Goal: Entertainment & Leisure: Browse casually

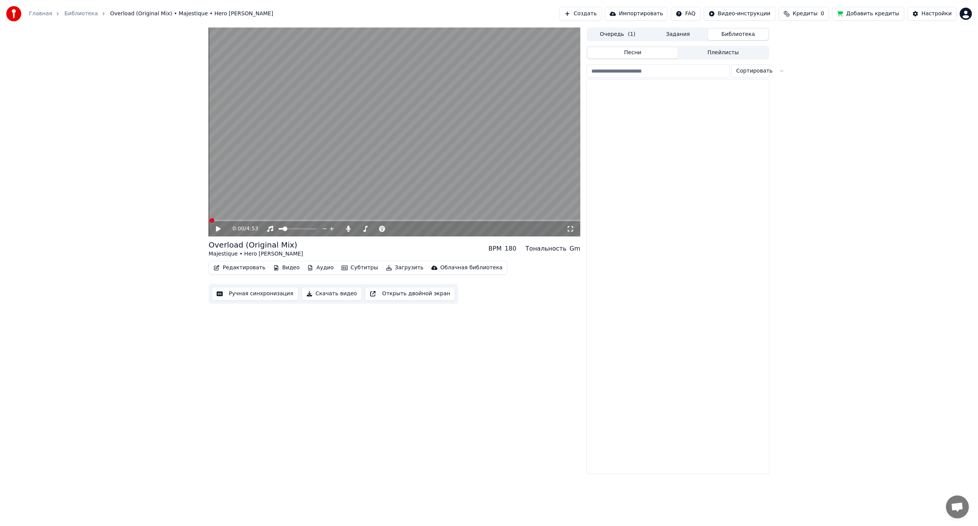
scroll to position [497, 0]
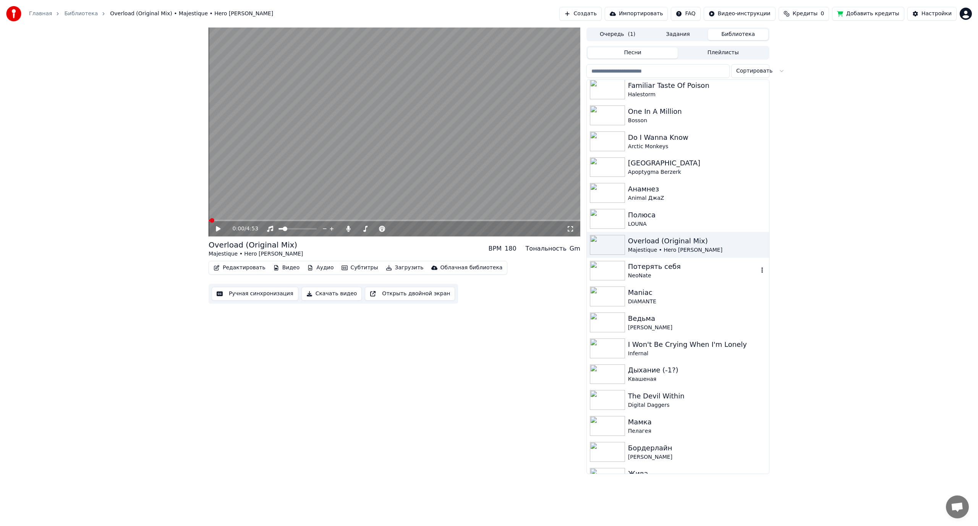
click at [663, 273] on div "NeoNate" at bounding box center [693, 276] width 130 height 8
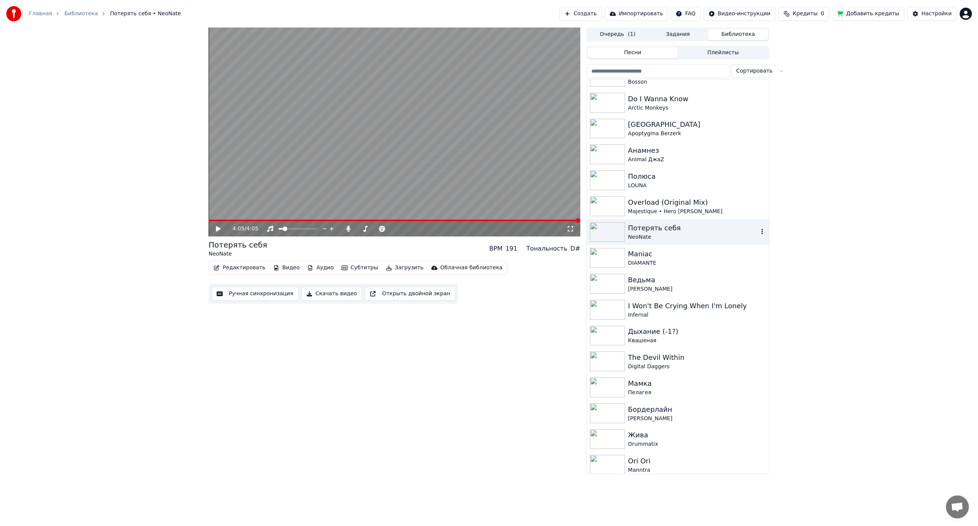
scroll to position [573, 0]
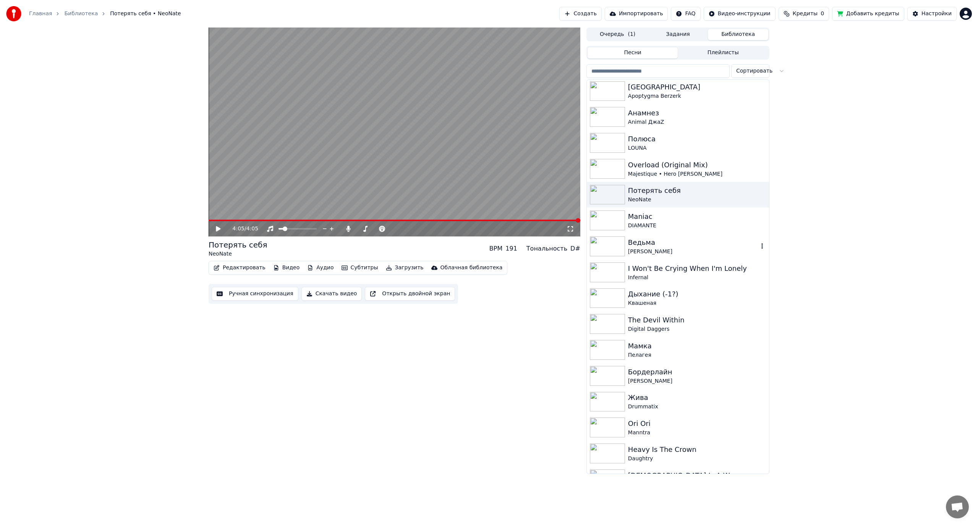
click at [666, 241] on div "Ведьма" at bounding box center [693, 242] width 130 height 11
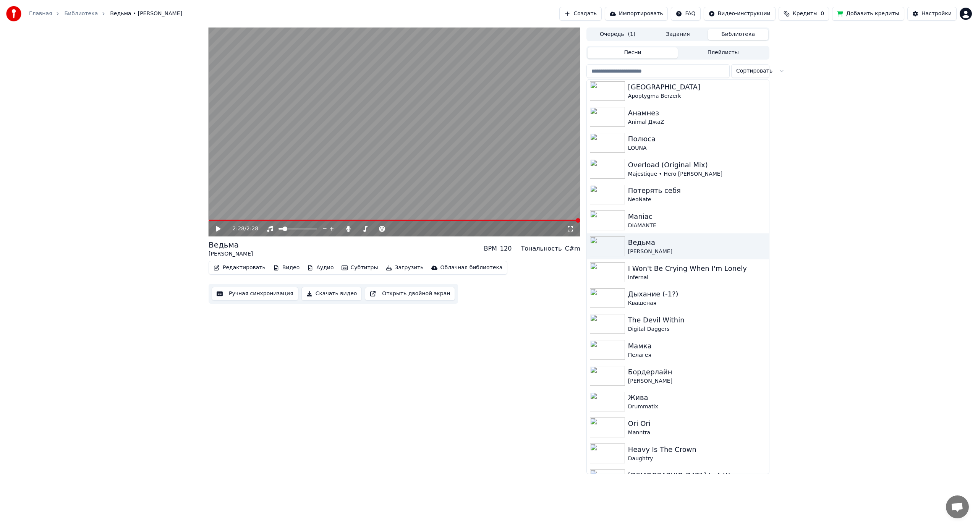
click at [534, 140] on video at bounding box center [395, 132] width 372 height 209
click at [362, 123] on video at bounding box center [395, 132] width 372 height 209
click at [934, 16] on div "Настройки" at bounding box center [937, 14] width 30 height 8
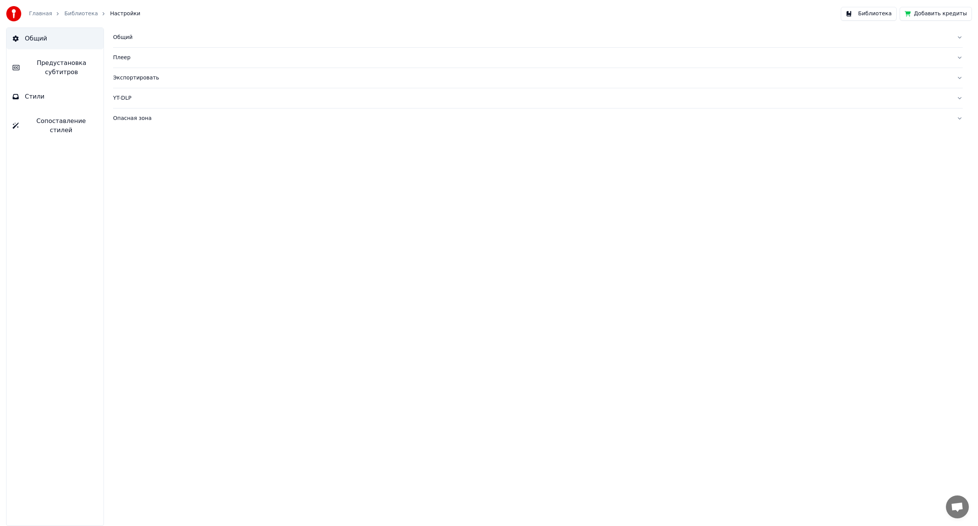
click at [59, 70] on span "Предустановка субтитров" at bounding box center [62, 67] width 72 height 18
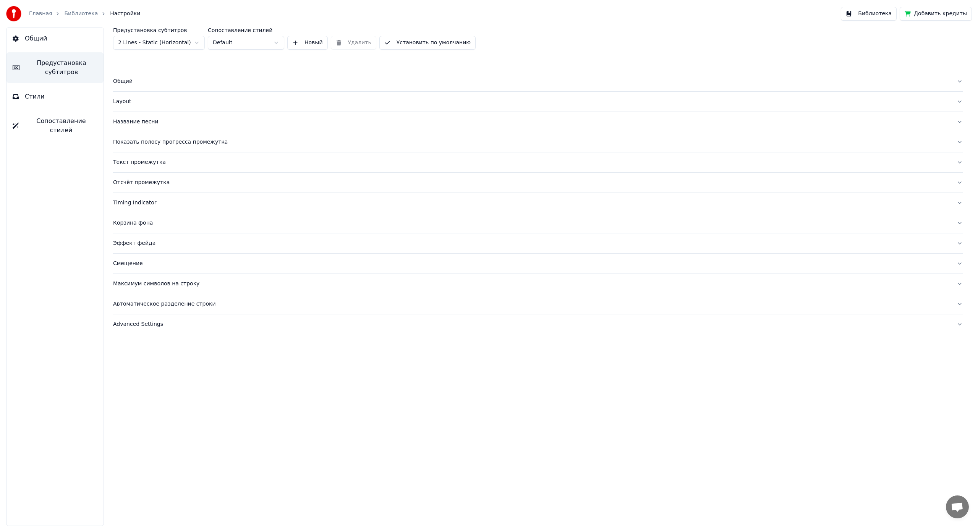
click at [135, 181] on div "Отсчёт промежутка" at bounding box center [532, 183] width 838 height 8
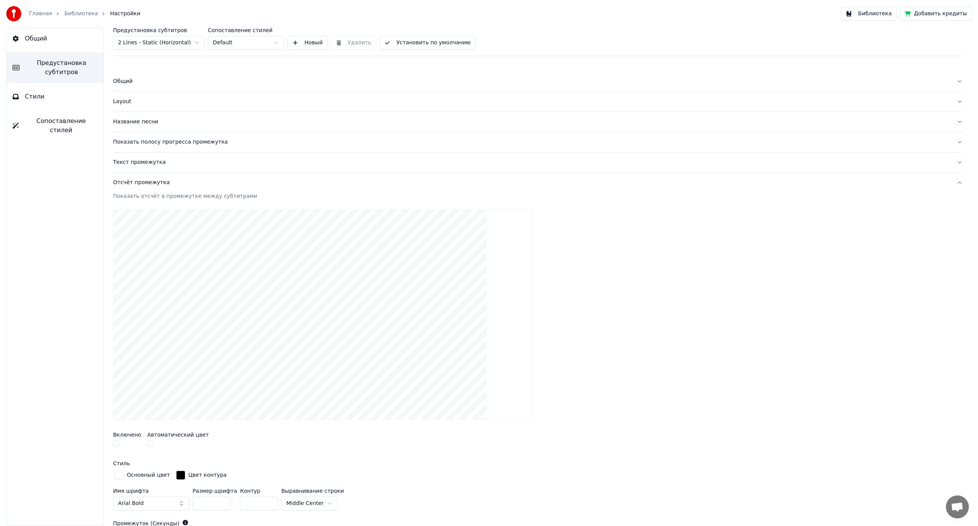
click at [135, 181] on div "Отсчёт промежутка" at bounding box center [532, 183] width 838 height 8
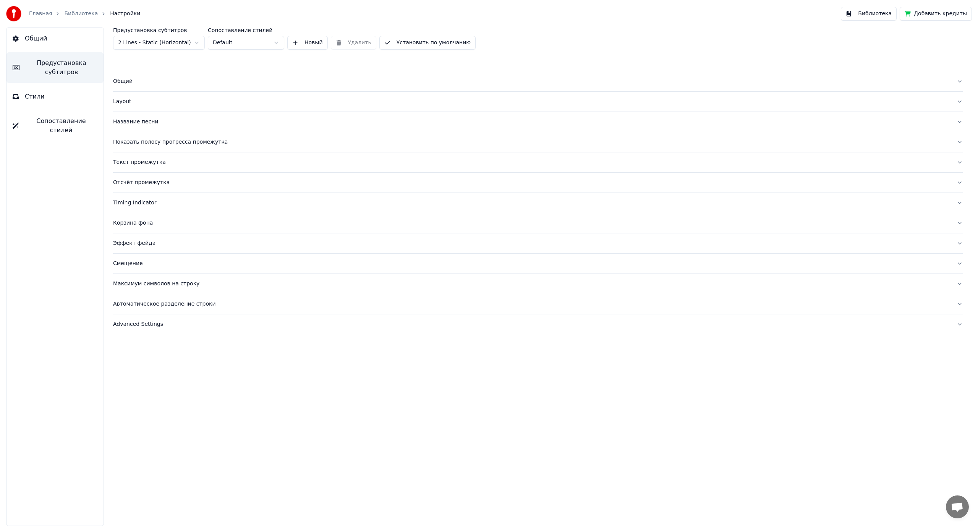
click at [141, 148] on button "Показать полосу прогресса промежутка" at bounding box center [538, 142] width 850 height 20
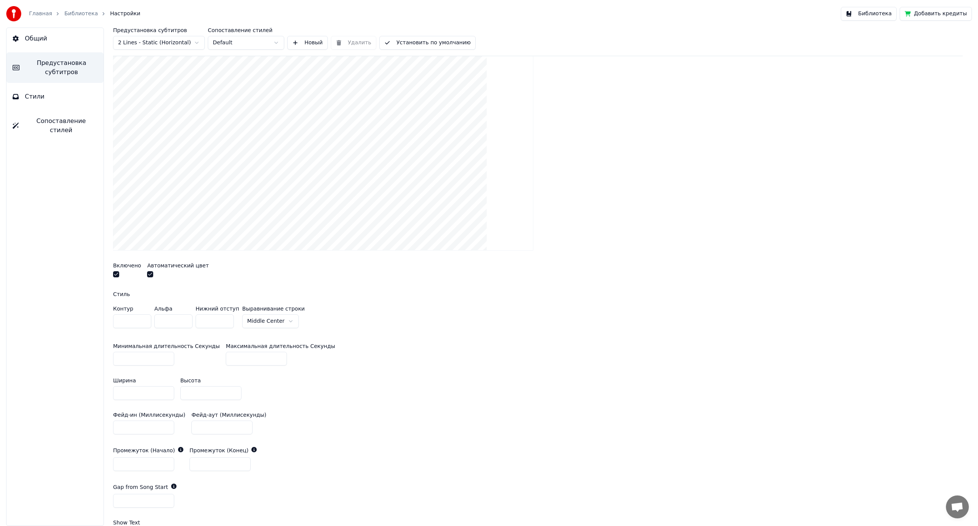
scroll to position [153, 0]
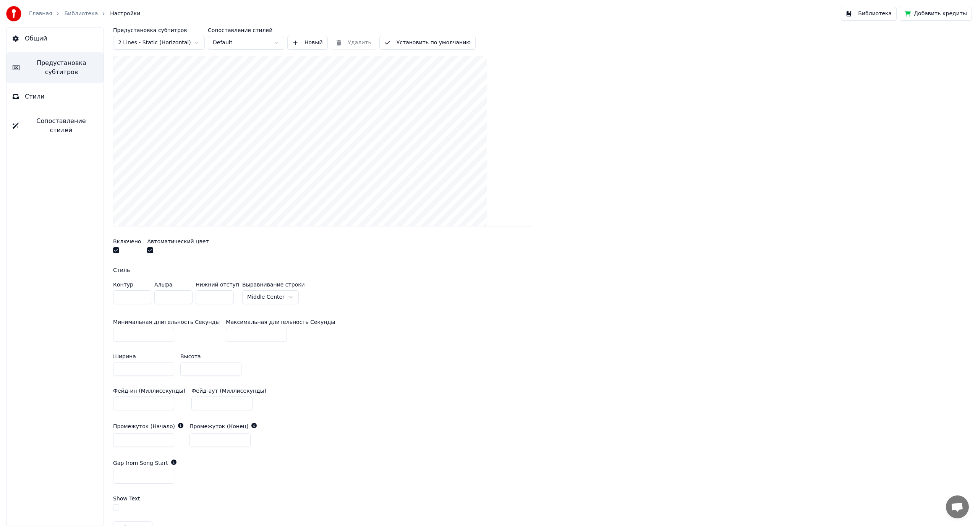
click at [271, 297] on html "Главная Библиотека Настройки Библиотека Добавить кредиты Общий Предустановка су…" at bounding box center [489, 263] width 978 height 526
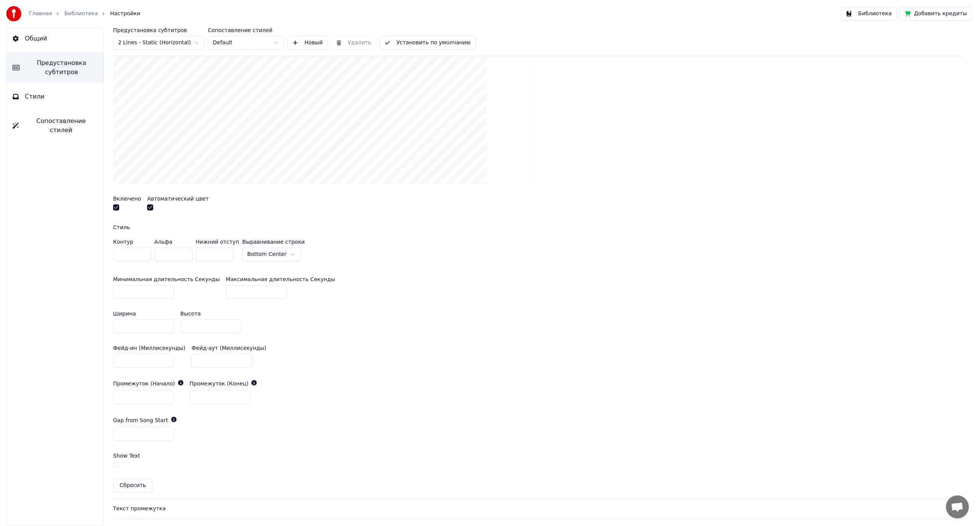
scroll to position [191, 0]
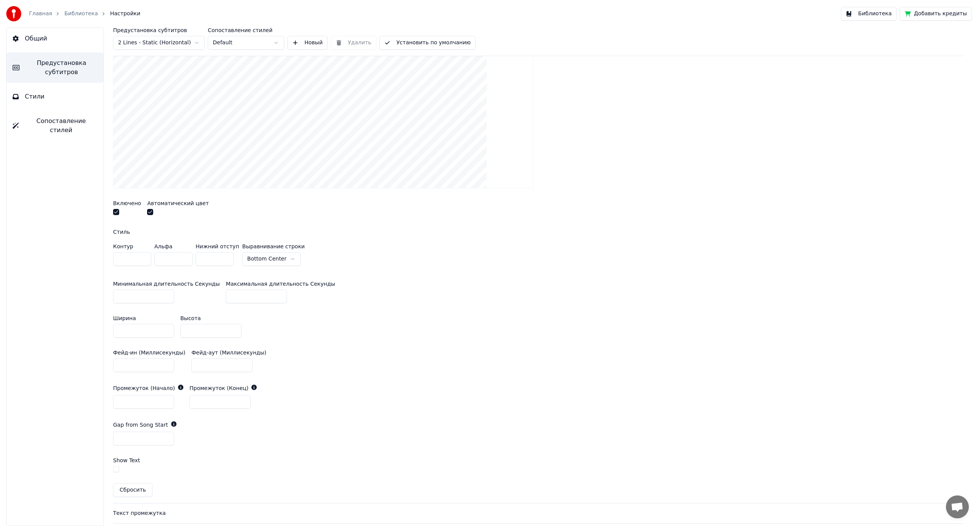
drag, startPoint x: 194, startPoint y: 331, endPoint x: 166, endPoint y: 331, distance: 27.9
click at [166, 331] on div "Ширина *** Высота **" at bounding box center [538, 327] width 850 height 34
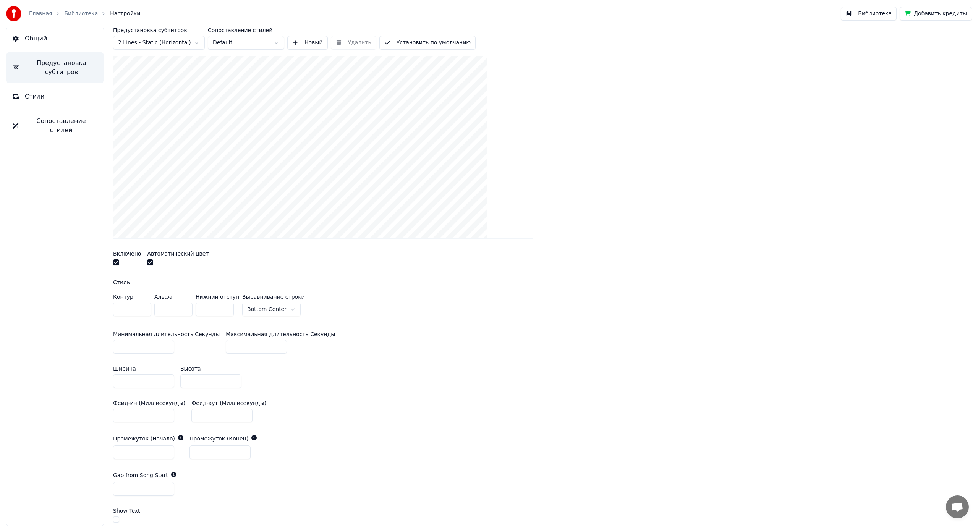
scroll to position [115, 0]
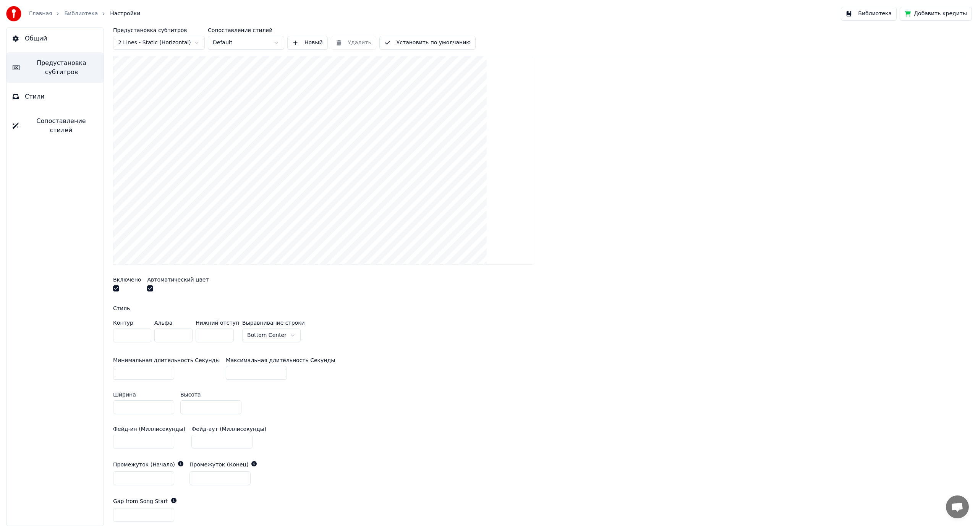
click at [403, 375] on div "Минимальная длительность Секунды ** Максимальная длительность Секунды **" at bounding box center [538, 369] width 850 height 34
click at [369, 391] on div "Ширина *** Высота ***" at bounding box center [538, 403] width 850 height 34
drag, startPoint x: 191, startPoint y: 407, endPoint x: 149, endPoint y: 396, distance: 43.9
click at [150, 405] on div "Ширина *** Высота ***" at bounding box center [538, 403] width 850 height 34
type input "**"
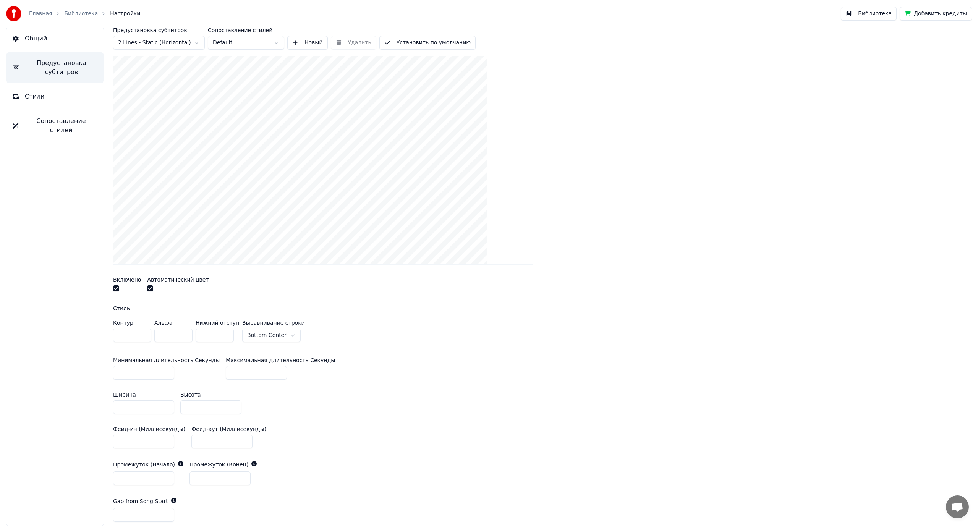
click at [405, 393] on div "Ширина *** Высота **" at bounding box center [538, 403] width 850 height 34
click at [226, 333] on input "*" at bounding box center [215, 336] width 38 height 14
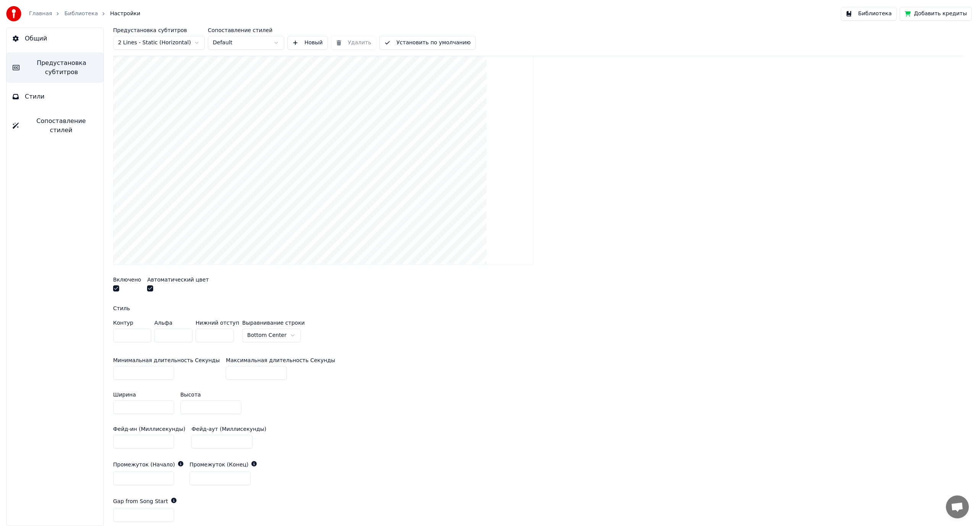
click at [226, 333] on input "*" at bounding box center [215, 336] width 38 height 14
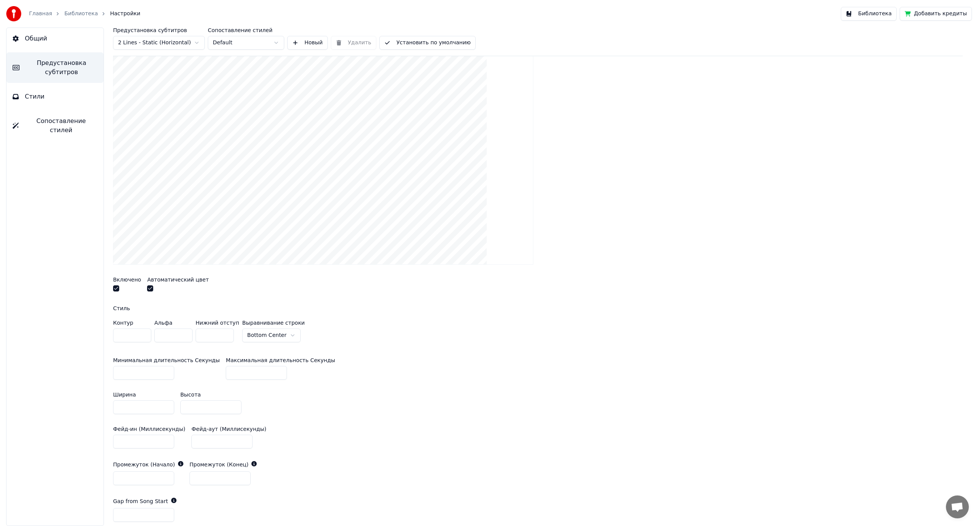
click at [226, 333] on input "**" at bounding box center [215, 336] width 38 height 14
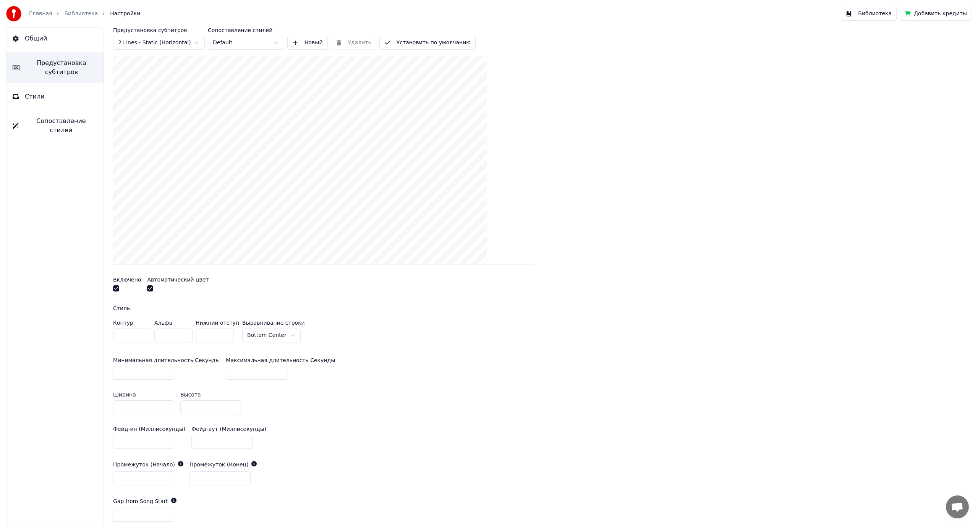
click at [226, 333] on input "**" at bounding box center [215, 336] width 38 height 14
click at [370, 350] on div "Показать полосу прогресса в промежутке между субтитрами Включено Автоматический…" at bounding box center [538, 308] width 850 height 542
click at [228, 333] on input "**" at bounding box center [215, 336] width 38 height 14
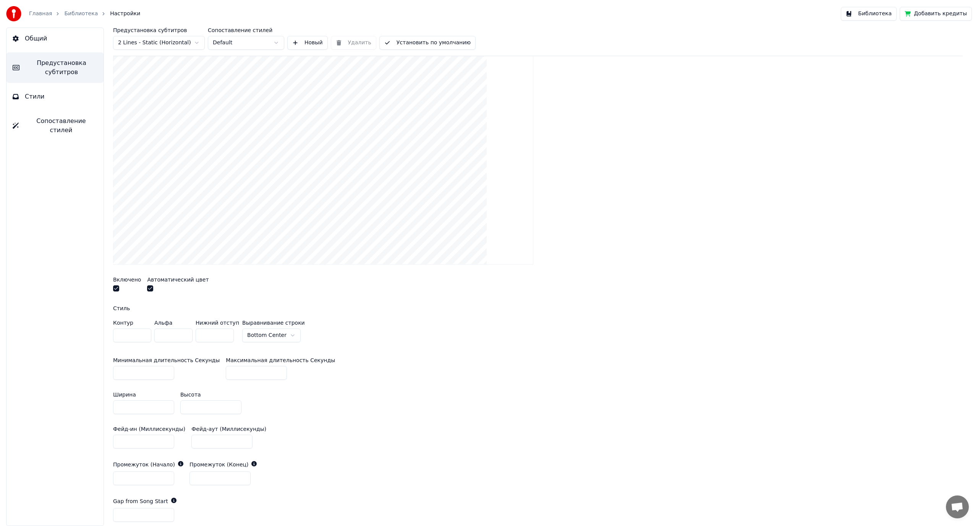
click at [228, 333] on input "**" at bounding box center [215, 336] width 38 height 14
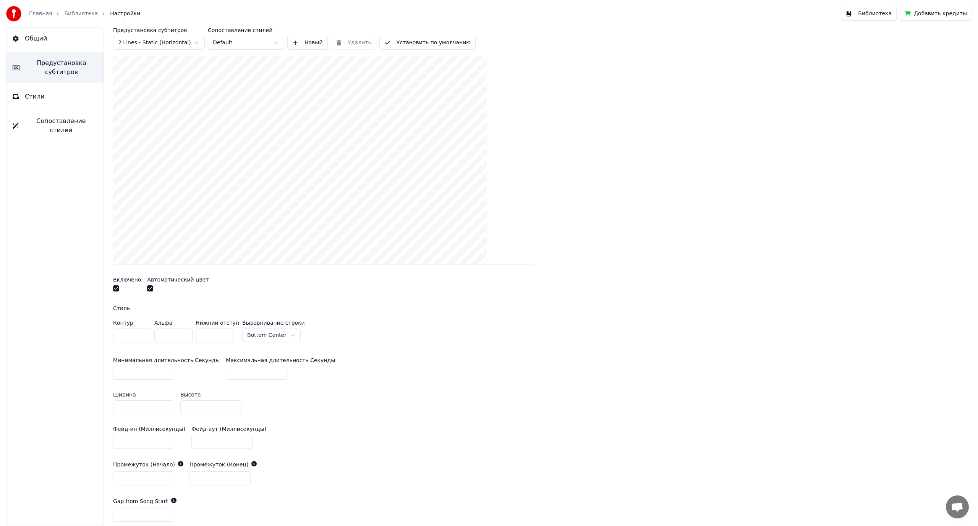
click at [228, 333] on input "**" at bounding box center [215, 336] width 38 height 14
click at [226, 333] on input "**" at bounding box center [215, 336] width 38 height 14
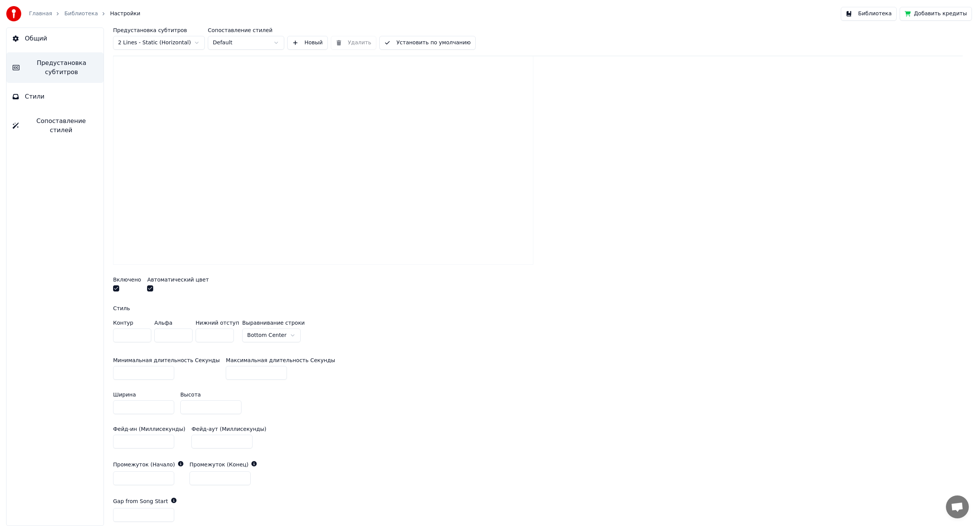
click at [226, 333] on input "**" at bounding box center [215, 336] width 38 height 14
click at [361, 349] on div "Показать полосу прогресса в промежутке между субтитрами Включено Автоматический…" at bounding box center [538, 308] width 850 height 542
click at [226, 334] on input "**" at bounding box center [215, 336] width 38 height 14
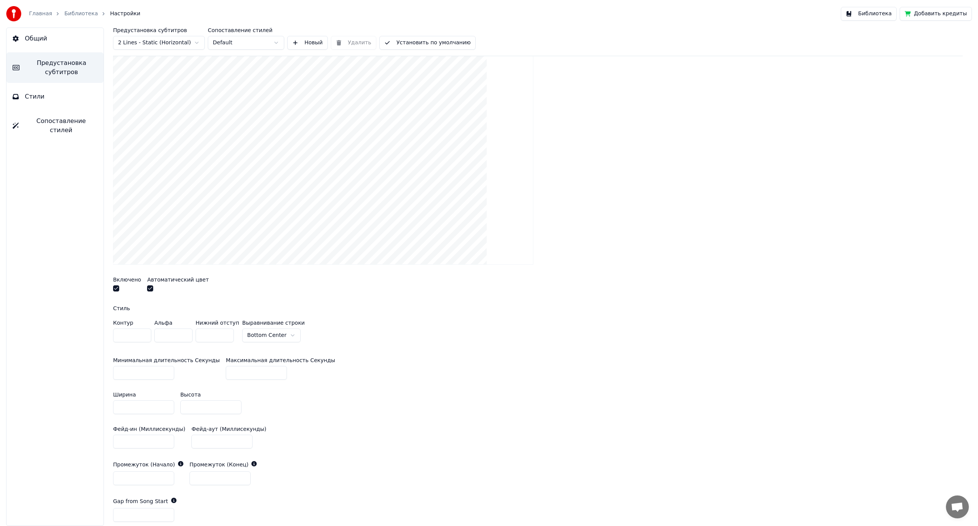
click at [226, 334] on input "**" at bounding box center [215, 336] width 38 height 14
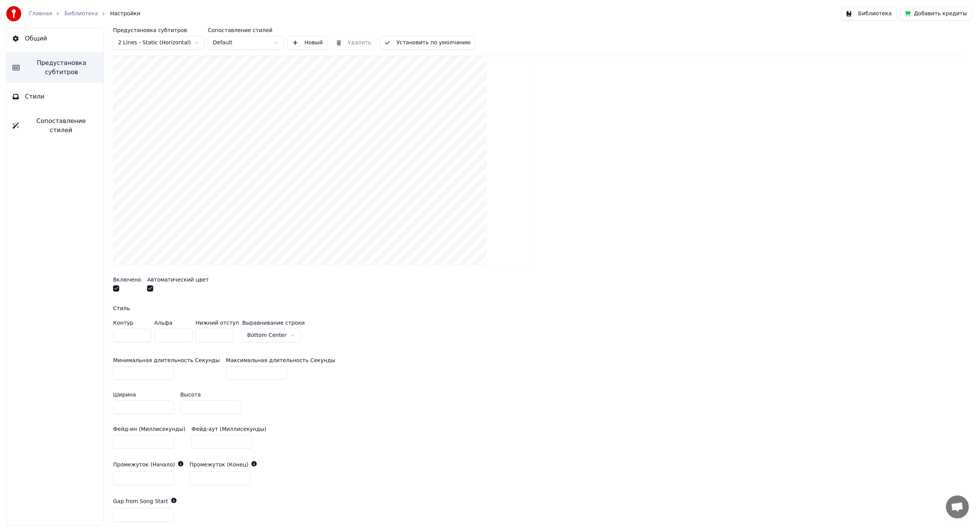
click at [226, 334] on input "**" at bounding box center [215, 336] width 38 height 14
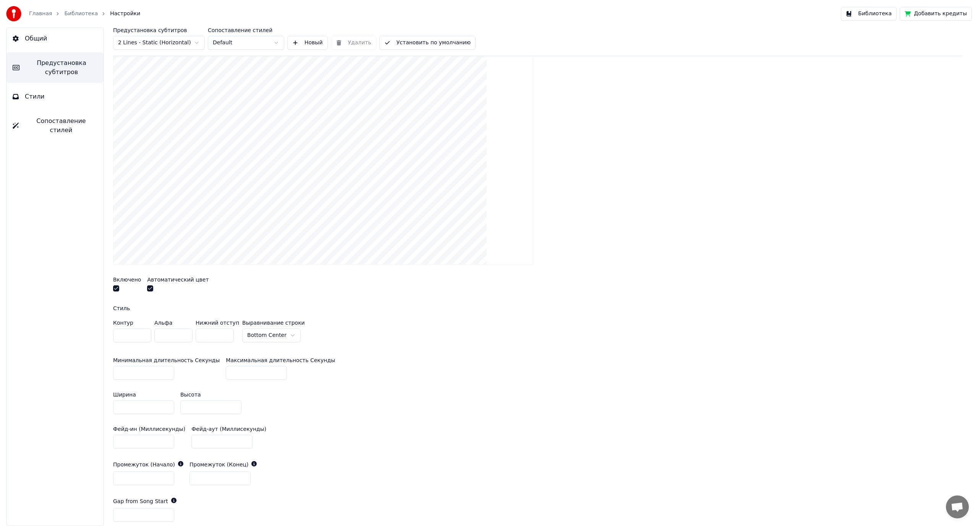
click at [226, 334] on input "**" at bounding box center [215, 336] width 38 height 14
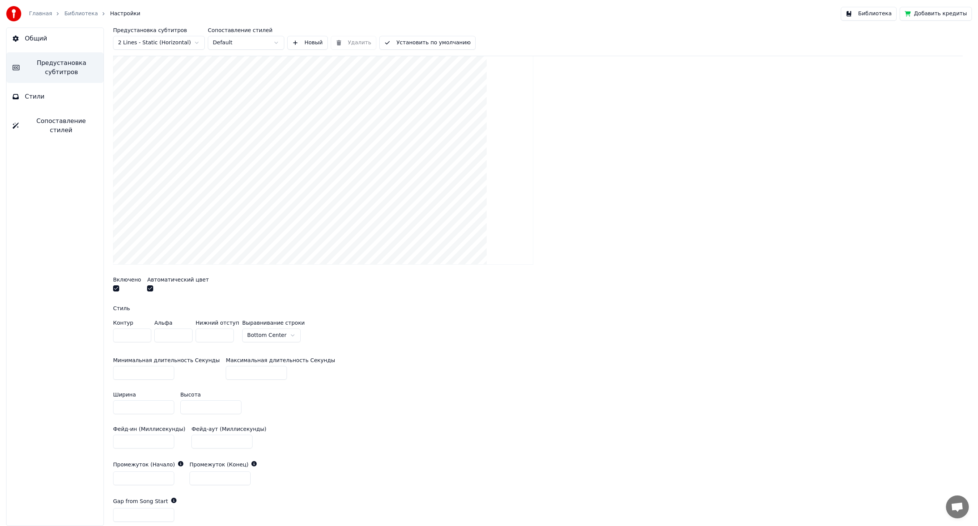
click at [226, 334] on input "**" at bounding box center [215, 336] width 38 height 14
type input "**"
click at [226, 334] on input "**" at bounding box center [215, 336] width 38 height 14
click at [362, 345] on div "Показать полосу прогресса в промежутке между субтитрами Включено Автоматический…" at bounding box center [538, 308] width 850 height 542
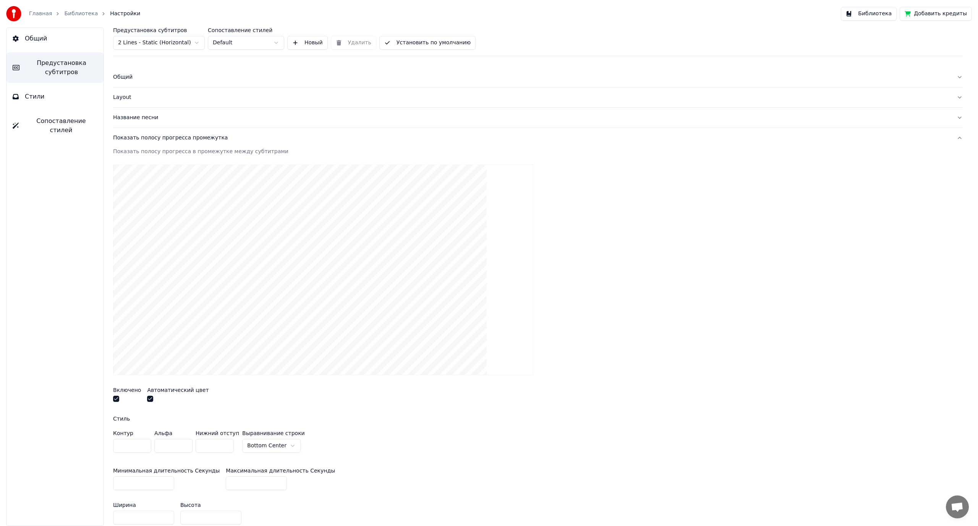
scroll to position [0, 0]
click at [71, 10] on link "Библиотека" at bounding box center [81, 14] width 34 height 8
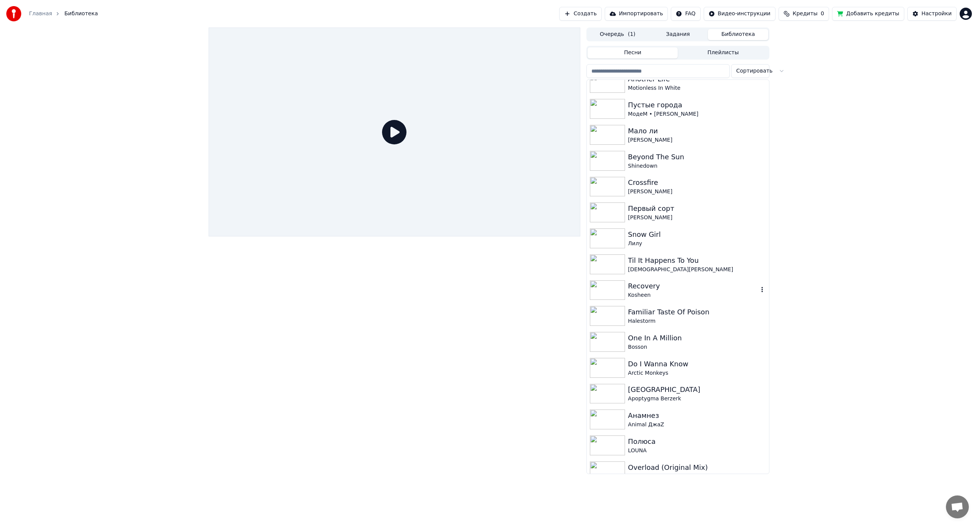
scroll to position [306, 0]
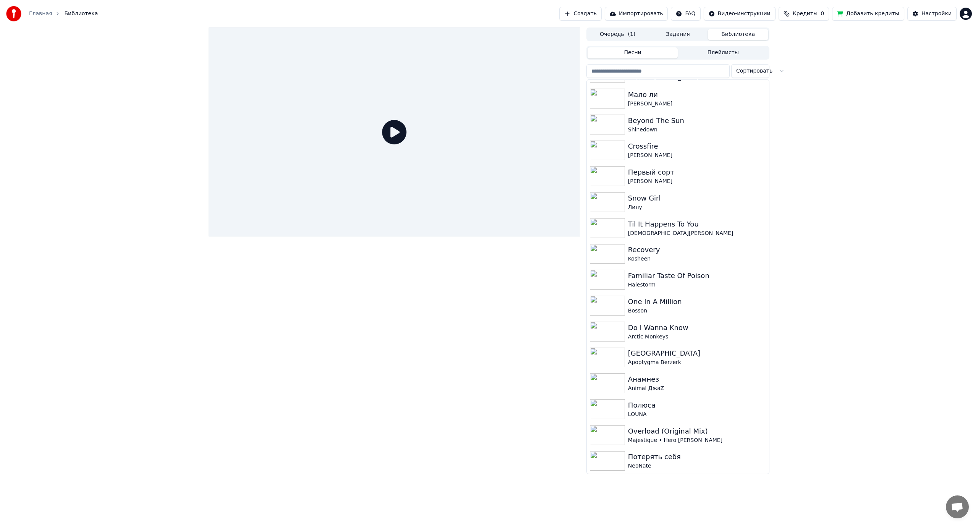
click at [609, 34] on button "Очередь ( 1 )" at bounding box center [618, 34] width 60 height 11
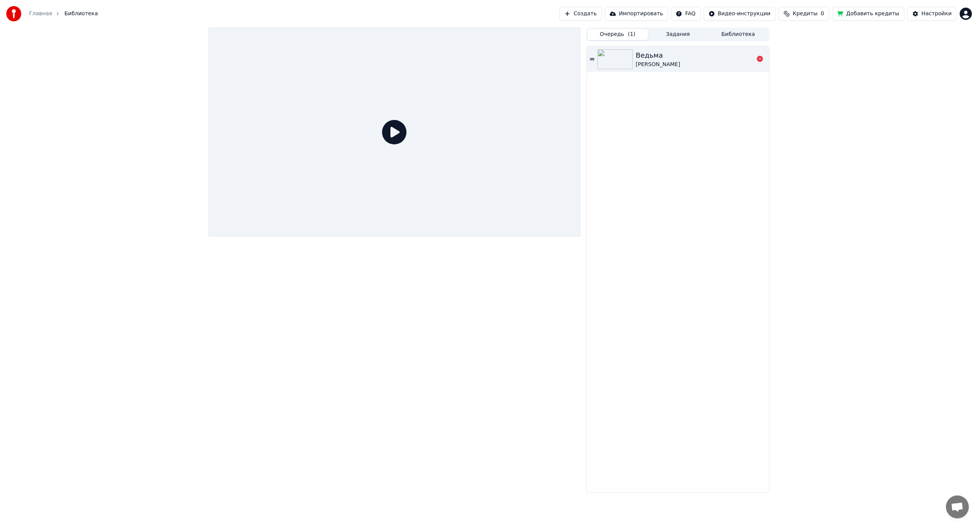
click at [649, 54] on div "Ведьма" at bounding box center [658, 55] width 44 height 11
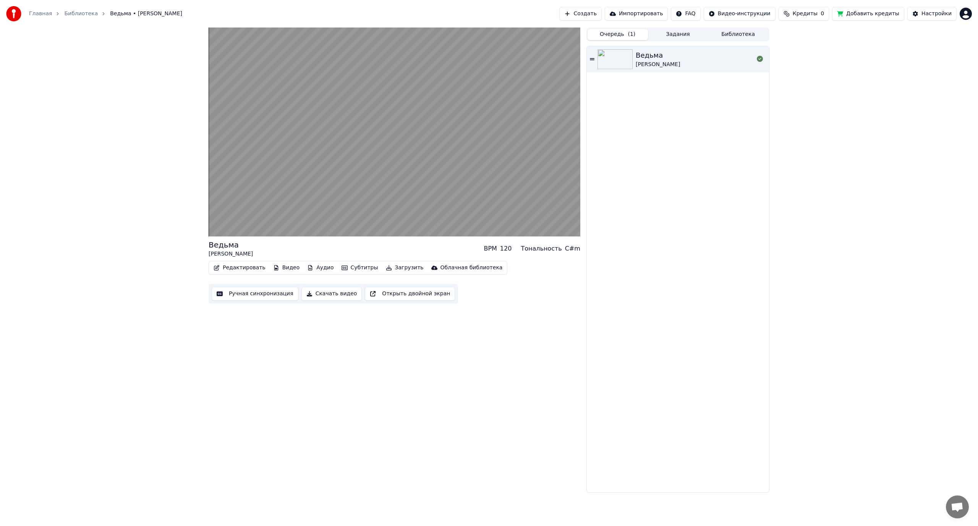
click at [728, 35] on button "Библиотека" at bounding box center [738, 34] width 60 height 11
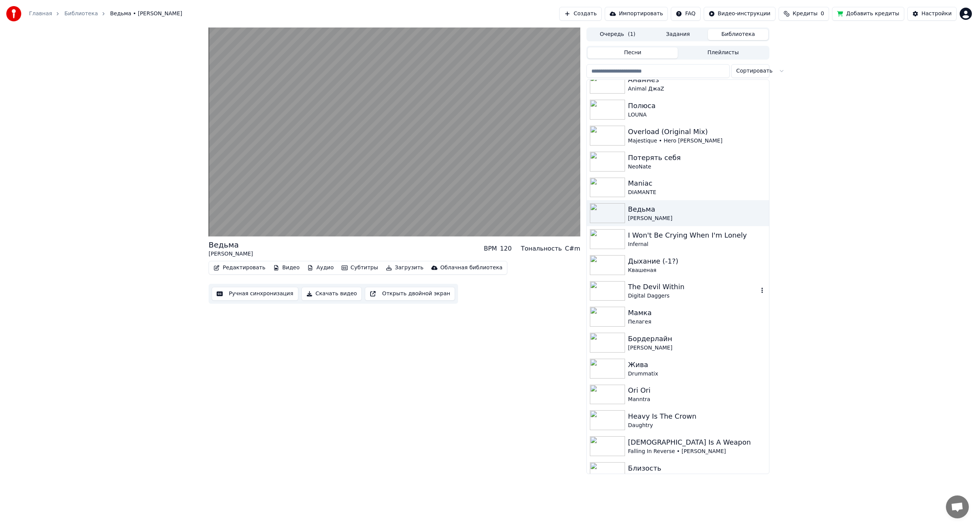
scroll to position [612, 0]
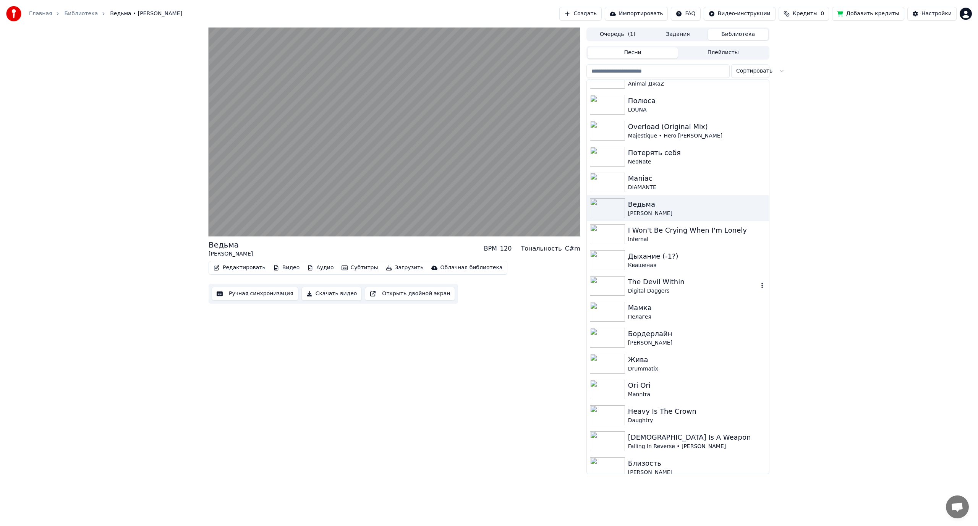
click at [667, 280] on div "The Devil Within" at bounding box center [693, 282] width 130 height 11
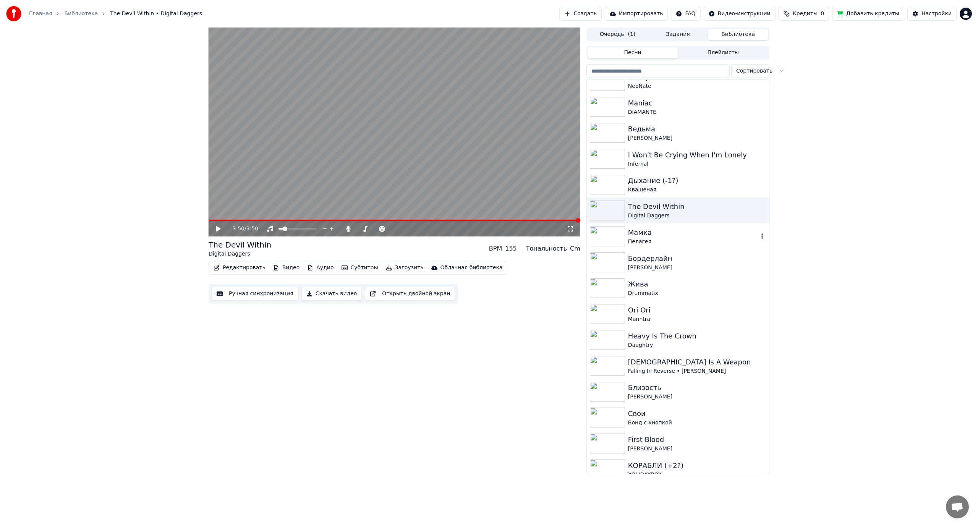
scroll to position [688, 0]
click at [664, 287] on div "Жива" at bounding box center [693, 283] width 130 height 11
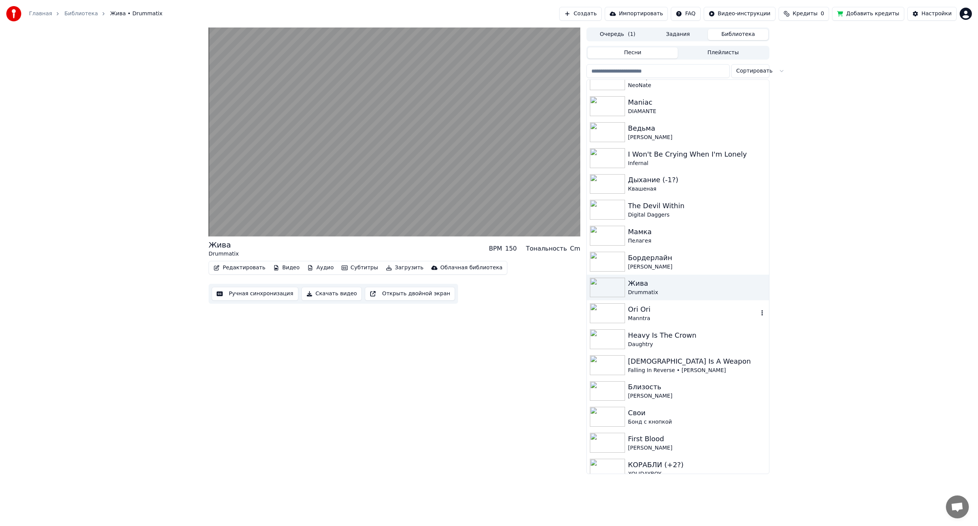
click at [672, 313] on div "Ori Ori" at bounding box center [693, 309] width 130 height 11
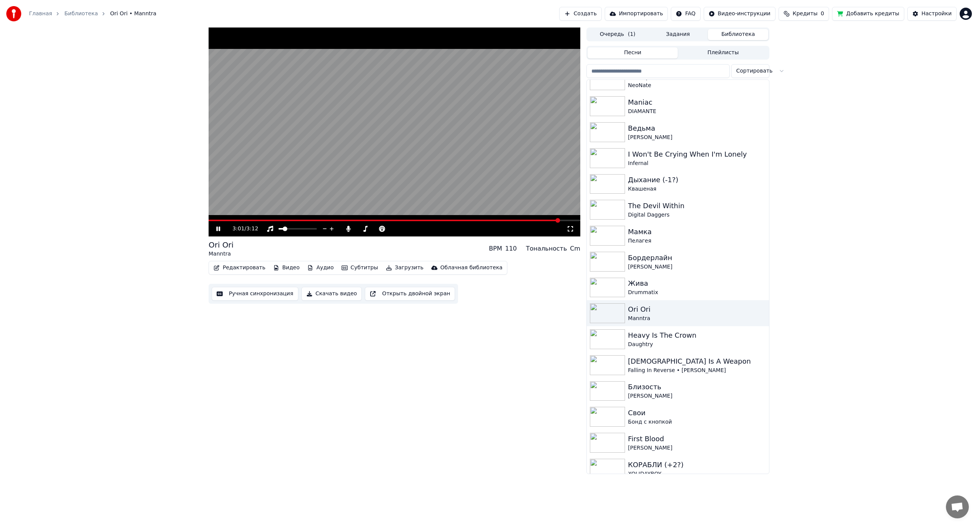
click at [414, 156] on video at bounding box center [395, 132] width 372 height 209
click at [243, 292] on button "Ручная синхронизация" at bounding box center [255, 294] width 87 height 14
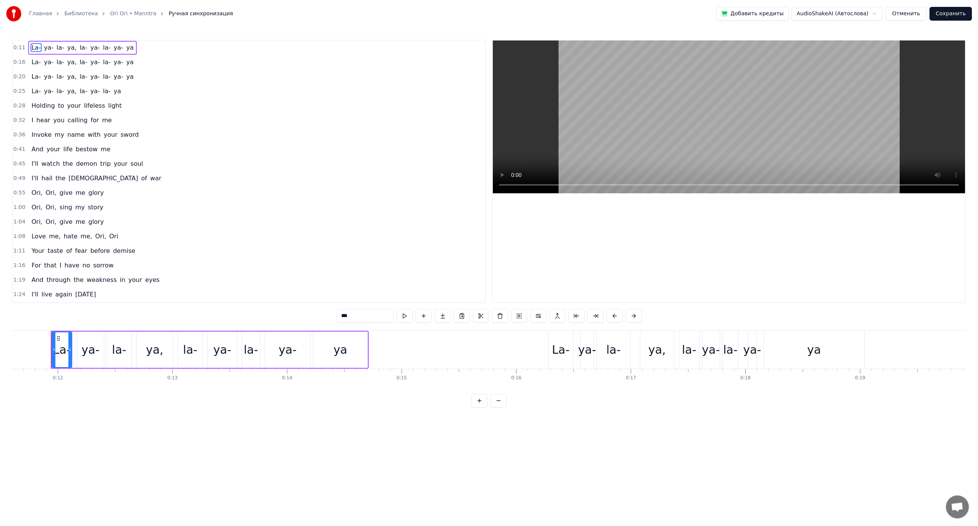
click at [120, 130] on span "sword" at bounding box center [130, 134] width 20 height 9
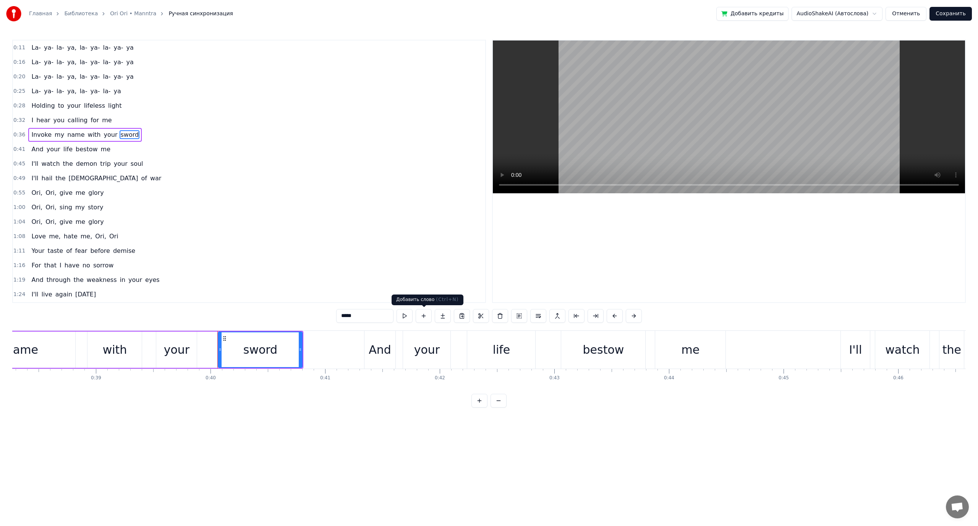
scroll to position [0, 4555]
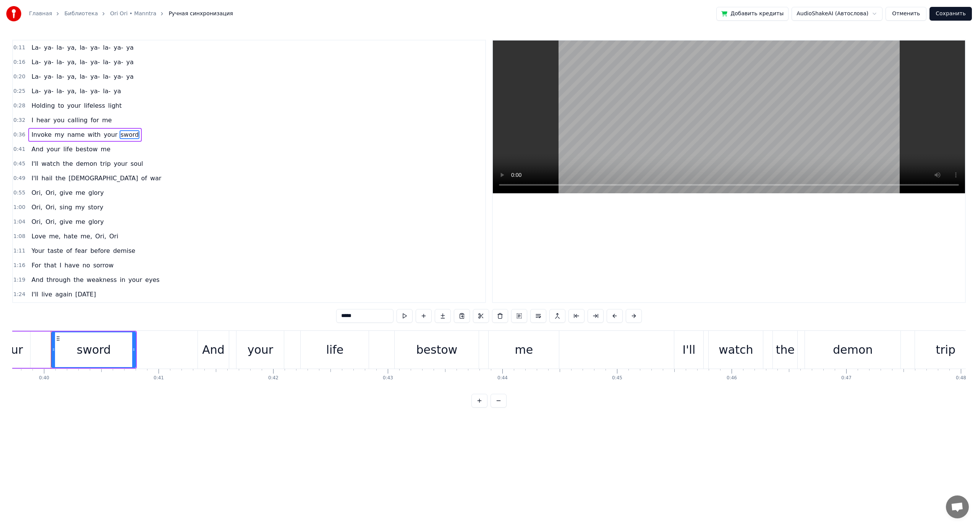
drag, startPoint x: 343, startPoint y: 319, endPoint x: 348, endPoint y: 327, distance: 9.1
click at [347, 318] on input "*****" at bounding box center [364, 316] width 57 height 14
type input "****"
click at [950, 16] on button "Сохранить" at bounding box center [951, 14] width 42 height 14
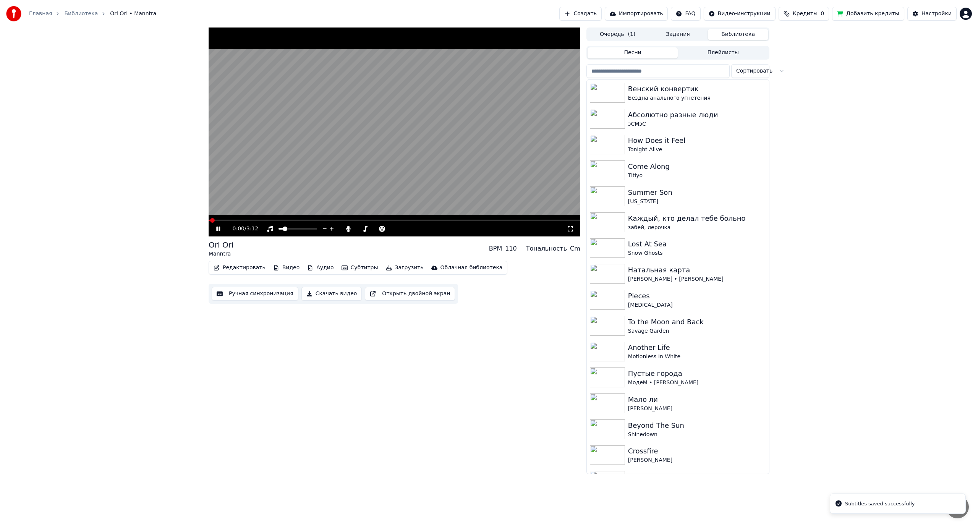
click at [347, 168] on video at bounding box center [395, 132] width 372 height 209
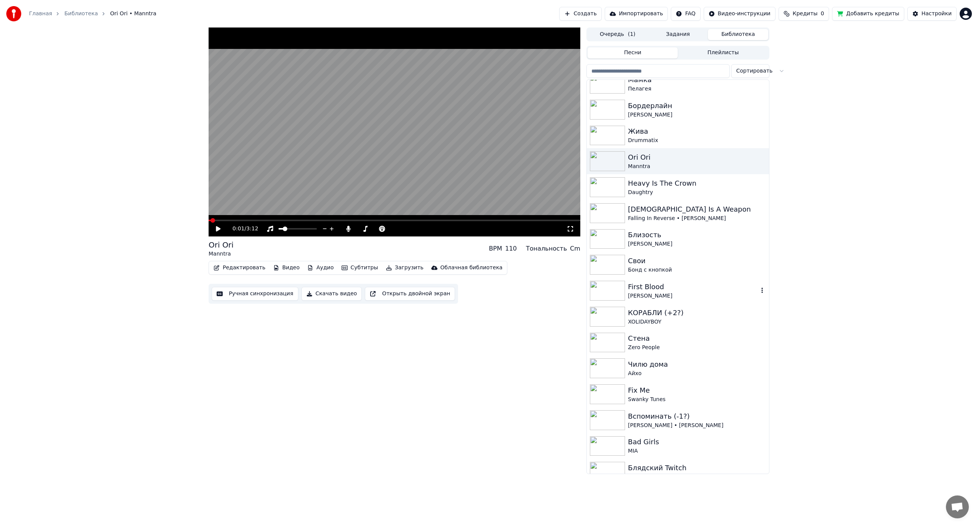
scroll to position [879, 0]
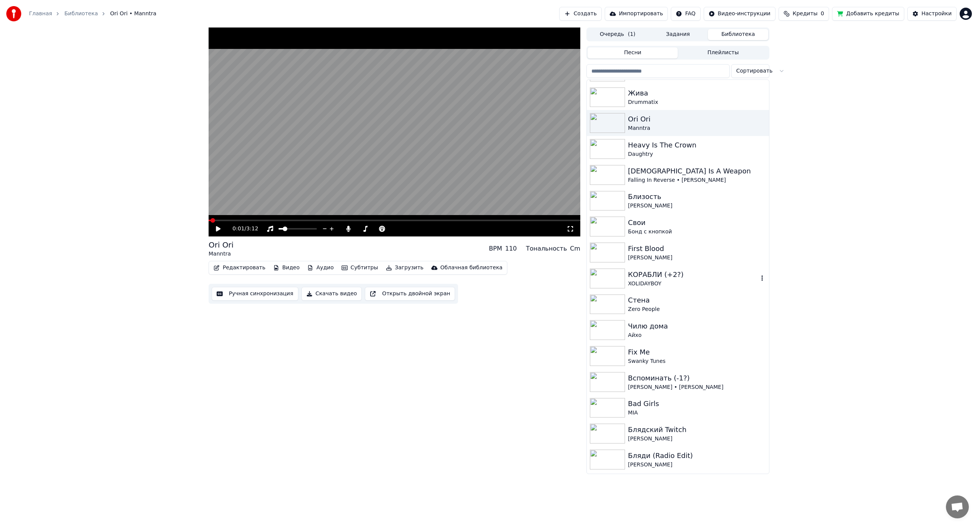
click at [684, 279] on div "КОРАБЛИ (+2?)" at bounding box center [693, 274] width 130 height 11
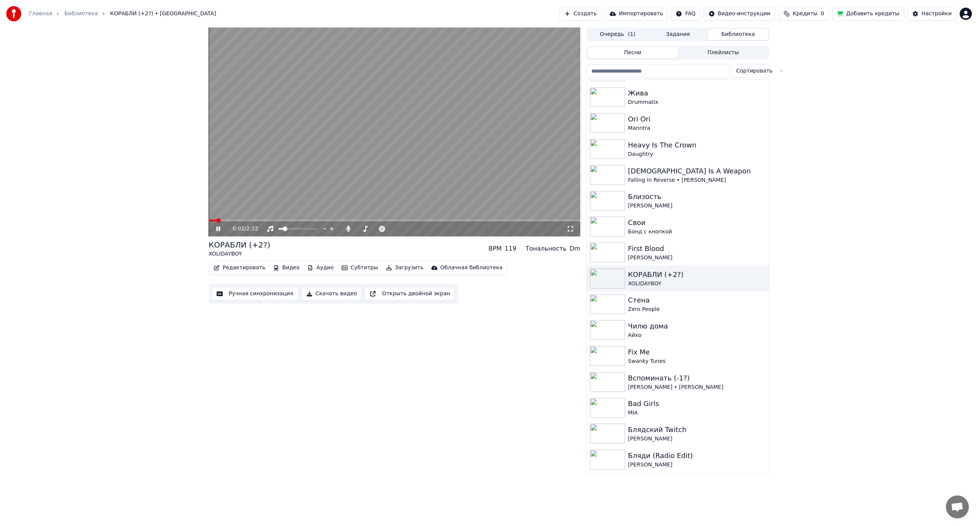
click at [384, 152] on video at bounding box center [395, 132] width 372 height 209
click at [657, 297] on div "Стена" at bounding box center [693, 300] width 130 height 11
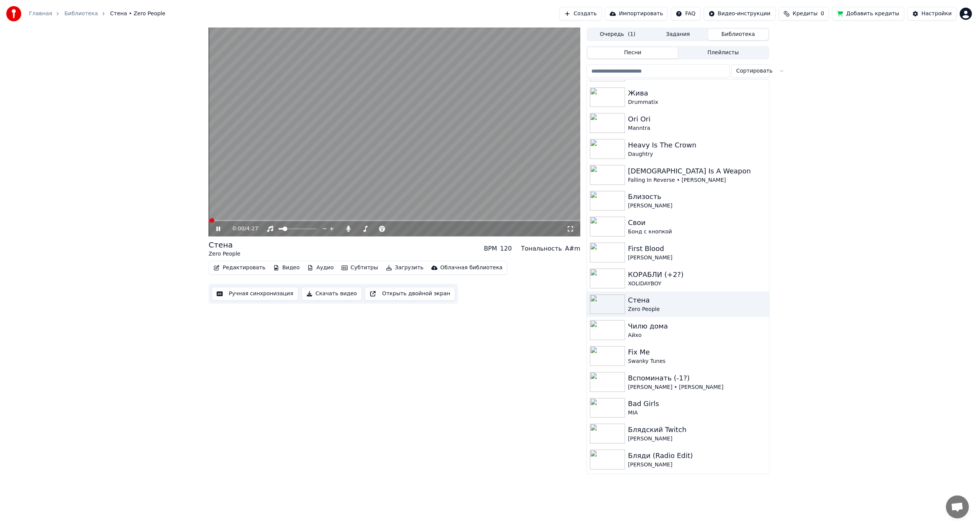
click at [403, 156] on video at bounding box center [395, 132] width 372 height 209
click at [343, 150] on video at bounding box center [395, 132] width 372 height 209
click at [346, 229] on icon at bounding box center [349, 229] width 8 height 6
click at [429, 220] on span at bounding box center [319, 221] width 221 height 2
click at [420, 220] on span at bounding box center [320, 221] width 222 height 2
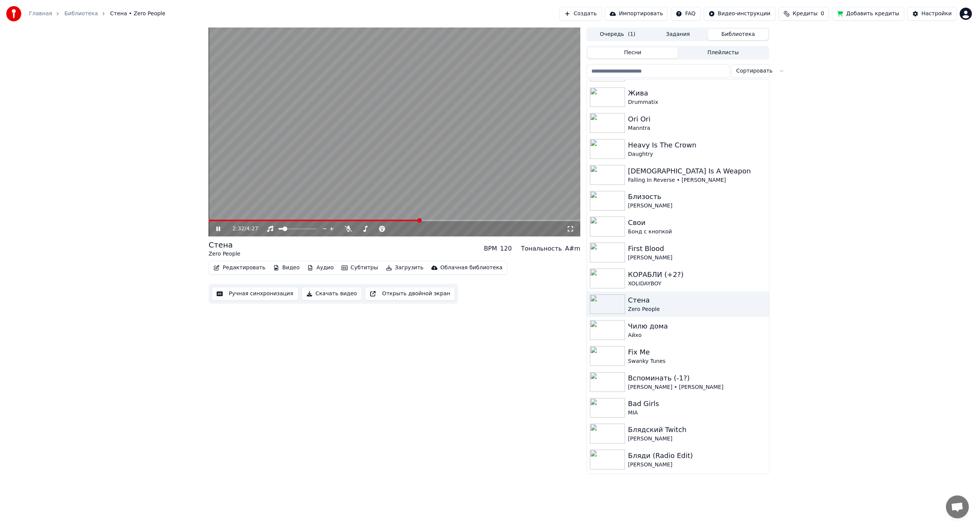
click at [405, 220] on span at bounding box center [314, 221] width 211 height 2
click at [397, 220] on span at bounding box center [309, 221] width 200 height 2
click at [409, 135] on video at bounding box center [395, 132] width 372 height 209
click at [674, 330] on div "Чилю дома" at bounding box center [693, 326] width 130 height 11
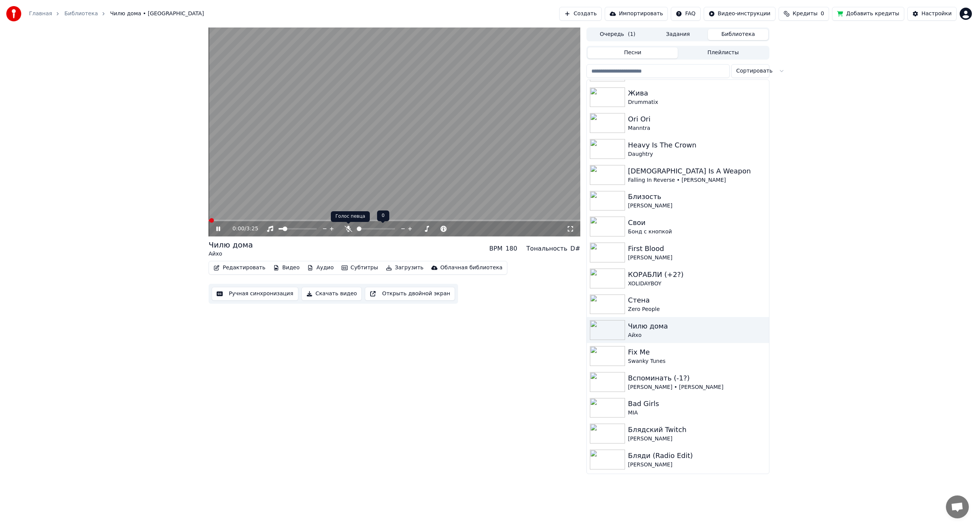
click at [349, 230] on icon at bounding box center [349, 229] width 8 height 6
click at [364, 231] on span at bounding box center [365, 229] width 5 height 5
click at [234, 221] on span at bounding box center [221, 221] width 25 height 2
click at [219, 220] on span at bounding box center [214, 221] width 11 height 2
click at [365, 147] on video at bounding box center [395, 132] width 372 height 209
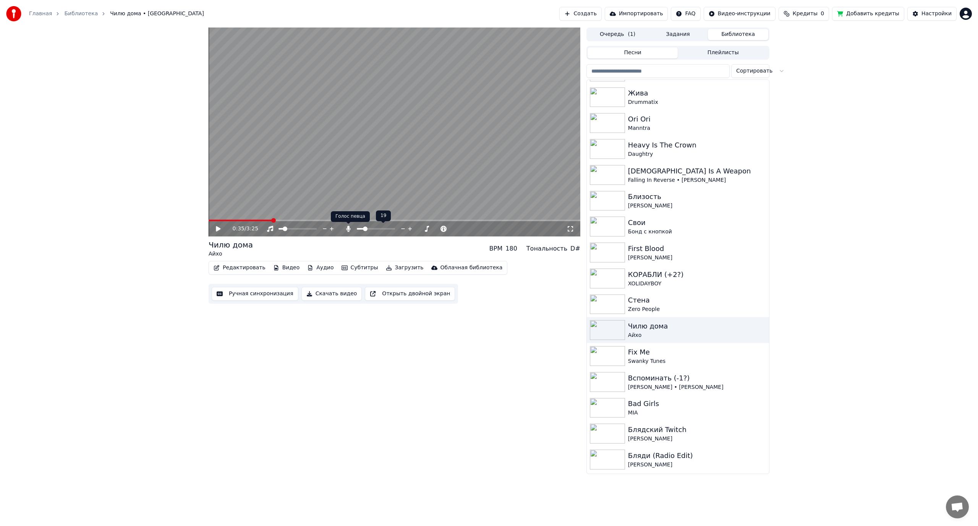
click at [346, 229] on icon at bounding box center [349, 229] width 8 height 6
click at [224, 221] on span at bounding box center [240, 221] width 63 height 2
click at [279, 173] on video at bounding box center [395, 132] width 372 height 209
click at [230, 221] on span at bounding box center [220, 221] width 22 height 2
click at [228, 221] on span at bounding box center [221, 221] width 24 height 2
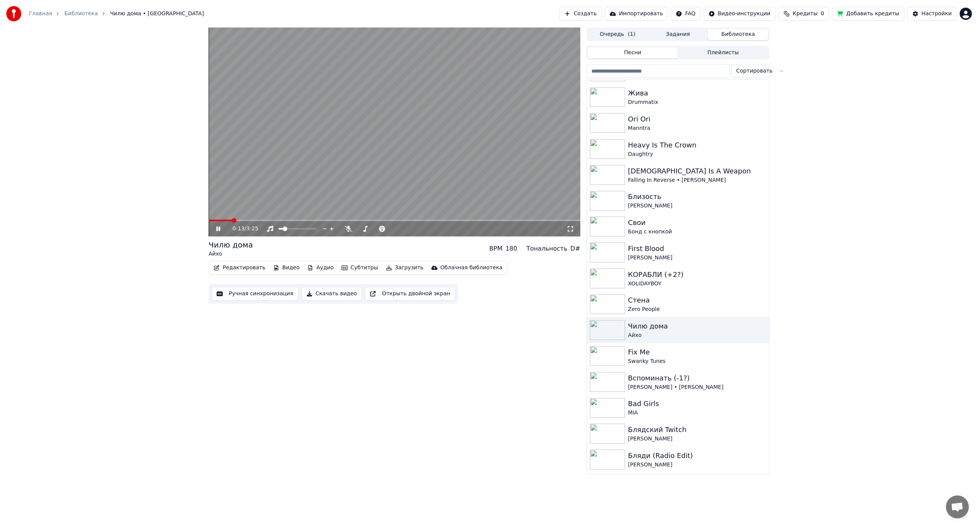
click at [223, 221] on span at bounding box center [221, 221] width 24 height 2
click at [231, 221] on span at bounding box center [241, 221] width 65 height 2
click at [224, 221] on span at bounding box center [221, 221] width 24 height 2
click at [225, 221] on span at bounding box center [241, 221] width 64 height 2
click at [219, 220] on span at bounding box center [214, 221] width 11 height 2
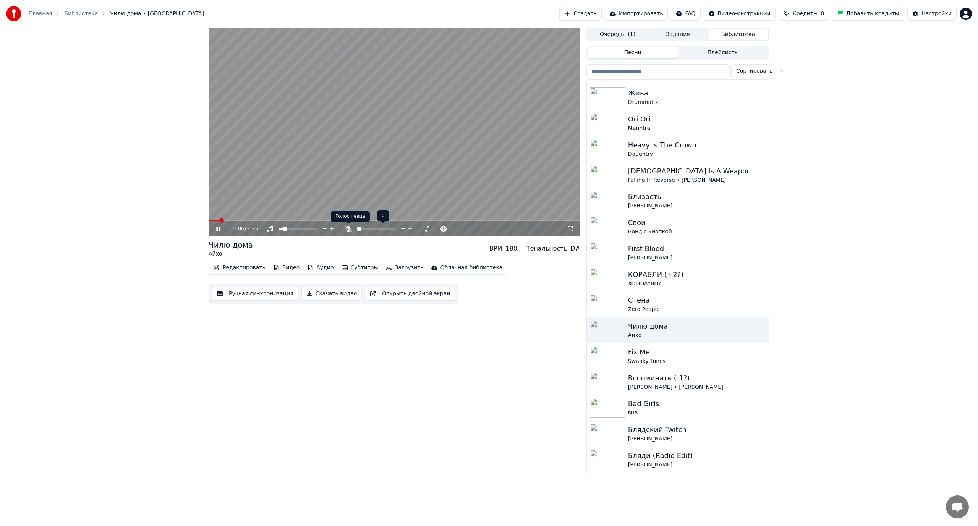
click at [346, 229] on icon at bounding box center [349, 229] width 8 height 6
click at [363, 230] on span at bounding box center [376, 229] width 38 height 2
click at [326, 161] on video at bounding box center [395, 132] width 372 height 209
click at [254, 220] on span at bounding box center [231, 221] width 45 height 2
click at [348, 227] on icon at bounding box center [348, 229] width 4 height 6
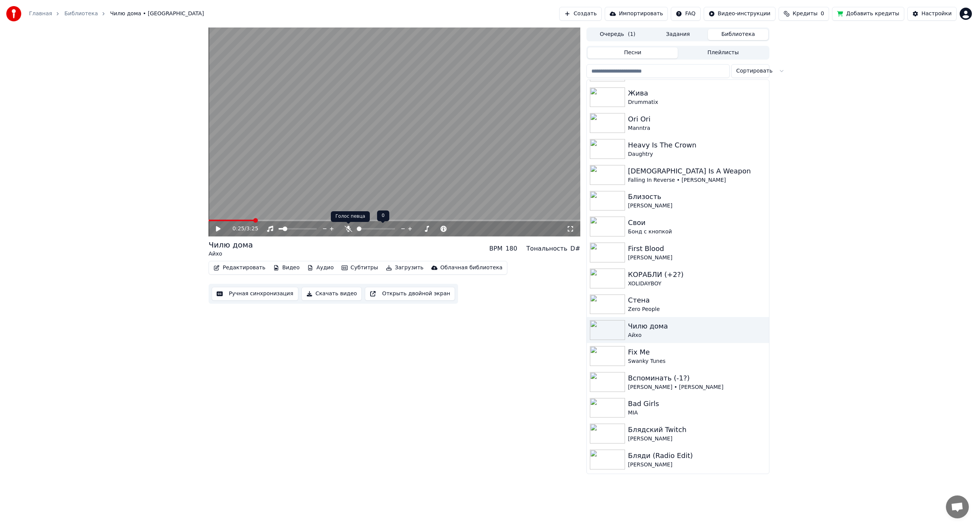
click at [347, 227] on icon at bounding box center [349, 229] width 8 height 6
click at [360, 228] on span at bounding box center [358, 229] width 3 height 2
click at [311, 195] on video at bounding box center [395, 132] width 372 height 209
click at [311, 188] on video at bounding box center [395, 132] width 372 height 209
click at [348, 228] on icon at bounding box center [348, 229] width 4 height 6
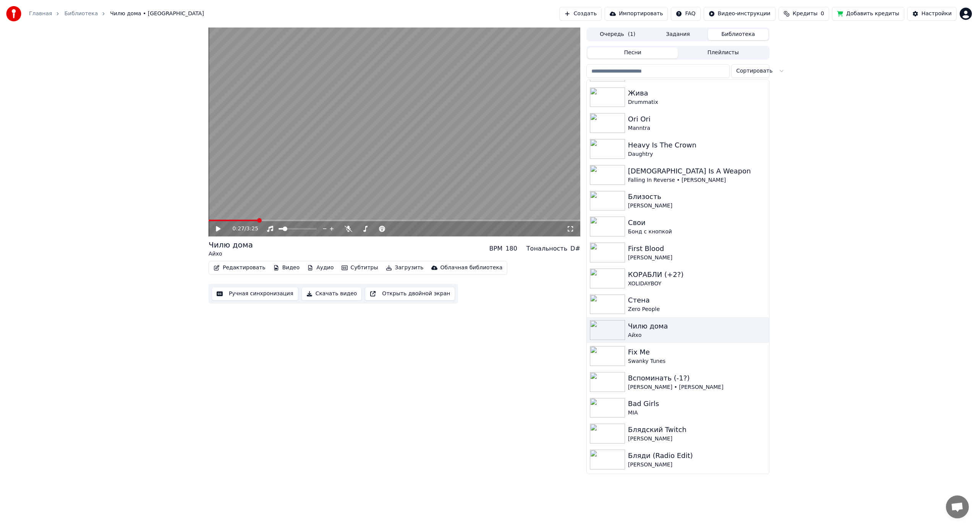
click at [228, 221] on span at bounding box center [233, 221] width 49 height 2
click at [233, 188] on video at bounding box center [395, 132] width 372 height 209
click at [312, 220] on span at bounding box center [395, 221] width 372 height 2
click at [327, 220] on span at bounding box center [395, 221] width 372 height 2
click at [338, 221] on span at bounding box center [395, 221] width 372 height 2
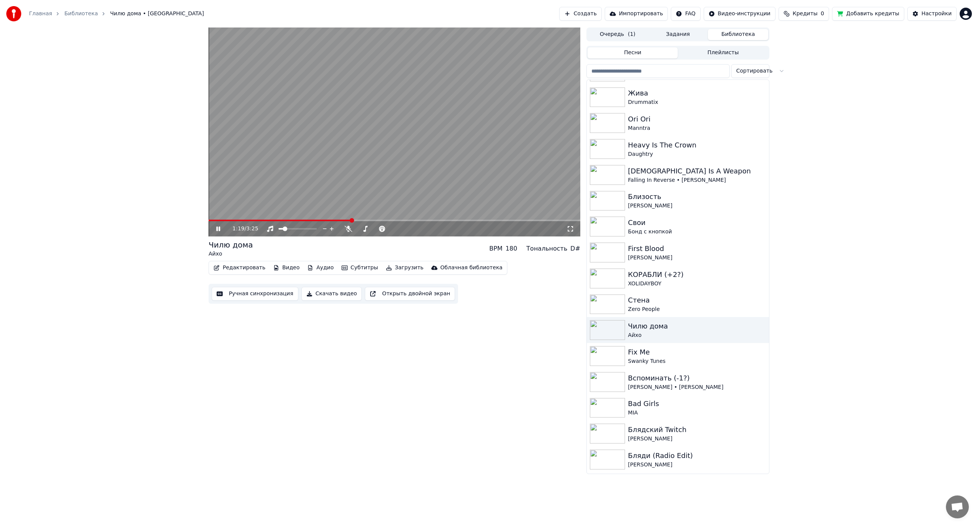
click at [351, 220] on span at bounding box center [280, 221] width 143 height 2
click at [347, 220] on span at bounding box center [281, 221] width 144 height 2
click at [335, 220] on span at bounding box center [298, 221] width 178 height 2
click at [348, 229] on icon at bounding box center [349, 229] width 8 height 6
click at [362, 227] on div at bounding box center [383, 229] width 62 height 8
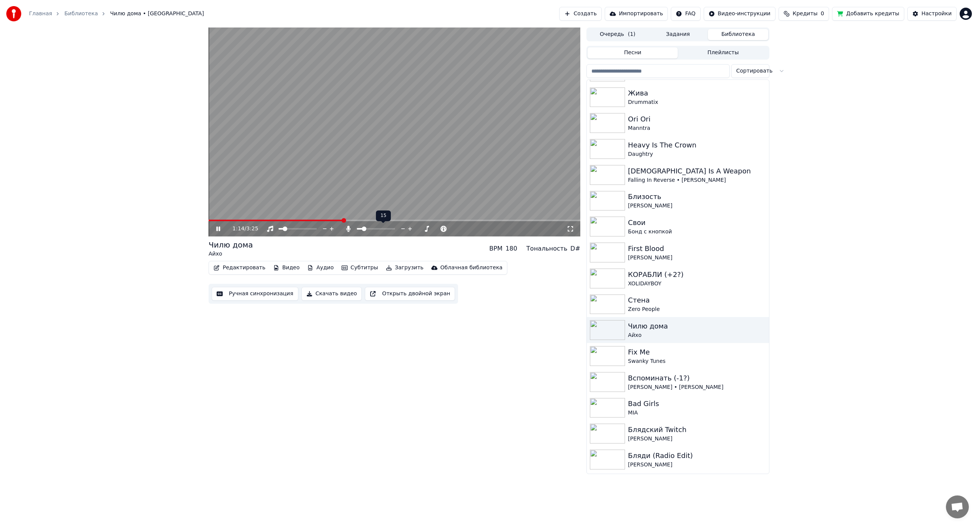
click at [363, 229] on span at bounding box center [360, 229] width 6 height 2
click at [444, 220] on span at bounding box center [395, 221] width 372 height 2
click at [454, 220] on span at bounding box center [395, 221] width 372 height 2
click at [396, 156] on video at bounding box center [395, 132] width 372 height 209
click at [348, 228] on icon at bounding box center [348, 229] width 4 height 6
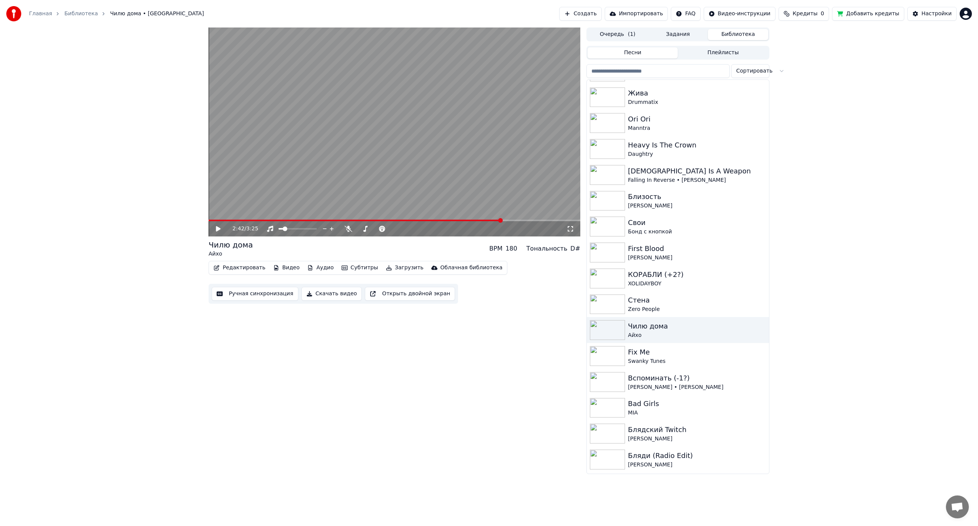
click at [226, 220] on span at bounding box center [355, 221] width 293 height 2
click at [221, 222] on div "0:10 / 3:25" at bounding box center [395, 228] width 372 height 15
click at [221, 221] on span at bounding box center [215, 221] width 13 height 2
click at [245, 185] on video at bounding box center [395, 132] width 372 height 209
click at [434, 221] on span at bounding box center [395, 221] width 372 height 2
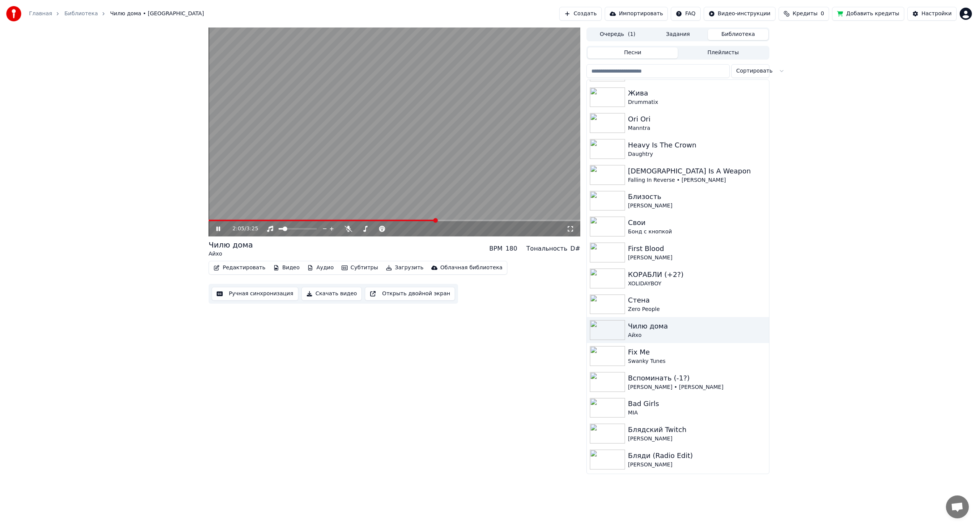
click at [447, 221] on span at bounding box center [395, 221] width 372 height 2
click at [456, 220] on span at bounding box center [395, 221] width 372 height 2
click at [355, 123] on video at bounding box center [395, 132] width 372 height 209
click at [247, 294] on button "Ручная синхронизация" at bounding box center [255, 294] width 87 height 14
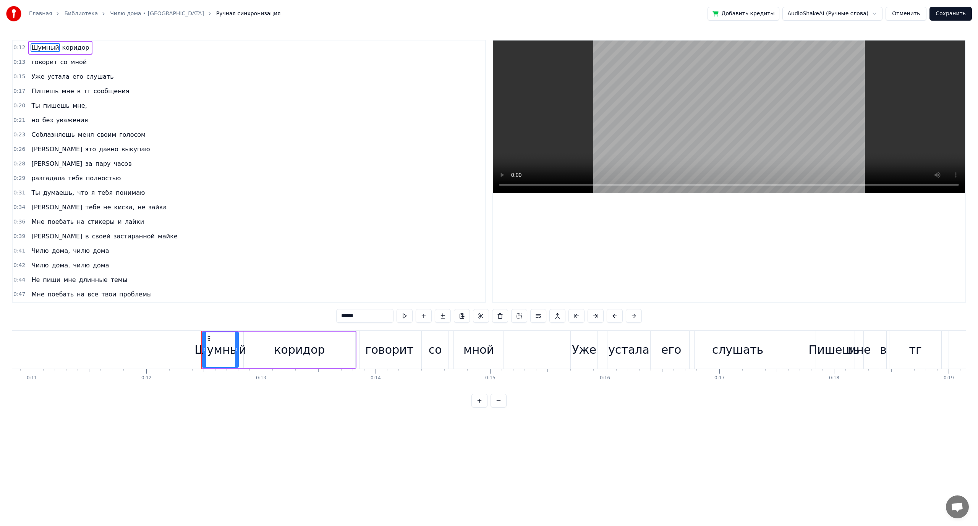
scroll to position [0, 1393]
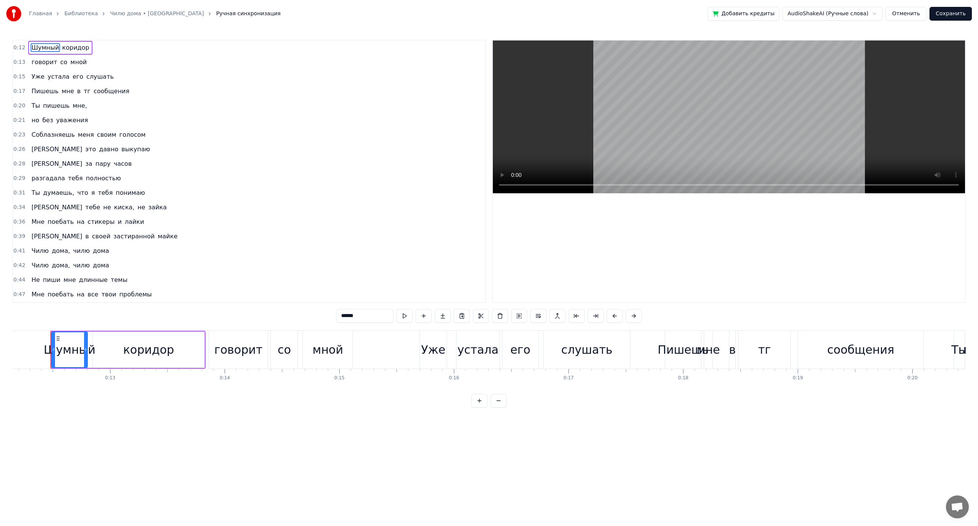
click at [73, 50] on span "коридор" at bounding box center [76, 47] width 29 height 9
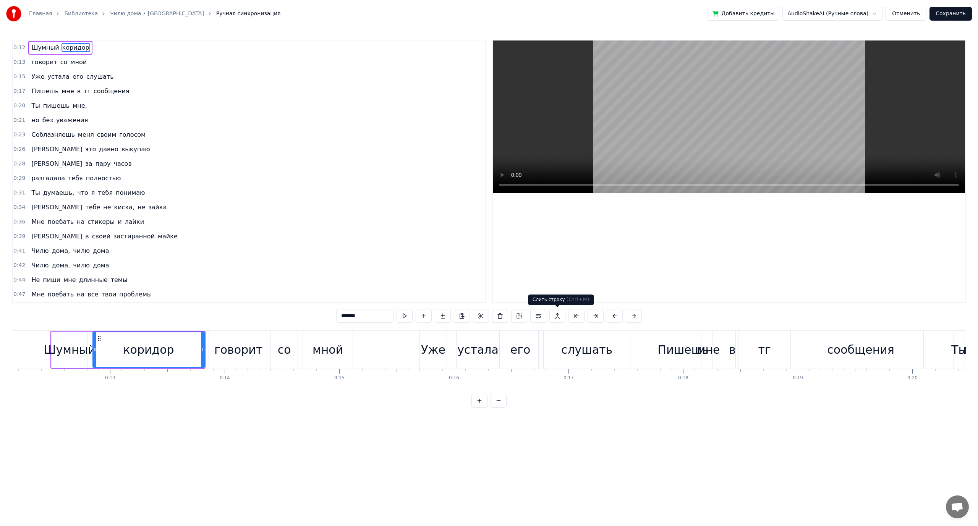
click at [560, 321] on button at bounding box center [558, 316] width 16 height 14
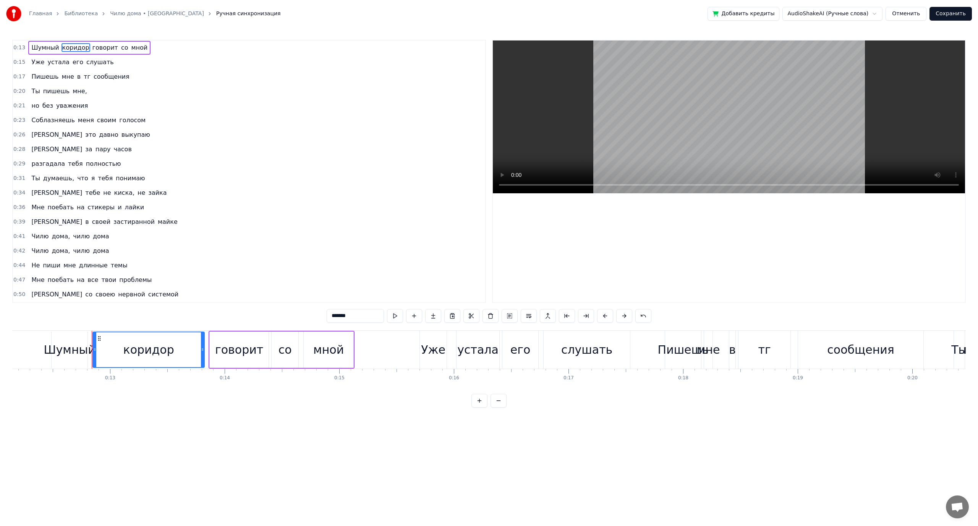
click at [131, 48] on span "мной" at bounding box center [140, 47] width 18 height 9
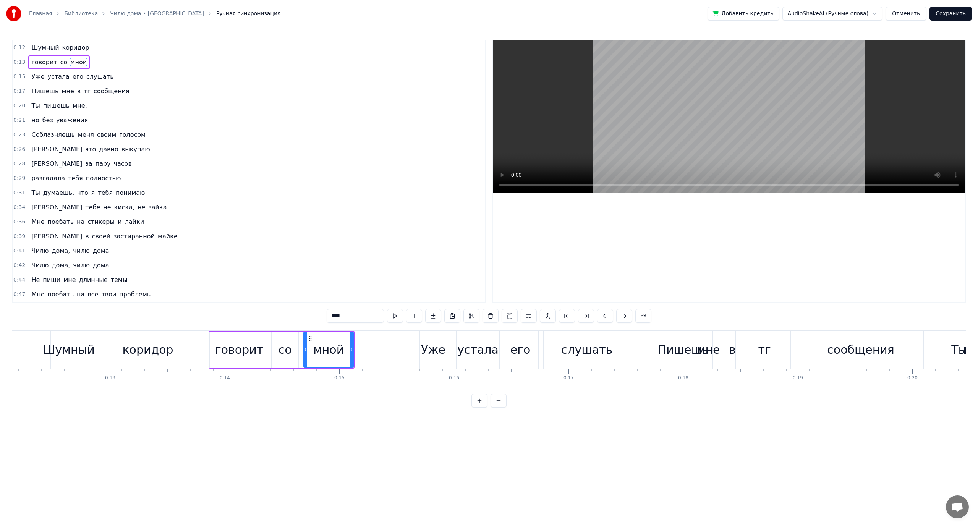
click at [74, 107] on span "мне," at bounding box center [80, 105] width 16 height 9
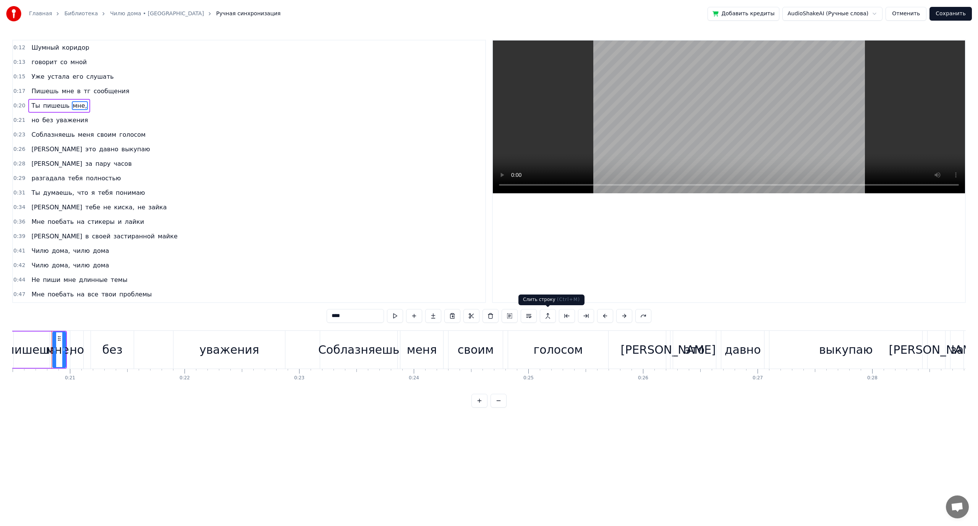
scroll to position [0, 2351]
click at [545, 317] on button at bounding box center [548, 316] width 16 height 14
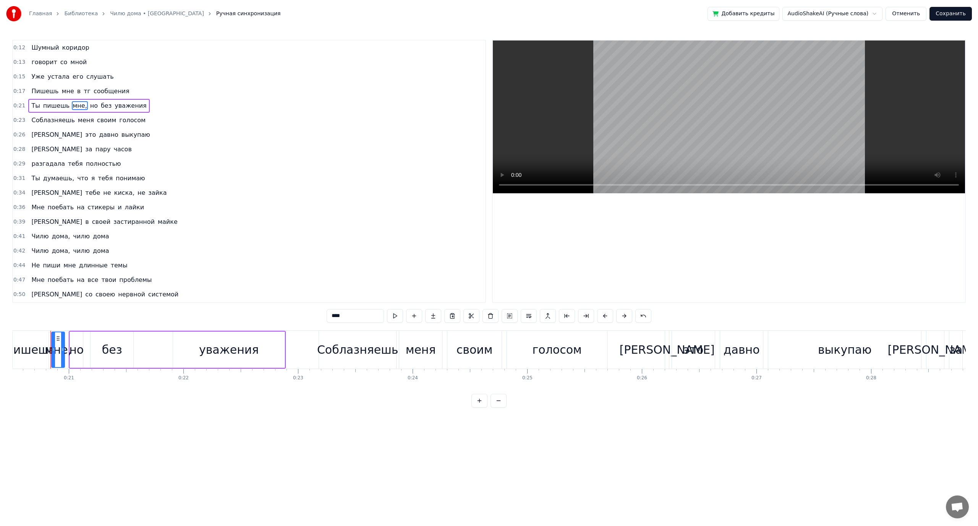
click at [114, 109] on span "уважения" at bounding box center [130, 105] width 33 height 9
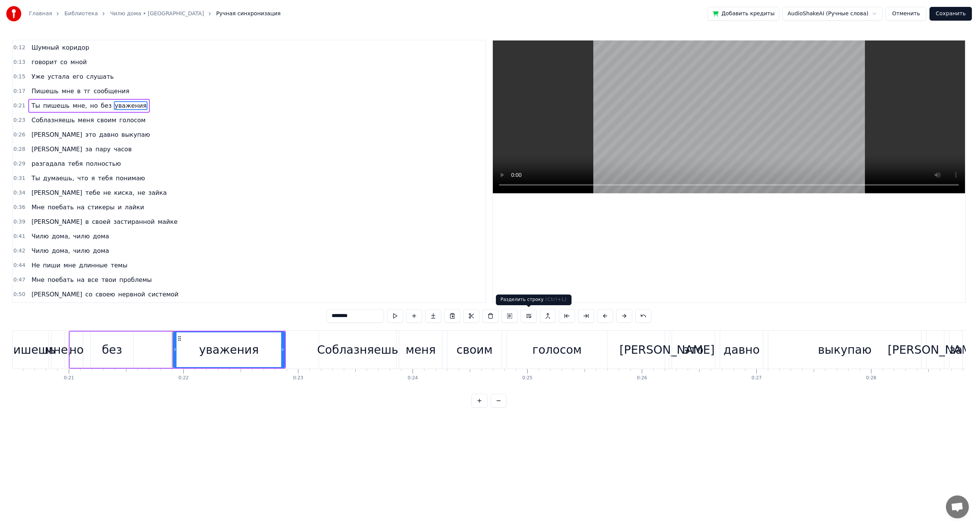
click at [526, 317] on button at bounding box center [529, 316] width 16 height 14
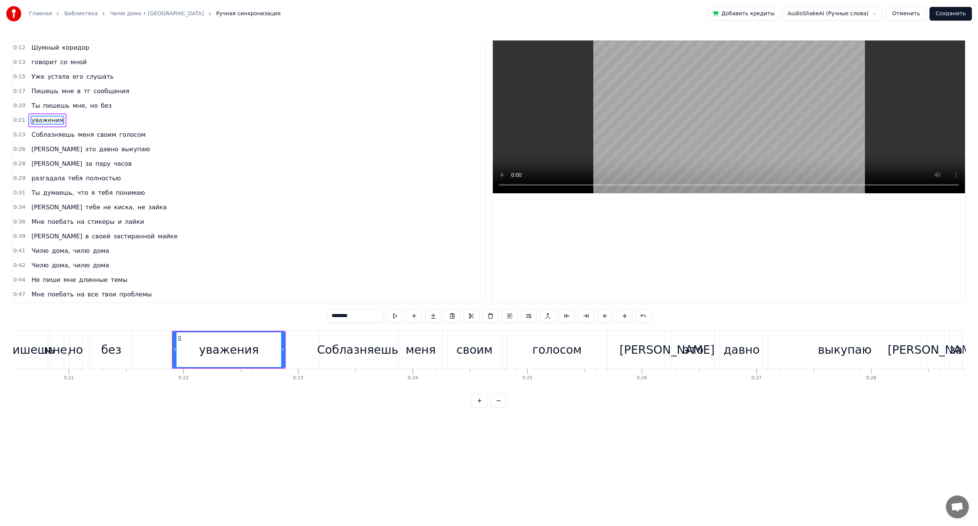
click at [100, 103] on span "без" at bounding box center [106, 105] width 12 height 9
click at [50, 118] on span "уважения" at bounding box center [47, 120] width 33 height 9
click at [325, 351] on div "Соблазняешь" at bounding box center [357, 349] width 81 height 17
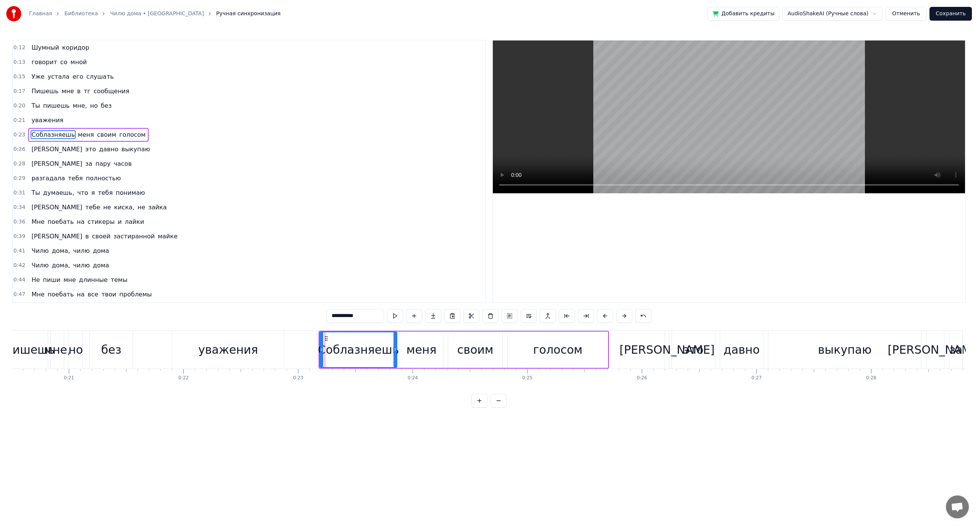
click at [222, 347] on div "уважения" at bounding box center [228, 349] width 60 height 17
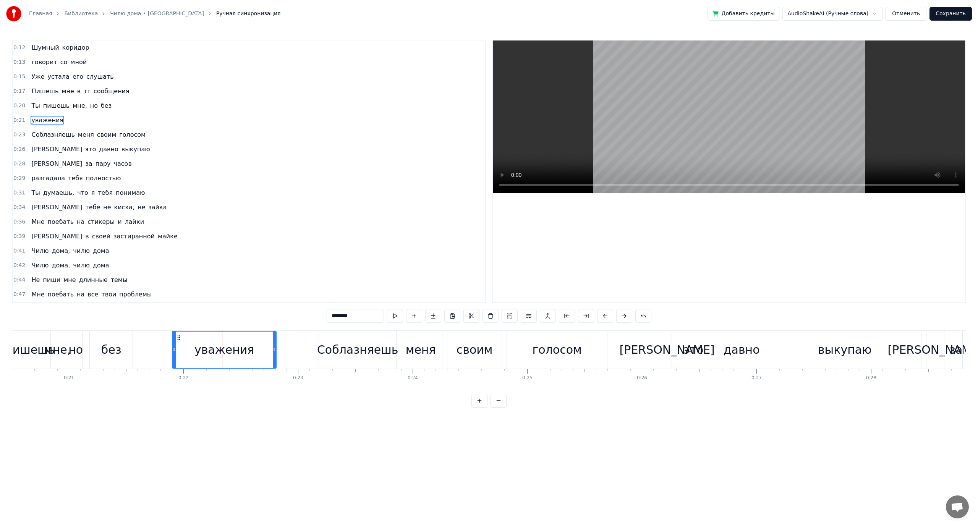
drag, startPoint x: 283, startPoint y: 350, endPoint x: 275, endPoint y: 350, distance: 8.0
click at [275, 350] on icon at bounding box center [274, 350] width 3 height 6
click at [49, 136] on span "Соблазняешь" at bounding box center [53, 134] width 45 height 9
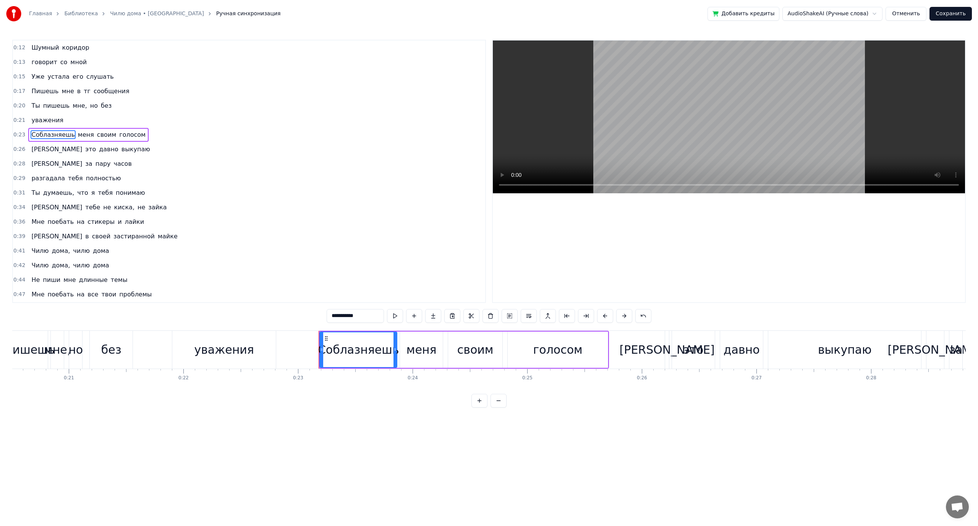
click at [123, 136] on span "голосом" at bounding box center [132, 134] width 28 height 9
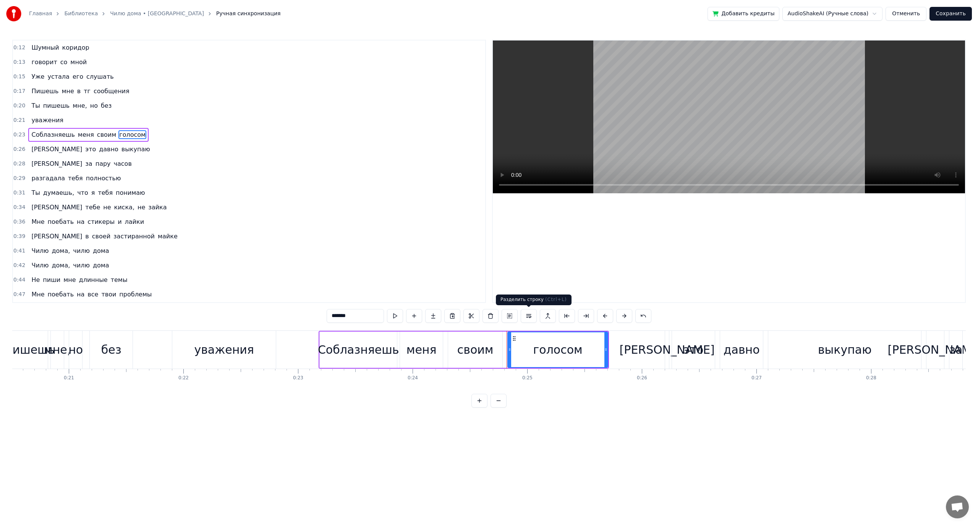
click at [527, 318] on button at bounding box center [529, 316] width 16 height 14
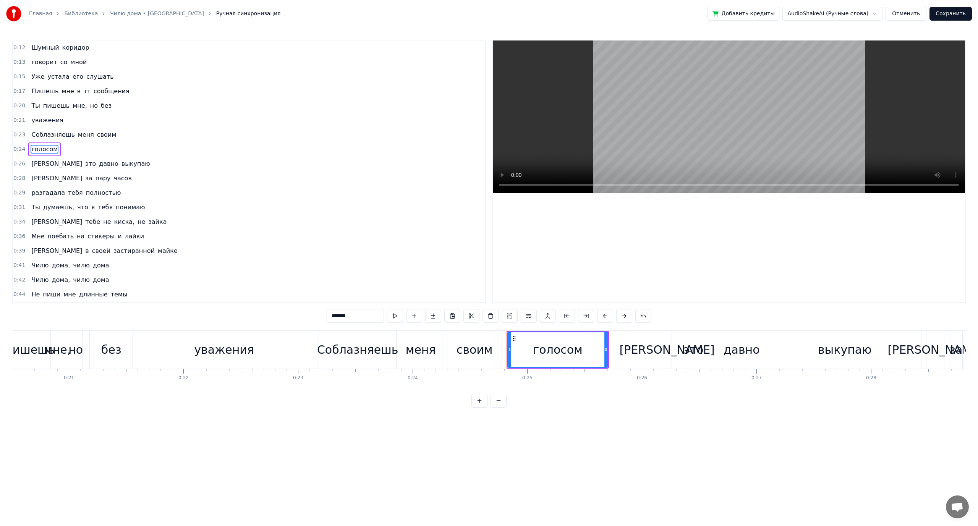
click at [63, 134] on span "Соблазняешь" at bounding box center [53, 134] width 45 height 9
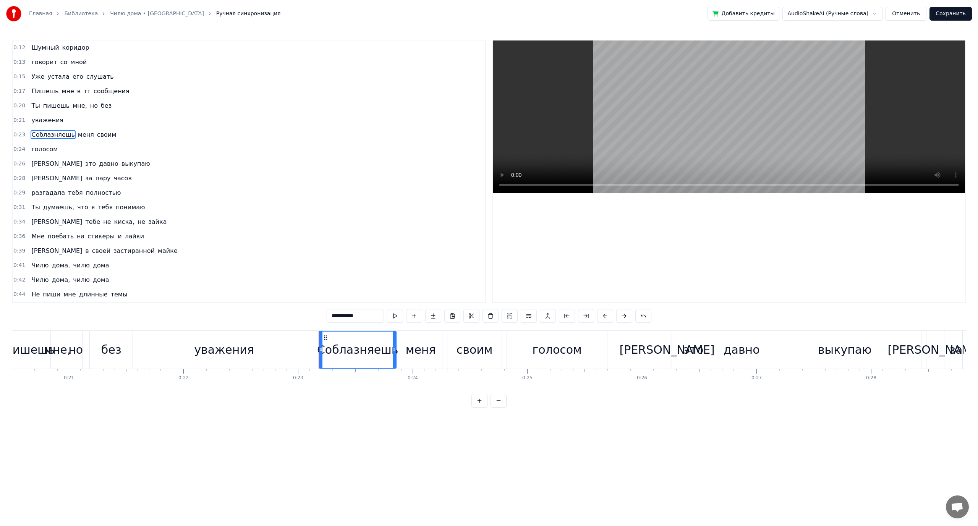
click at [537, 356] on div "голосом" at bounding box center [557, 349] width 49 height 17
drag, startPoint x: 509, startPoint y: 349, endPoint x: 516, endPoint y: 350, distance: 6.2
click at [516, 350] on icon at bounding box center [514, 350] width 3 height 6
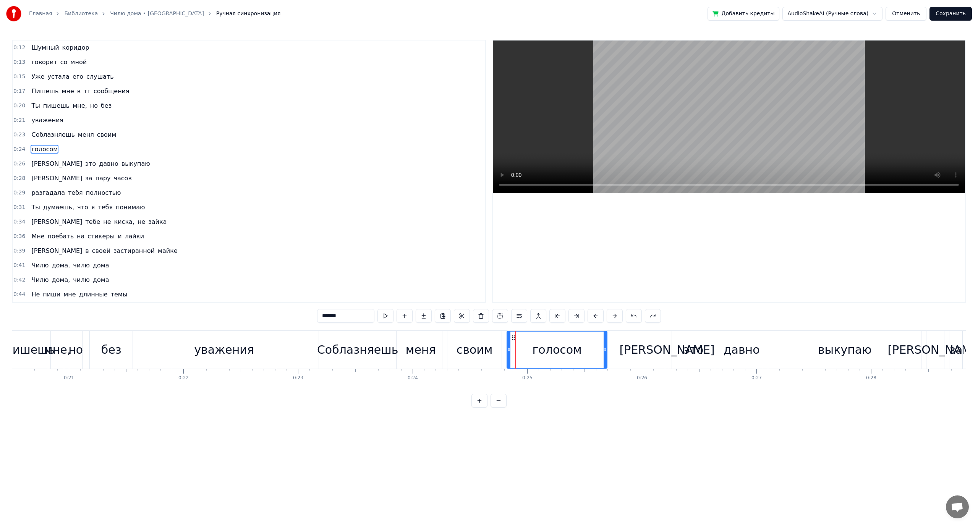
click at [49, 133] on span "Соблазняешь" at bounding box center [53, 134] width 45 height 9
click at [642, 137] on video at bounding box center [729, 117] width 472 height 153
click at [48, 150] on span "голосом" at bounding box center [45, 149] width 28 height 9
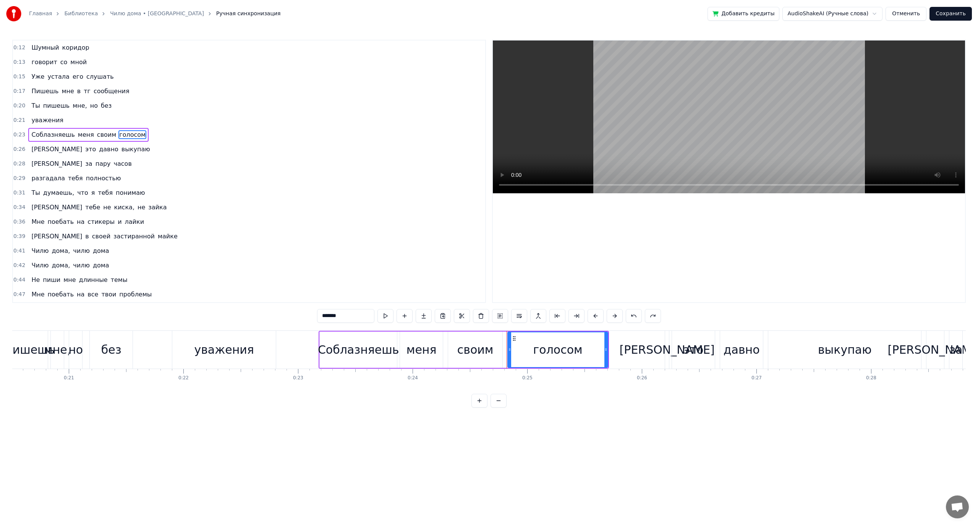
click at [97, 137] on span "своим" at bounding box center [106, 134] width 21 height 9
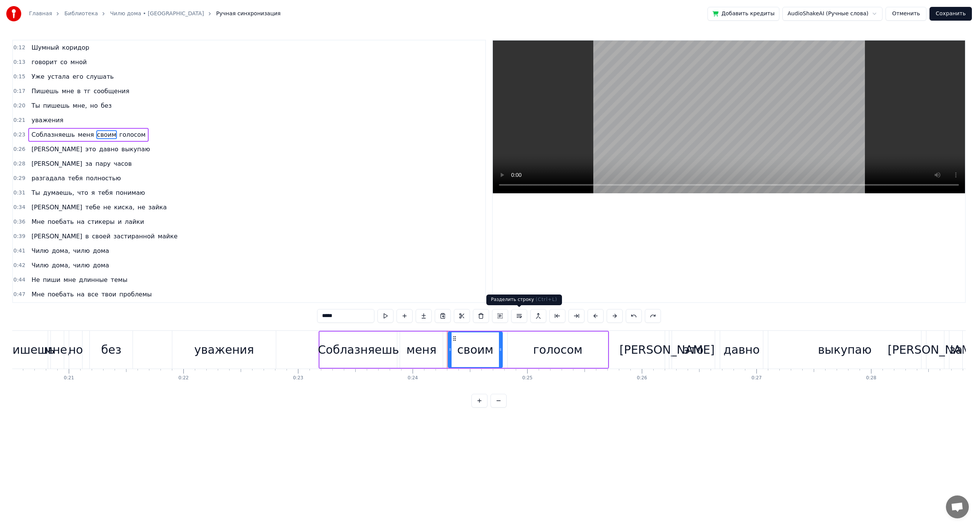
click at [522, 317] on button at bounding box center [519, 316] width 16 height 14
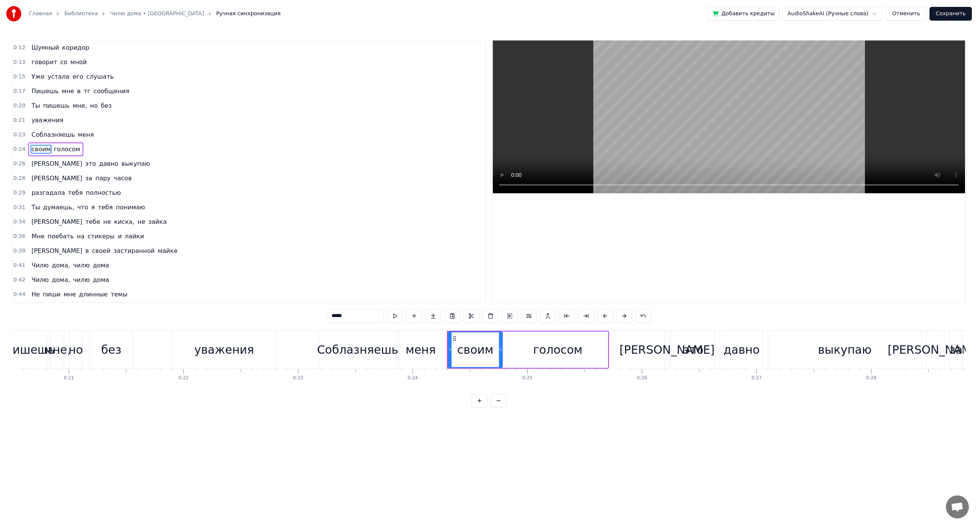
click at [77, 135] on span "меня" at bounding box center [86, 134] width 18 height 9
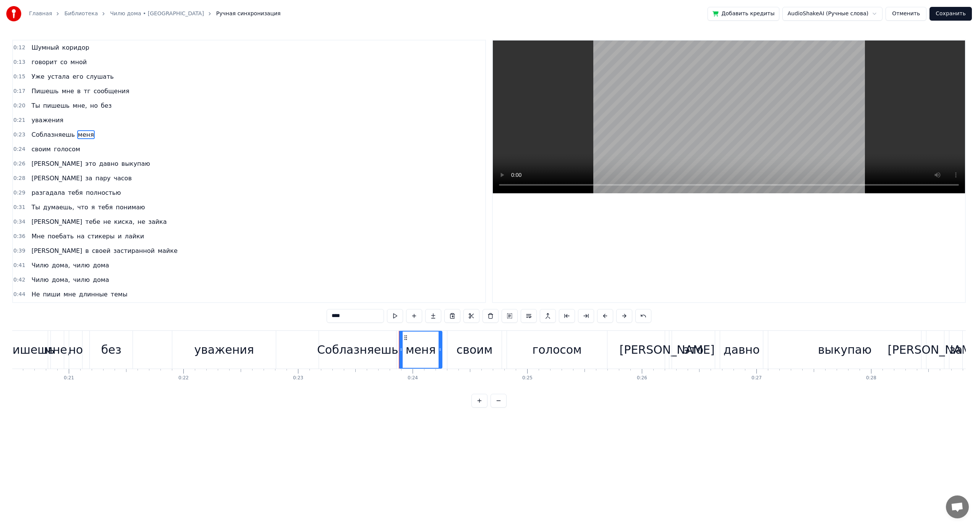
click at [68, 145] on span "голосом" at bounding box center [67, 149] width 28 height 9
click at [121, 167] on span "выкупаю" at bounding box center [136, 163] width 30 height 9
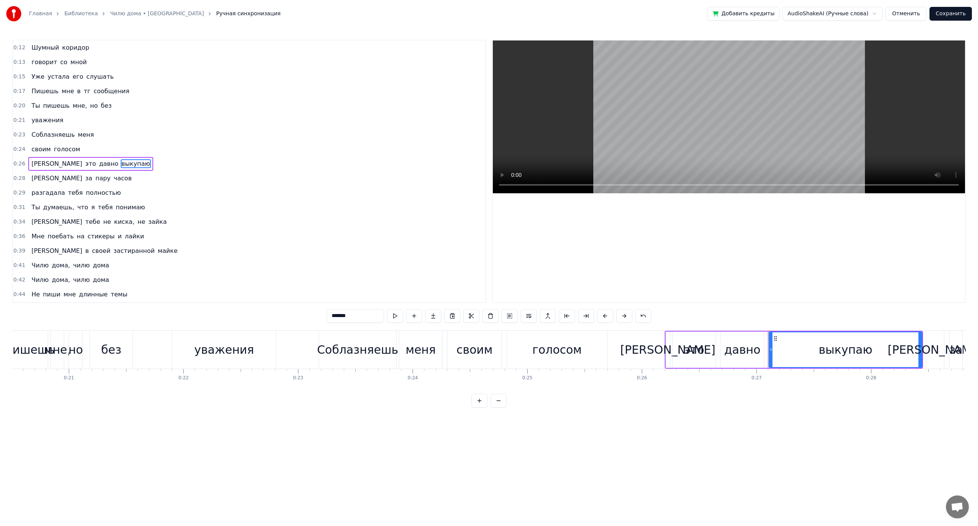
click at [46, 135] on span "Соблазняешь" at bounding box center [53, 134] width 45 height 9
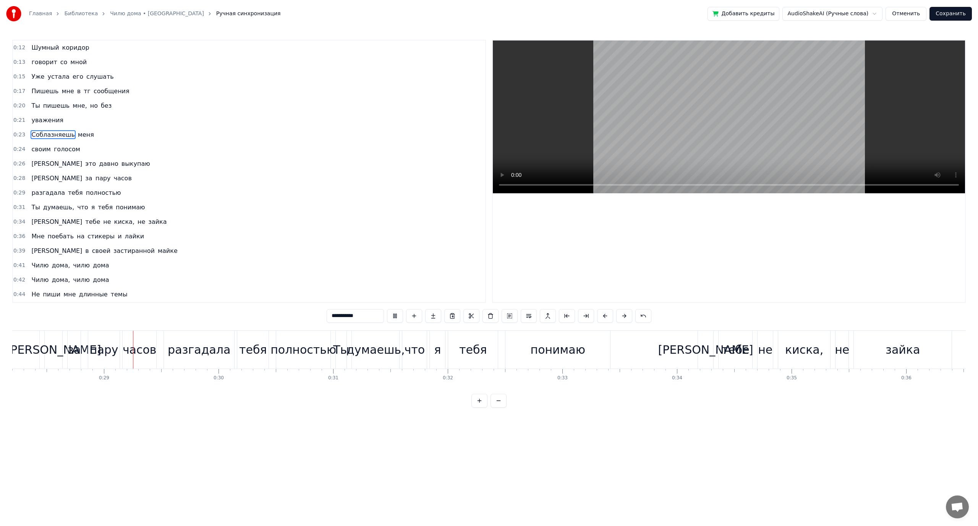
scroll to position [0, 3235]
click at [646, 126] on video at bounding box center [729, 117] width 472 height 153
click at [76, 209] on span "что" at bounding box center [82, 207] width 13 height 9
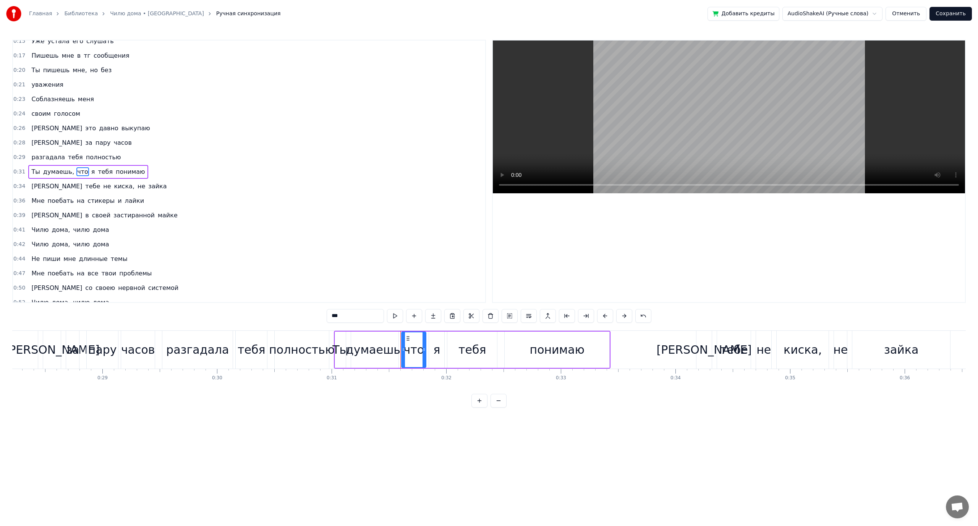
scroll to position [36, 0]
click at [527, 319] on button at bounding box center [529, 316] width 16 height 14
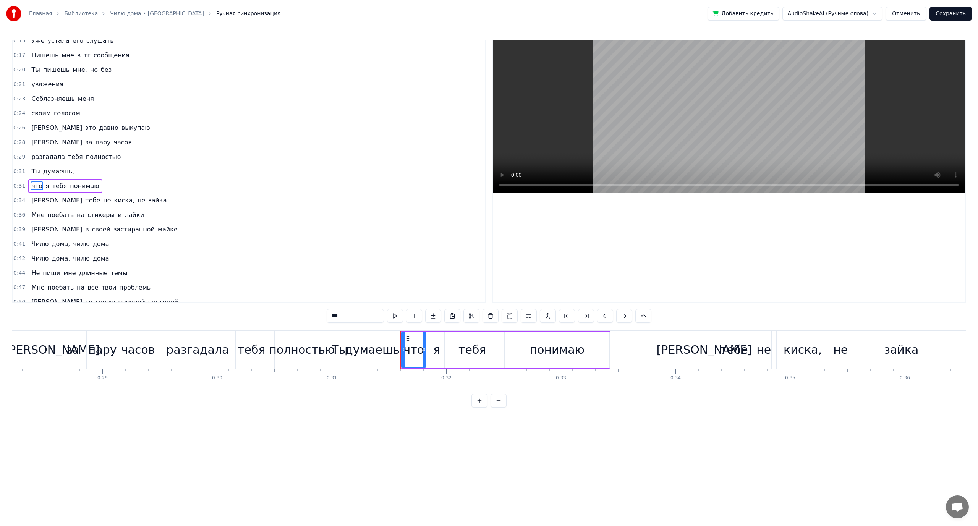
scroll to position [50, 0]
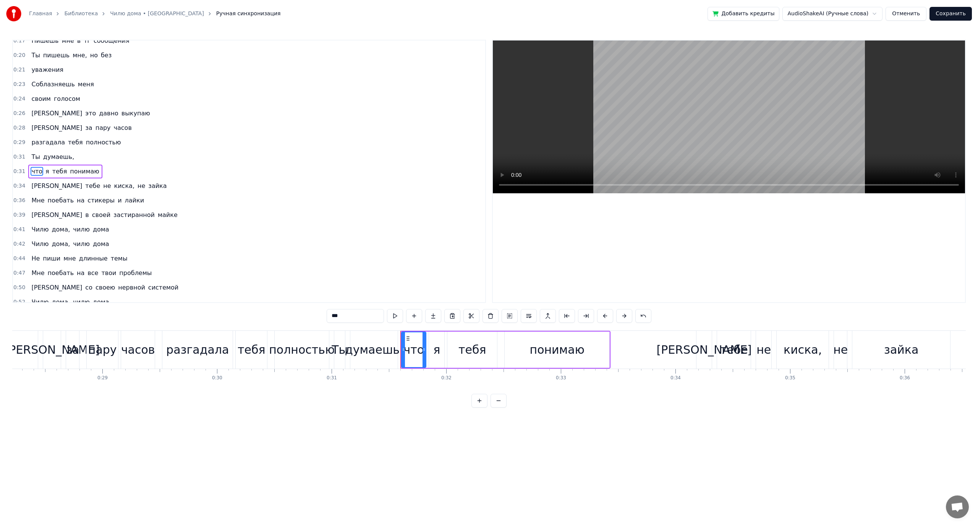
click at [84, 118] on span "это" at bounding box center [90, 113] width 12 height 9
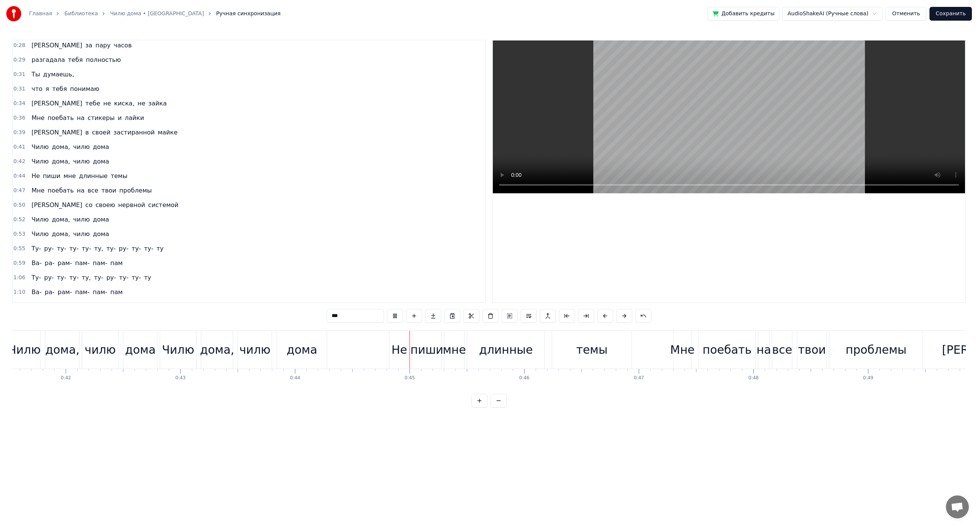
scroll to position [159, 0]
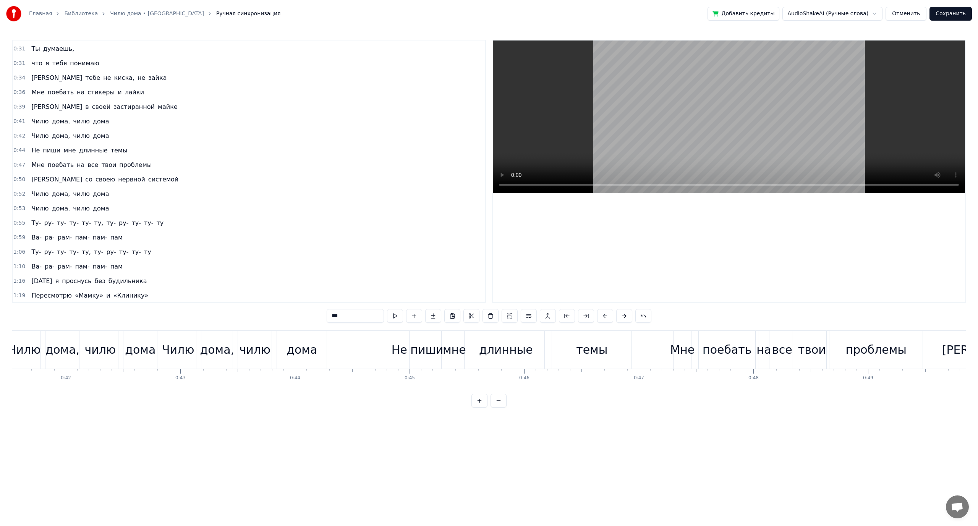
click at [101, 166] on span "твои" at bounding box center [109, 165] width 16 height 9
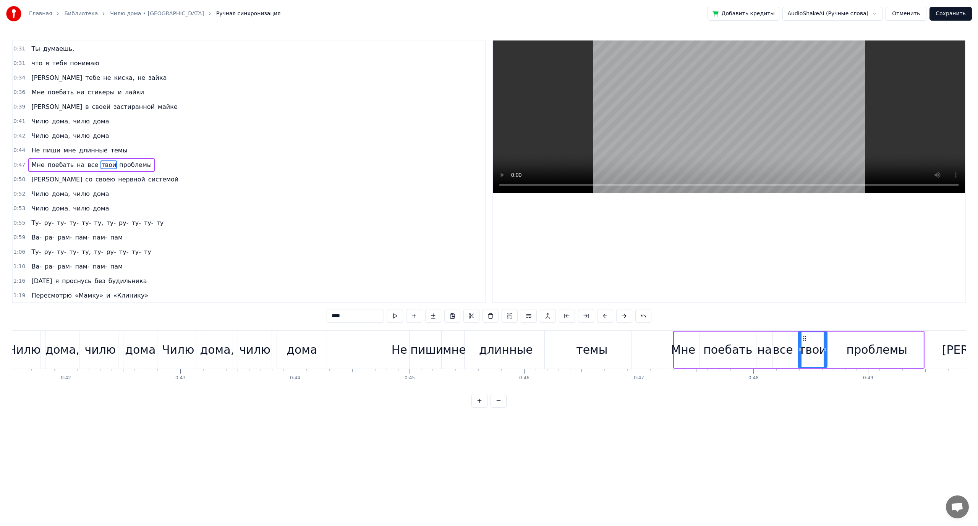
scroll to position [152, 0]
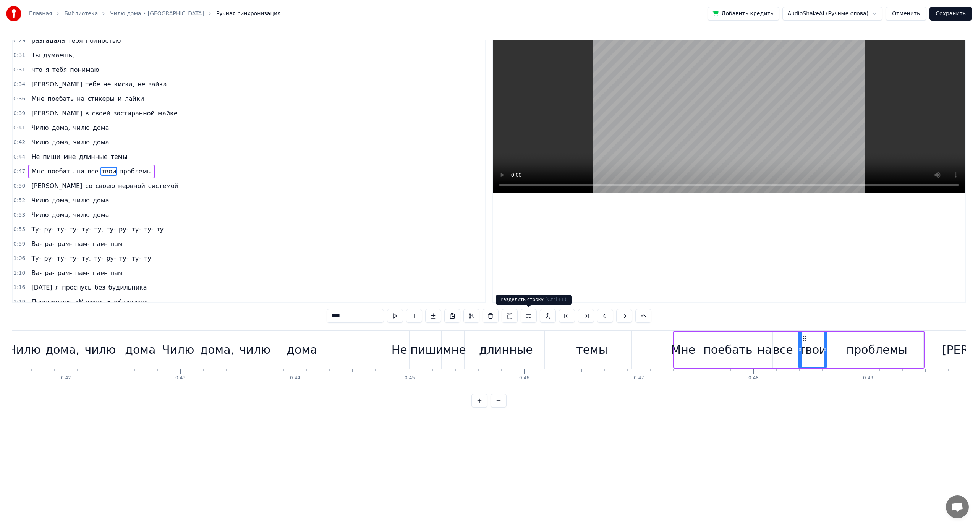
click at [527, 315] on button at bounding box center [529, 316] width 16 height 14
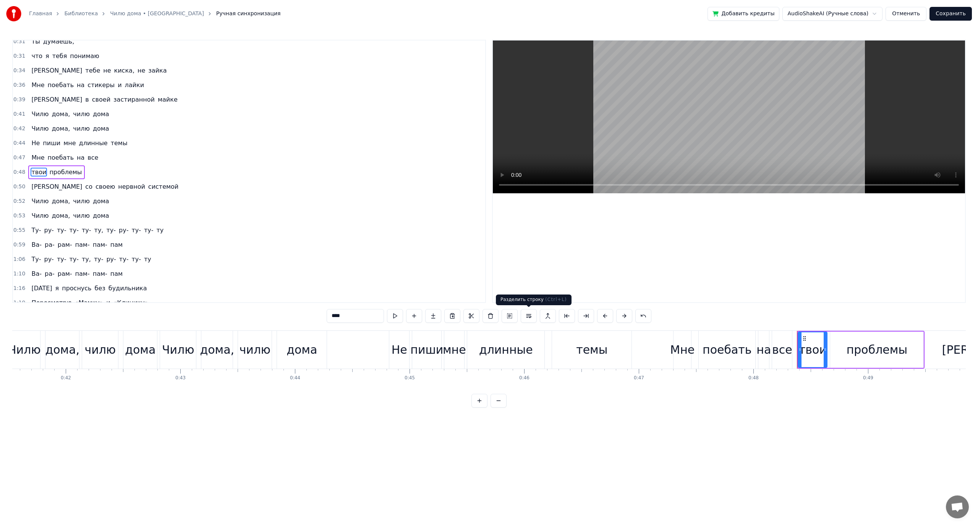
scroll to position [167, 0]
click at [37, 144] on span "Не" at bounding box center [36, 142] width 10 height 9
click at [42, 142] on span "пиши" at bounding box center [51, 142] width 19 height 9
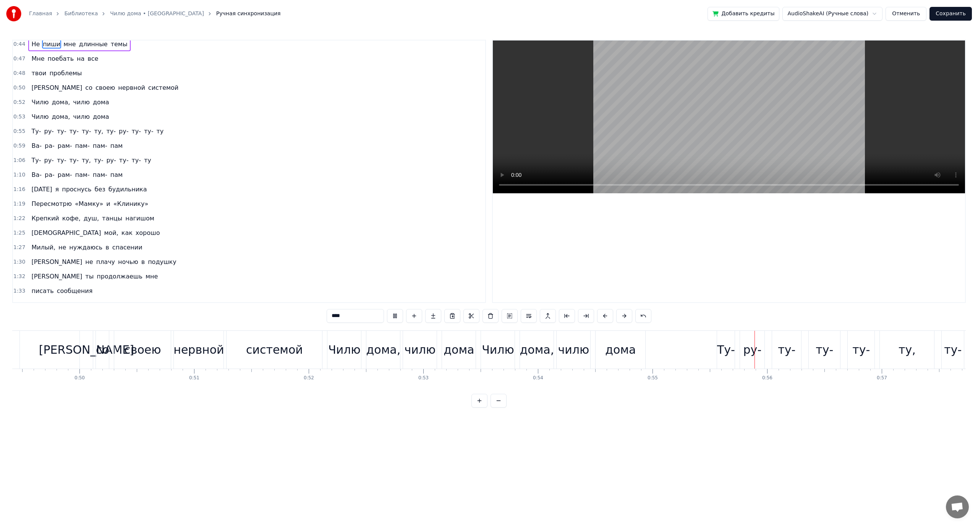
scroll to position [290, 0]
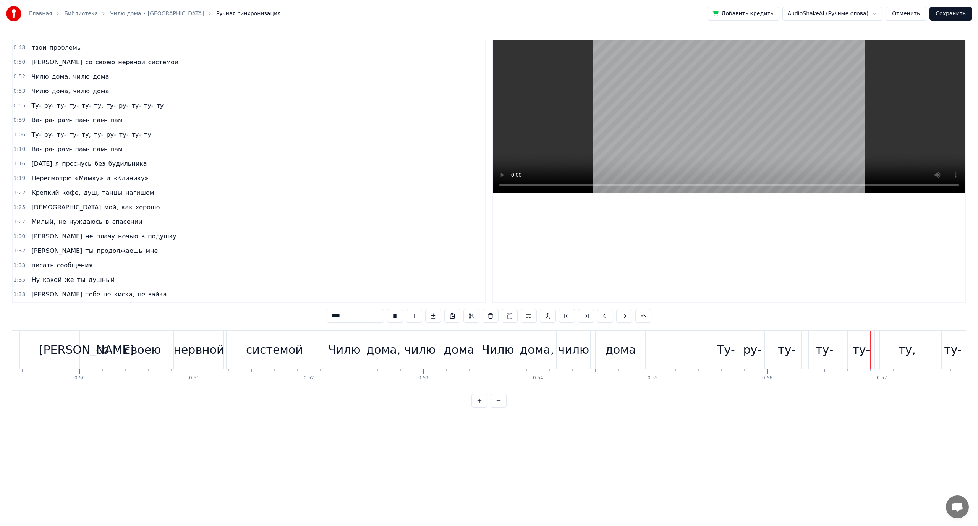
click at [32, 162] on span "[DATE]" at bounding box center [42, 163] width 22 height 9
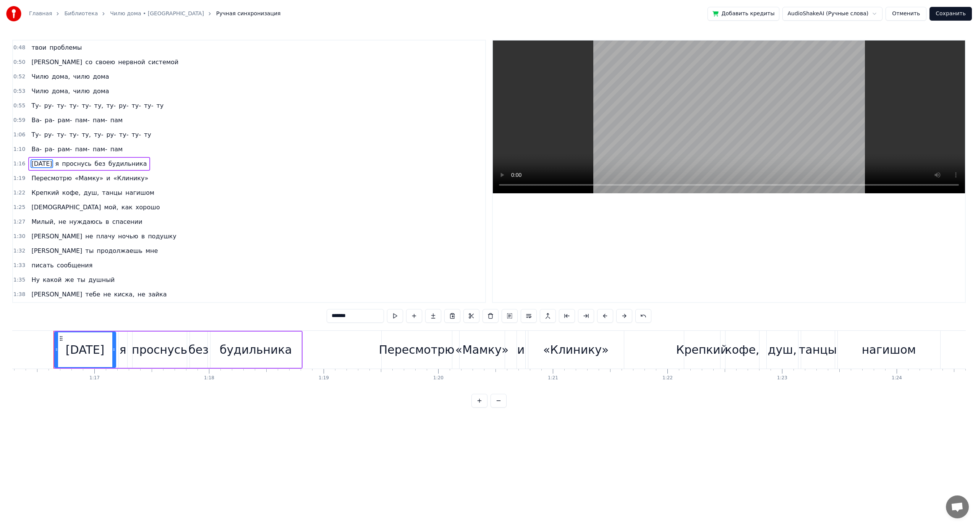
scroll to position [0, 8750]
click at [98, 166] on span "без" at bounding box center [100, 163] width 12 height 9
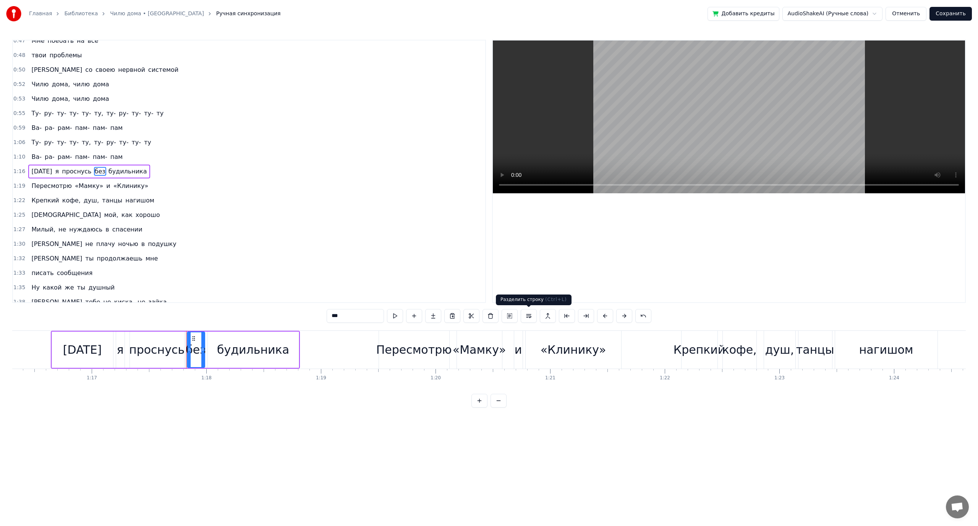
click at [525, 316] on button at bounding box center [529, 316] width 16 height 14
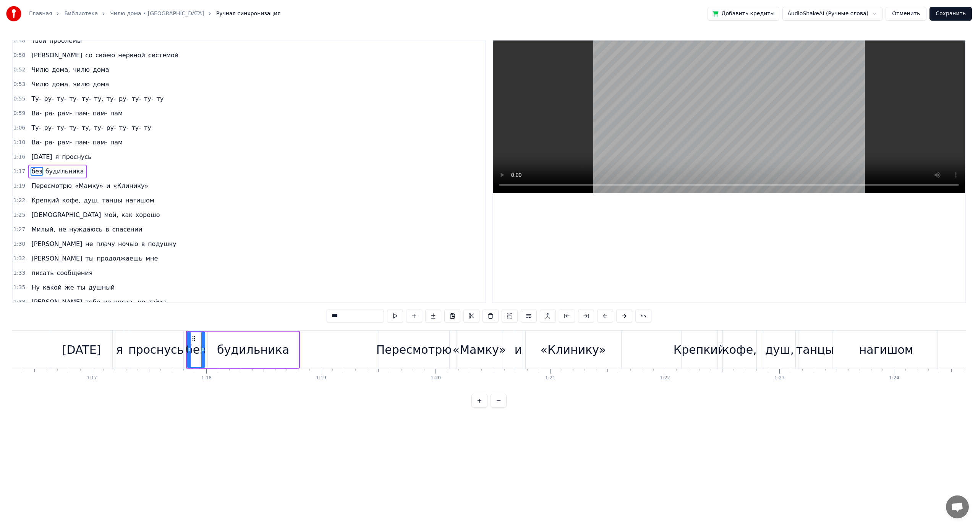
click at [45, 156] on span "[DATE]" at bounding box center [42, 157] width 22 height 9
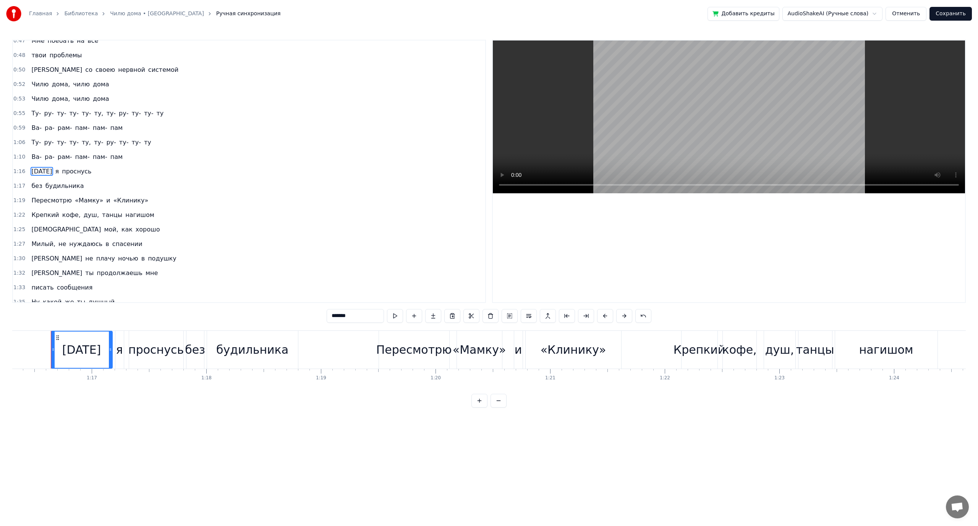
click at [47, 202] on span "Пересмотрю" at bounding box center [52, 200] width 42 height 9
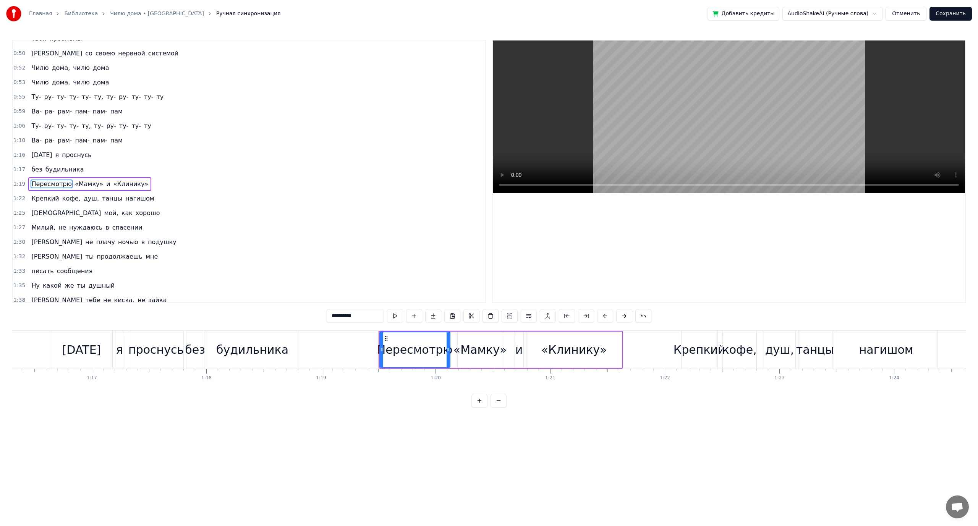
scroll to position [312, 0]
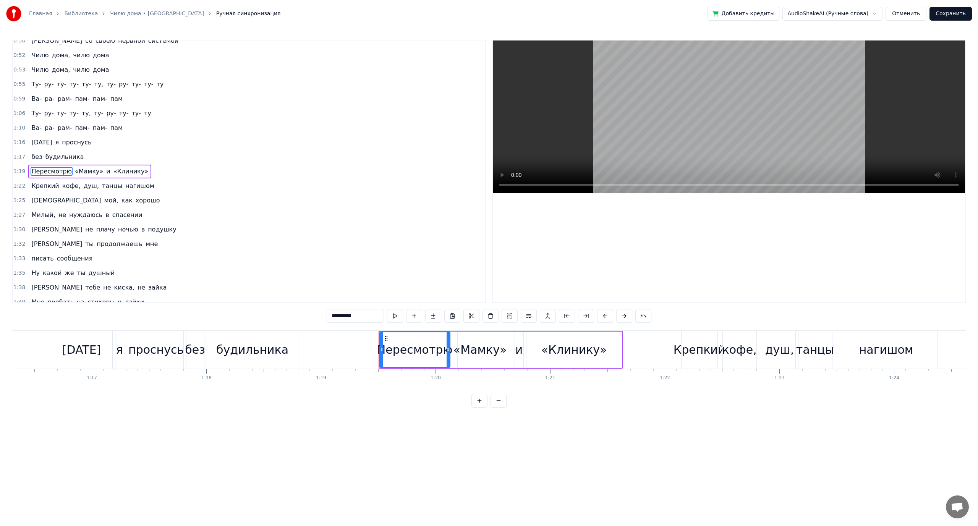
click at [336, 315] on input "**********" at bounding box center [355, 316] width 57 height 14
click at [335, 314] on input "**********" at bounding box center [355, 316] width 57 height 14
drag, startPoint x: 337, startPoint y: 317, endPoint x: 323, endPoint y: 320, distance: 14.7
click at [323, 320] on div "0:12 Шумный коридор 0:13 говорит со мной 0:15 Уже устала его слушать 0:17 Пишеш…" at bounding box center [489, 224] width 954 height 368
click at [334, 317] on input "*********" at bounding box center [355, 316] width 57 height 14
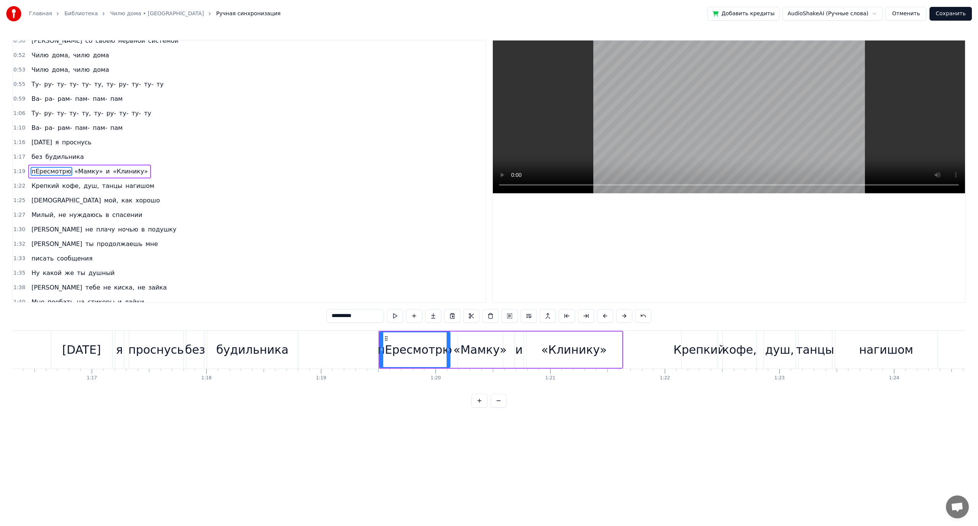
click at [87, 172] on span "«Мамку»" at bounding box center [89, 171] width 30 height 9
click at [336, 314] on input "*******" at bounding box center [355, 316] width 57 height 14
click at [115, 175] on span "«Клинику»" at bounding box center [123, 171] width 37 height 9
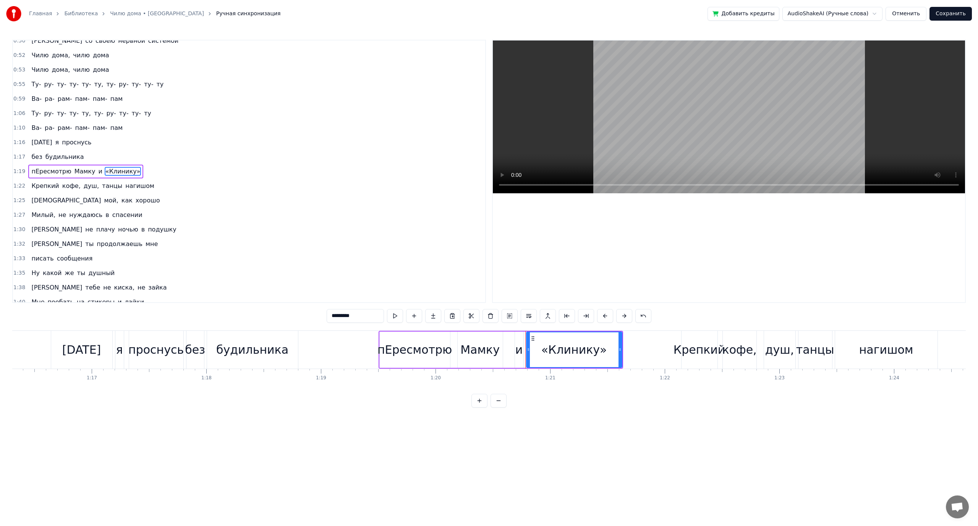
click at [335, 319] on input "*********" at bounding box center [355, 316] width 57 height 14
click at [362, 319] on input "********" at bounding box center [355, 316] width 57 height 14
click at [74, 172] on span "Мамку" at bounding box center [85, 171] width 23 height 9
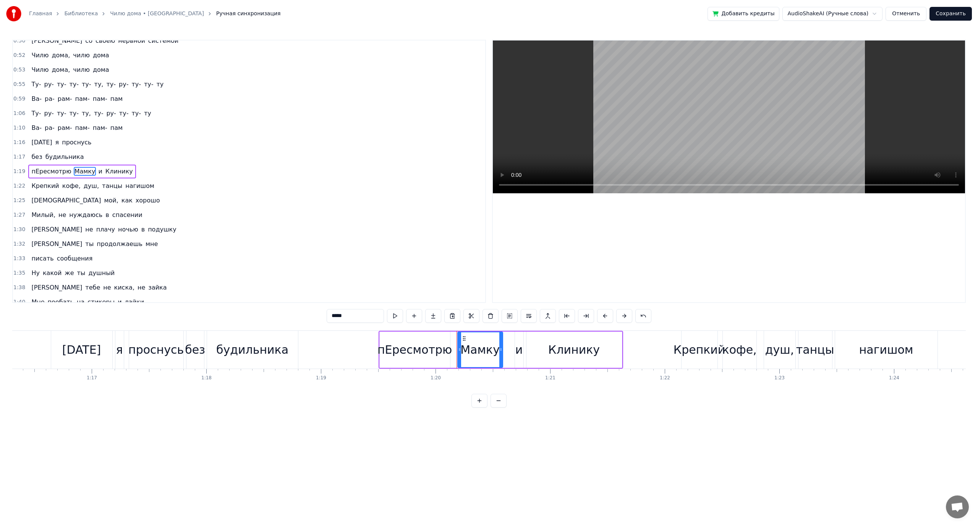
click at [67, 187] on span "кофе," at bounding box center [72, 186] width 20 height 9
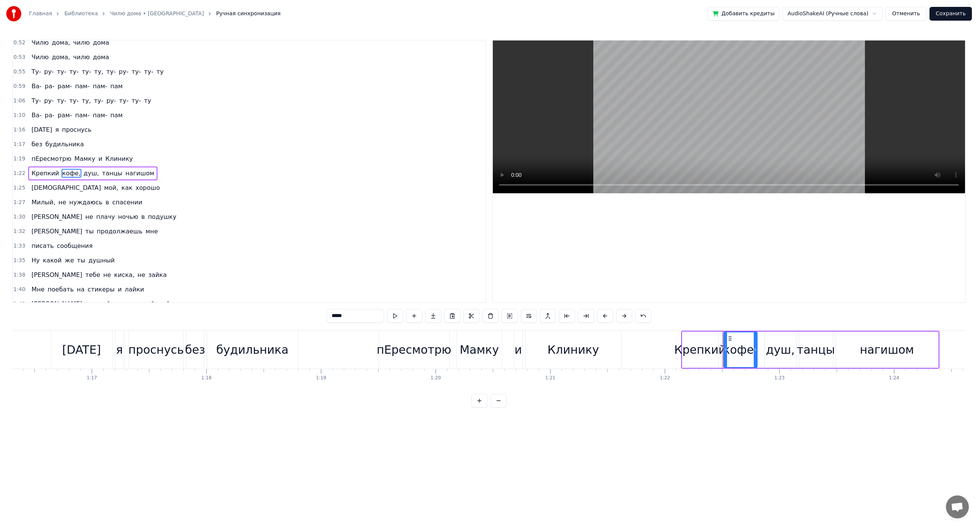
scroll to position [326, 0]
click at [101, 174] on span "танцы" at bounding box center [112, 171] width 22 height 9
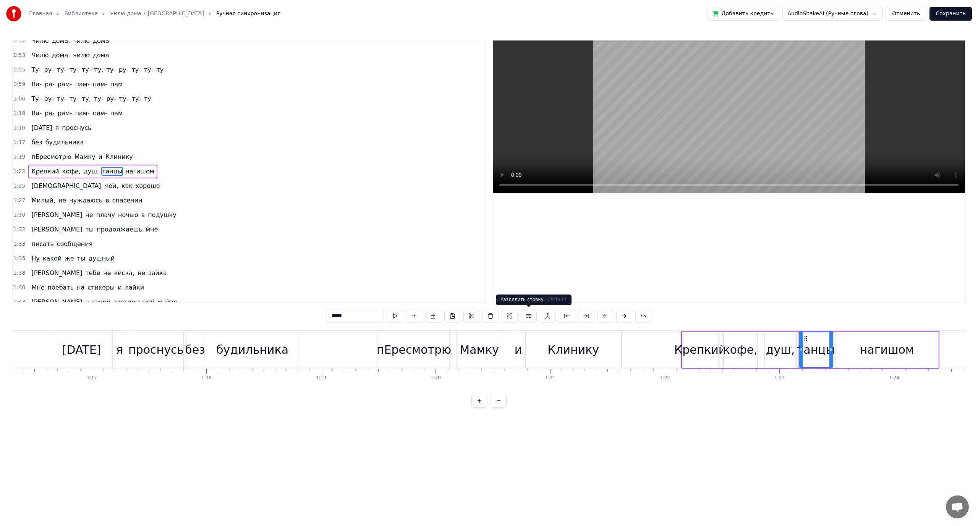
click at [522, 316] on button at bounding box center [529, 316] width 16 height 14
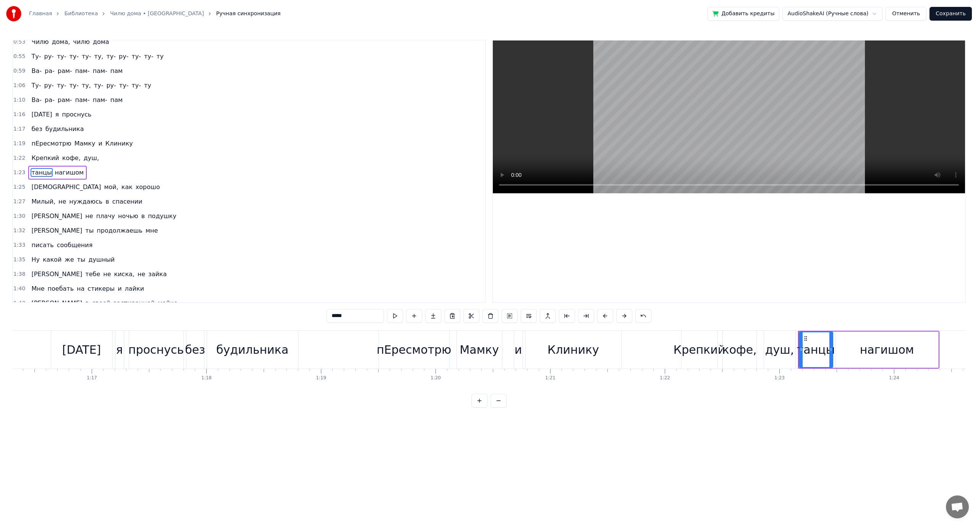
scroll to position [341, 0]
click at [103, 184] on span "мой," at bounding box center [111, 186] width 16 height 9
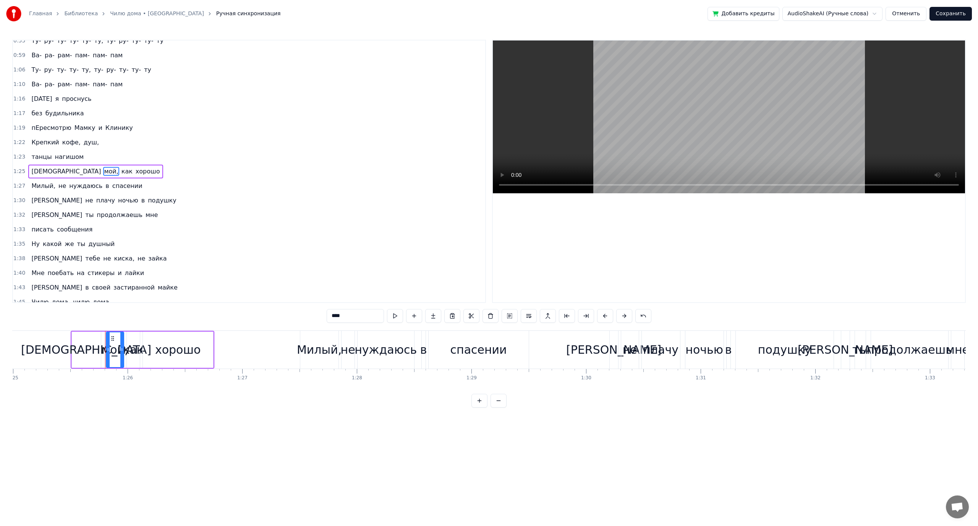
scroll to position [0, 9800]
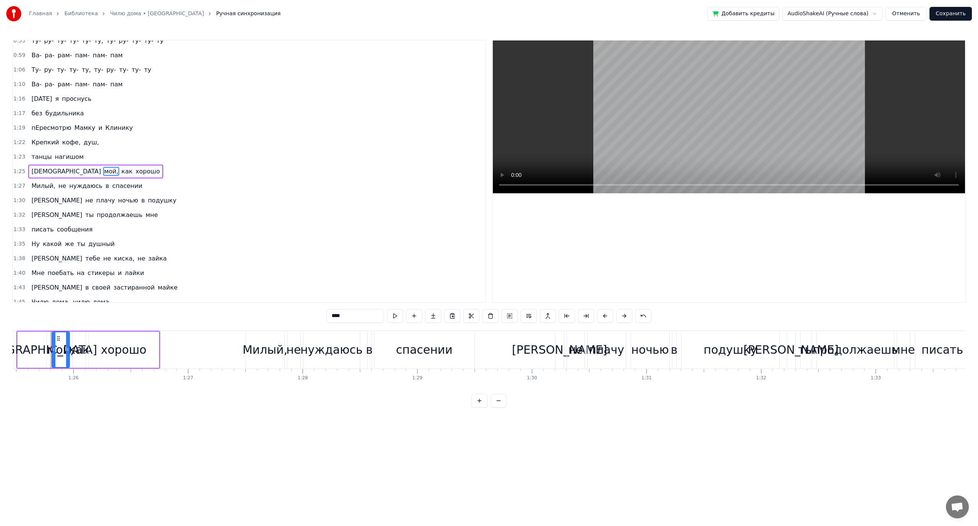
click at [96, 199] on span "плачу" at bounding box center [106, 200] width 20 height 9
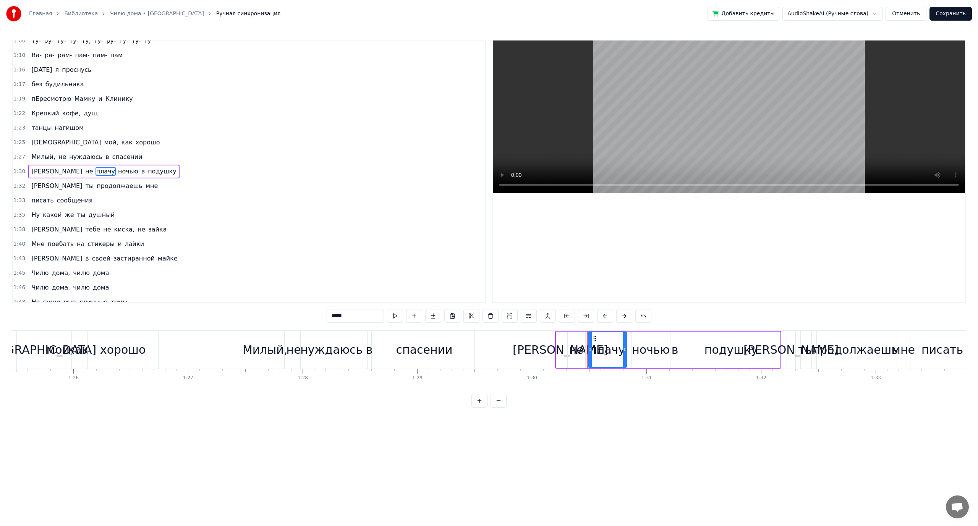
click at [96, 185] on span "продолжаешь" at bounding box center [119, 186] width 47 height 9
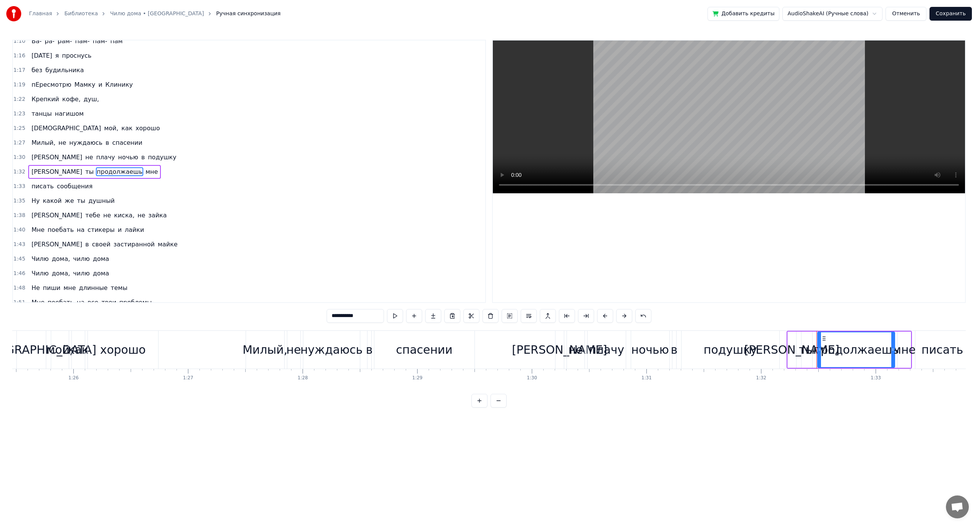
scroll to position [399, 0]
click at [70, 187] on span "сообщения" at bounding box center [74, 186] width 37 height 9
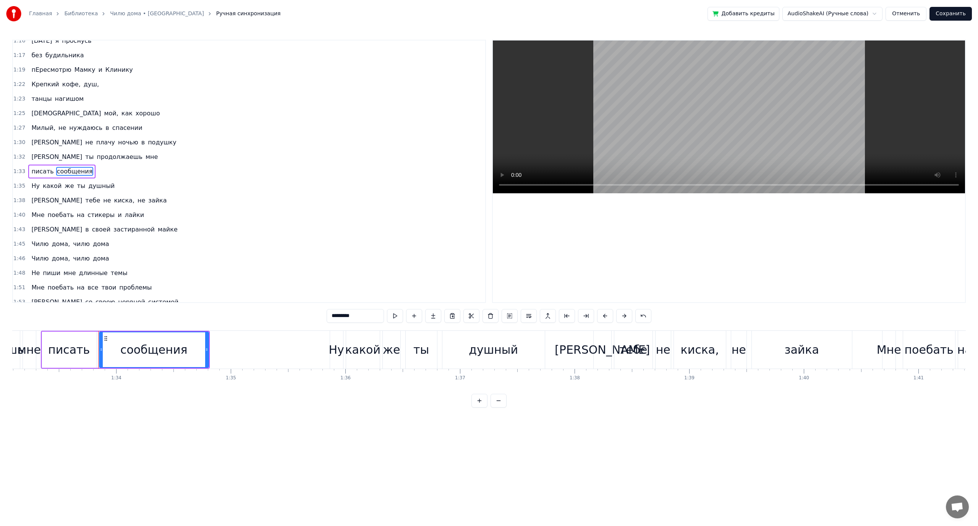
scroll to position [0, 10722]
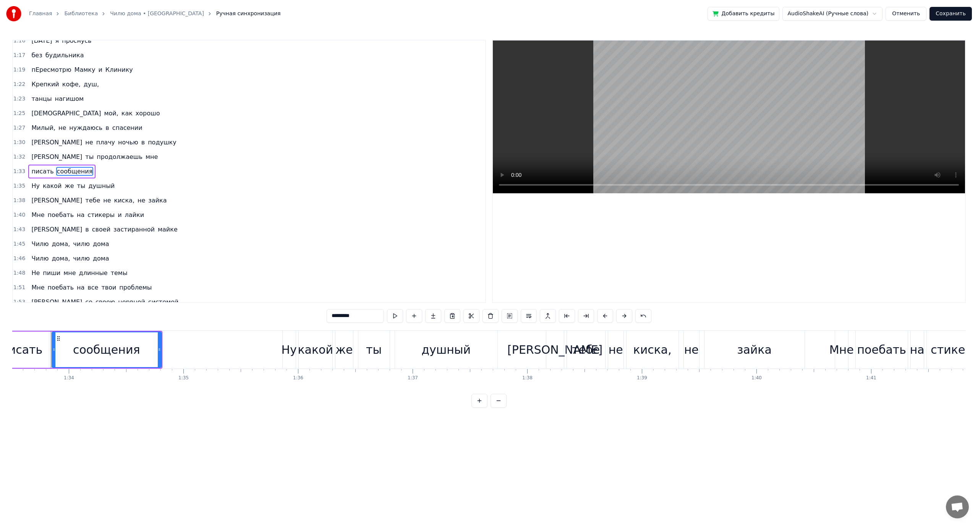
click at [114, 202] on span "киска," at bounding box center [125, 200] width 22 height 9
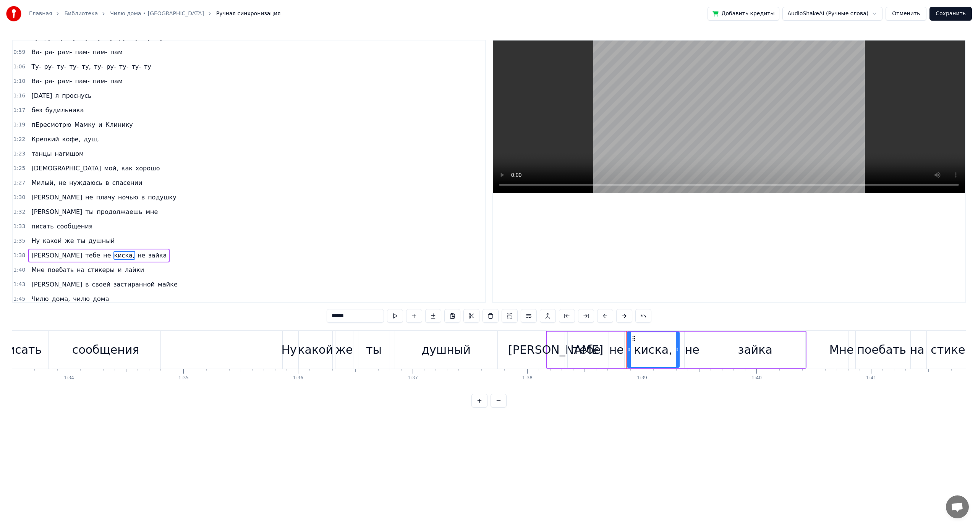
scroll to position [328, 0]
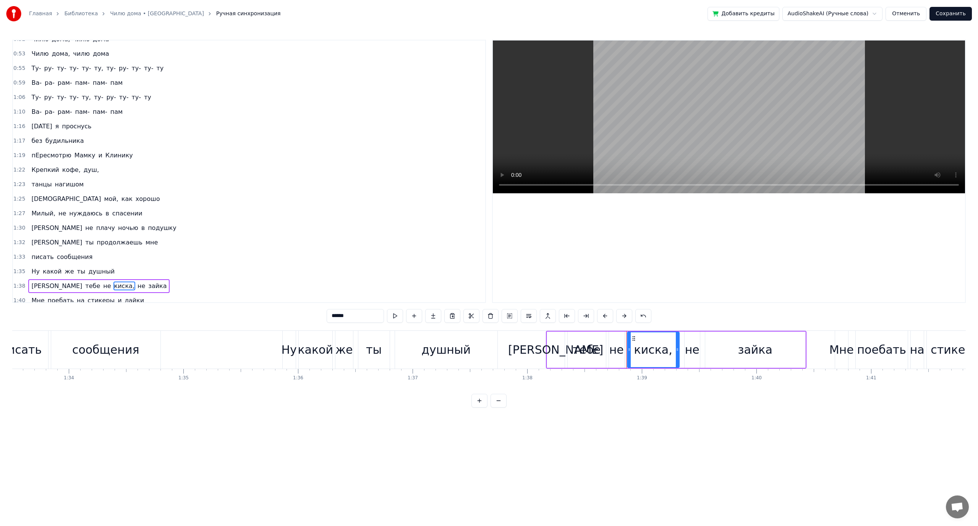
click at [36, 122] on span "[DATE]" at bounding box center [42, 126] width 22 height 9
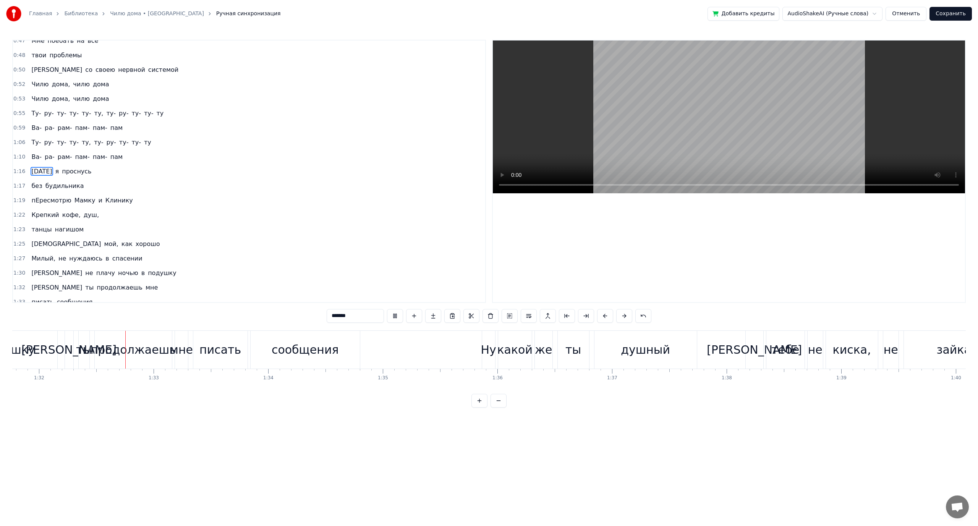
scroll to position [0, 10525]
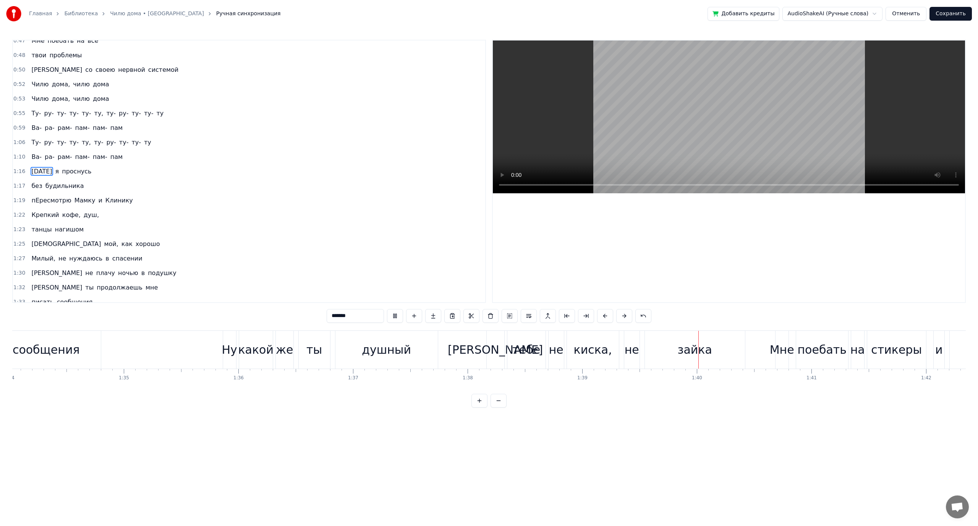
click at [659, 107] on video at bounding box center [729, 117] width 472 height 153
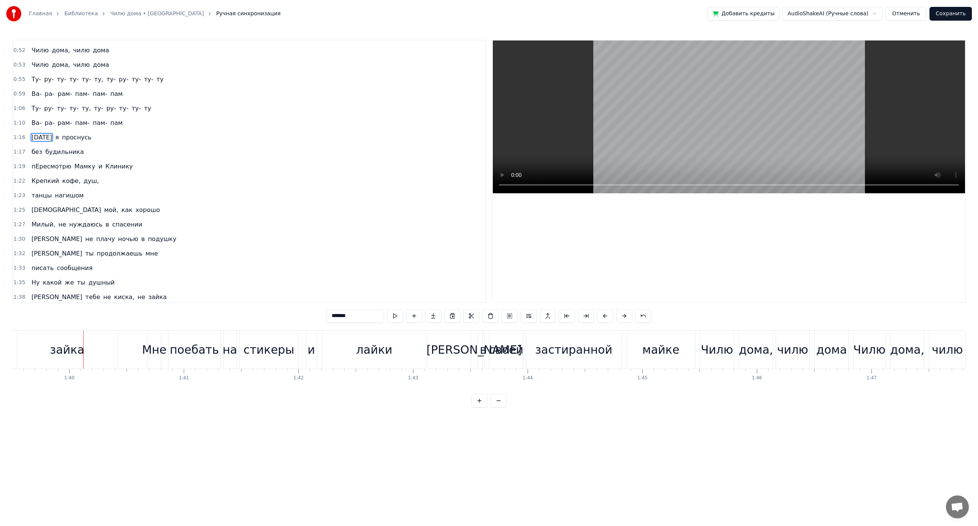
scroll to position [321, 0]
click at [38, 134] on span "[DATE]" at bounding box center [42, 133] width 22 height 9
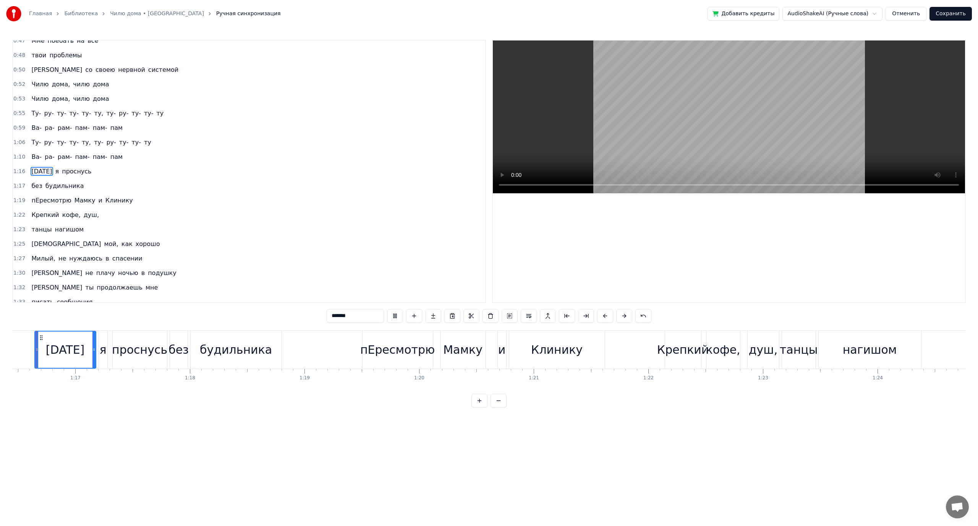
scroll to position [0, 8750]
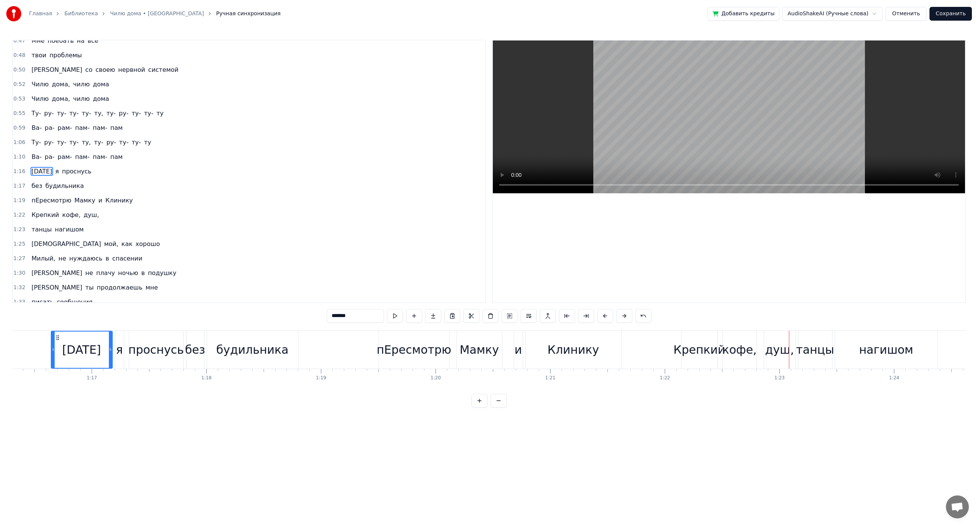
click at [51, 216] on span "Крепкий" at bounding box center [45, 215] width 29 height 9
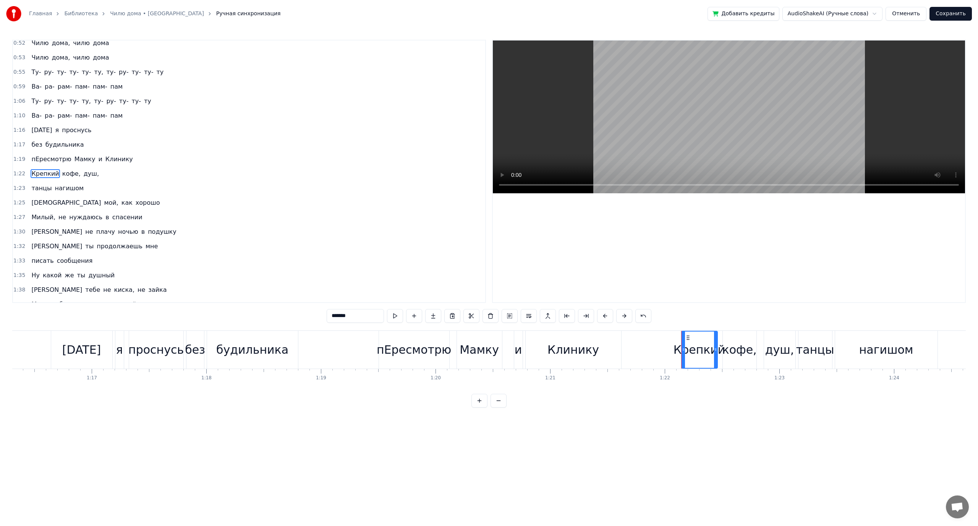
scroll to position [326, 0]
drag, startPoint x: 334, startPoint y: 315, endPoint x: 319, endPoint y: 316, distance: 15.4
click at [320, 316] on div "0:12 Шумный коридор 0:13 говорит со мной 0:15 Уже устала его слушать 0:17 Пишеш…" at bounding box center [489, 224] width 954 height 368
click at [337, 318] on input "*******" at bounding box center [355, 316] width 57 height 14
click at [31, 245] on span "[PERSON_NAME]" at bounding box center [57, 244] width 52 height 9
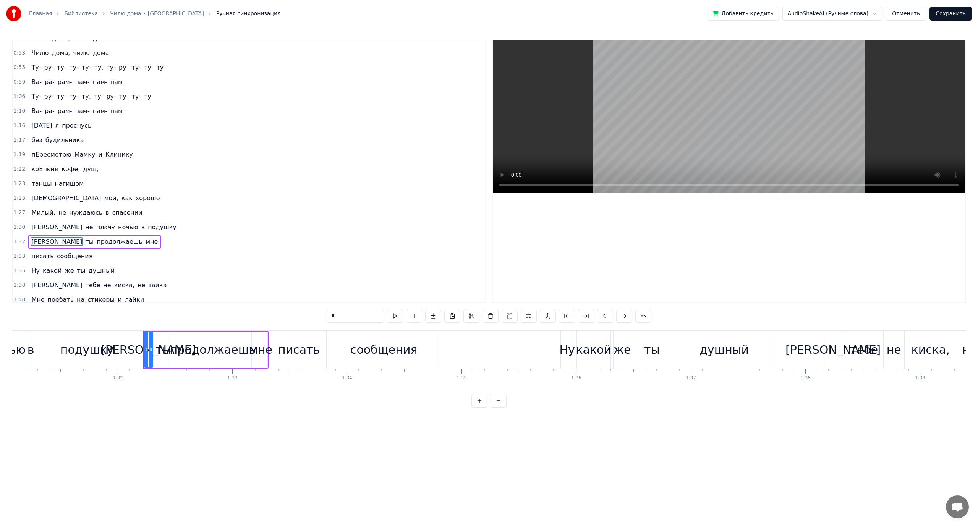
scroll to position [0, 10536]
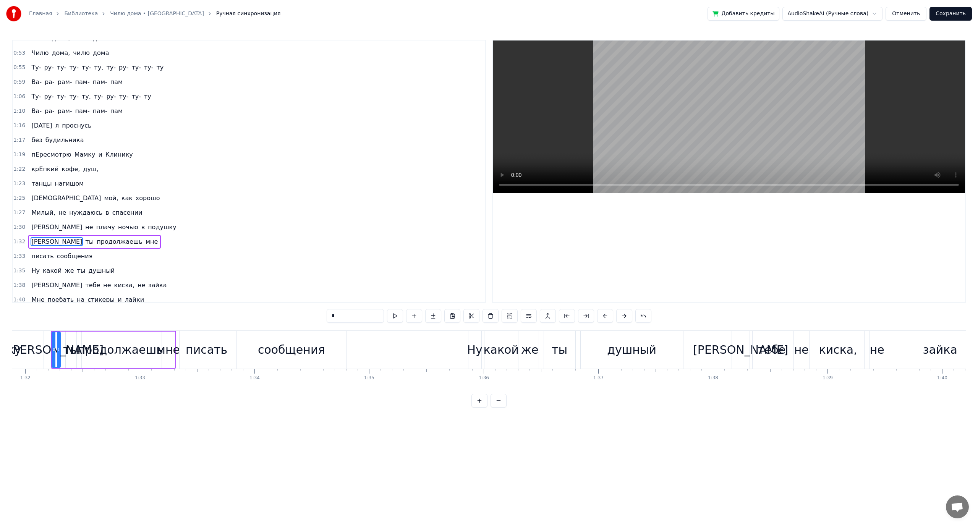
click at [343, 317] on input "*" at bounding box center [355, 316] width 57 height 14
click at [46, 241] on span "ты" at bounding box center [51, 241] width 10 height 9
type input "**"
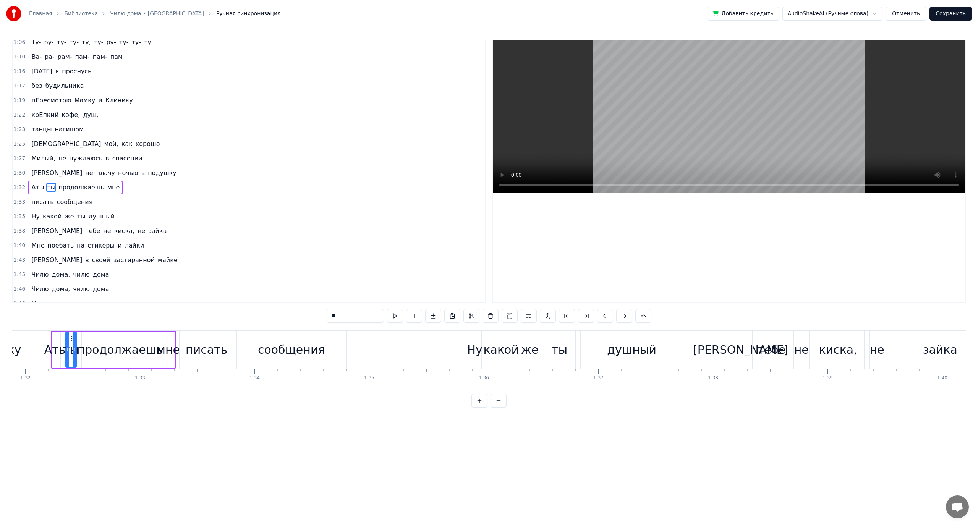
scroll to position [399, 0]
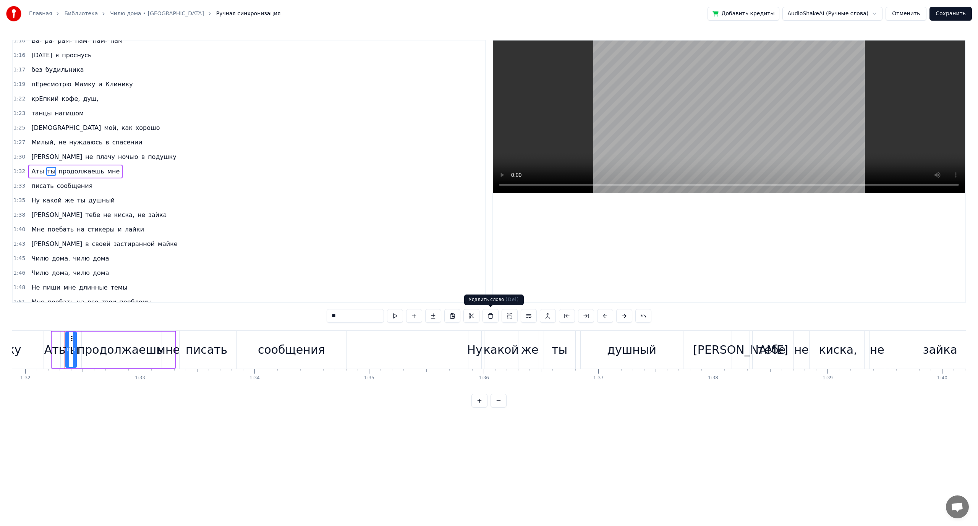
click at [491, 315] on button at bounding box center [491, 316] width 16 height 14
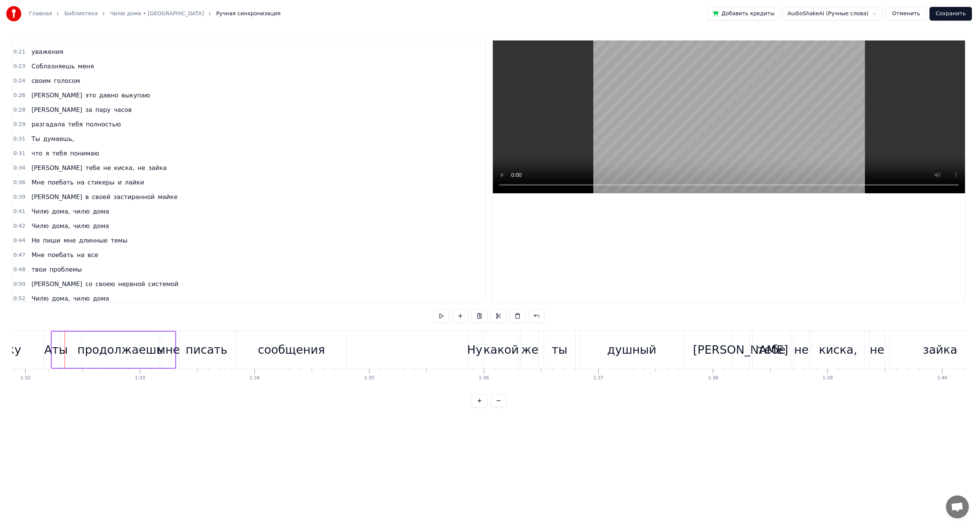
scroll to position [0, 0]
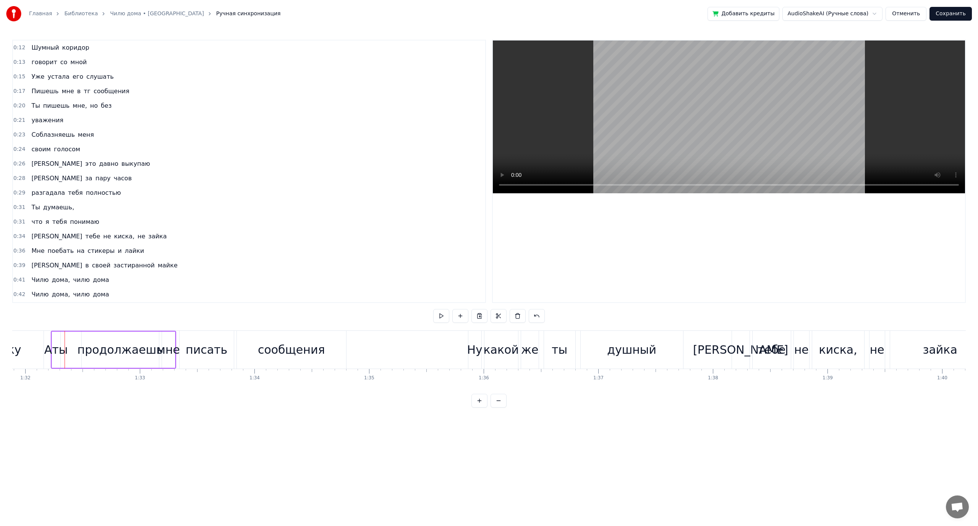
click at [76, 49] on span "коридор" at bounding box center [76, 47] width 29 height 9
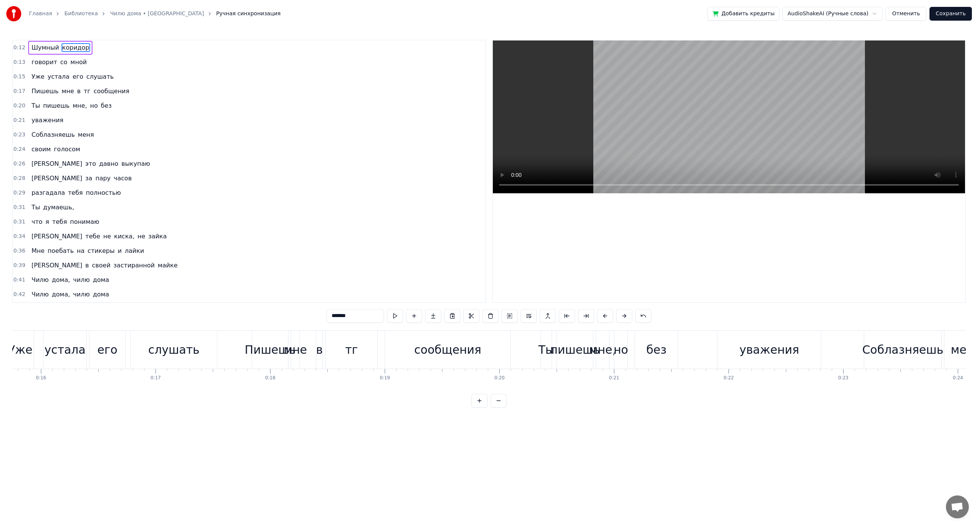
scroll to position [0, 1434]
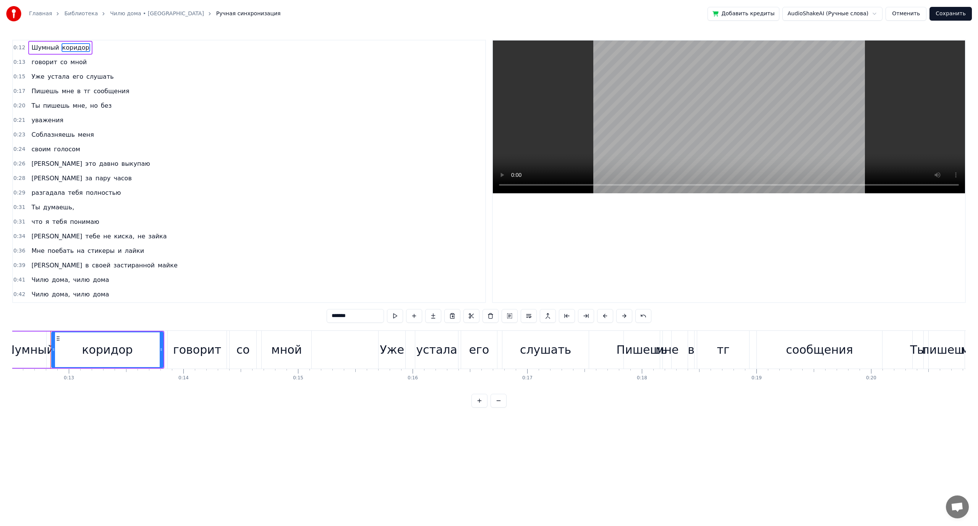
click at [346, 314] on input "*******" at bounding box center [355, 316] width 57 height 14
click at [72, 105] on span "мне," at bounding box center [80, 105] width 16 height 9
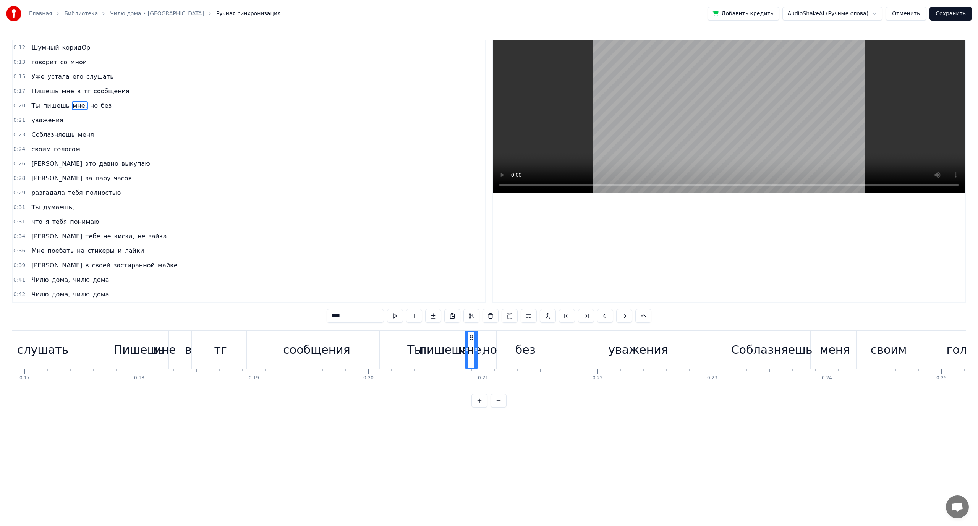
click at [359, 318] on input "****" at bounding box center [355, 316] width 57 height 14
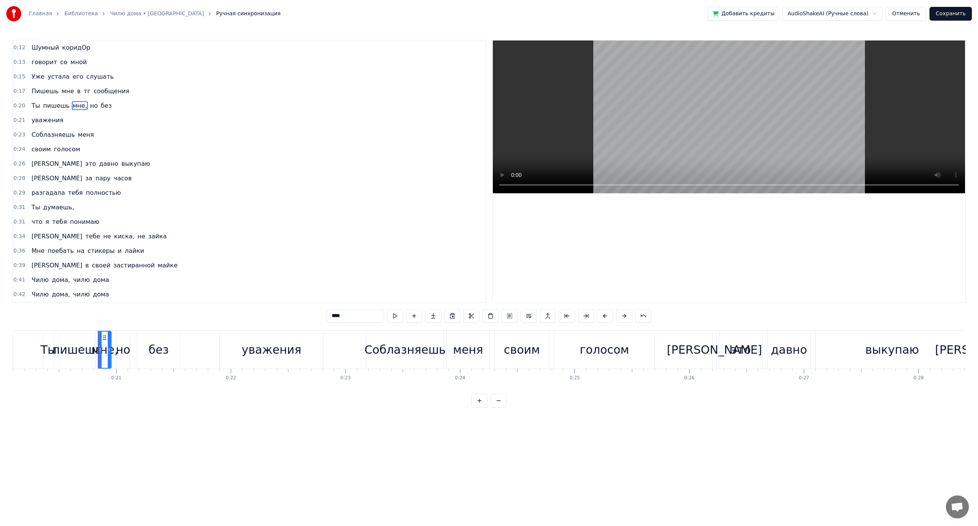
scroll to position [0, 2351]
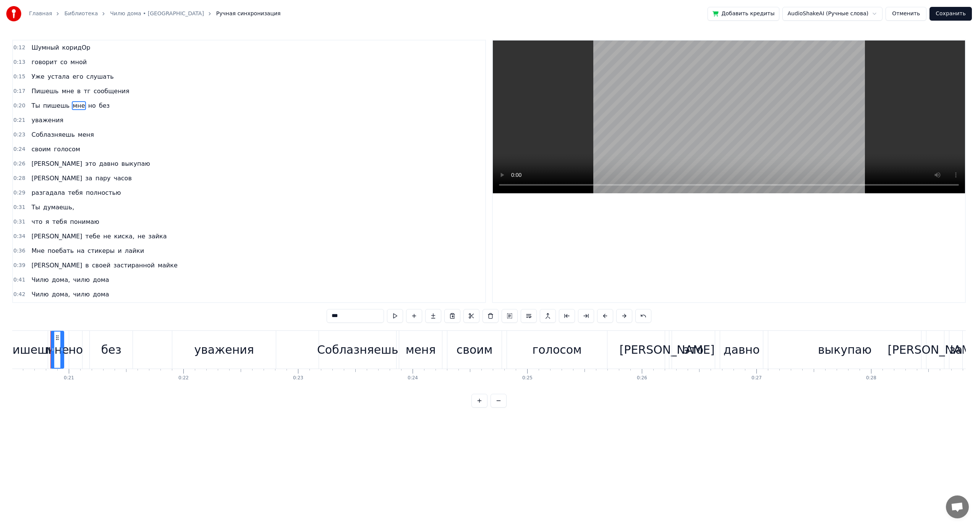
click at [98, 106] on span "без" at bounding box center [104, 105] width 12 height 9
click at [337, 318] on input "***" at bounding box center [355, 316] width 57 height 14
click at [32, 107] on span "Ты" at bounding box center [36, 105] width 10 height 9
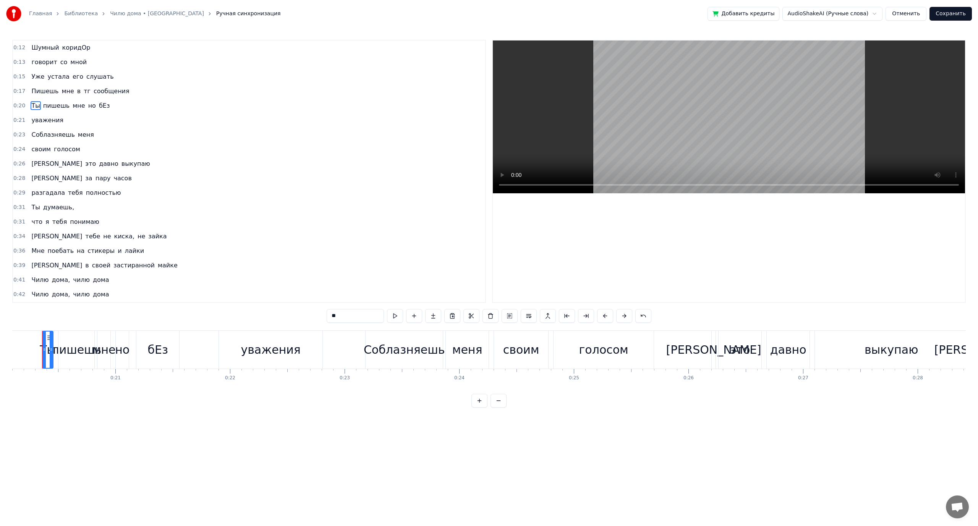
scroll to position [0, 2296]
click at [45, 120] on span "уважения" at bounding box center [47, 120] width 33 height 9
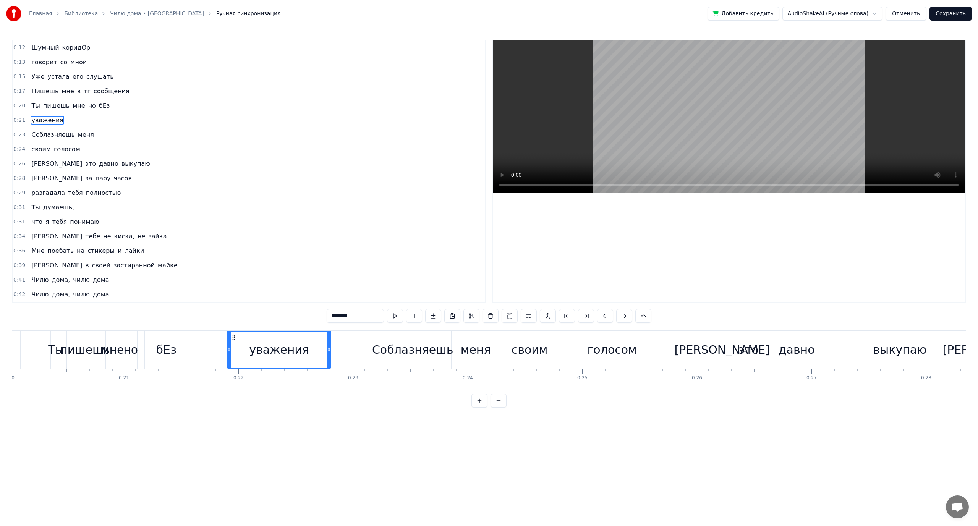
click at [50, 135] on span "Соблазняешь" at bounding box center [53, 134] width 45 height 9
click at [65, 148] on span "голосом" at bounding box center [67, 149] width 28 height 9
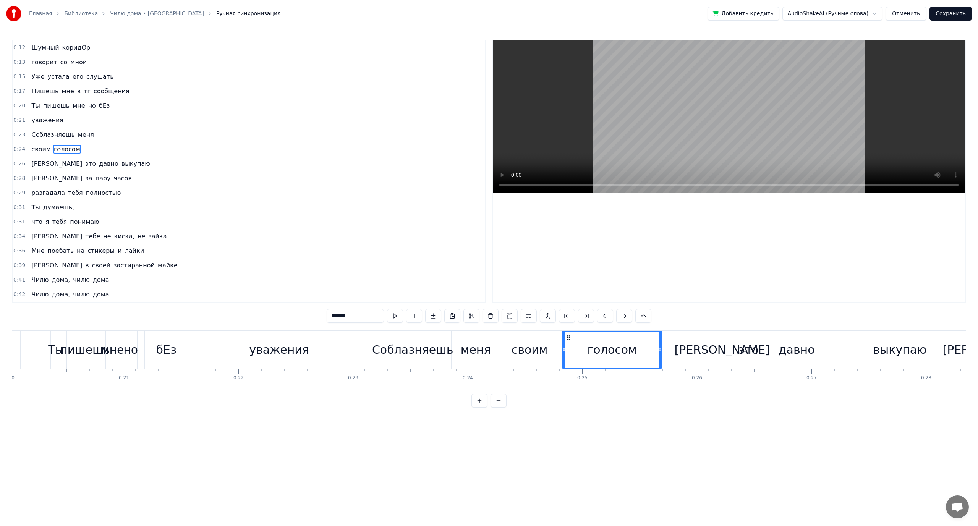
click at [79, 136] on span "меня" at bounding box center [86, 134] width 18 height 9
click at [35, 44] on span "Шумный" at bounding box center [45, 47] width 29 height 9
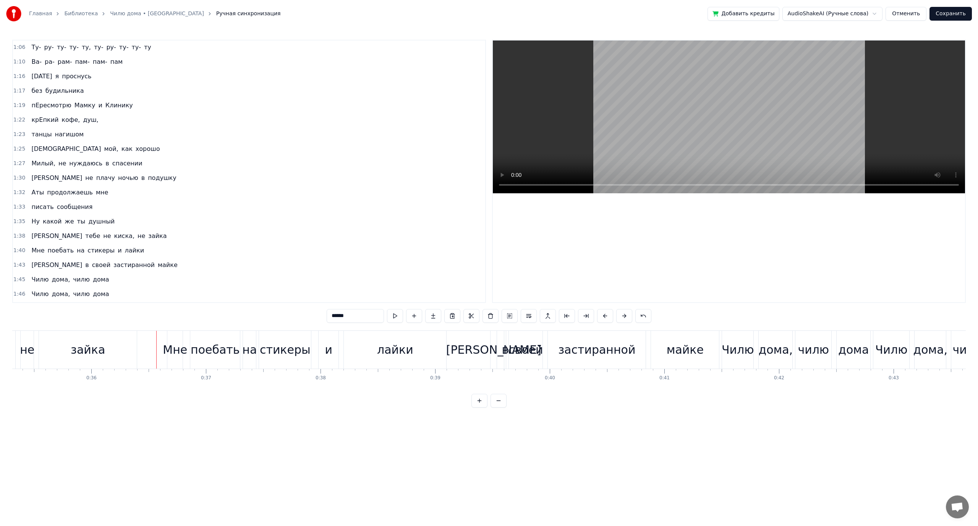
scroll to position [382, 0]
click at [37, 156] on span "Милый," at bounding box center [44, 159] width 26 height 9
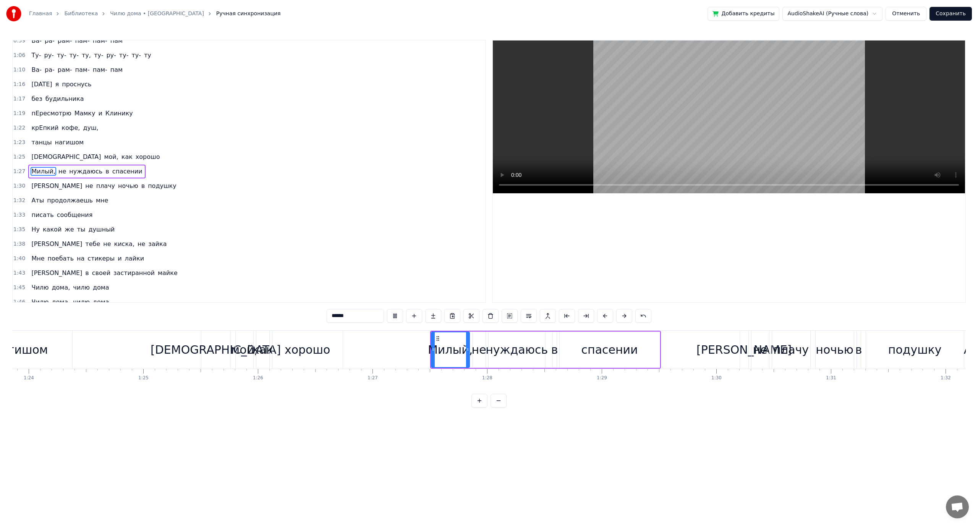
scroll to position [0, 9995]
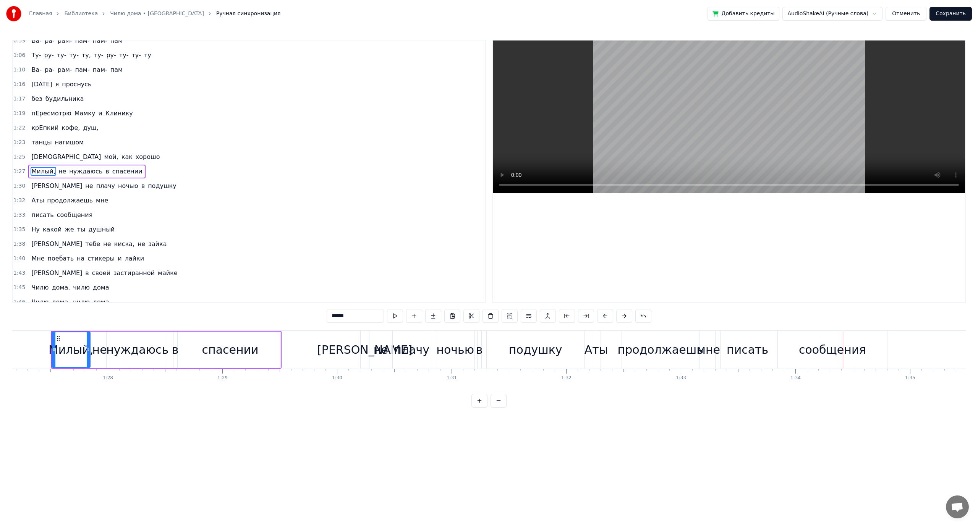
click at [41, 216] on span "писать" at bounding box center [43, 215] width 24 height 9
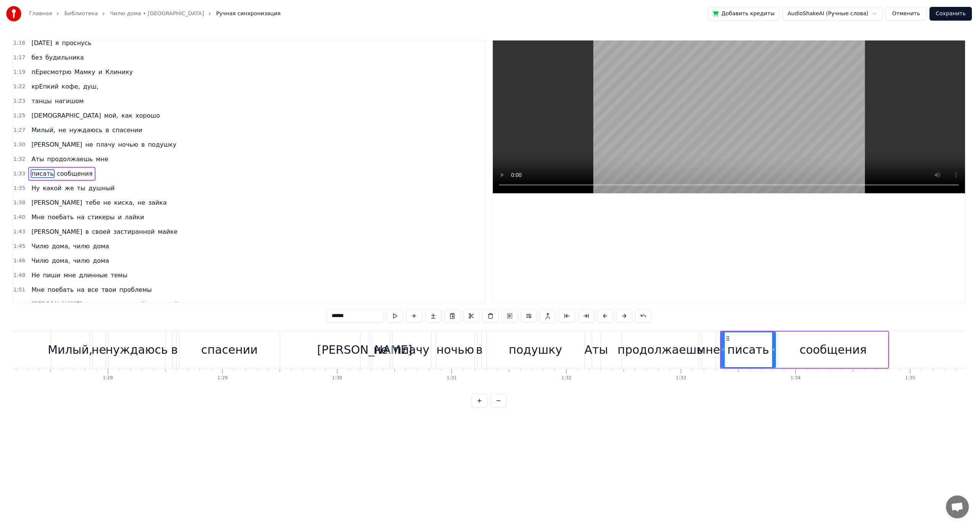
scroll to position [414, 0]
click at [342, 316] on input "******" at bounding box center [355, 316] width 57 height 14
click at [64, 188] on span "же" at bounding box center [69, 186] width 11 height 9
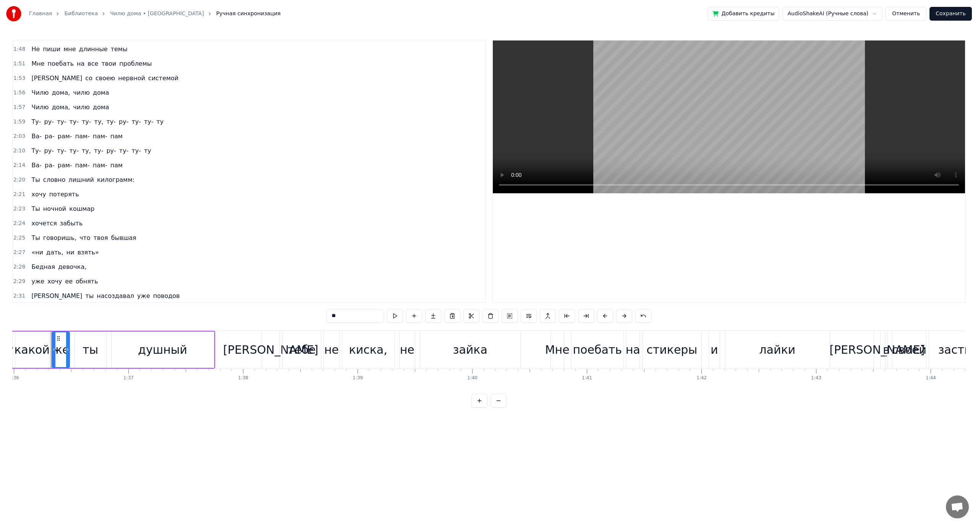
scroll to position [644, 0]
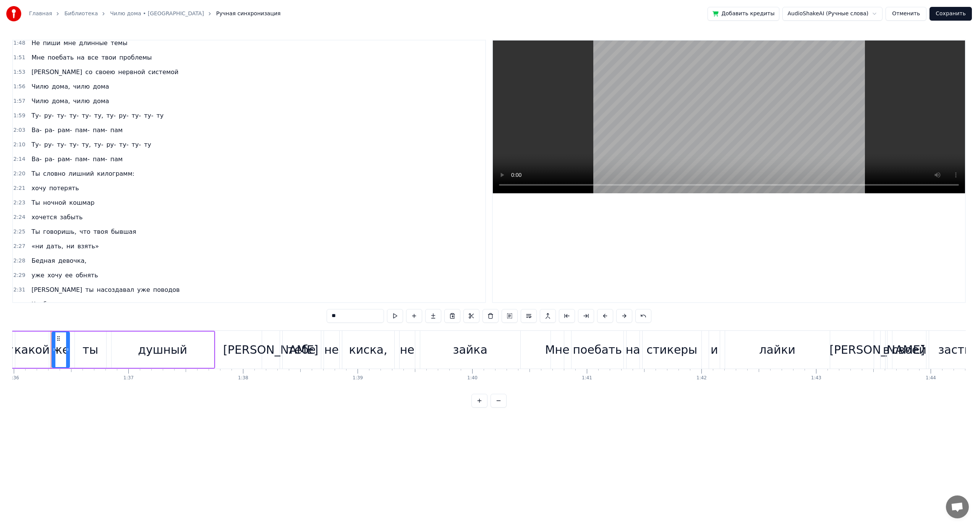
click at [33, 175] on span "Ты" at bounding box center [36, 173] width 10 height 9
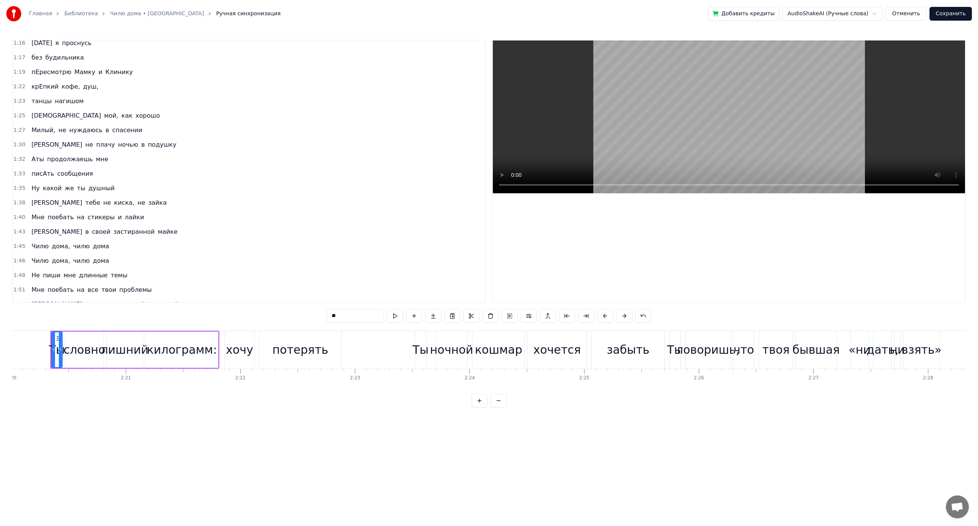
scroll to position [378, 0]
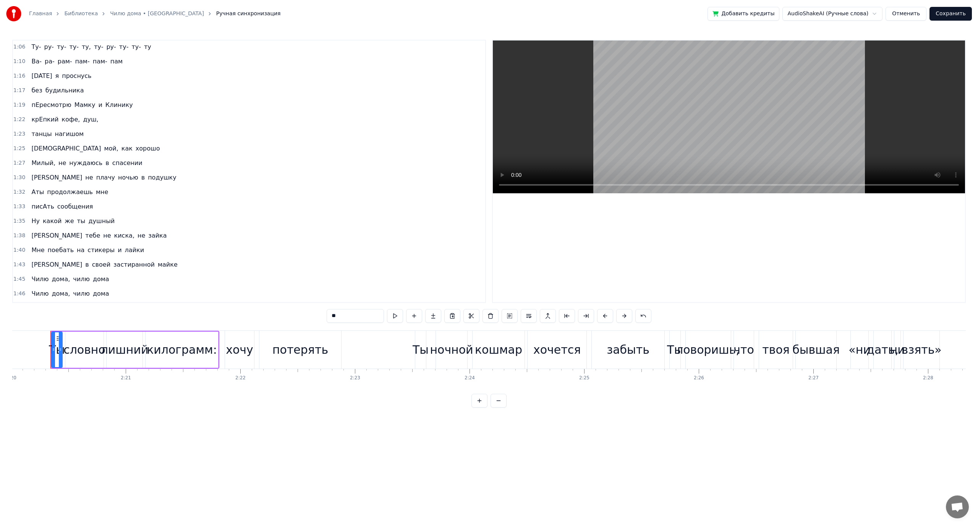
click at [76, 252] on span "на" at bounding box center [80, 250] width 9 height 9
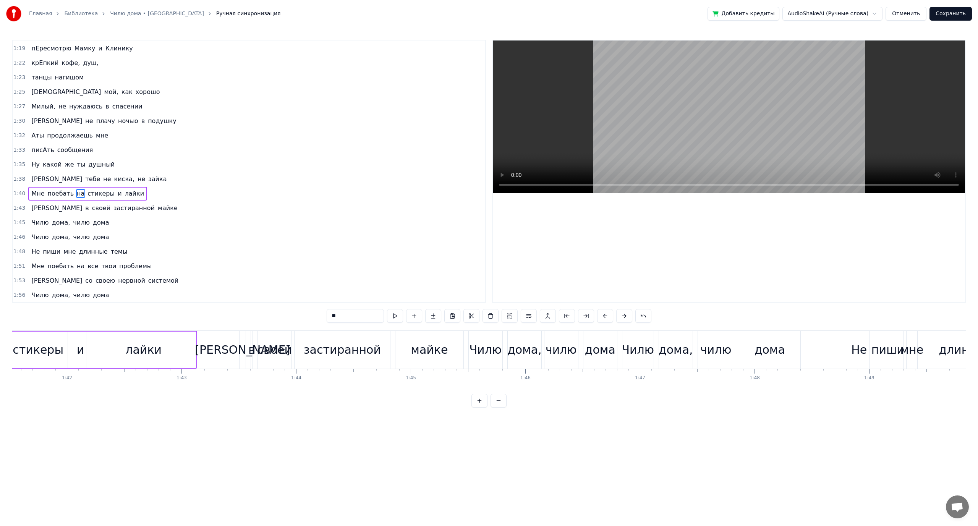
scroll to position [0, 11582]
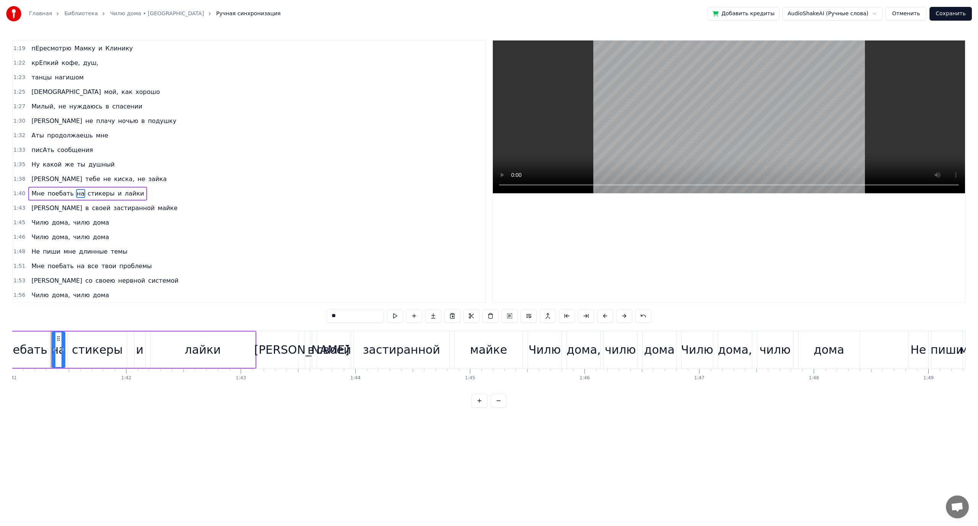
click at [68, 266] on span "поебать" at bounding box center [61, 266] width 28 height 9
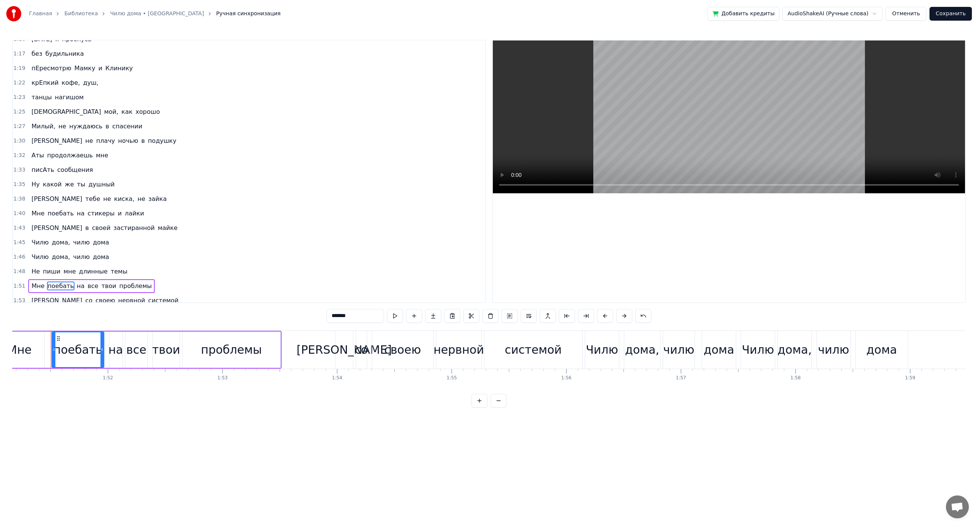
scroll to position [453, 0]
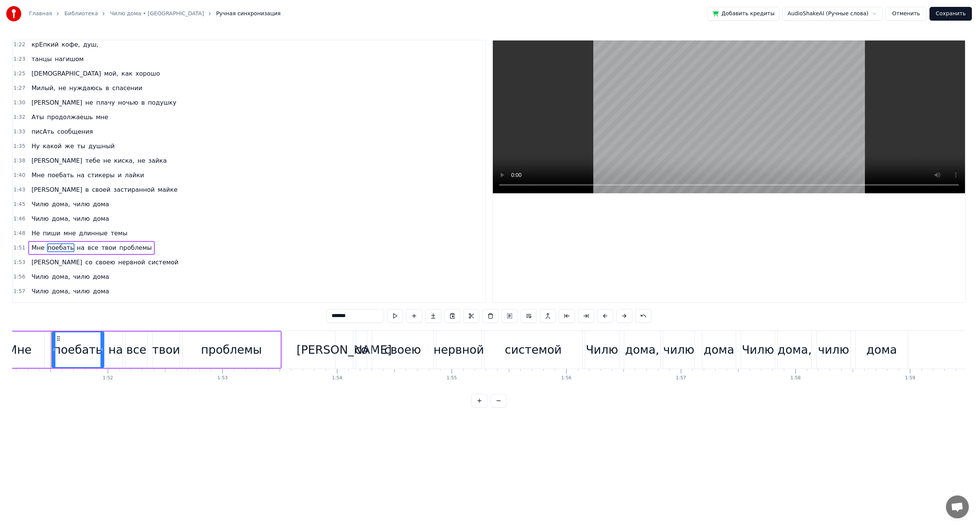
click at [101, 248] on span "твои" at bounding box center [109, 247] width 16 height 9
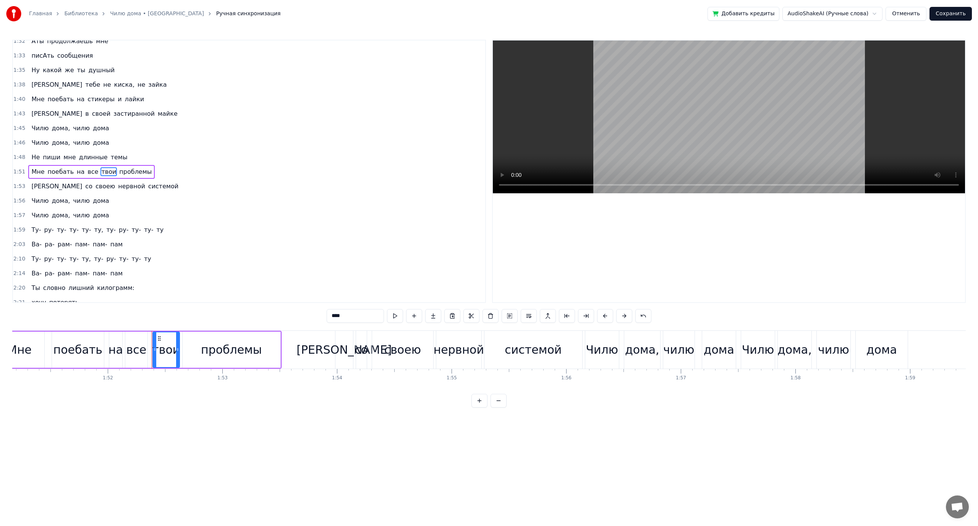
scroll to position [530, 0]
click at [533, 316] on button at bounding box center [529, 316] width 16 height 14
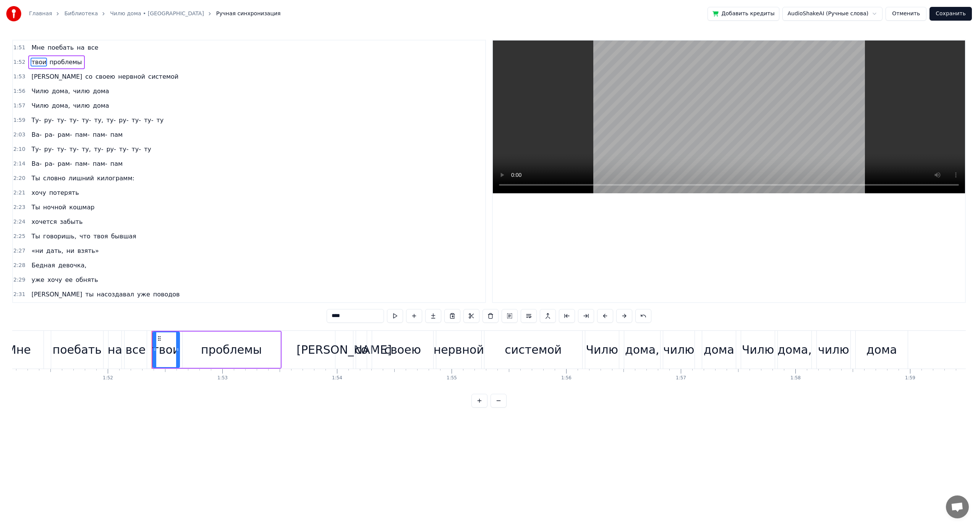
scroll to position [659, 0]
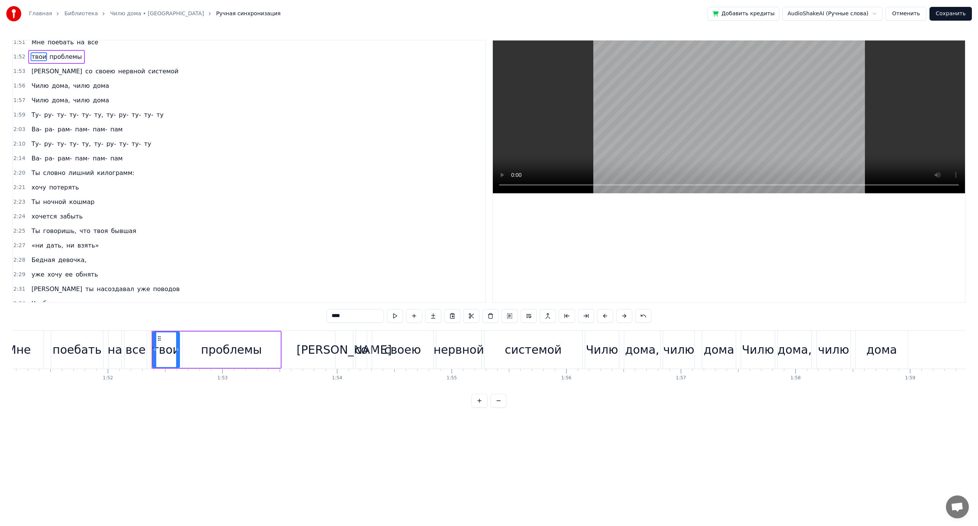
click at [85, 174] on span "лишний" at bounding box center [81, 173] width 27 height 9
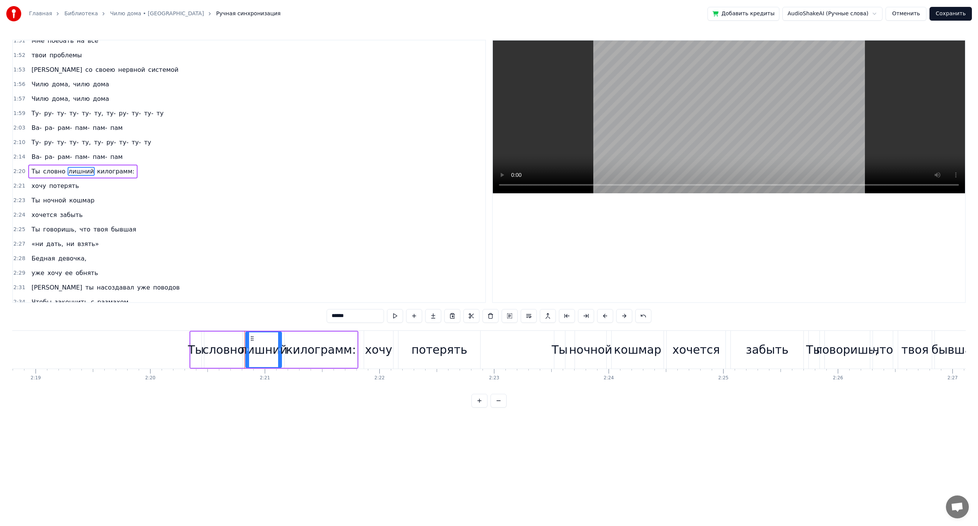
scroll to position [0, 16109]
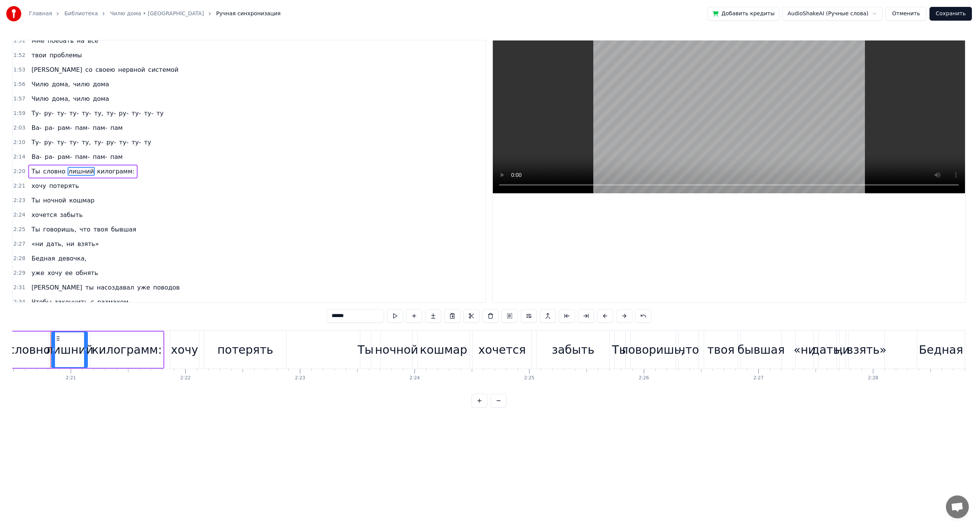
click at [60, 186] on span "потерять" at bounding box center [64, 186] width 31 height 9
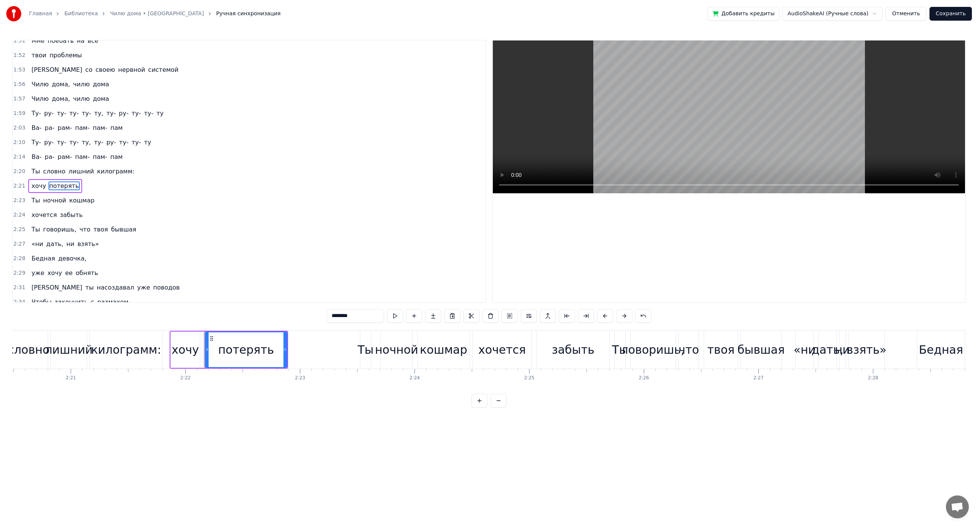
scroll to position [675, 0]
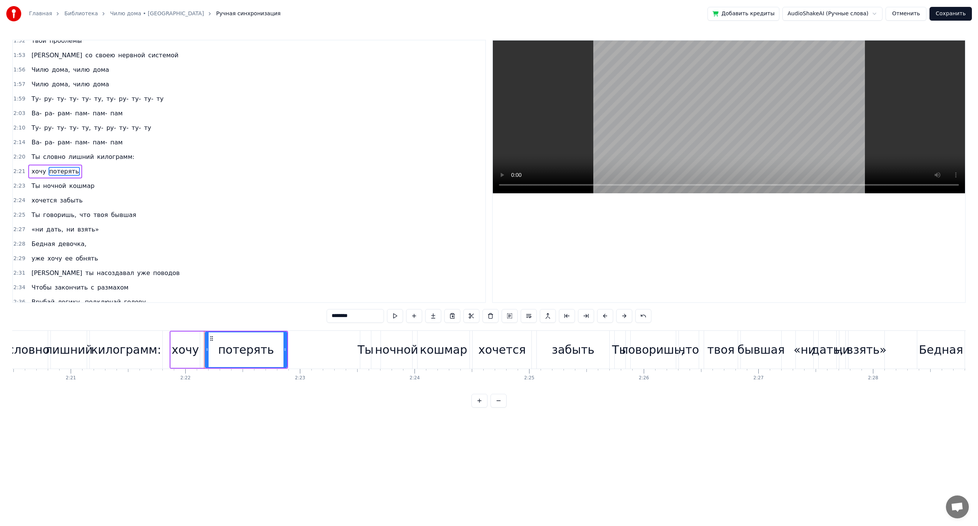
click at [68, 189] on span "кошмар" at bounding box center [81, 186] width 27 height 9
click at [63, 201] on span "забыть" at bounding box center [71, 200] width 24 height 9
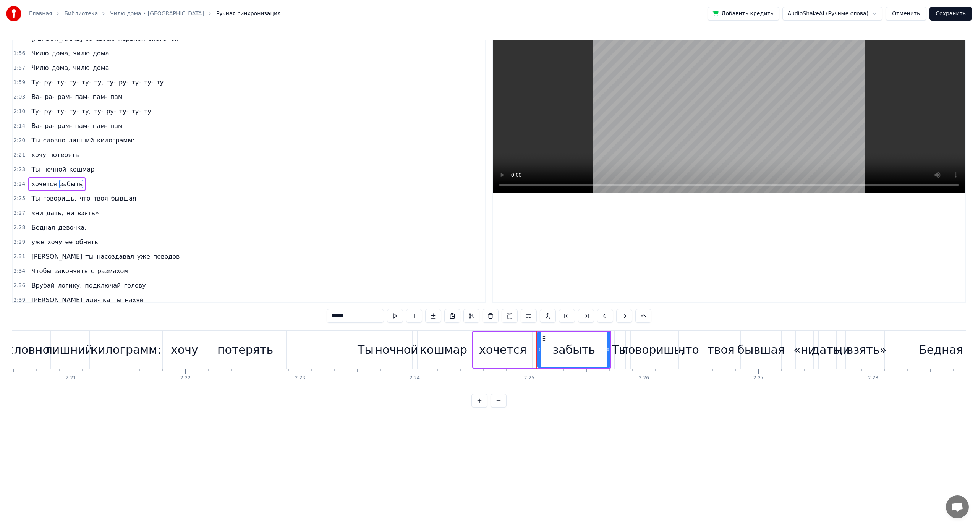
scroll to position [704, 0]
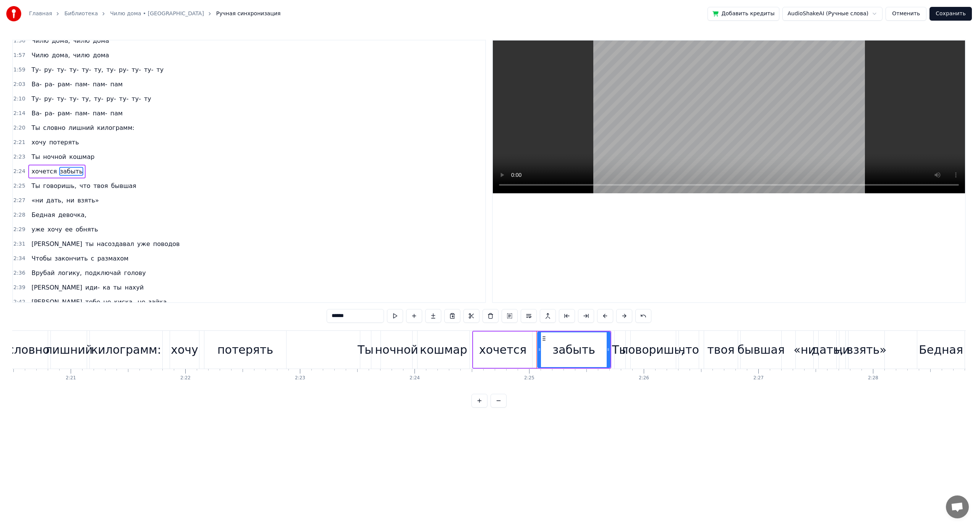
click at [37, 174] on span "хочется" at bounding box center [44, 171] width 27 height 9
click at [110, 186] on span "бывшая" at bounding box center [123, 186] width 27 height 9
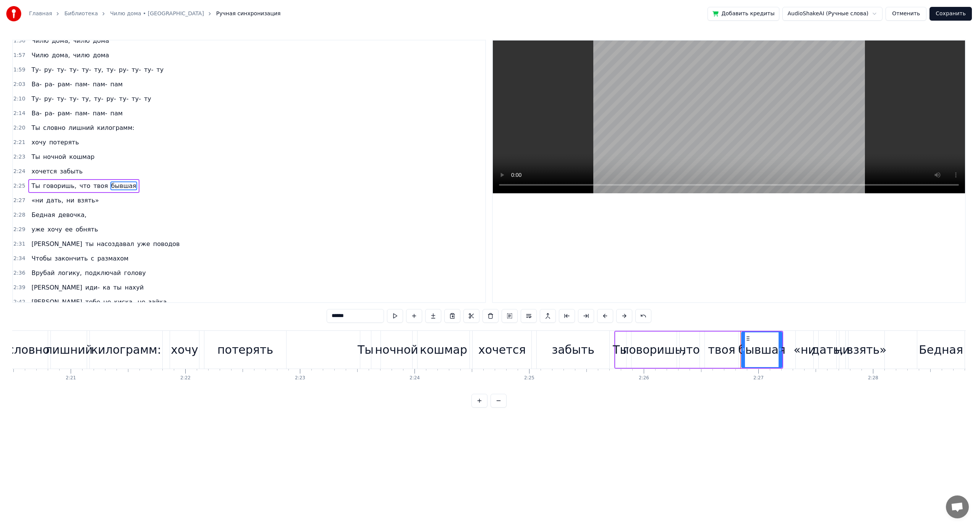
scroll to position [719, 0]
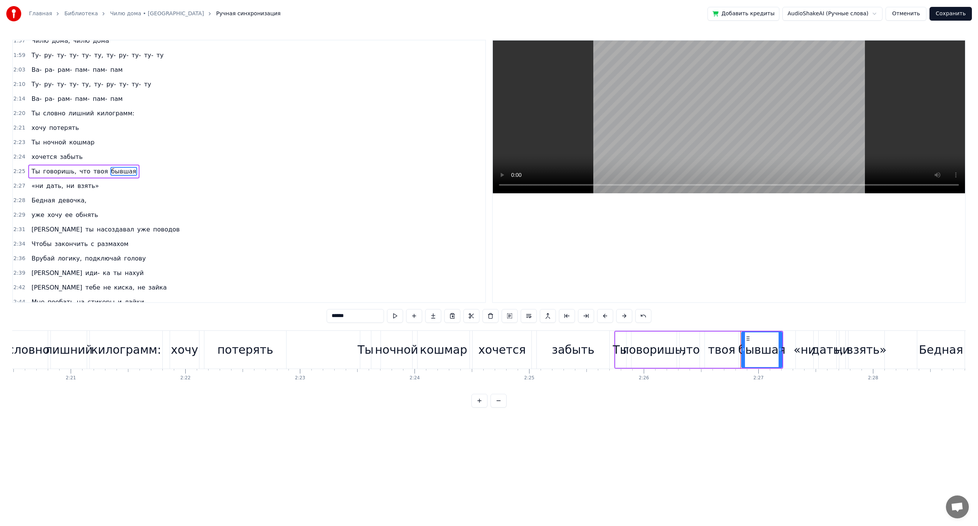
click at [336, 317] on input "******" at bounding box center [355, 316] width 57 height 14
click at [42, 157] on span "хочется" at bounding box center [44, 157] width 27 height 9
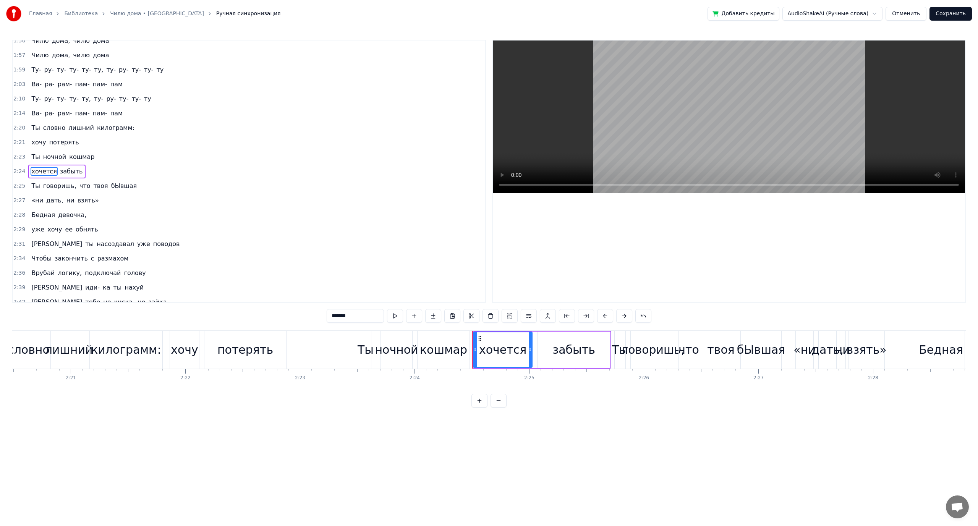
click at [31, 185] on span "Ты" at bounding box center [36, 186] width 10 height 9
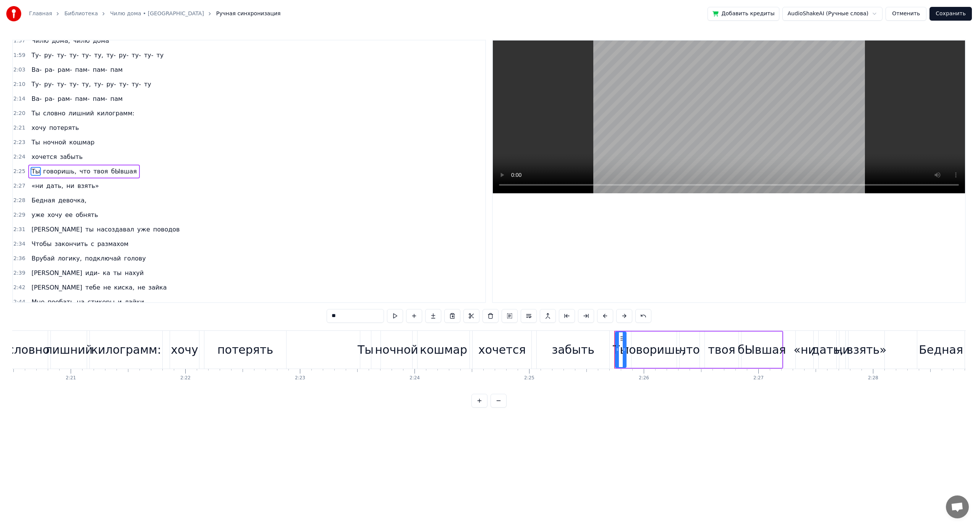
click at [49, 189] on span "дать," at bounding box center [54, 186] width 19 height 9
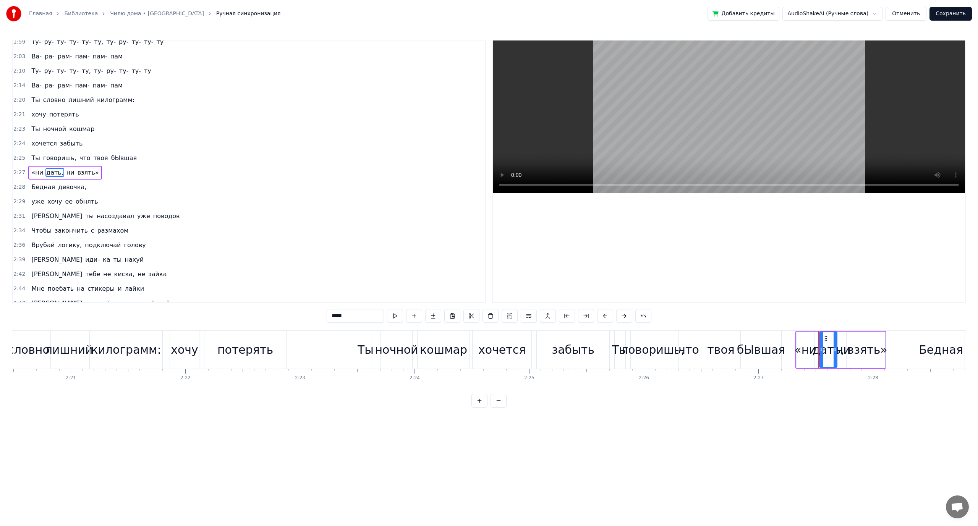
scroll to position [733, 0]
click at [71, 187] on span "девочка," at bounding box center [72, 186] width 30 height 9
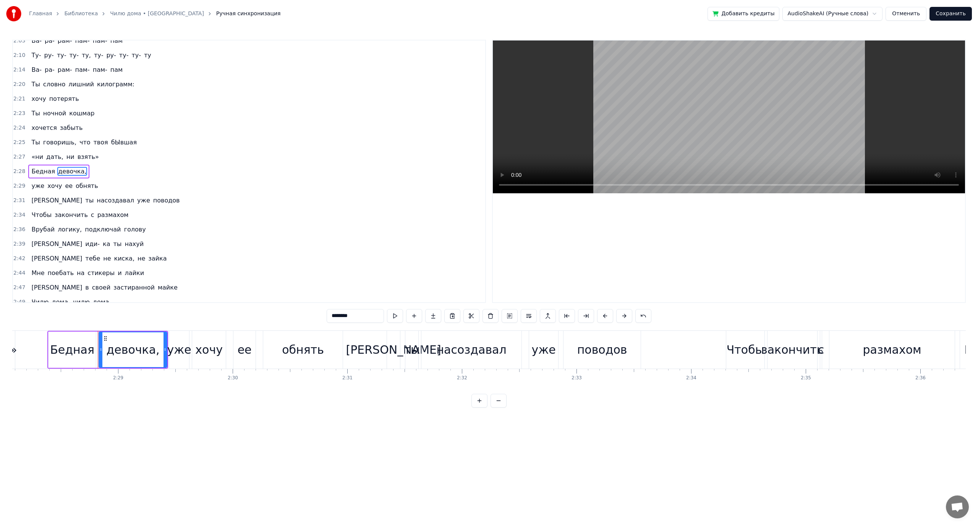
scroll to position [0, 17026]
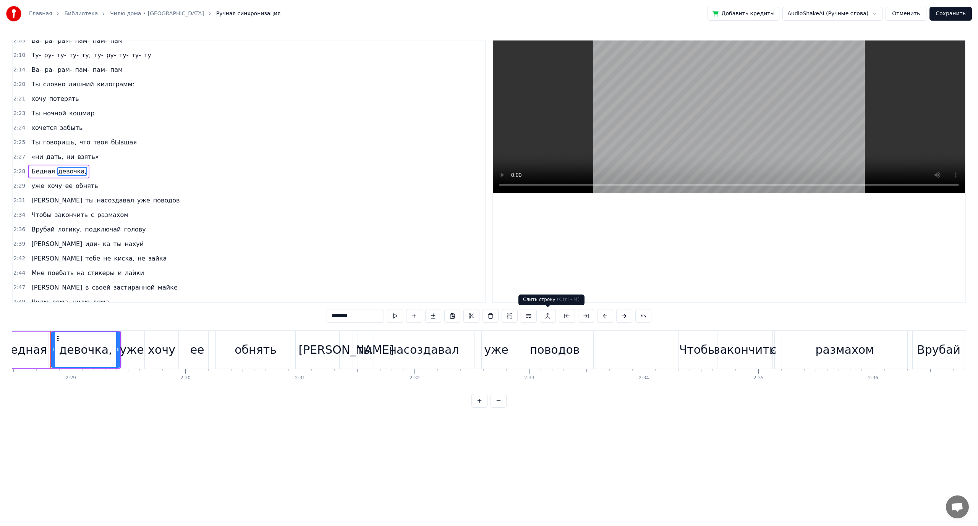
click at [547, 317] on button at bounding box center [548, 316] width 16 height 14
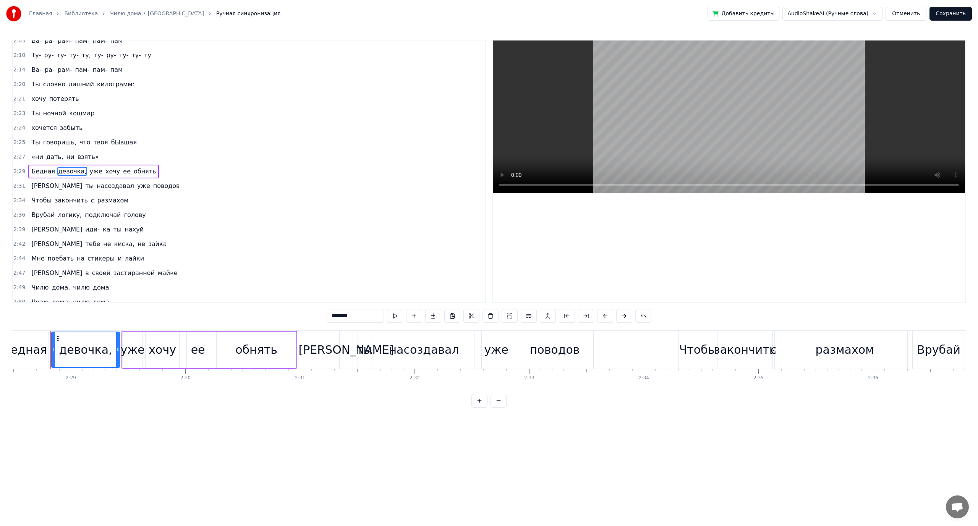
click at [106, 172] on span "хочу" at bounding box center [113, 171] width 16 height 9
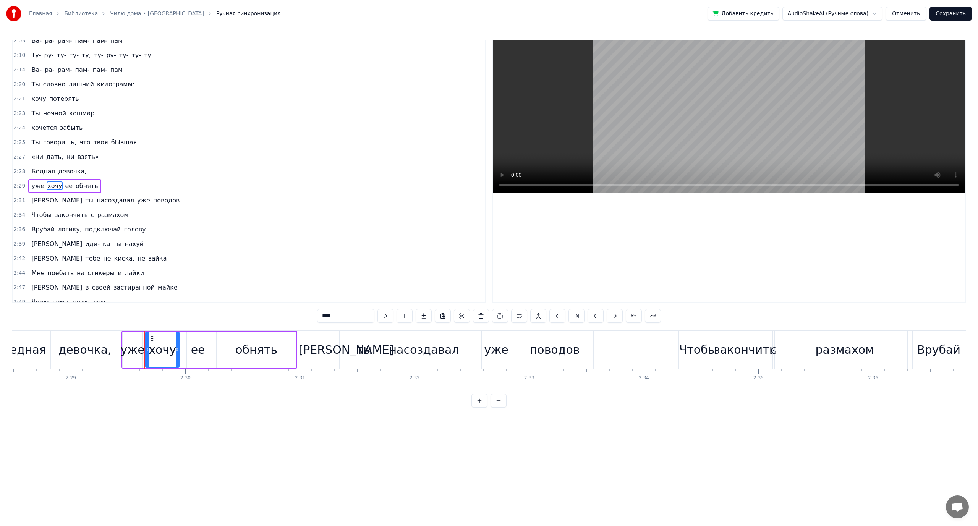
click at [67, 172] on span "девочка," at bounding box center [72, 171] width 30 height 9
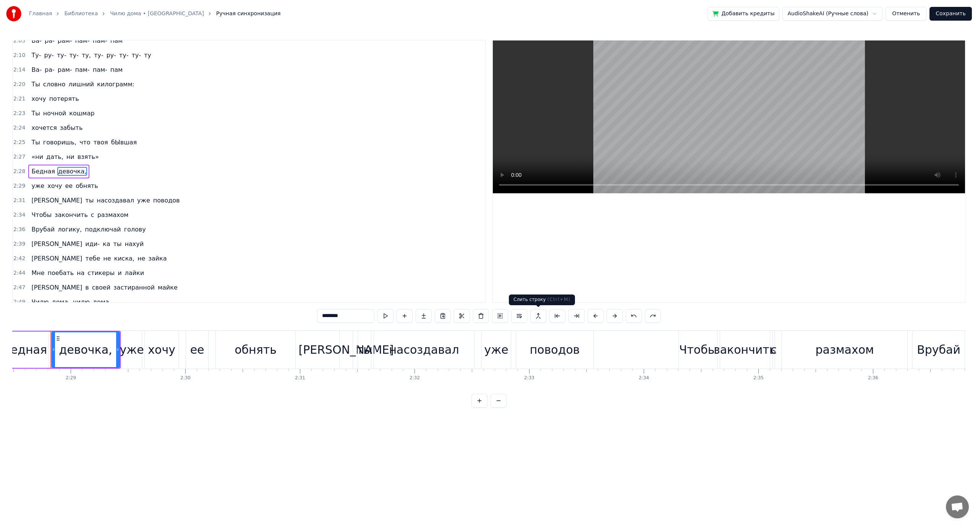
click at [540, 313] on button at bounding box center [539, 316] width 16 height 14
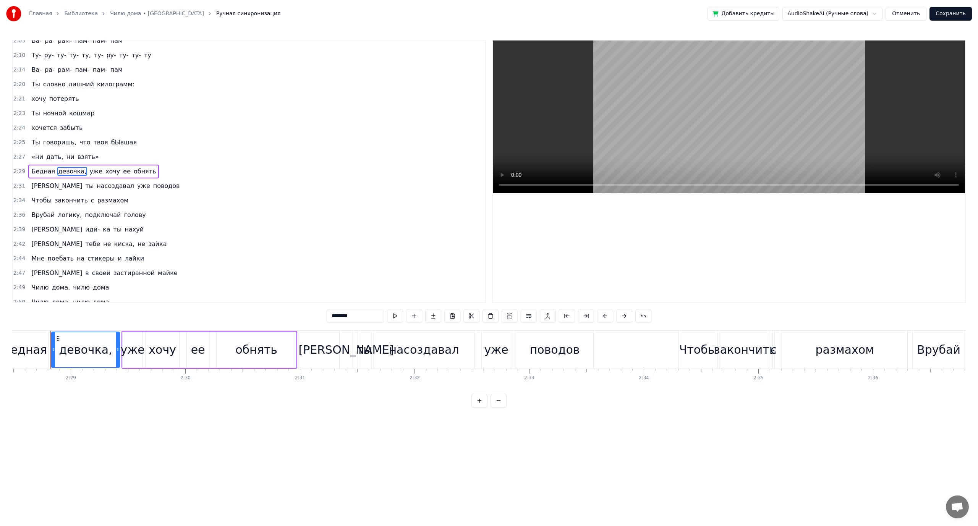
click at [36, 171] on span "Бедная" at bounding box center [43, 171] width 25 height 9
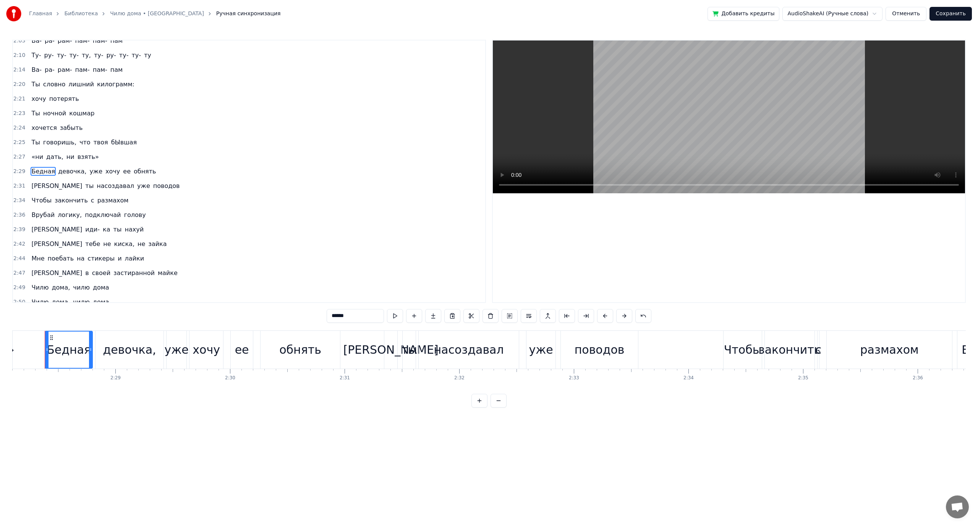
scroll to position [0, 16976]
click at [66, 172] on span "девочка," at bounding box center [72, 171] width 30 height 9
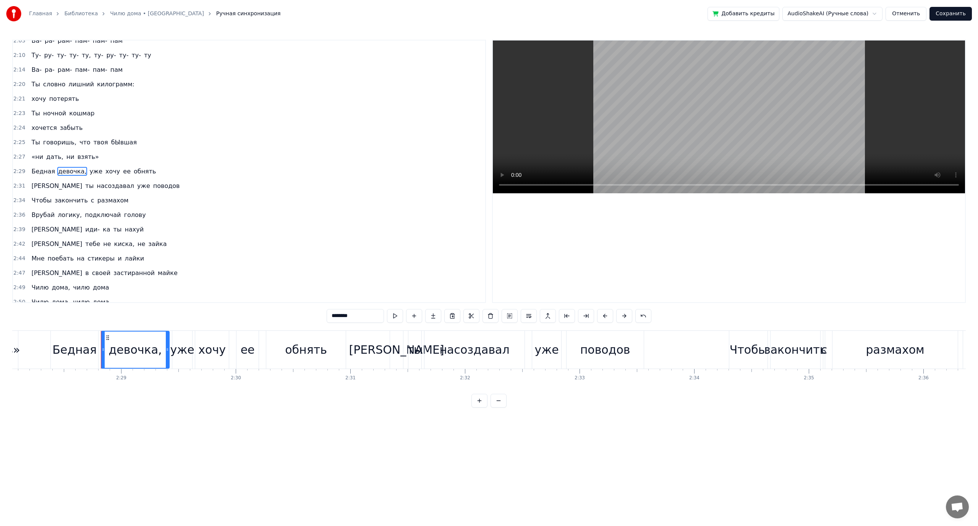
click at [336, 314] on input "********" at bounding box center [355, 316] width 57 height 14
click at [89, 172] on span "уже" at bounding box center [96, 171] width 15 height 9
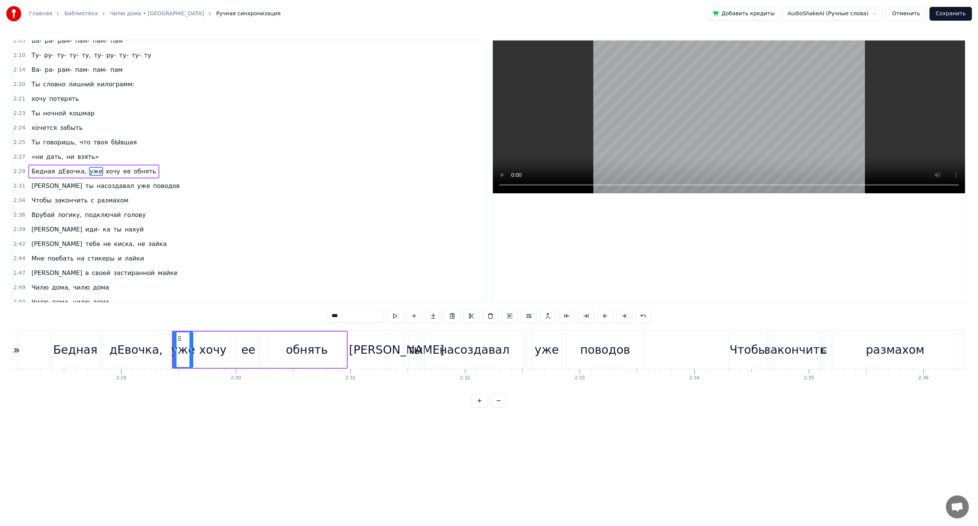
drag, startPoint x: 339, startPoint y: 315, endPoint x: 344, endPoint y: 315, distance: 4.2
click at [344, 315] on input "***" at bounding box center [355, 316] width 57 height 14
click at [136, 173] on span "обнять" at bounding box center [145, 171] width 24 height 9
click at [123, 173] on span "ее" at bounding box center [127, 171] width 9 height 9
click at [529, 316] on button at bounding box center [529, 316] width 16 height 14
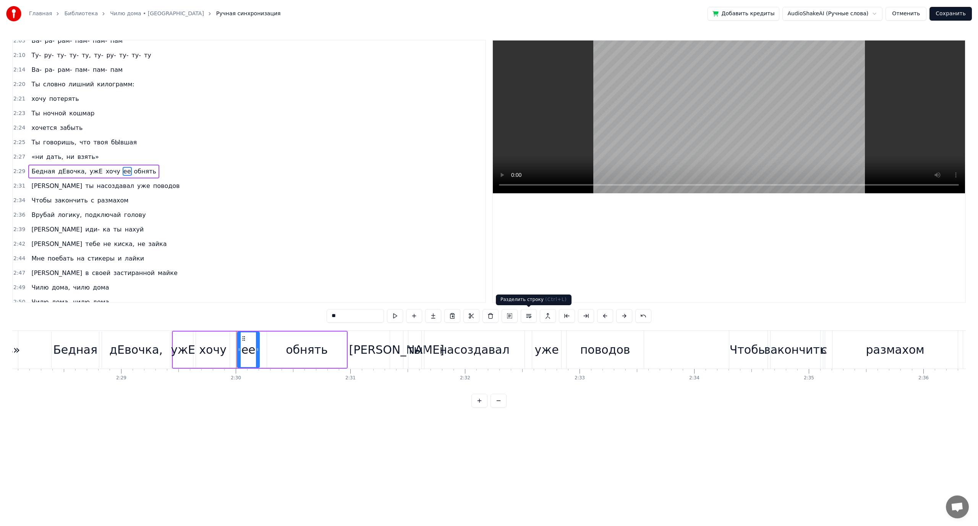
scroll to position [762, 0]
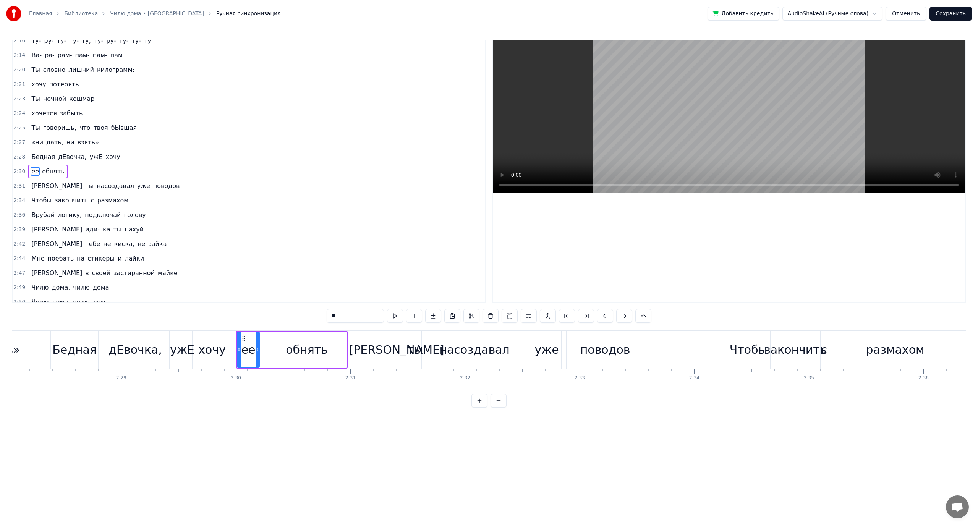
click at [73, 159] on span "дЕвочка," at bounding box center [72, 157] width 30 height 9
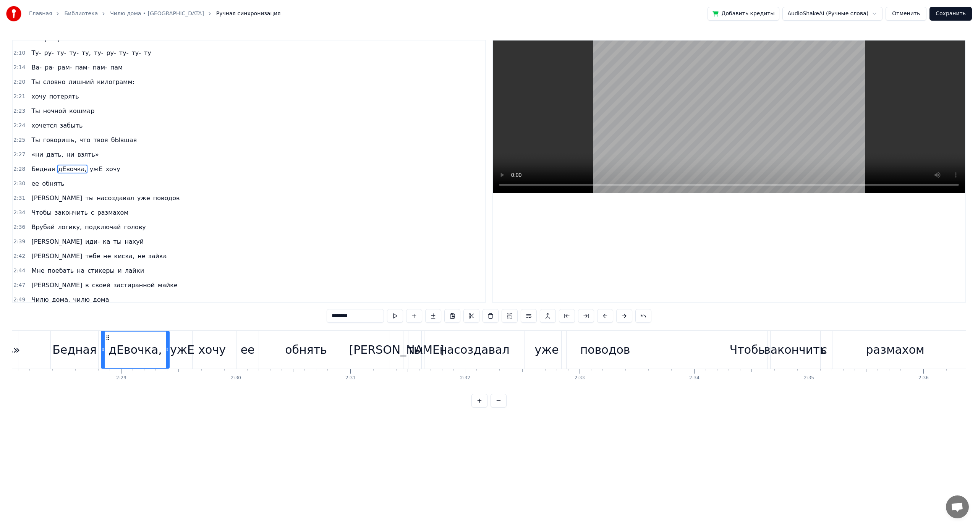
scroll to position [748, 0]
click at [44, 182] on span "обнять" at bounding box center [53, 186] width 24 height 9
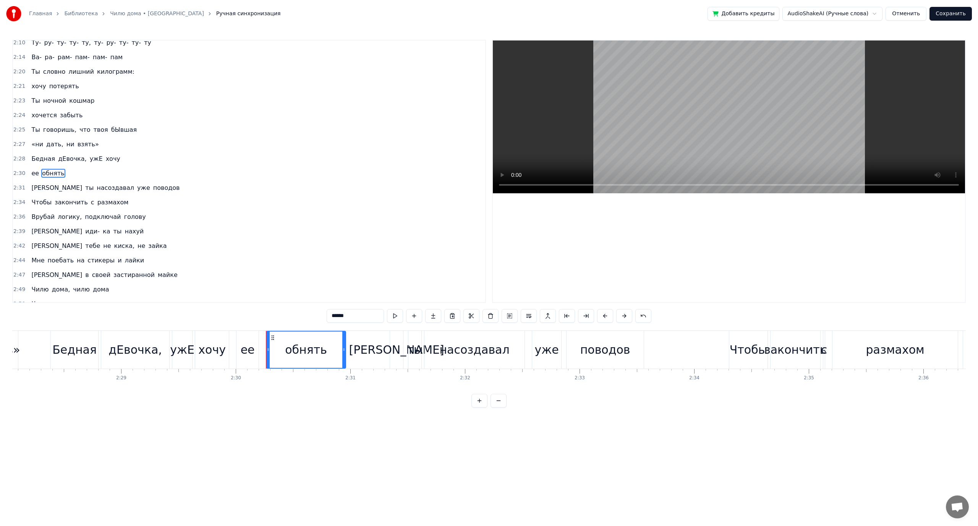
scroll to position [762, 0]
click at [96, 188] on span "насоздавал" at bounding box center [115, 186] width 39 height 9
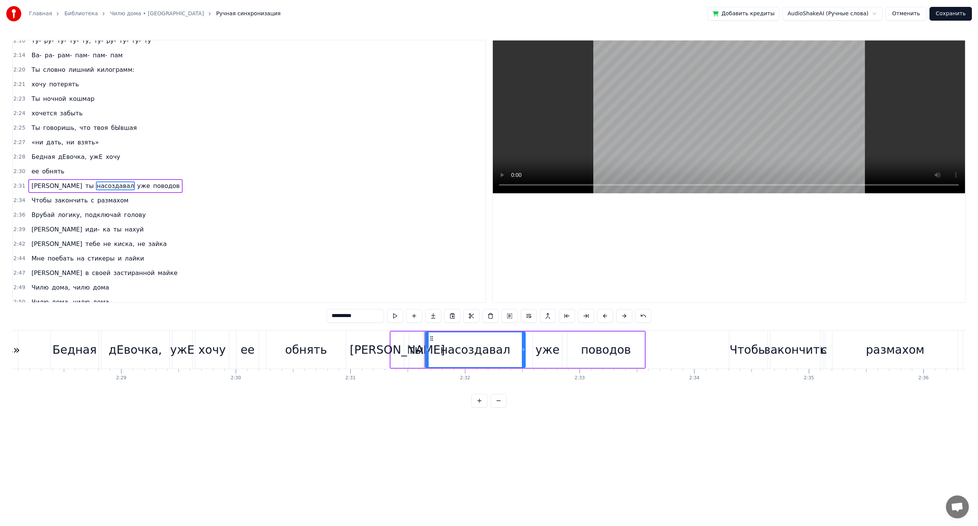
scroll to position [777, 0]
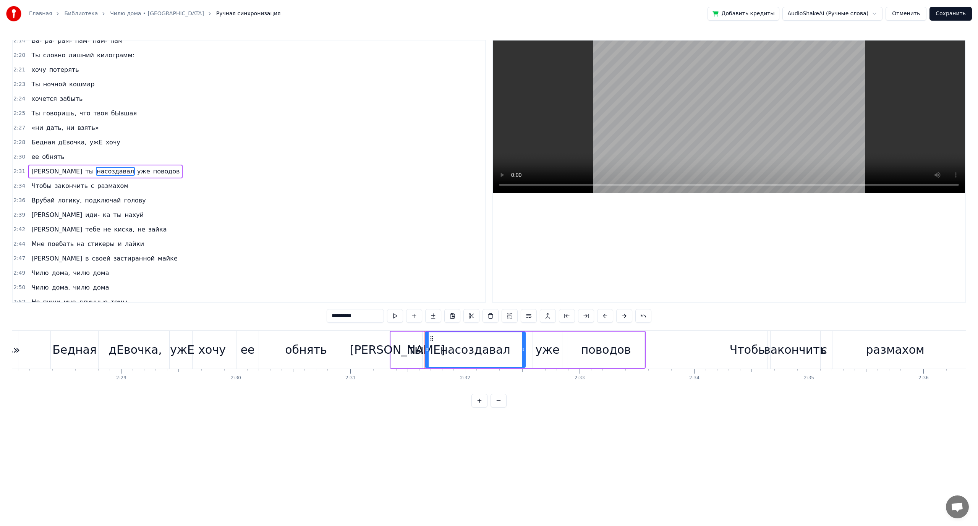
click at [68, 187] on span "закончить" at bounding box center [71, 186] width 35 height 9
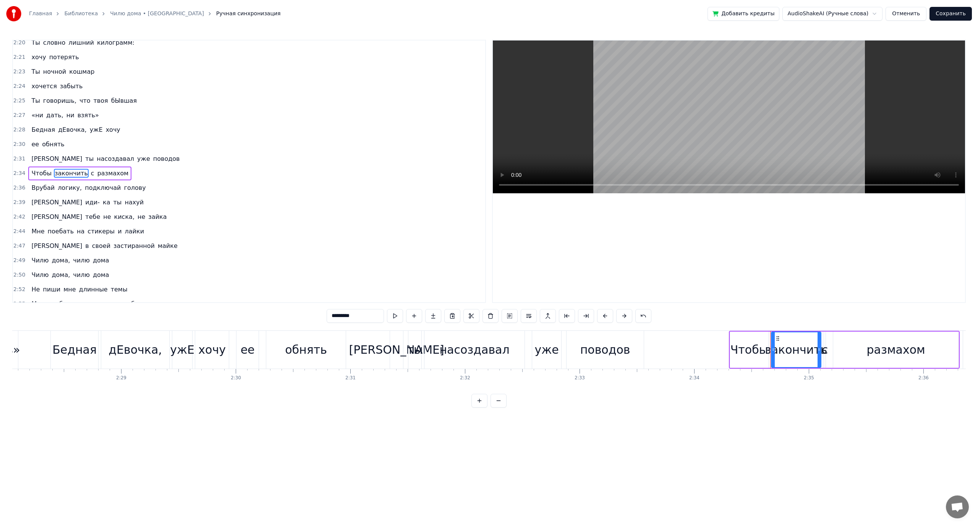
scroll to position [791, 0]
click at [65, 185] on span "логику," at bounding box center [70, 186] width 26 height 9
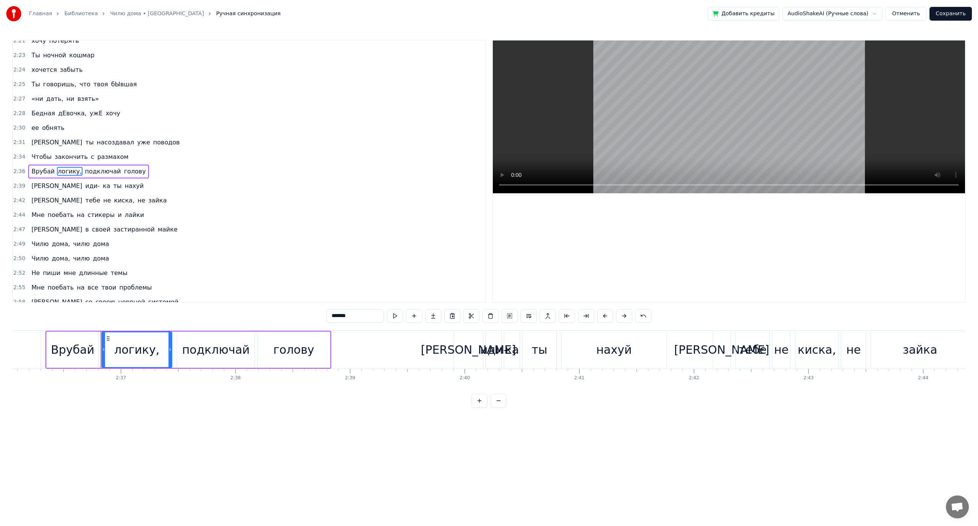
scroll to position [0, 17944]
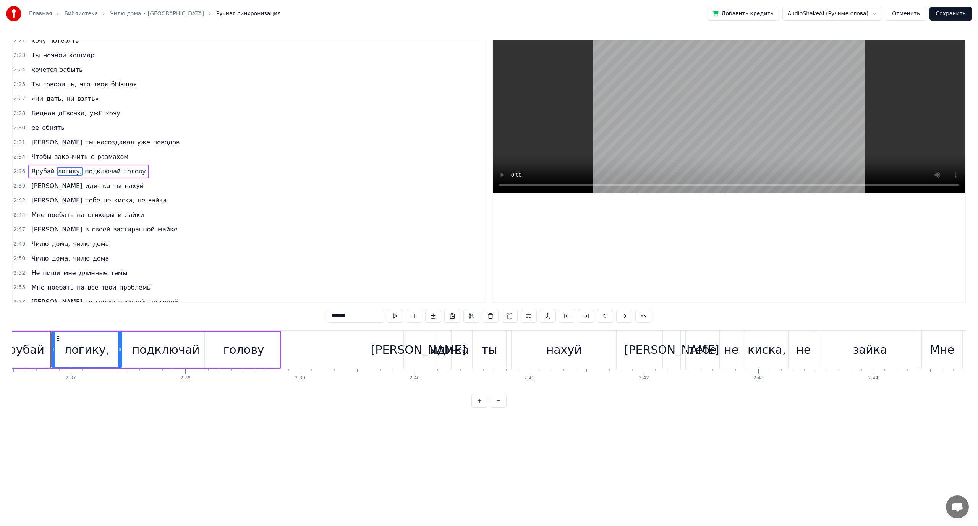
click at [92, 173] on span "подключай" at bounding box center [102, 171] width 37 height 9
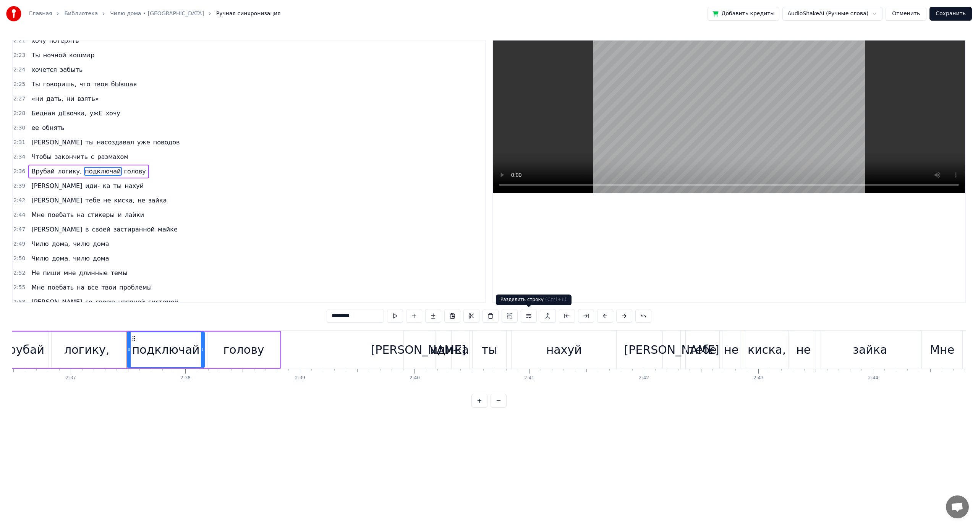
click at [527, 317] on button at bounding box center [529, 316] width 16 height 14
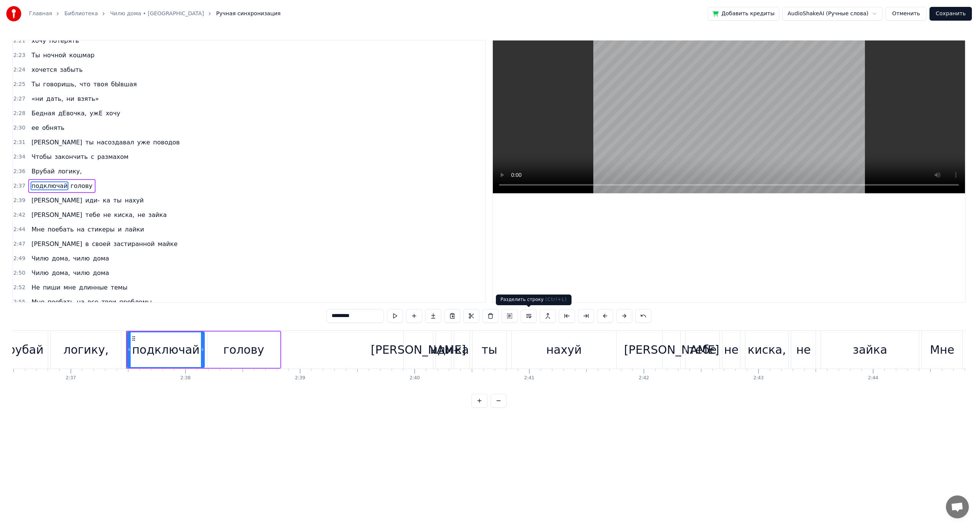
scroll to position [820, 0]
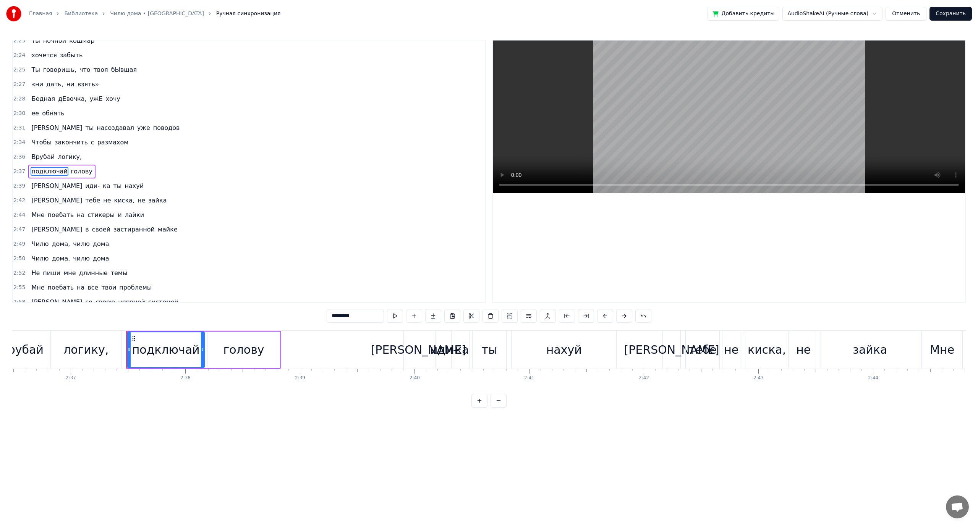
click at [124, 186] on span "нахуй" at bounding box center [134, 186] width 21 height 9
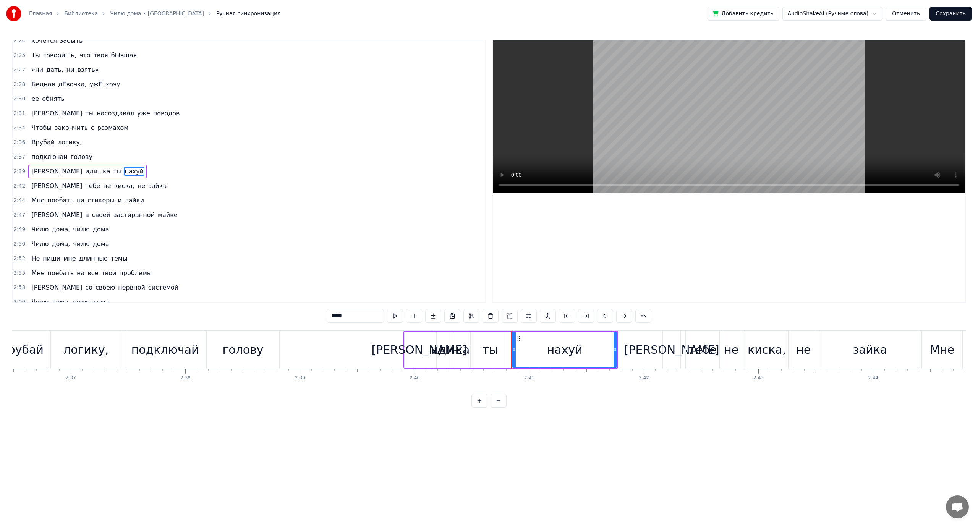
scroll to position [873, 0]
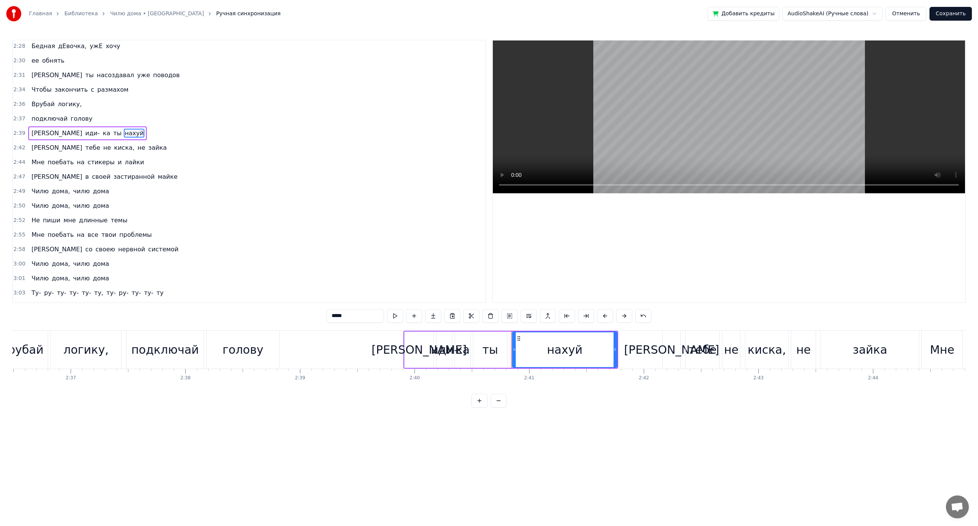
click at [101, 234] on span "твои" at bounding box center [109, 234] width 16 height 9
type input "****"
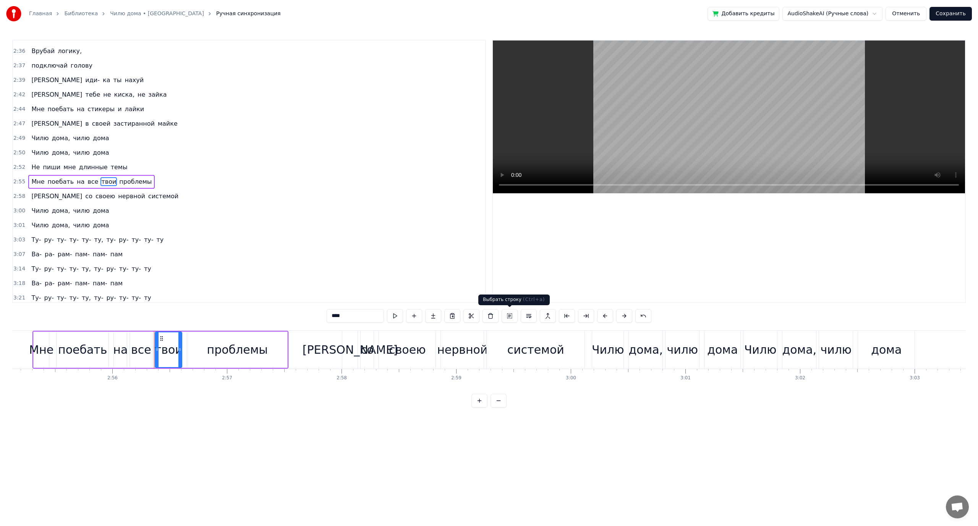
scroll to position [0, 20184]
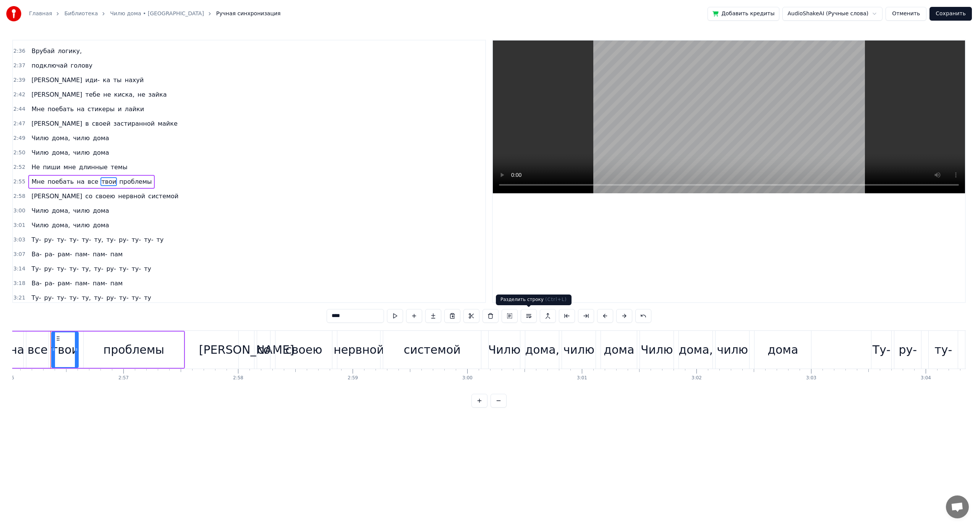
click at [529, 317] on button at bounding box center [529, 316] width 16 height 14
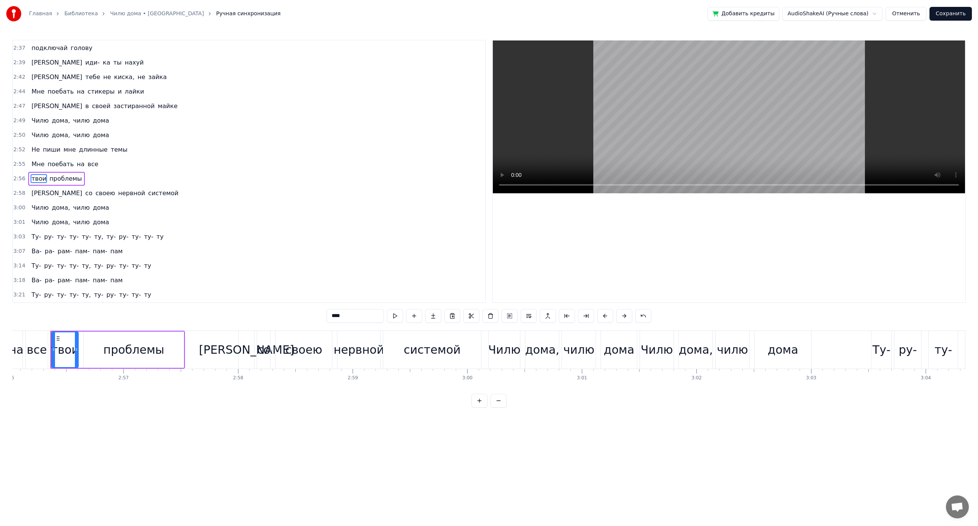
click at [951, 12] on button "Сохранить" at bounding box center [951, 14] width 42 height 14
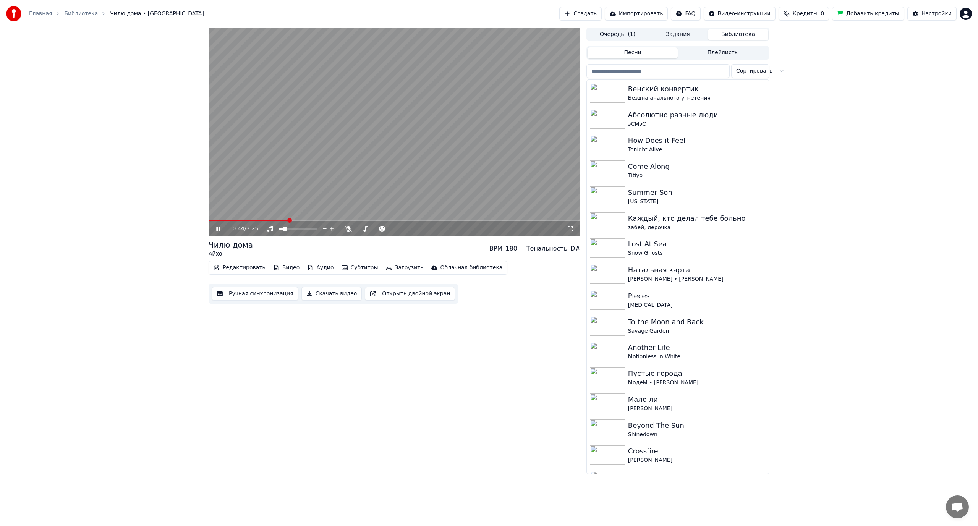
click at [288, 220] on span at bounding box center [248, 221] width 79 height 2
click at [281, 221] on span at bounding box center [248, 221] width 79 height 2
click at [266, 220] on span at bounding box center [248, 221] width 79 height 2
click at [348, 229] on icon at bounding box center [349, 229] width 8 height 6
click at [362, 228] on div at bounding box center [383, 229] width 62 height 8
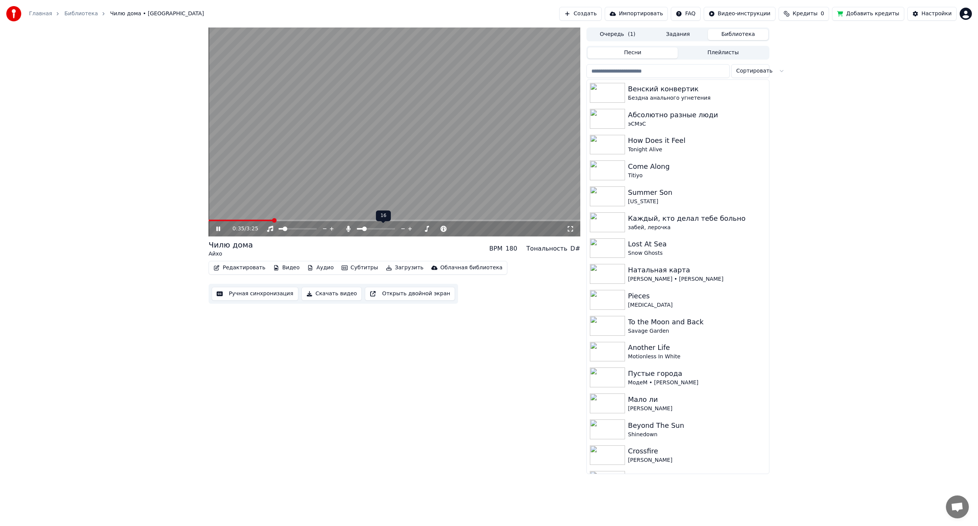
click at [363, 228] on span at bounding box center [360, 229] width 6 height 2
click at [383, 136] on video at bounding box center [395, 132] width 372 height 209
click at [252, 294] on button "Ручная синхронизация" at bounding box center [255, 294] width 87 height 14
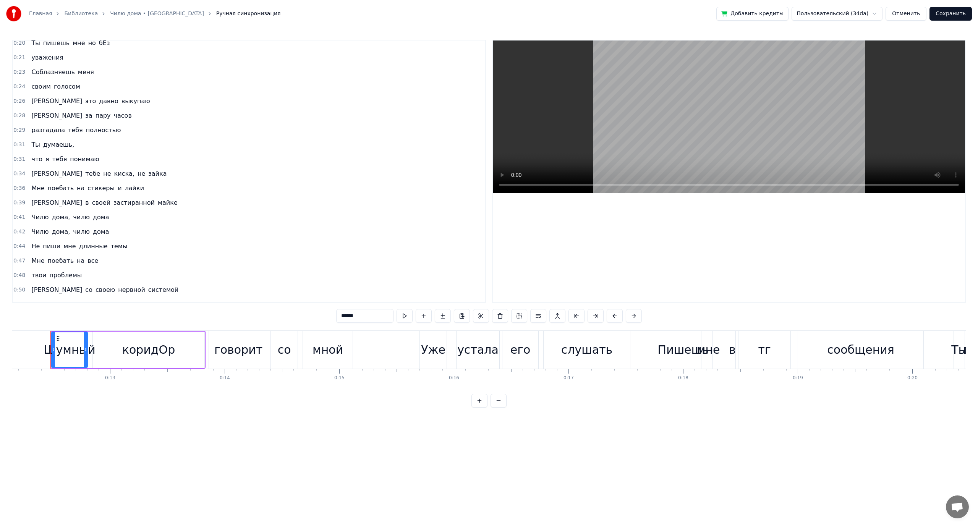
scroll to position [153, 0]
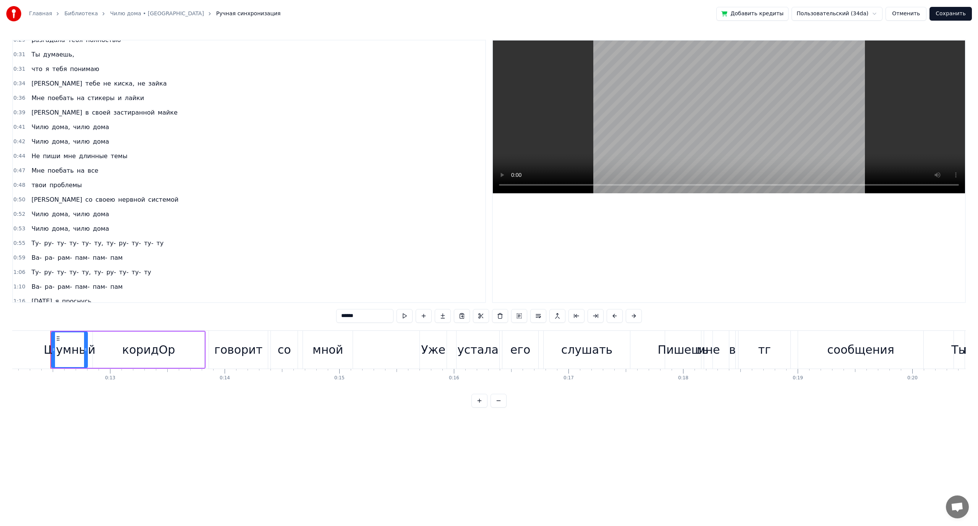
click at [113, 114] on span "застиранной" at bounding box center [134, 112] width 43 height 9
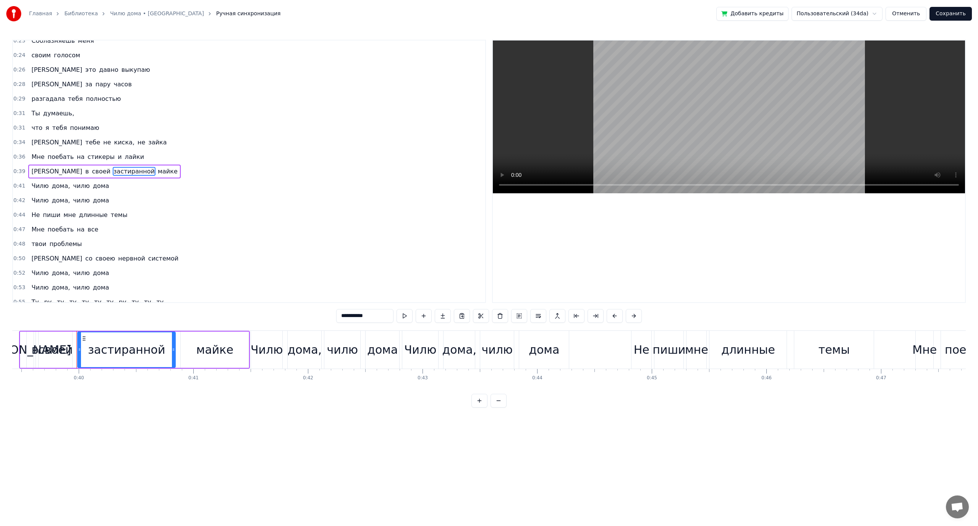
scroll to position [0, 4546]
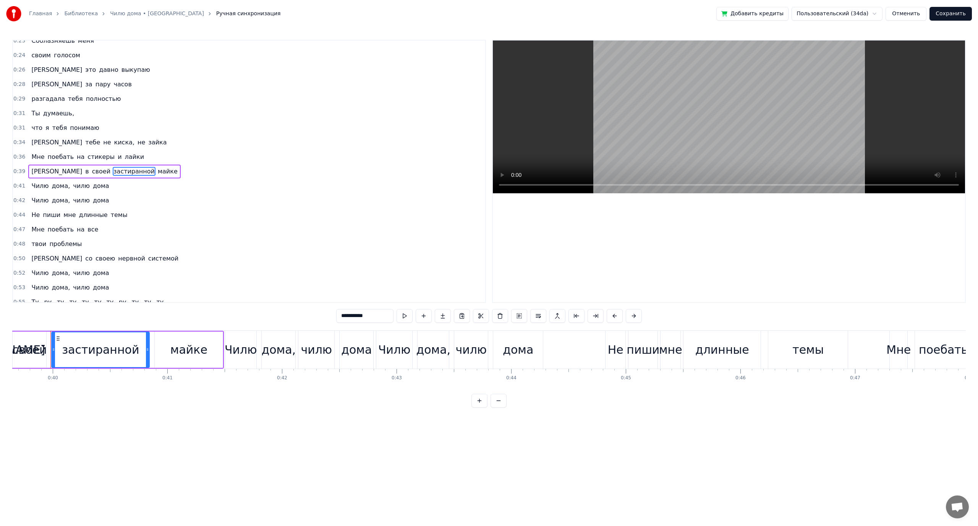
click at [353, 315] on input "**********" at bounding box center [364, 316] width 57 height 14
click at [343, 315] on input "**********" at bounding box center [355, 316] width 57 height 14
click at [39, 203] on span "Чилю" at bounding box center [40, 200] width 19 height 9
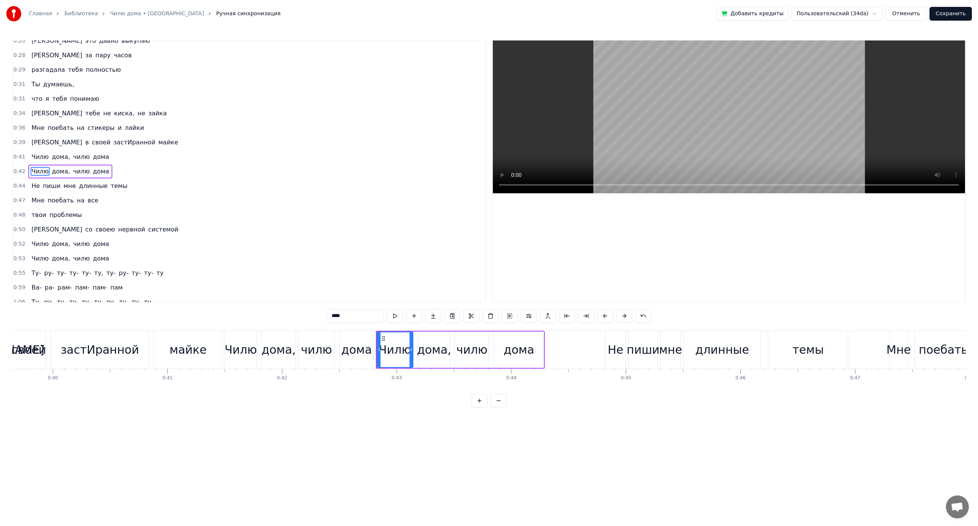
click at [36, 185] on span "Не" at bounding box center [36, 186] width 10 height 9
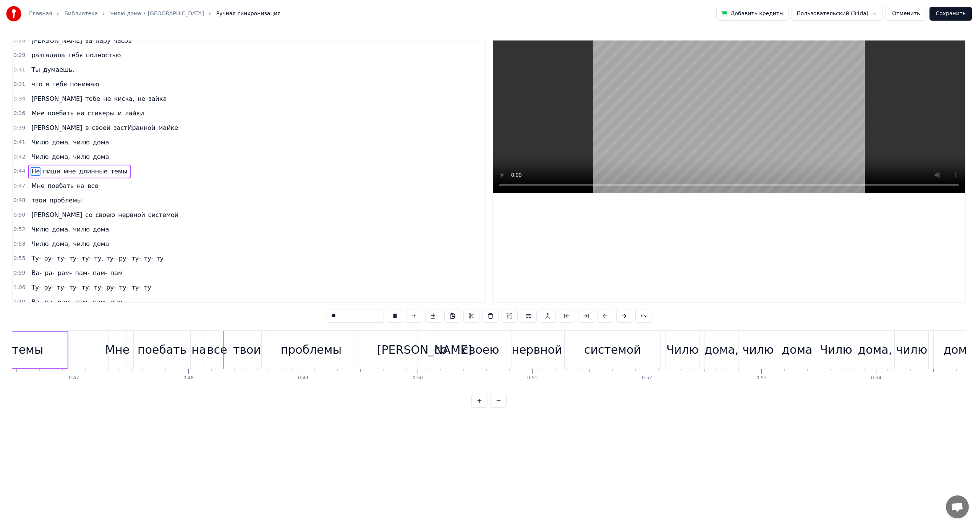
scroll to position [0, 5431]
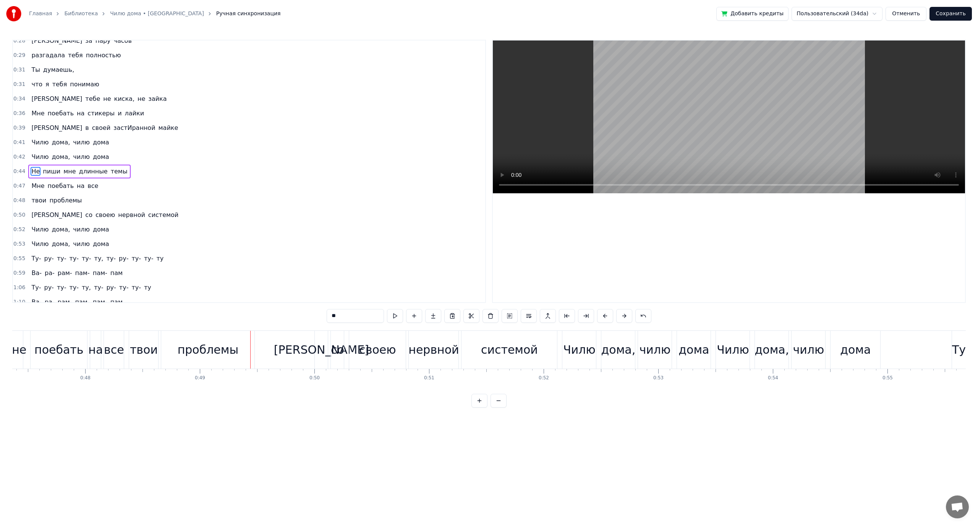
click at [87, 186] on span "все" at bounding box center [93, 186] width 12 height 9
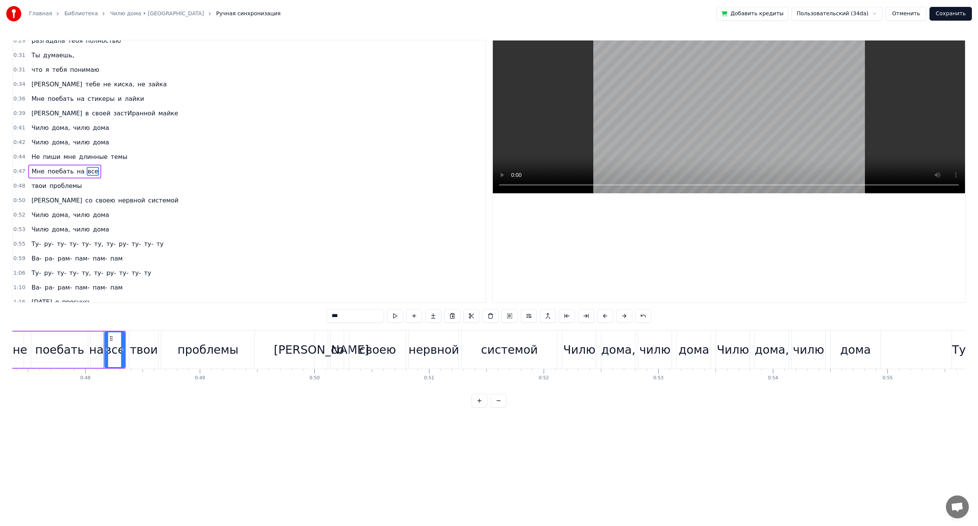
click at [336, 316] on input "***" at bounding box center [355, 316] width 57 height 14
click at [31, 186] on span "твои" at bounding box center [39, 186] width 16 height 9
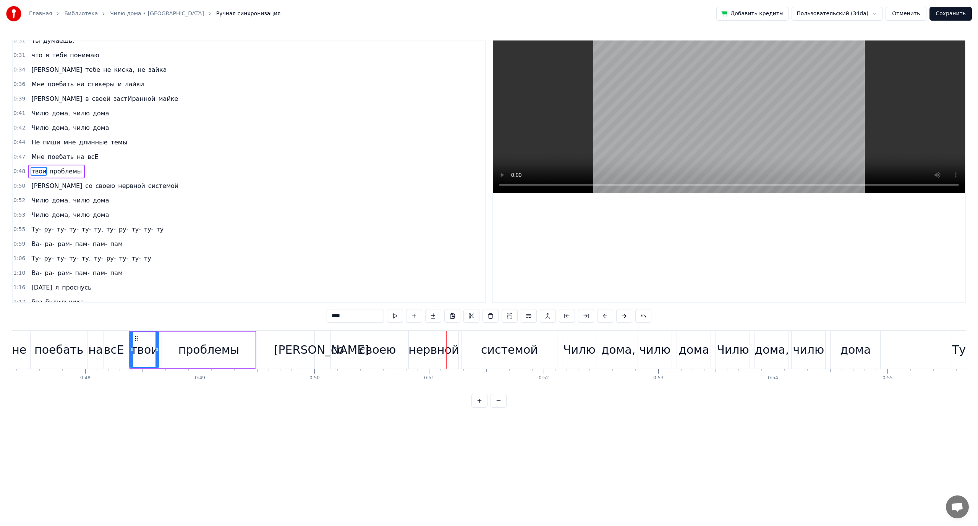
click at [95, 185] on span "своею" at bounding box center [105, 186] width 21 height 9
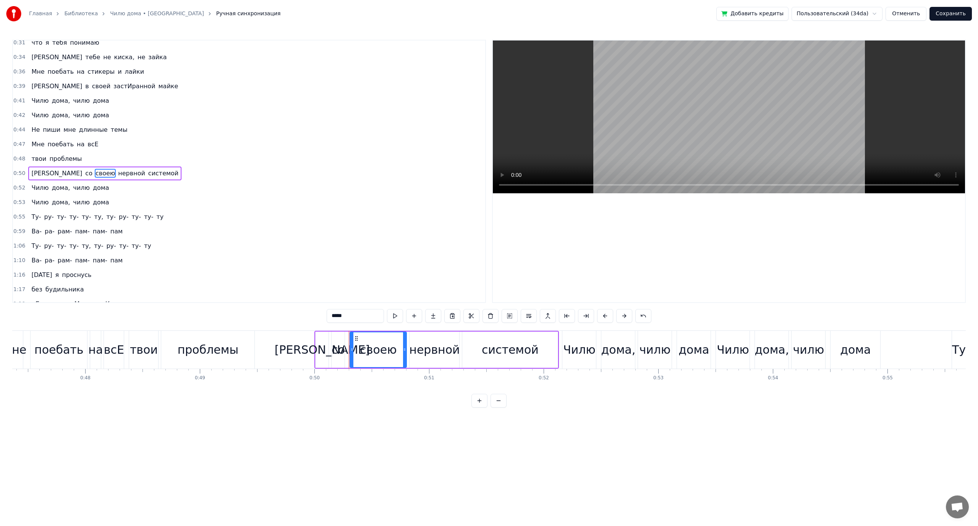
scroll to position [181, 0]
click at [340, 315] on input "*****" at bounding box center [355, 316] width 57 height 14
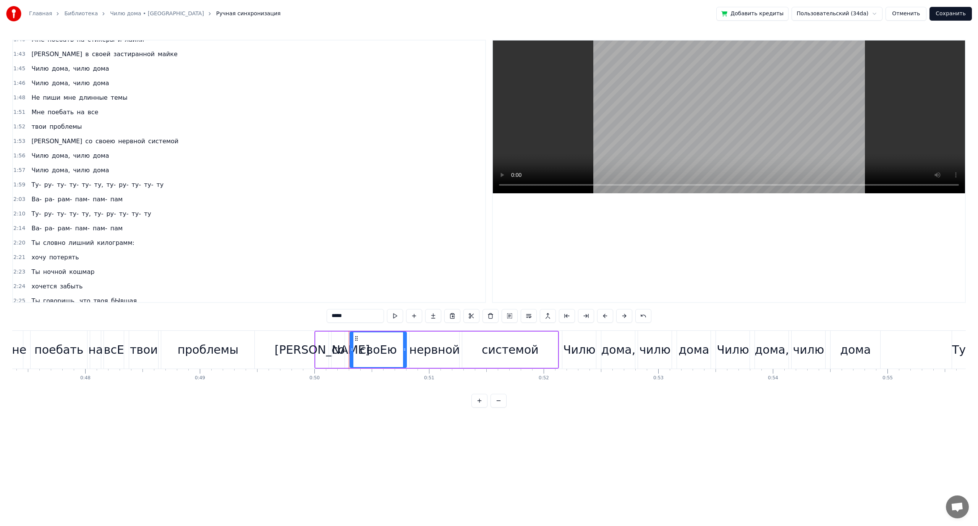
scroll to position [563, 0]
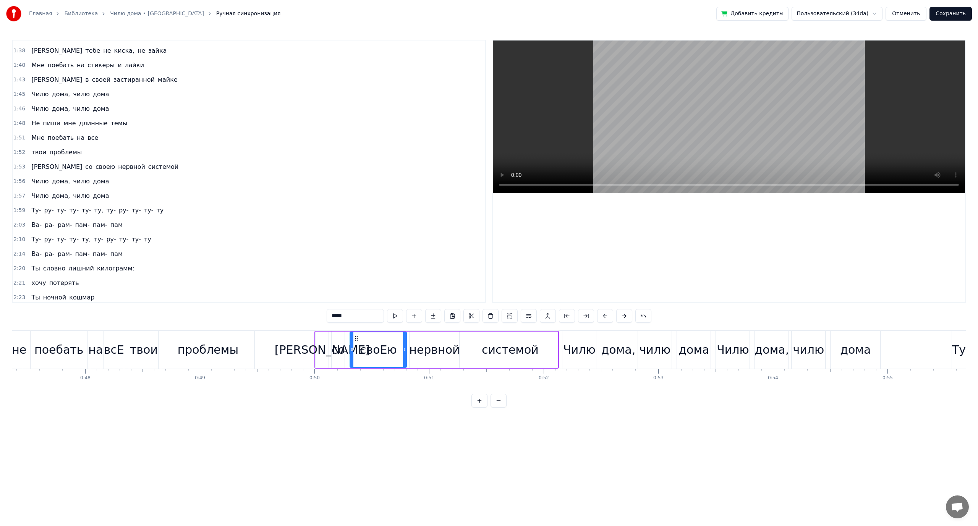
click at [113, 79] on span "застиранной" at bounding box center [134, 79] width 43 height 9
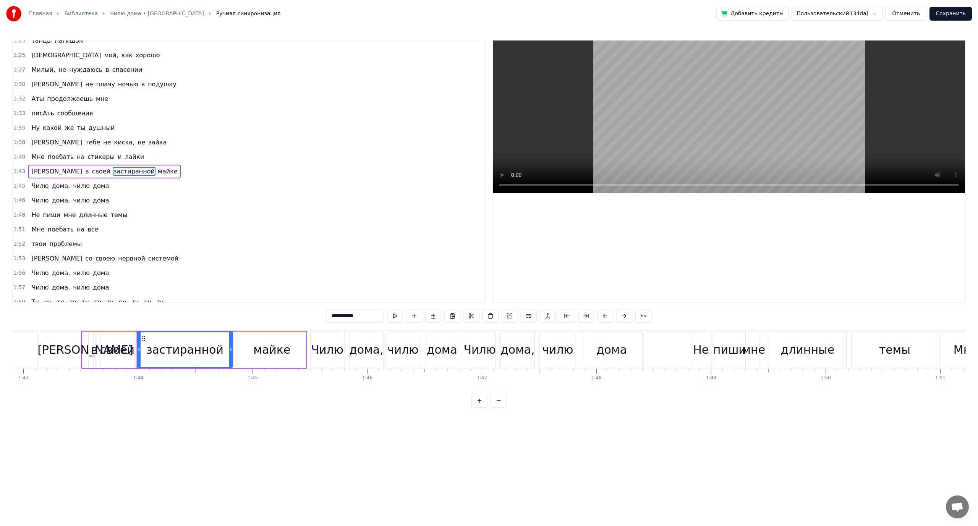
scroll to position [0, 11884]
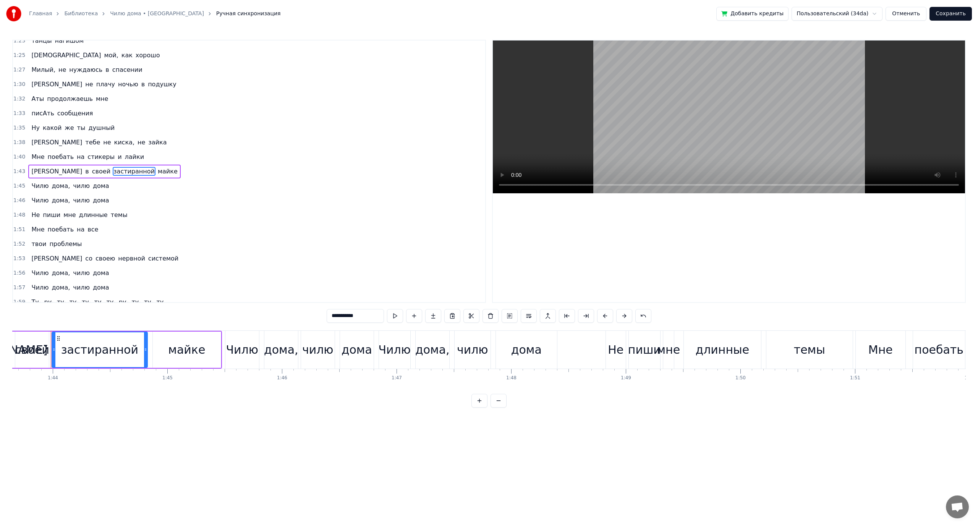
click at [344, 315] on input "**********" at bounding box center [355, 316] width 57 height 14
click at [87, 232] on span "все" at bounding box center [93, 229] width 12 height 9
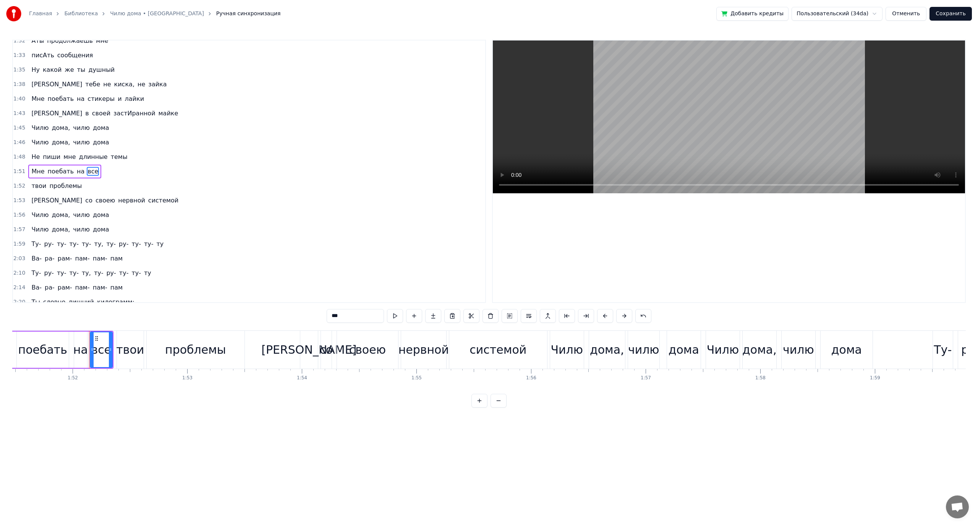
scroll to position [0, 12820]
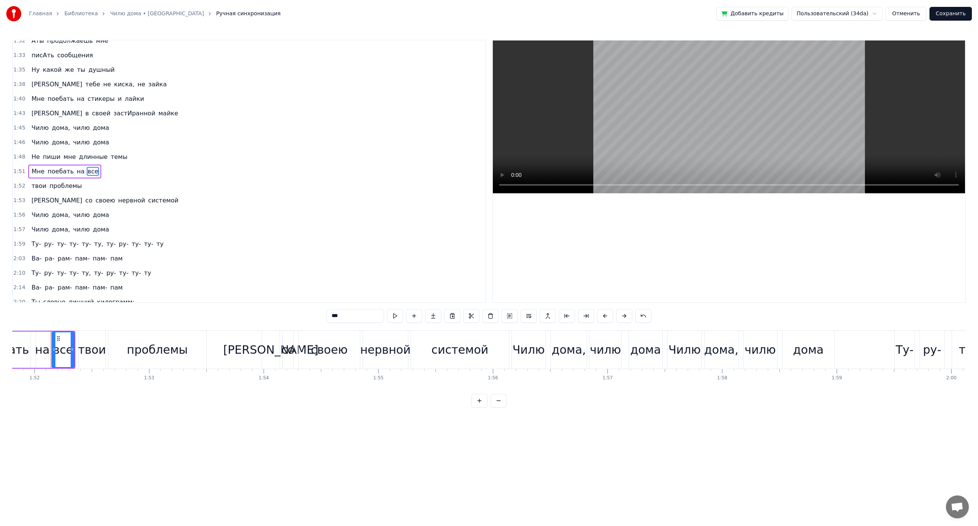
drag, startPoint x: 337, startPoint y: 314, endPoint x: 343, endPoint y: 315, distance: 5.6
click at [343, 315] on input "***" at bounding box center [355, 316] width 57 height 14
click at [95, 201] on span "своею" at bounding box center [105, 200] width 21 height 9
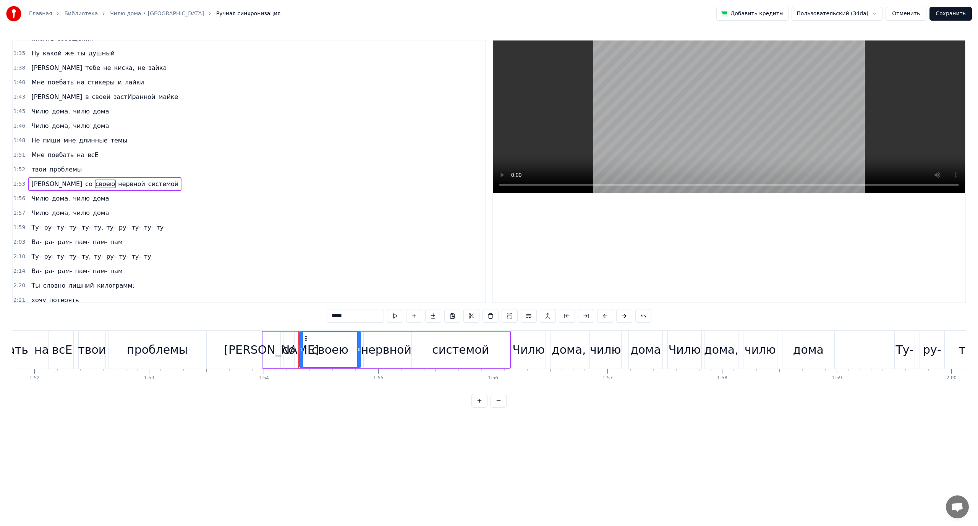
scroll to position [559, 0]
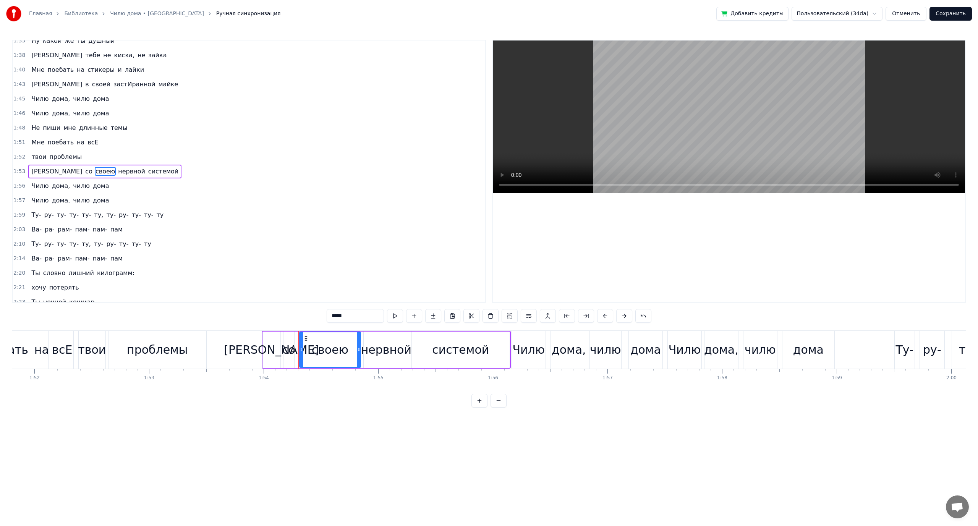
click at [343, 316] on input "*****" at bounding box center [355, 316] width 57 height 14
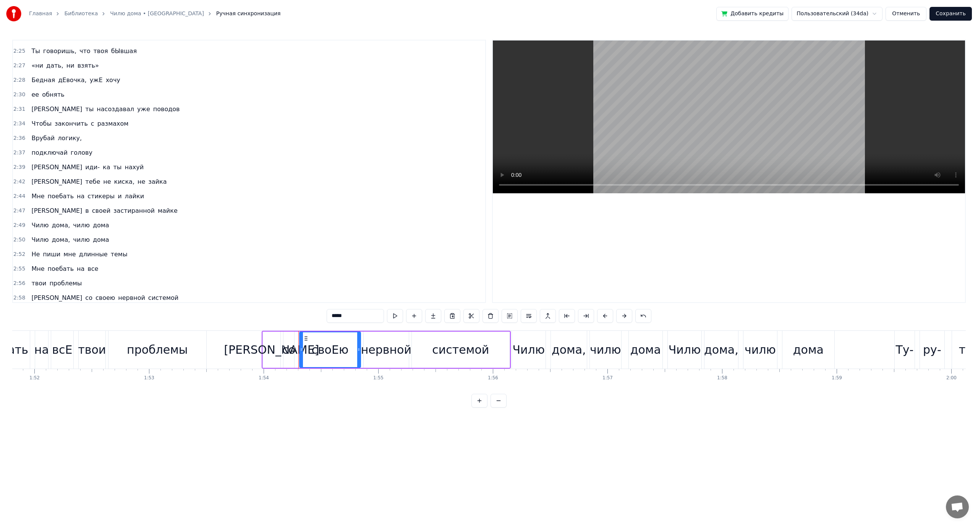
scroll to position [865, 0]
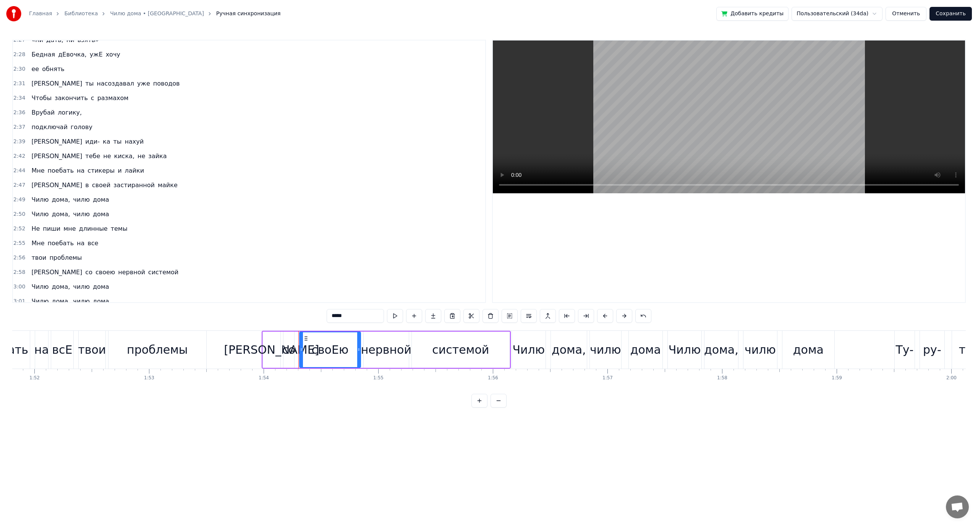
click at [113, 187] on span "застиранной" at bounding box center [134, 185] width 43 height 9
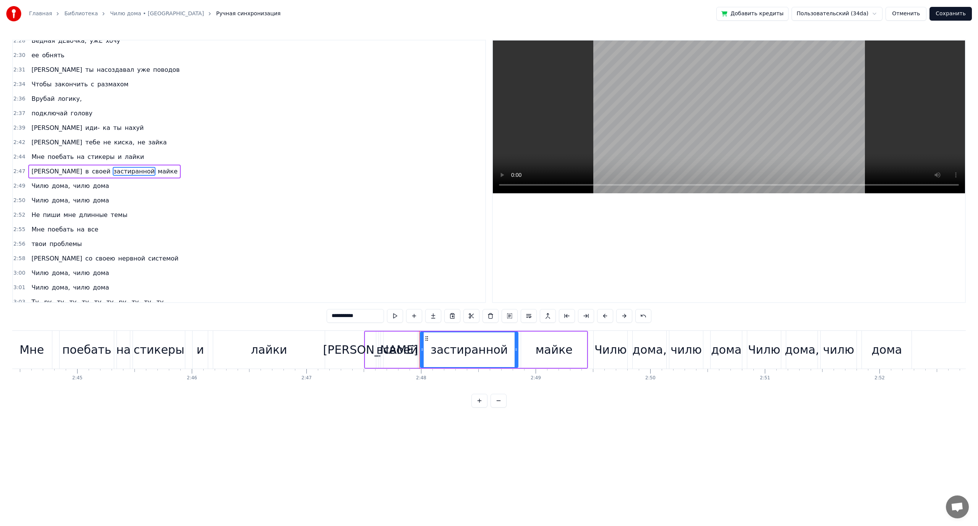
scroll to position [0, 19223]
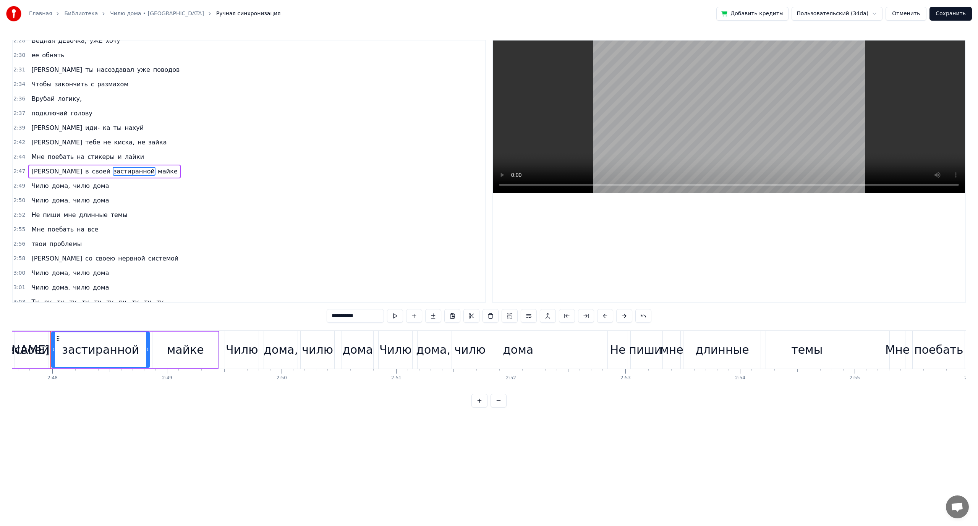
click at [344, 315] on input "**********" at bounding box center [355, 316] width 57 height 14
click at [87, 231] on span "все" at bounding box center [93, 229] width 12 height 9
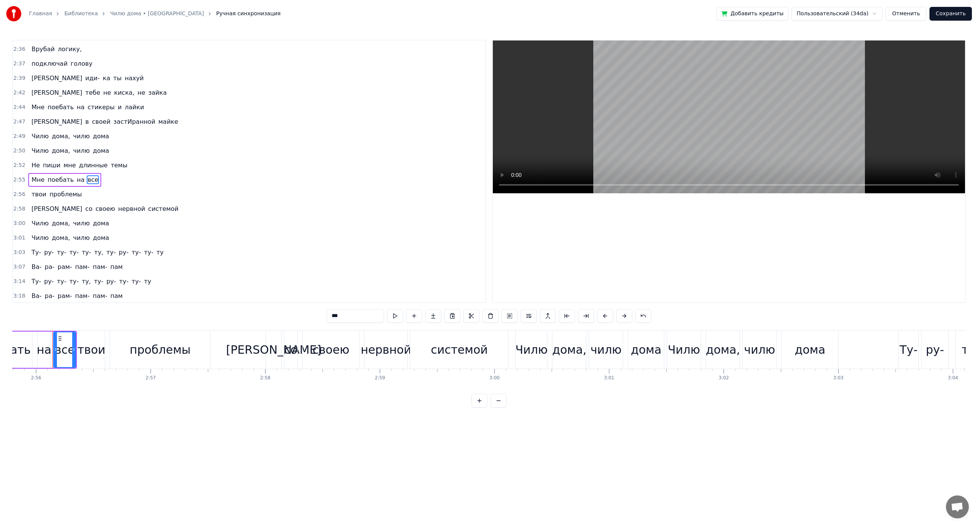
scroll to position [0, 20159]
drag, startPoint x: 337, startPoint y: 315, endPoint x: 353, endPoint y: 321, distance: 17.5
click at [343, 317] on input "***" at bounding box center [355, 316] width 57 height 14
click at [95, 210] on span "своею" at bounding box center [105, 208] width 21 height 9
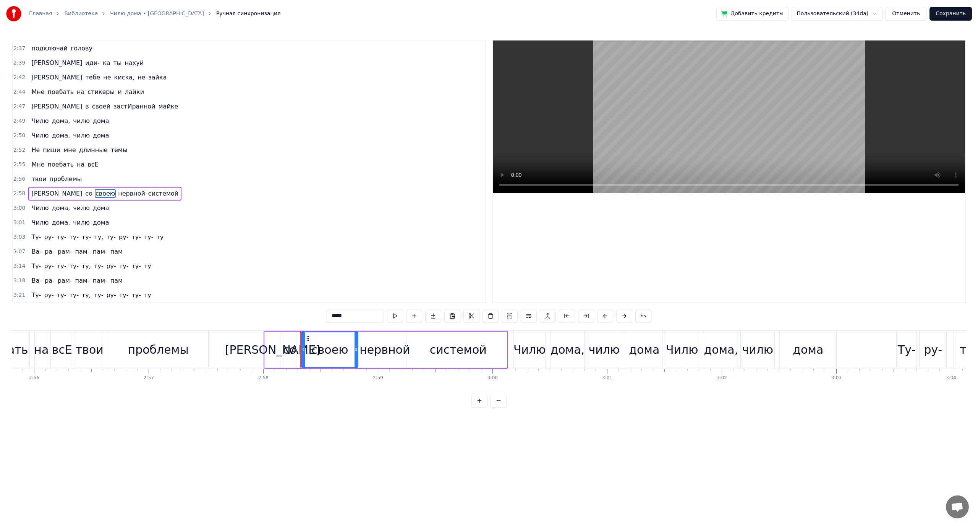
scroll to position [944, 0]
click at [341, 316] on input "*****" at bounding box center [355, 316] width 57 height 14
type input "*****"
click at [944, 15] on button "Сохранить" at bounding box center [951, 14] width 42 height 14
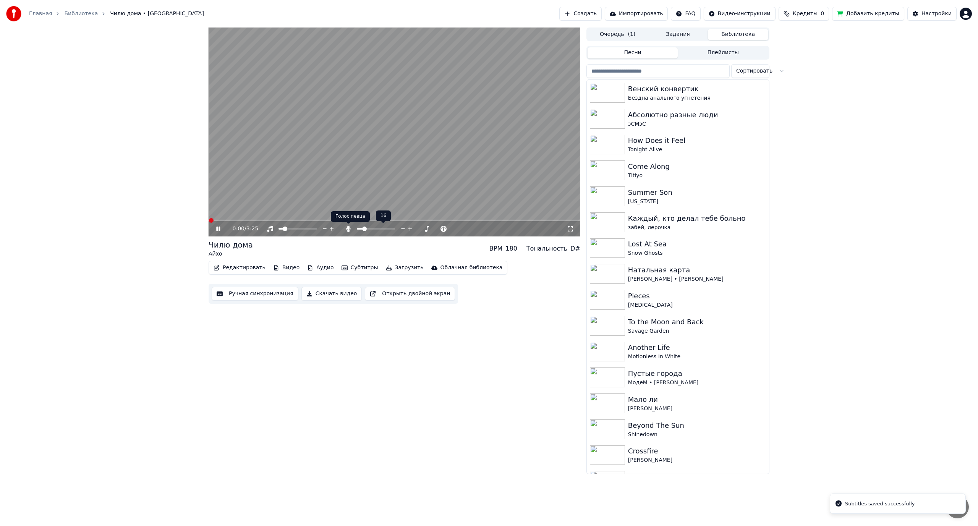
click at [348, 228] on icon at bounding box center [348, 229] width 4 height 6
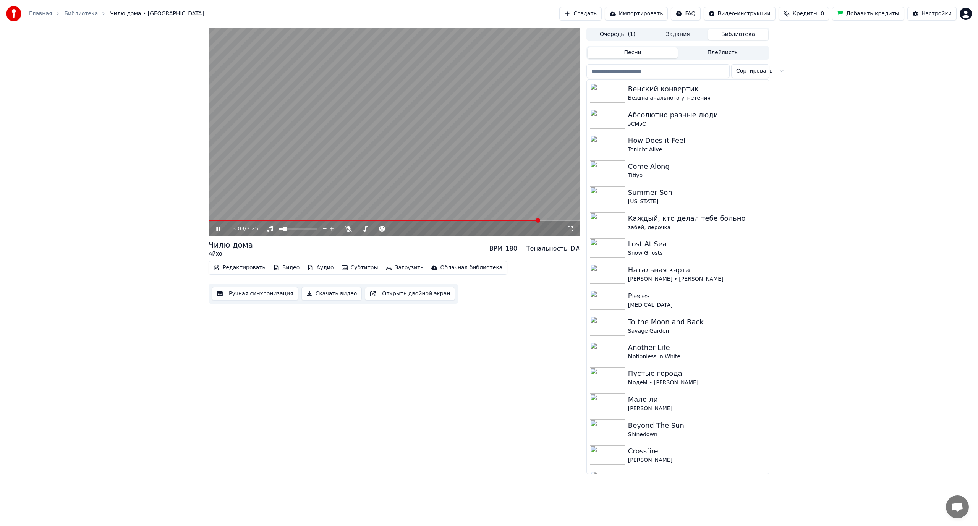
click at [407, 158] on video at bounding box center [395, 132] width 372 height 209
click at [459, 218] on video at bounding box center [395, 132] width 372 height 209
click at [459, 220] on span at bounding box center [375, 221] width 332 height 2
click at [412, 170] on video at bounding box center [395, 132] width 372 height 209
click at [483, 221] on span at bounding box center [395, 221] width 372 height 2
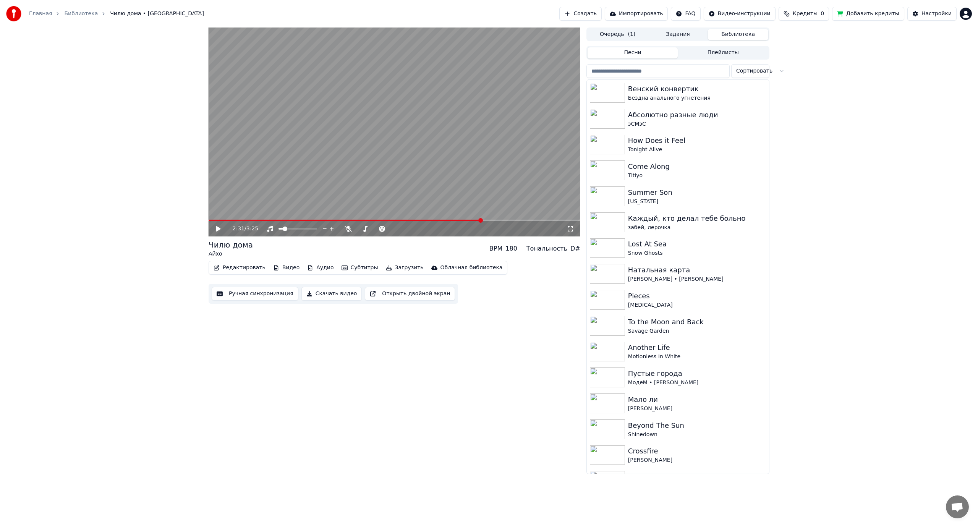
click at [495, 221] on span at bounding box center [395, 221] width 372 height 2
click at [506, 221] on span at bounding box center [395, 221] width 372 height 2
click at [349, 227] on icon at bounding box center [349, 229] width 8 height 6
click at [363, 229] on span at bounding box center [376, 229] width 38 height 2
click at [350, 192] on video at bounding box center [395, 132] width 372 height 209
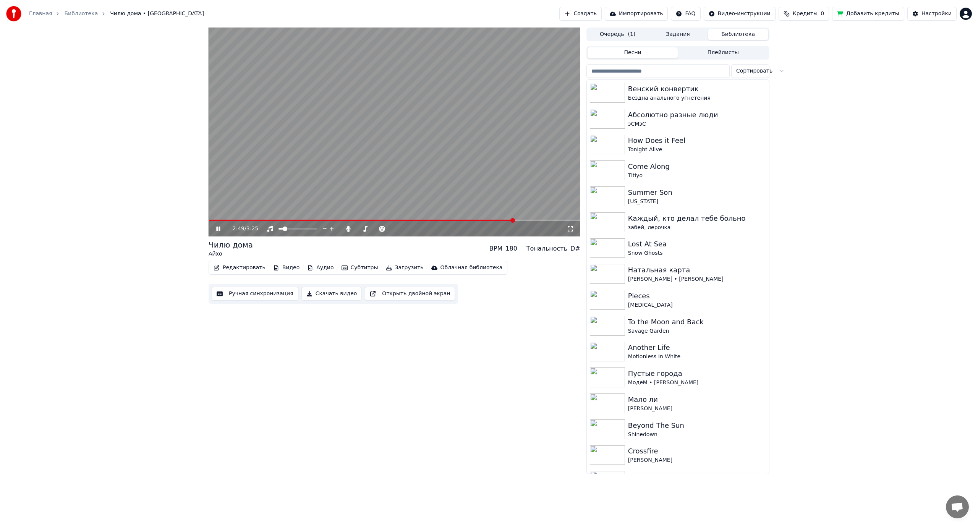
click at [348, 184] on video at bounding box center [395, 132] width 372 height 209
click at [347, 230] on icon at bounding box center [349, 229] width 8 height 6
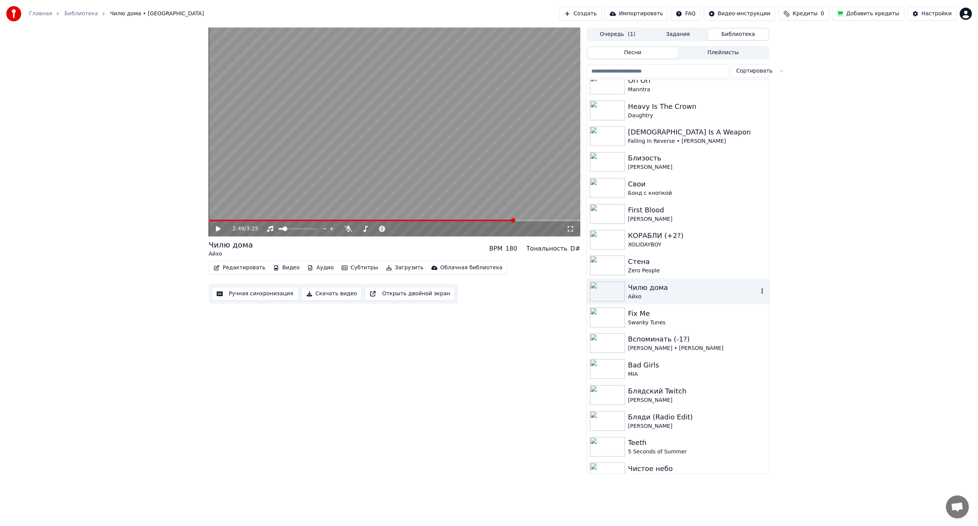
scroll to position [994, 0]
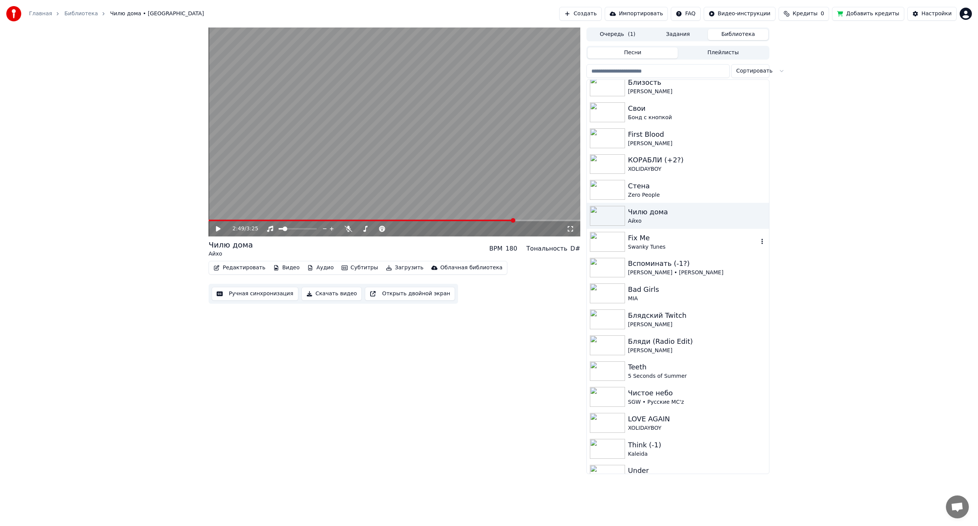
click at [693, 251] on div "Fix Me Swanky Tunes" at bounding box center [678, 242] width 182 height 26
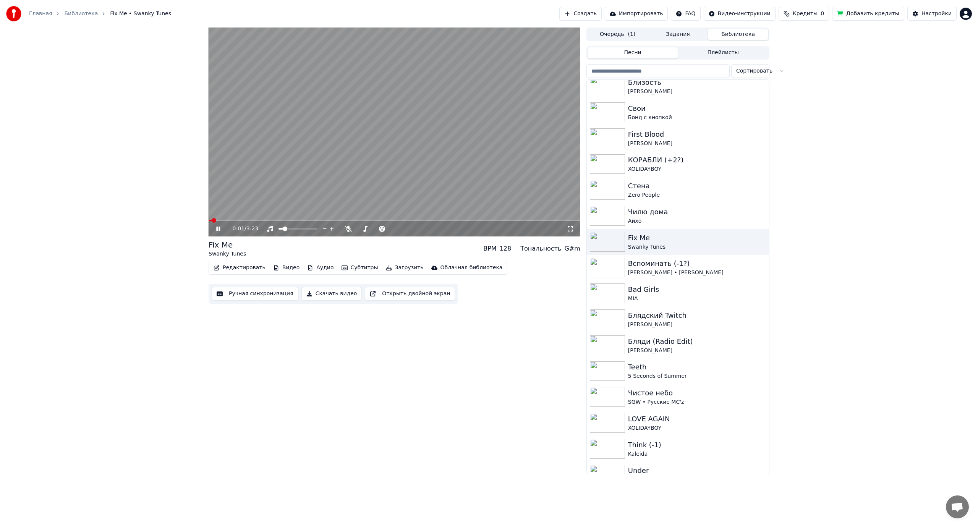
click at [252, 221] on span at bounding box center [395, 221] width 372 height 2
click at [281, 221] on span at bounding box center [395, 221] width 372 height 2
click at [321, 221] on span at bounding box center [395, 221] width 372 height 2
click at [423, 179] on video at bounding box center [395, 132] width 372 height 209
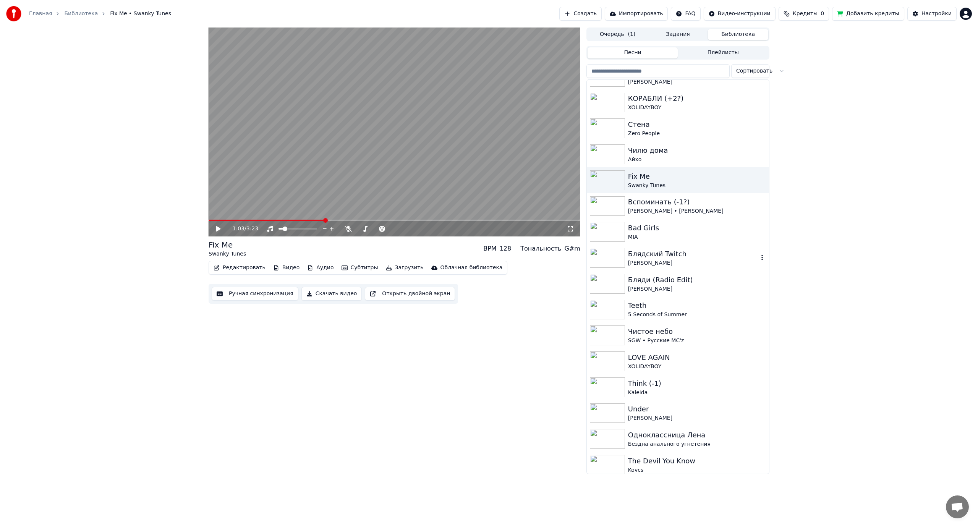
scroll to position [1070, 0]
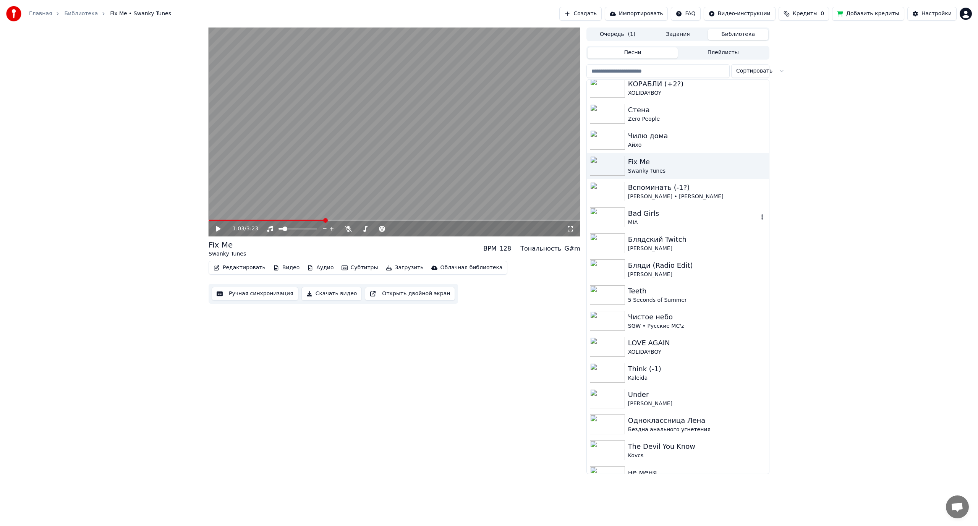
click at [663, 212] on div "Bad Girls" at bounding box center [693, 213] width 130 height 11
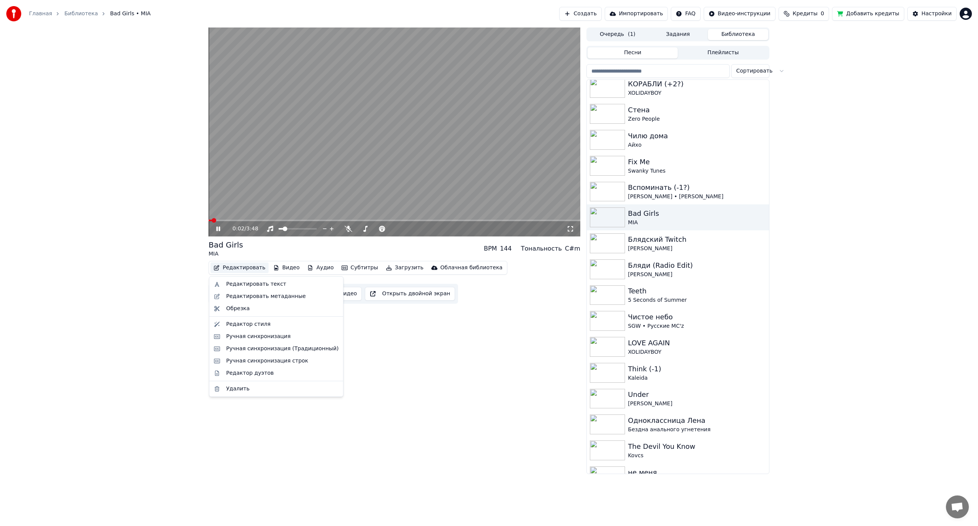
click at [247, 269] on button "Редактировать" at bounding box center [240, 268] width 58 height 11
click at [239, 279] on div "Редактировать текст" at bounding box center [276, 284] width 131 height 12
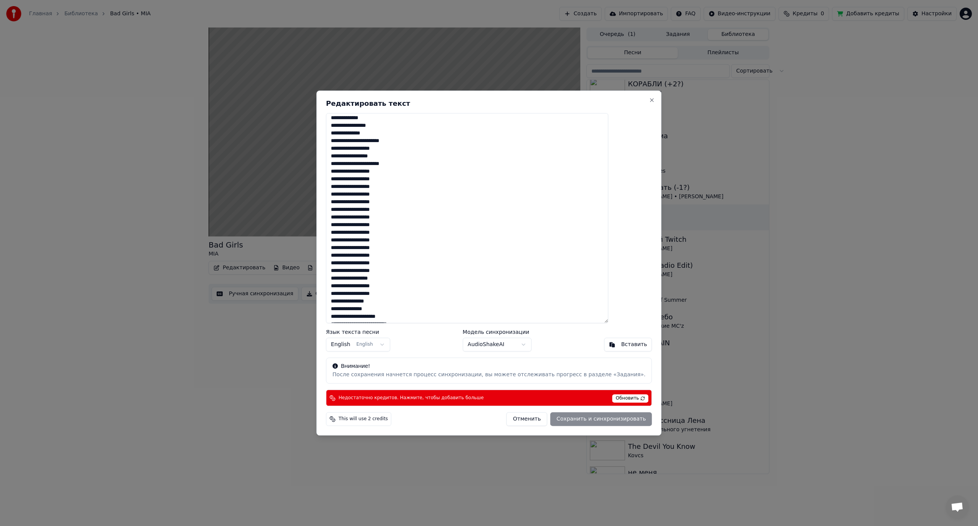
scroll to position [751, 0]
click at [649, 101] on button "Close" at bounding box center [652, 100] width 6 height 6
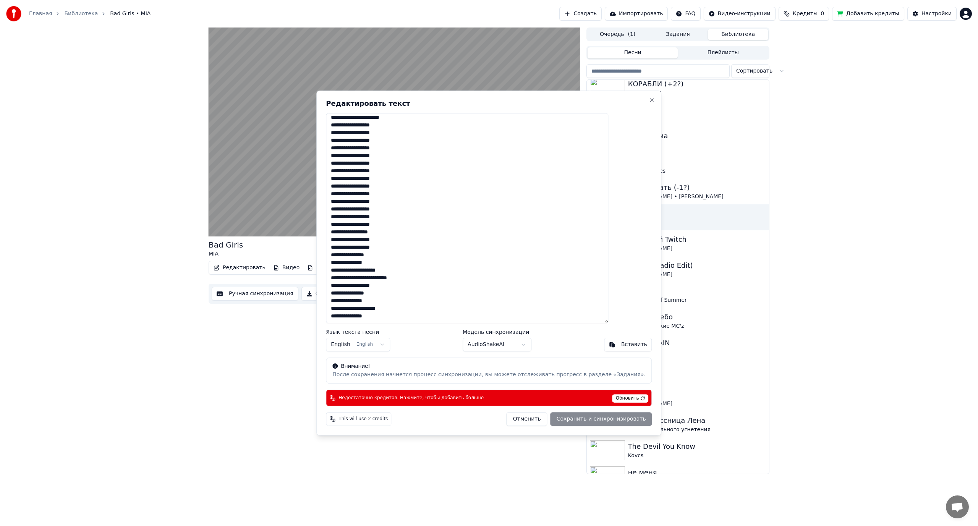
click at [396, 165] on video at bounding box center [395, 132] width 372 height 209
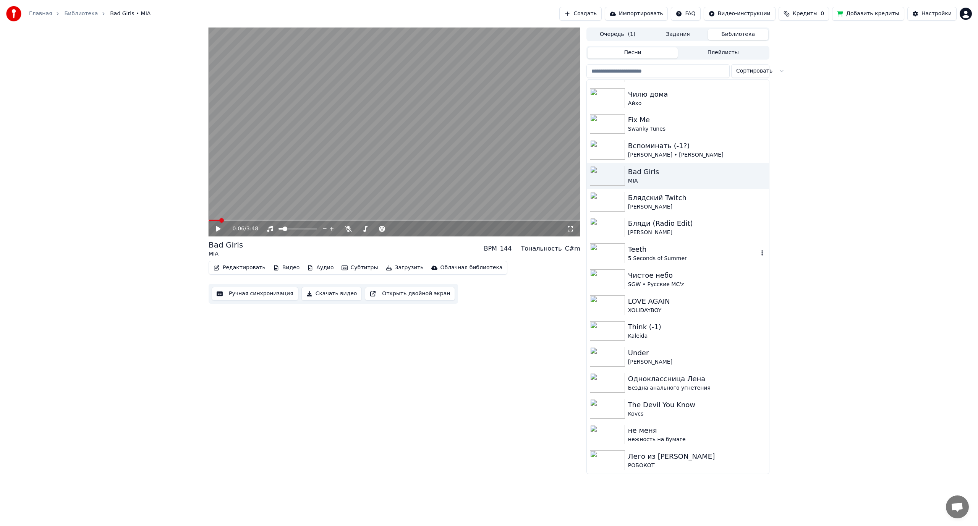
scroll to position [1147, 0]
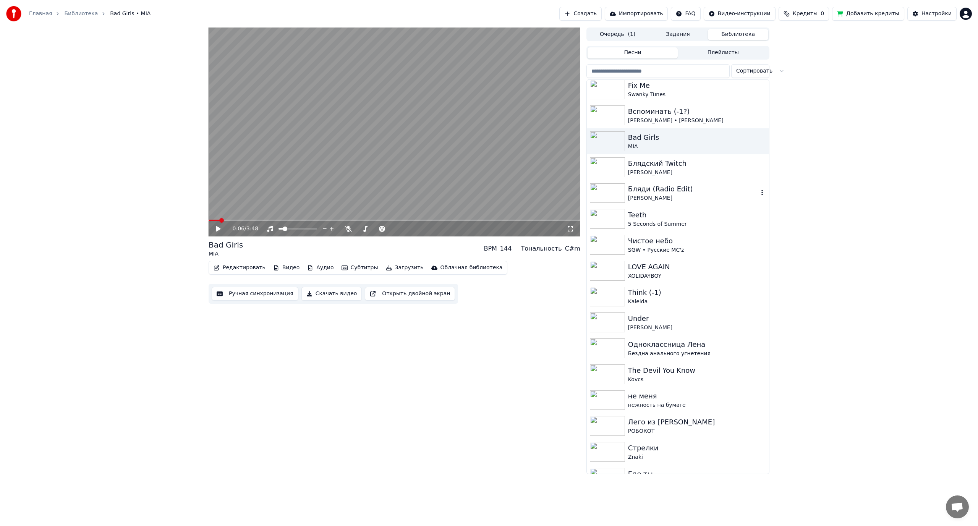
click at [649, 202] on div "[PERSON_NAME]" at bounding box center [693, 199] width 130 height 8
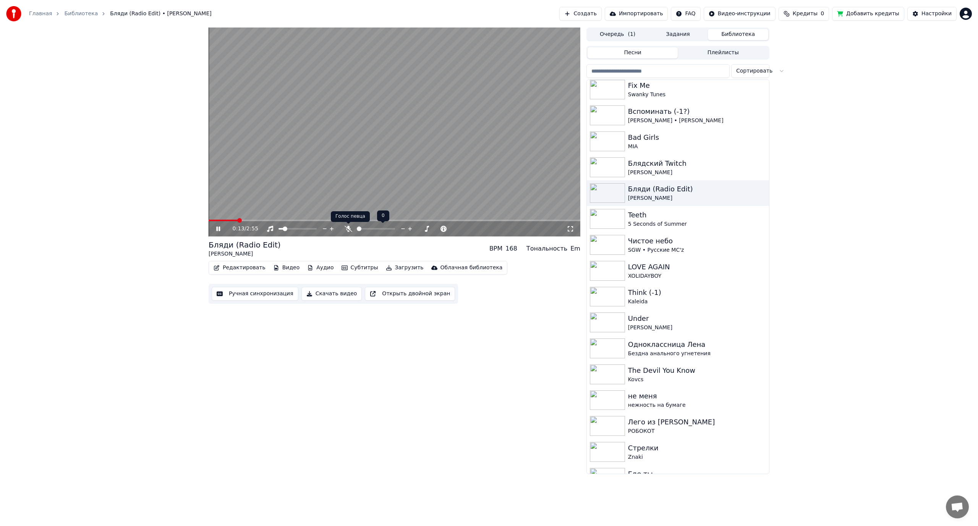
click at [346, 226] on icon at bounding box center [349, 229] width 8 height 6
click at [363, 230] on span at bounding box center [376, 229] width 38 height 2
click at [679, 269] on div "LOVE AGAIN" at bounding box center [693, 267] width 130 height 11
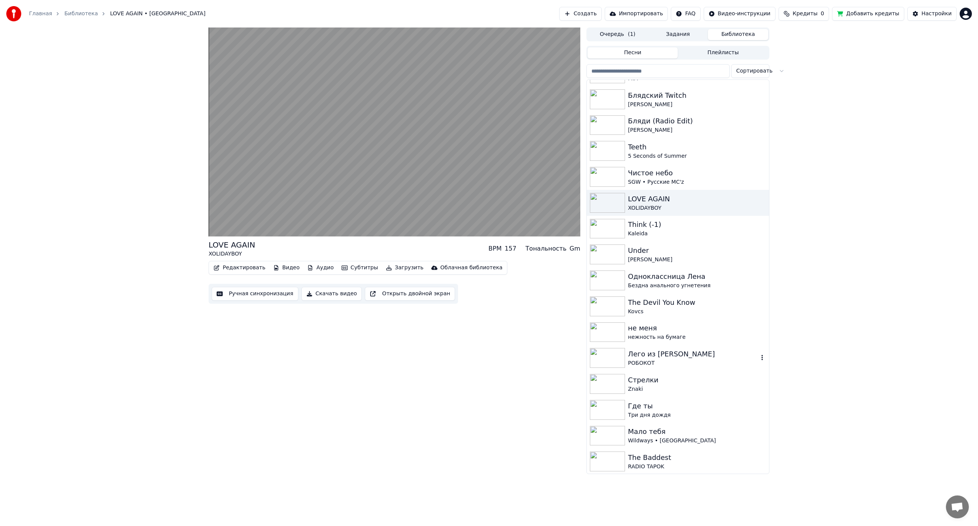
scroll to position [1223, 0]
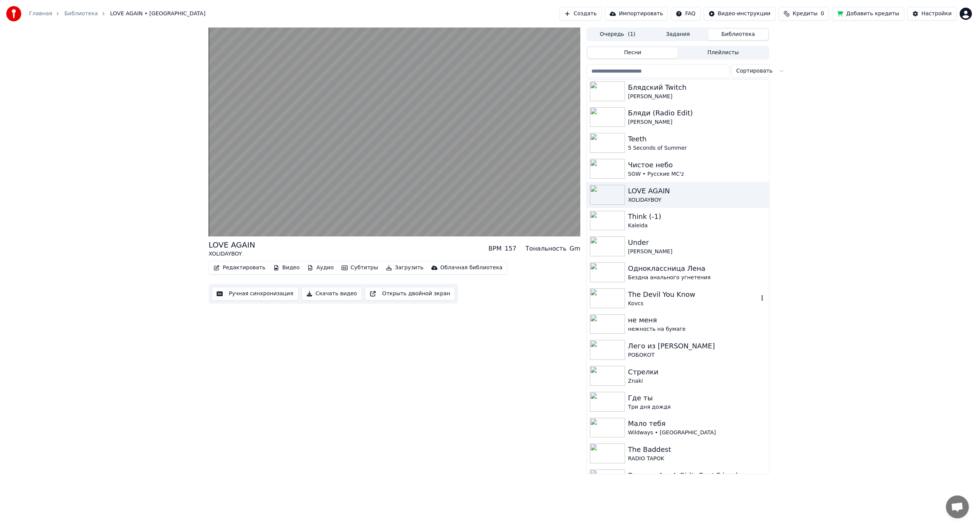
click at [681, 302] on div "Kovcs" at bounding box center [693, 304] width 130 height 8
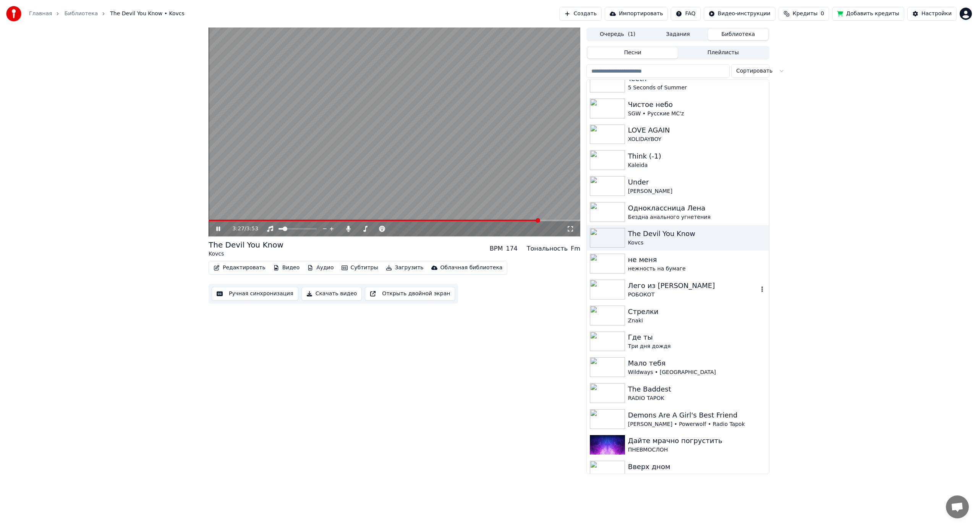
scroll to position [1300, 0]
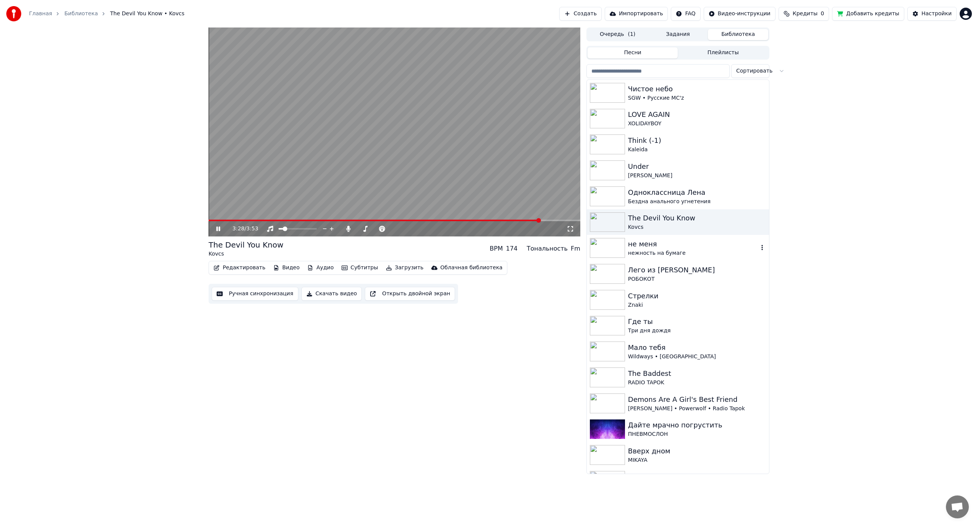
click at [668, 246] on div "не меня" at bounding box center [693, 244] width 130 height 11
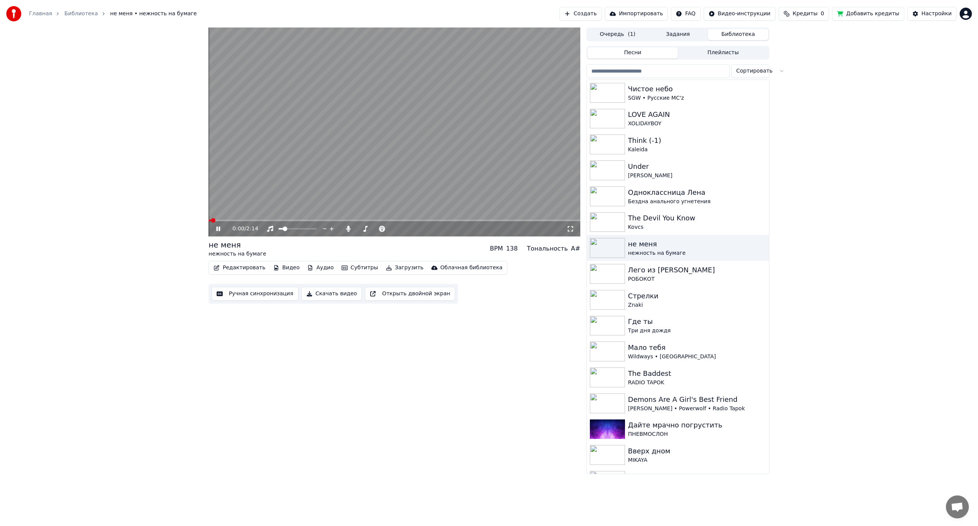
click at [297, 161] on video at bounding box center [395, 132] width 372 height 209
click at [241, 292] on button "Ручная синхронизация" at bounding box center [255, 294] width 87 height 14
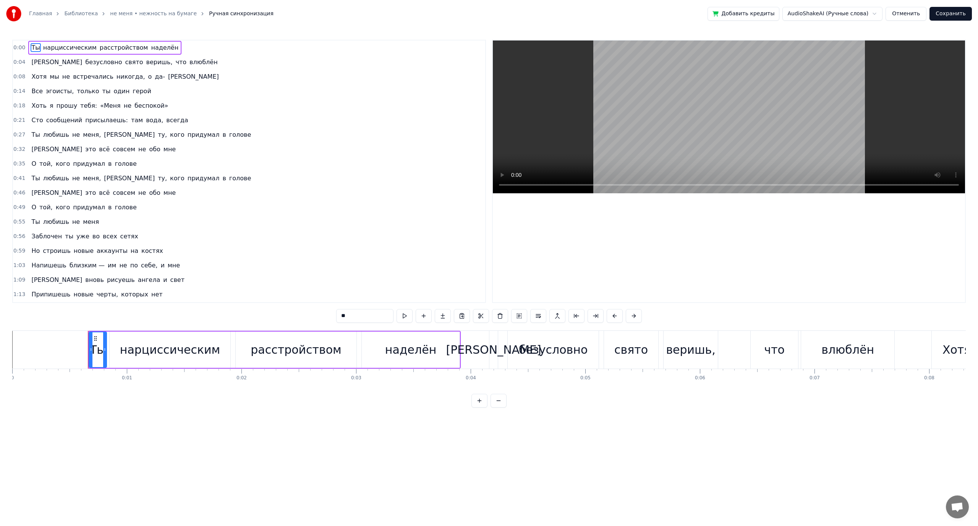
click at [150, 45] on span "наделён" at bounding box center [164, 47] width 29 height 9
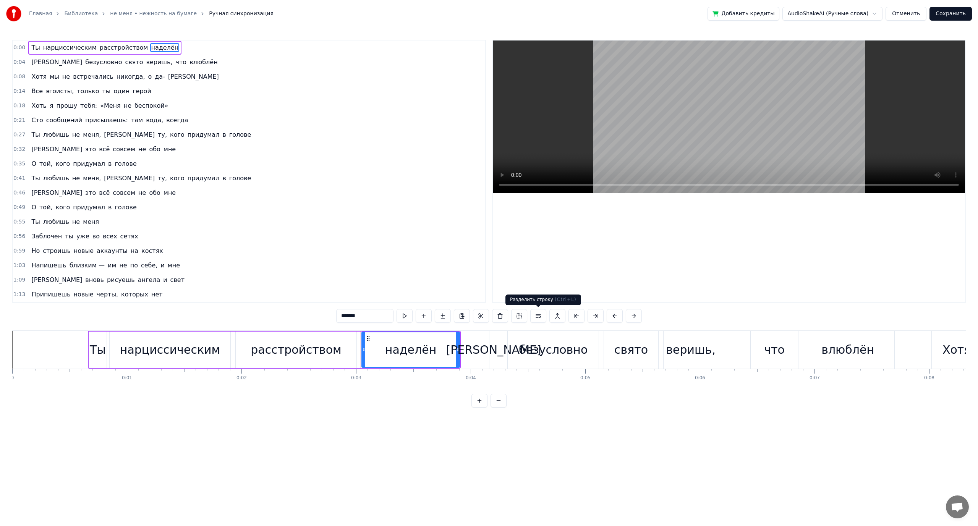
click at [536, 316] on button at bounding box center [539, 316] width 16 height 14
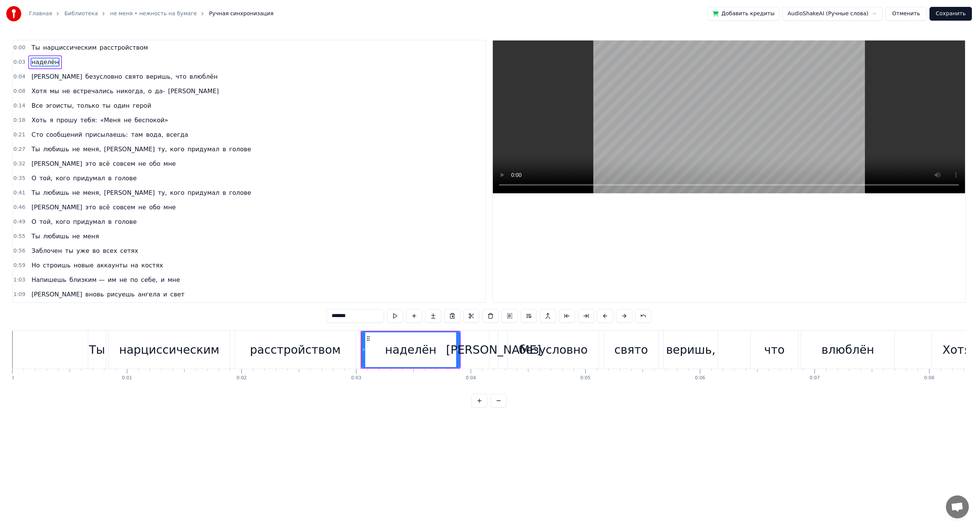
click at [175, 75] on span "что" at bounding box center [181, 76] width 13 height 9
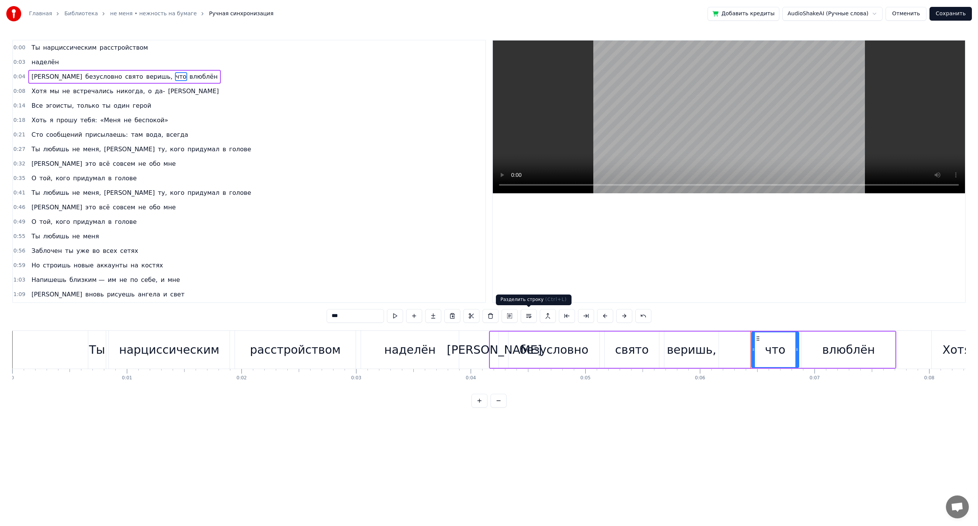
click at [526, 318] on button at bounding box center [529, 316] width 16 height 14
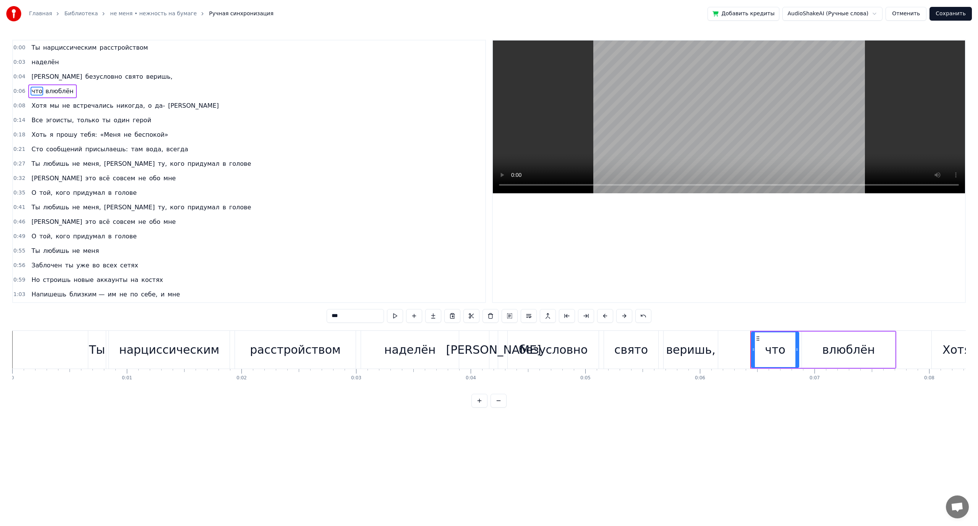
click at [116, 104] on span "никогда," at bounding box center [131, 105] width 30 height 9
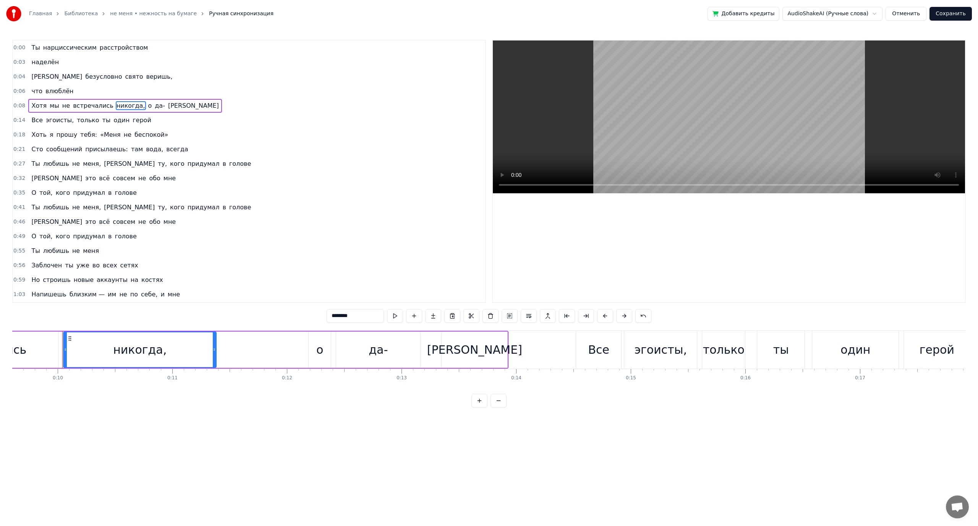
scroll to position [0, 1113]
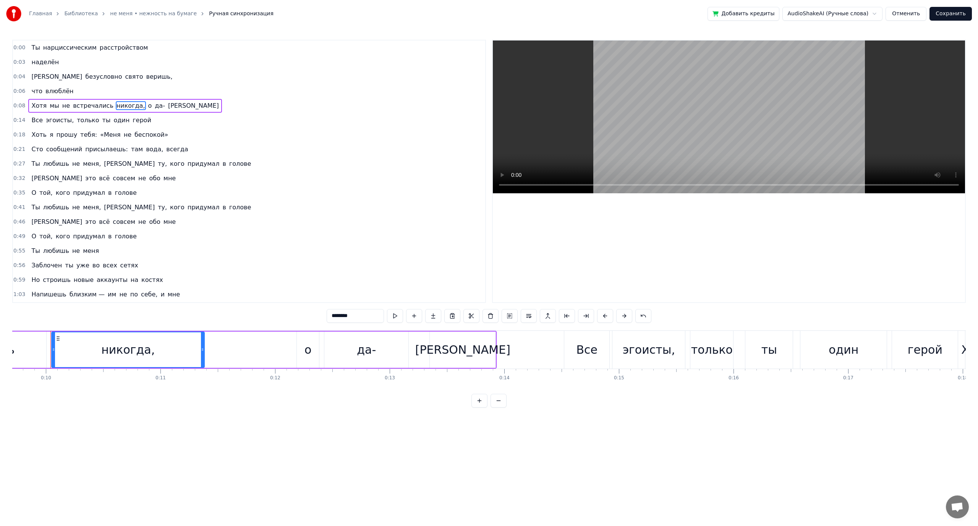
click at [148, 107] on span "о" at bounding box center [150, 105] width 5 height 9
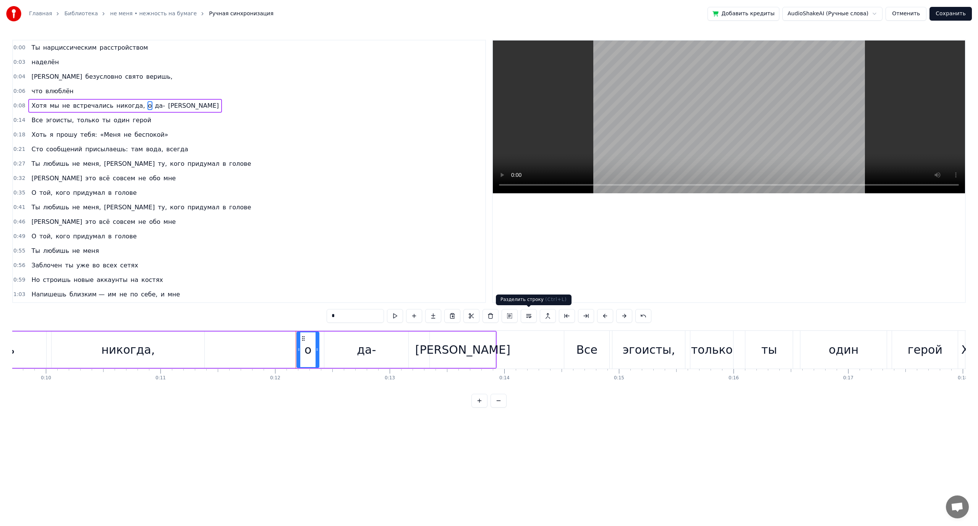
click at [523, 318] on button at bounding box center [529, 316] width 16 height 14
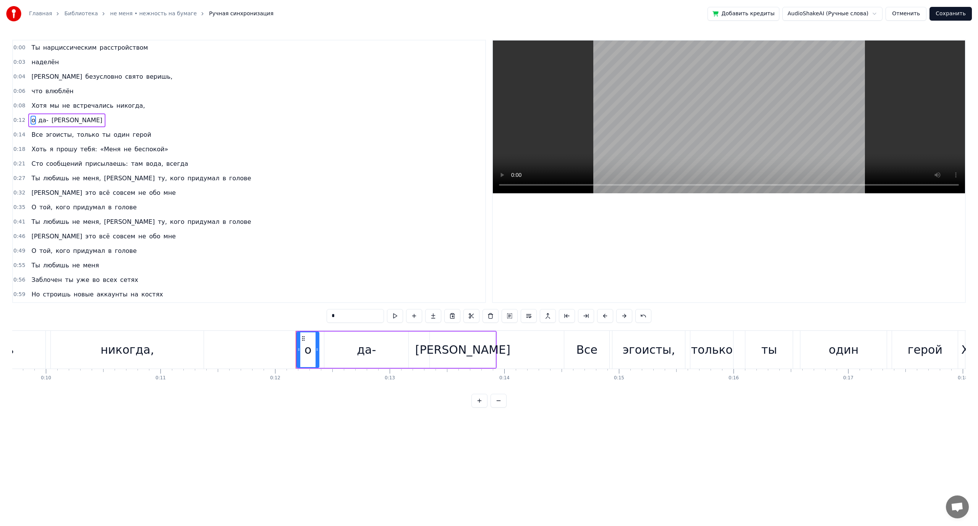
click at [116, 104] on span "никогда," at bounding box center [131, 105] width 30 height 9
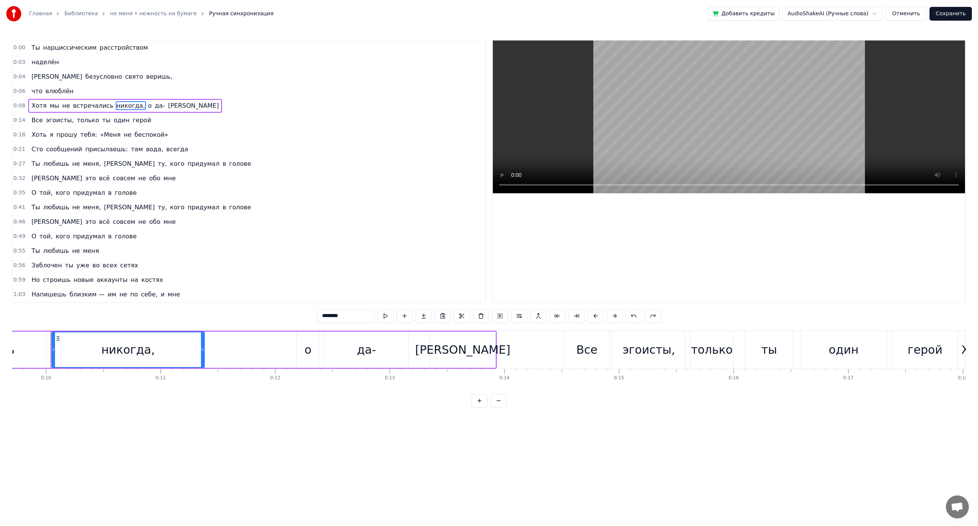
click at [116, 105] on span "никогда," at bounding box center [131, 105] width 30 height 9
click at [518, 316] on button at bounding box center [519, 316] width 16 height 14
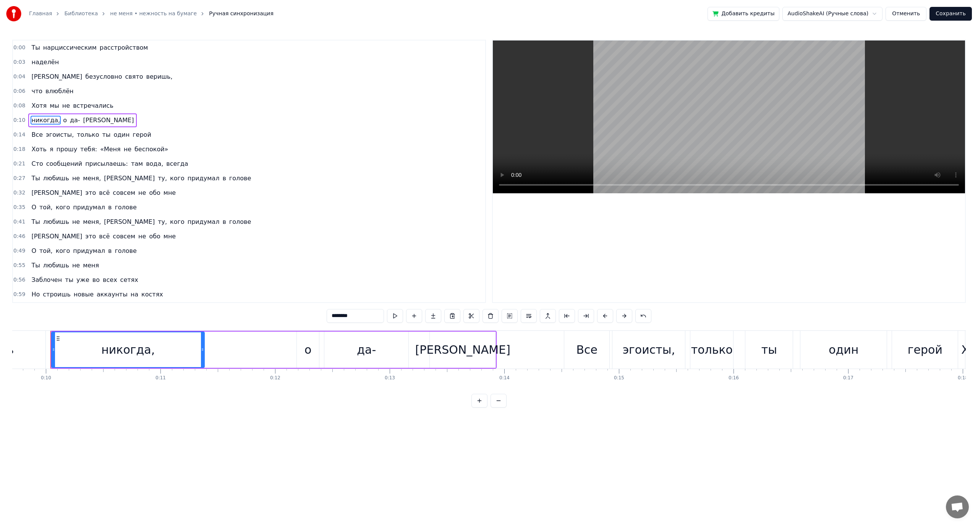
click at [86, 136] on span "только" at bounding box center [88, 134] width 24 height 9
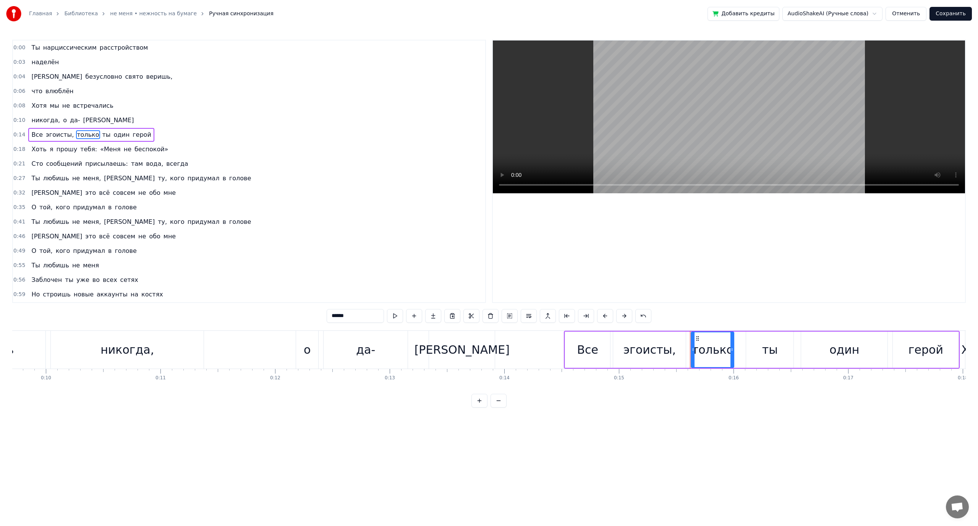
click at [113, 134] on span "один" at bounding box center [122, 134] width 18 height 9
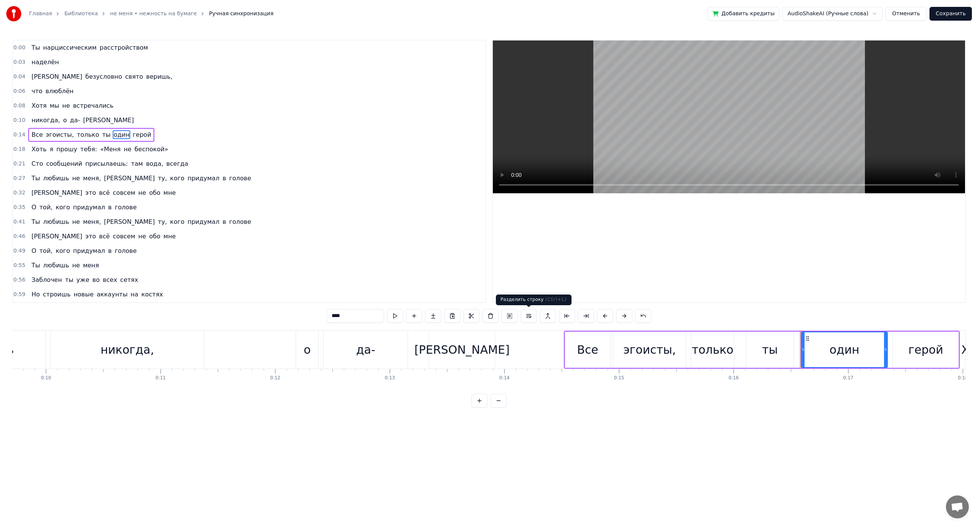
click at [530, 318] on button at bounding box center [529, 316] width 16 height 14
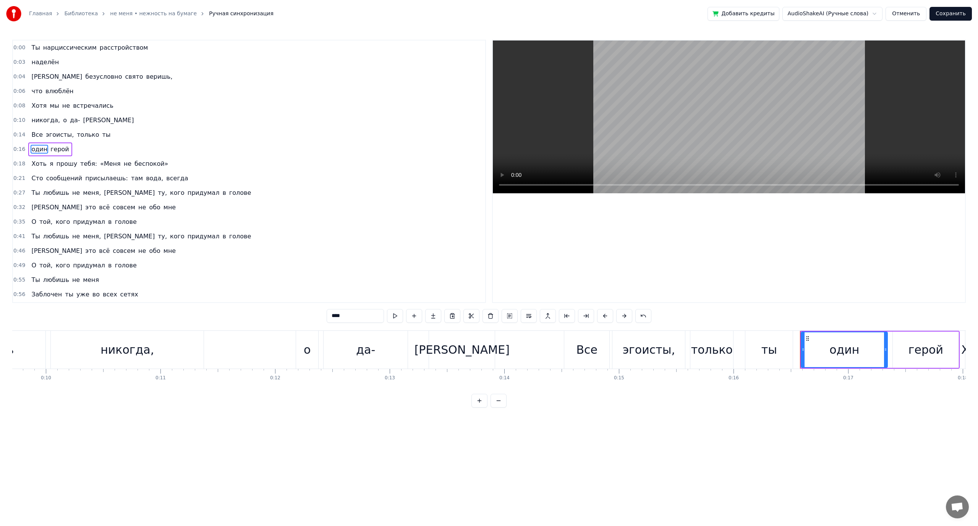
click at [101, 163] on span "«Меня" at bounding box center [110, 163] width 22 height 9
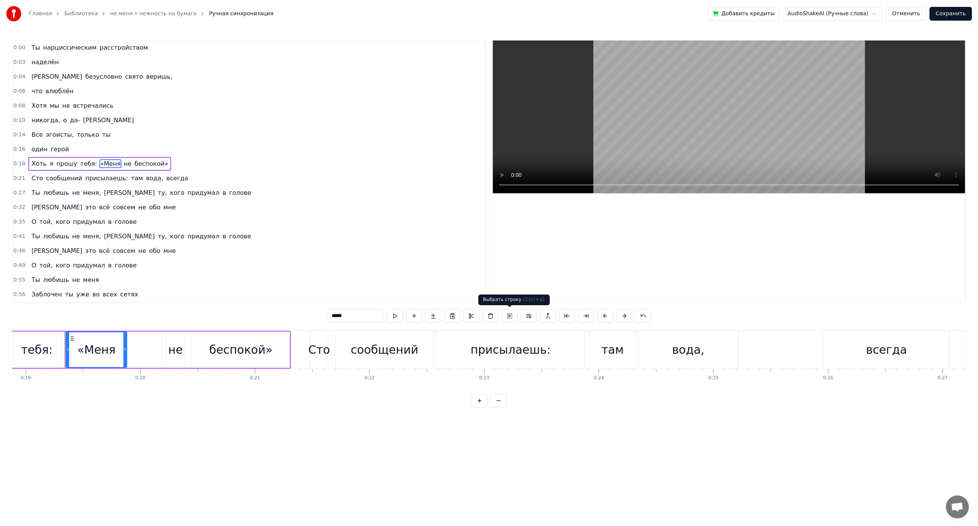
scroll to position [0, 2179]
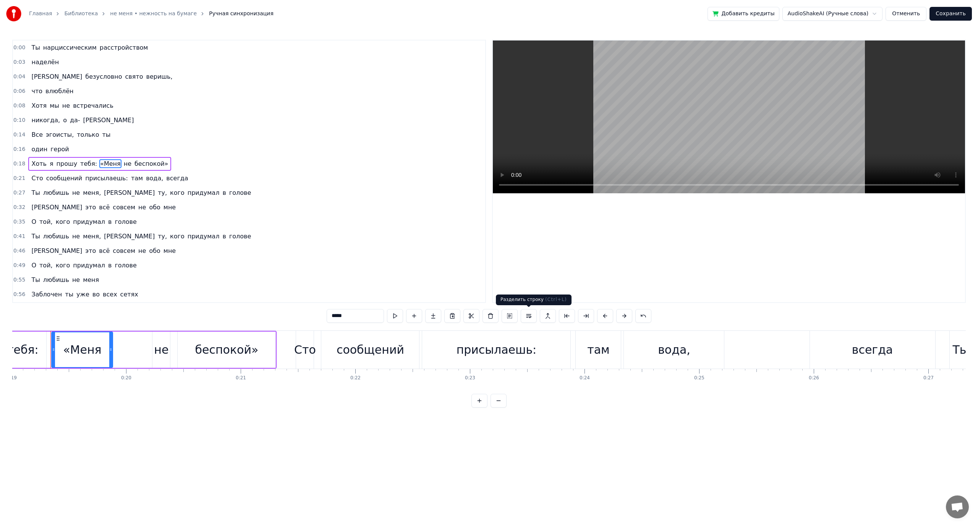
click at [530, 317] on button at bounding box center [529, 316] width 16 height 14
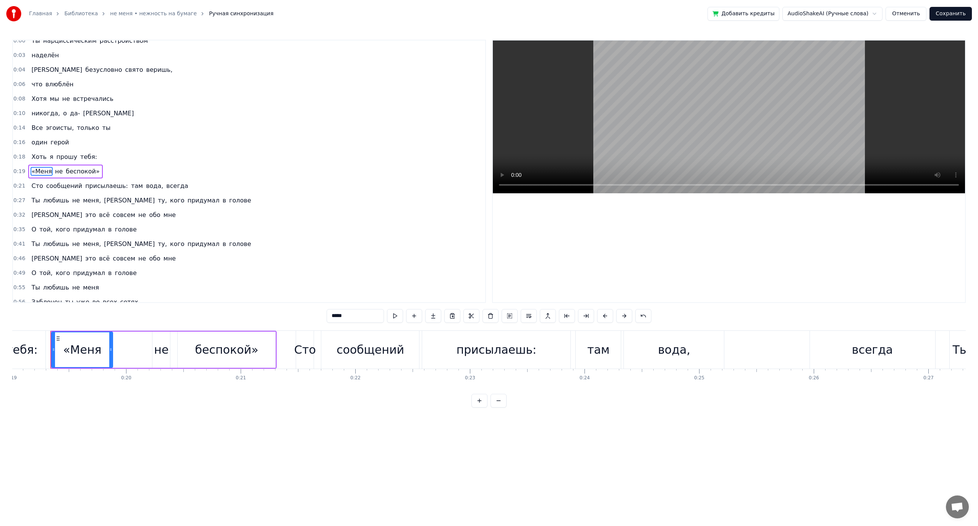
click at [130, 185] on span "там" at bounding box center [136, 186] width 13 height 9
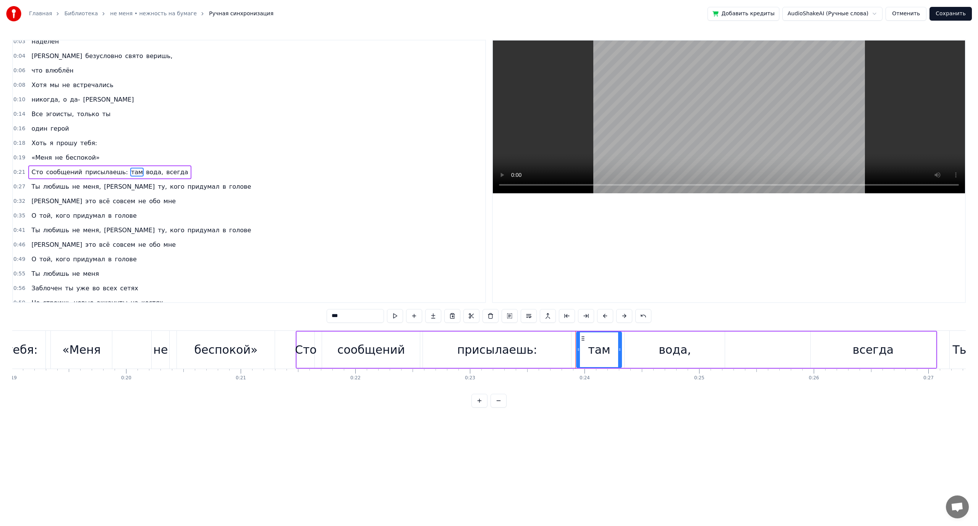
scroll to position [21, 0]
click at [531, 320] on button at bounding box center [529, 316] width 16 height 14
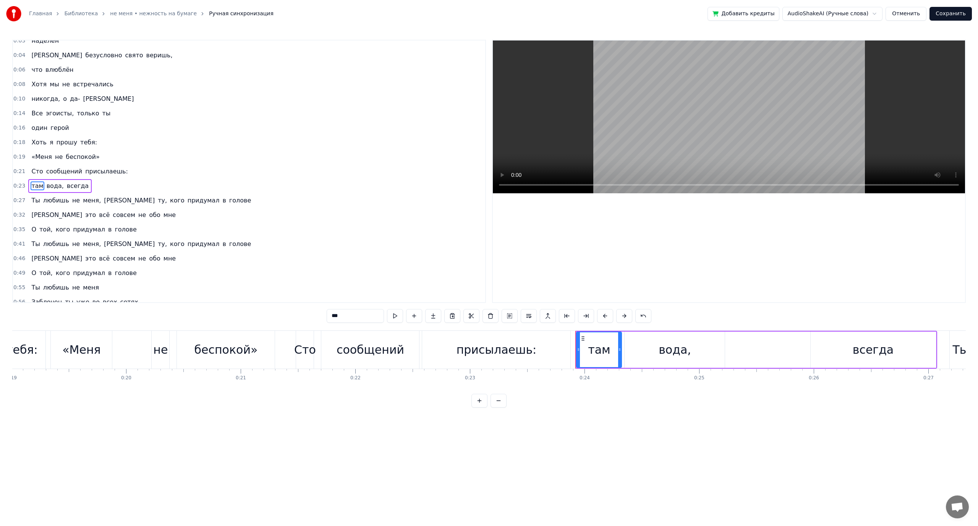
scroll to position [36, 0]
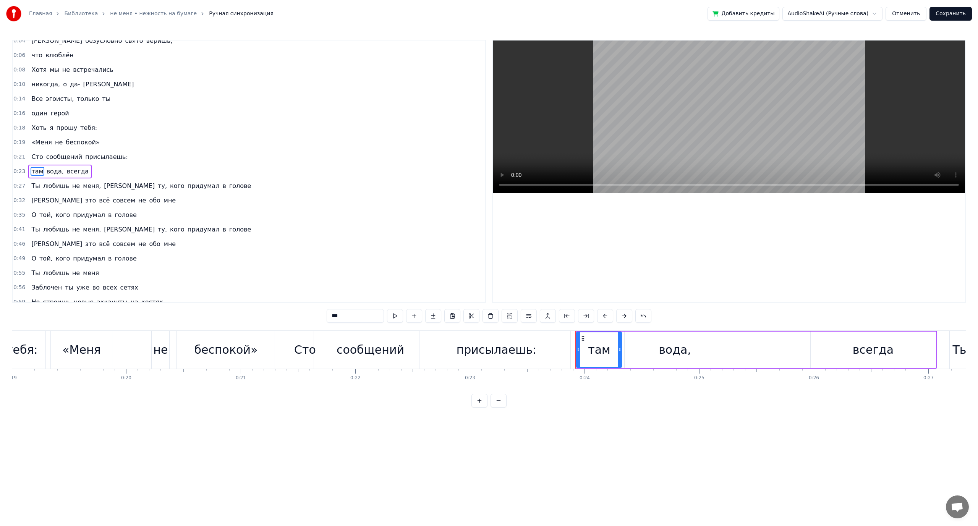
click at [103, 186] on span "[PERSON_NAME]" at bounding box center [129, 186] width 52 height 9
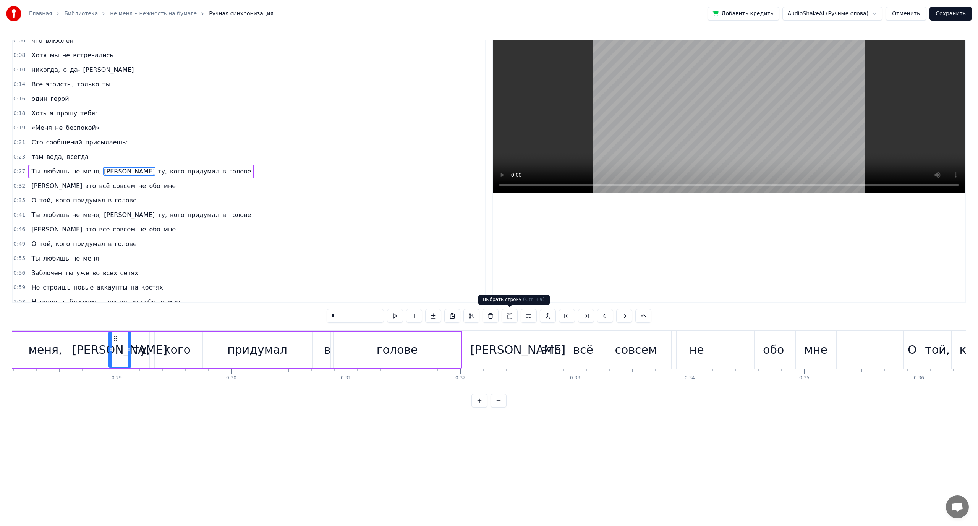
scroll to position [0, 3278]
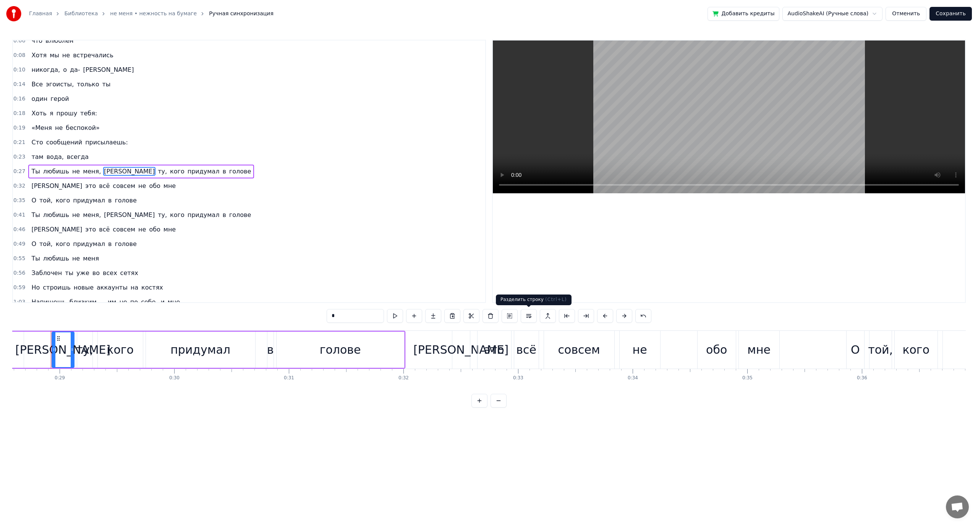
click at [529, 316] on button at bounding box center [529, 316] width 16 height 14
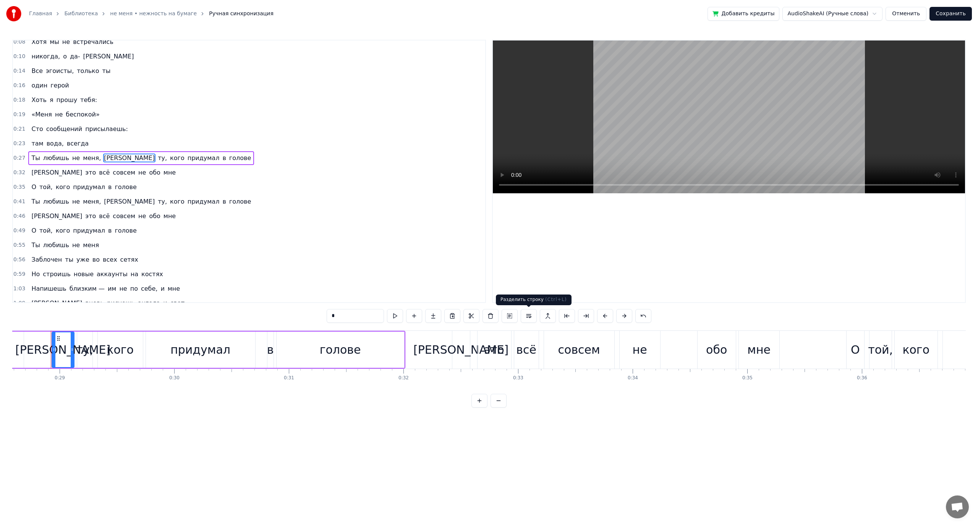
scroll to position [65, 0]
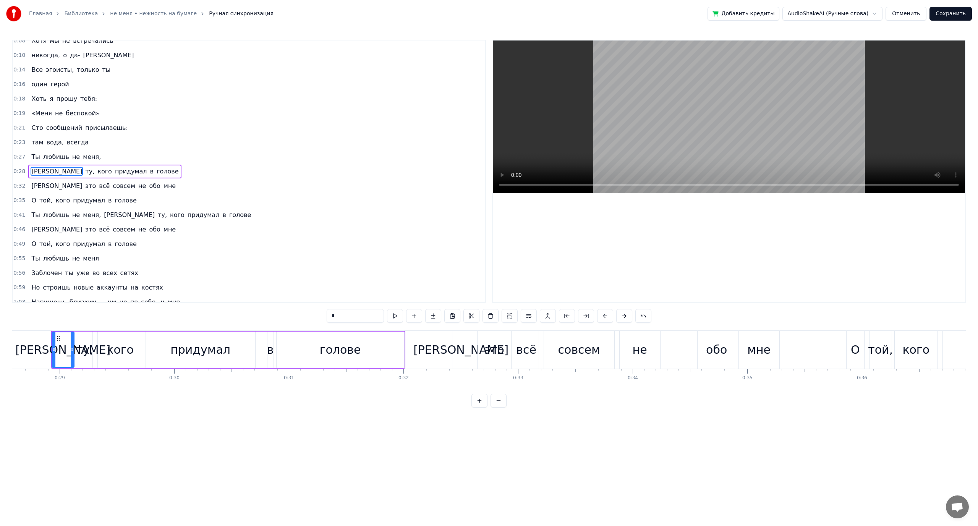
click at [156, 171] on span "голове" at bounding box center [167, 171] width 23 height 9
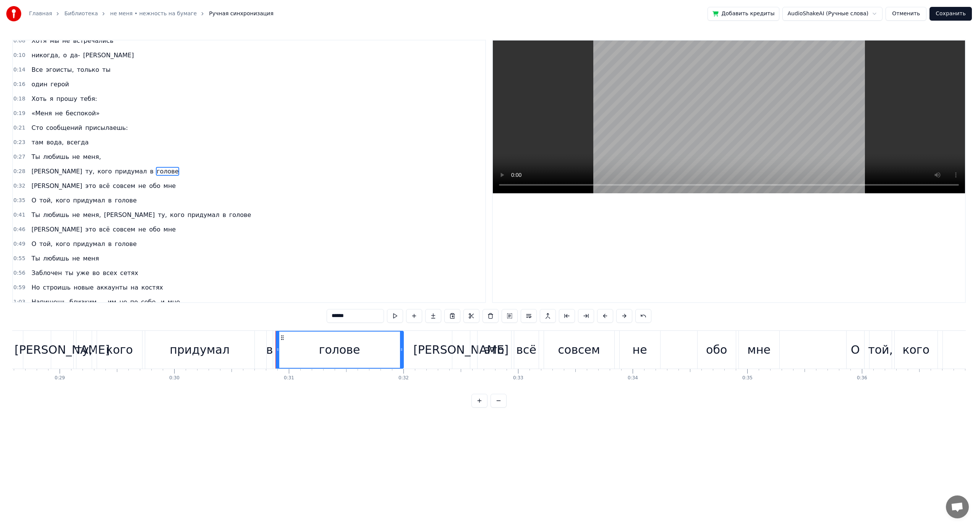
click at [103, 215] on span "[PERSON_NAME]" at bounding box center [129, 215] width 52 height 9
type input "*"
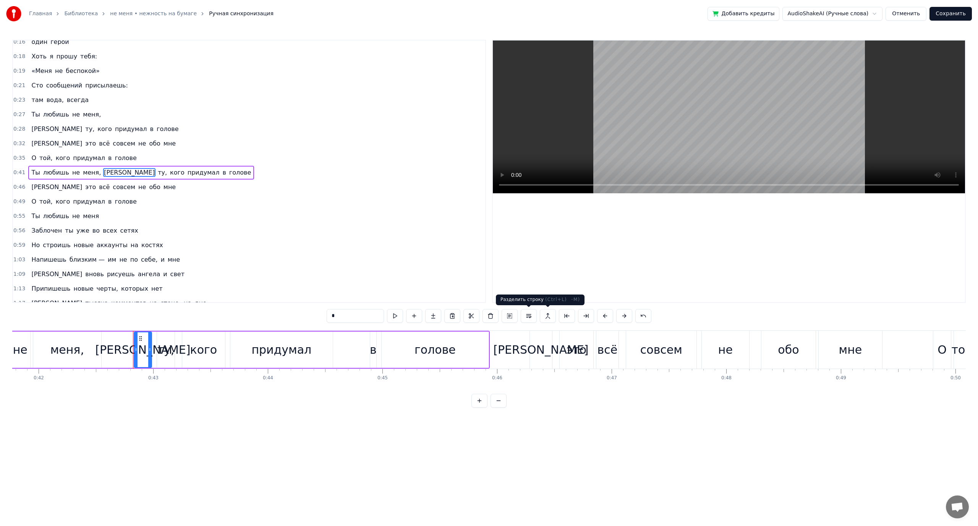
scroll to position [0, 4872]
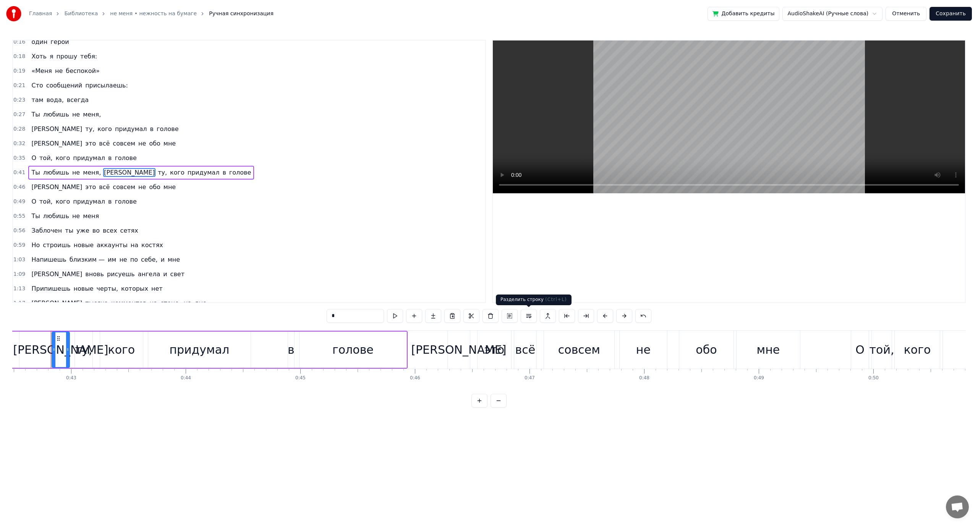
click at [527, 317] on button at bounding box center [529, 316] width 16 height 14
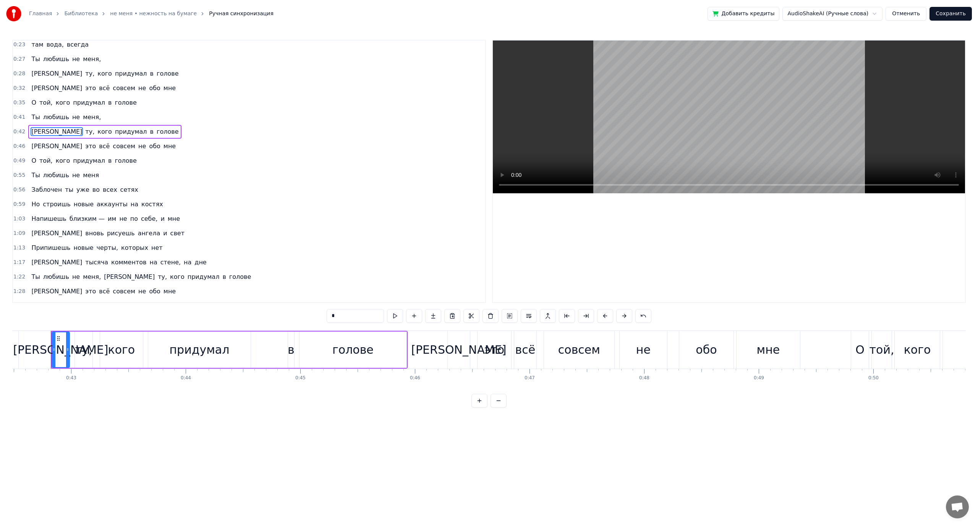
scroll to position [200, 0]
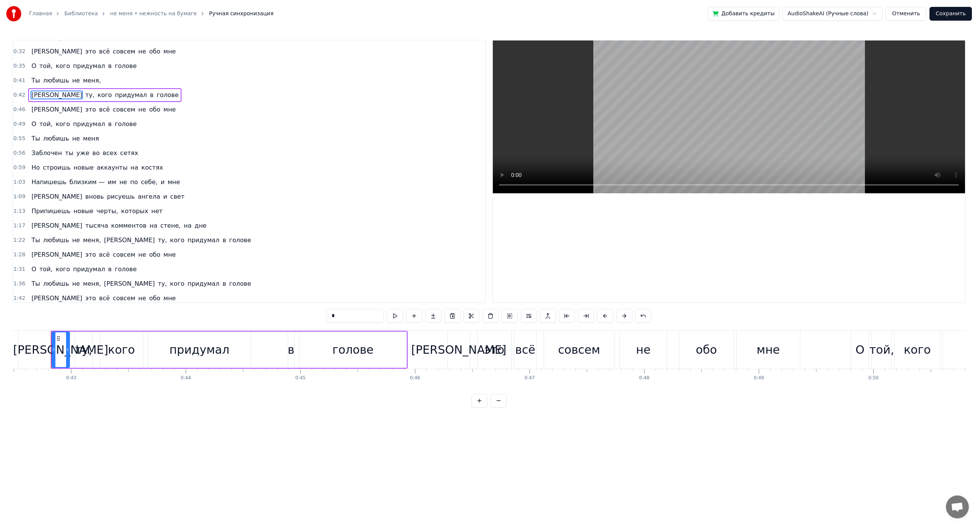
click at [81, 154] on div "Заблочен ты уже во всех сетях" at bounding box center [84, 153] width 113 height 14
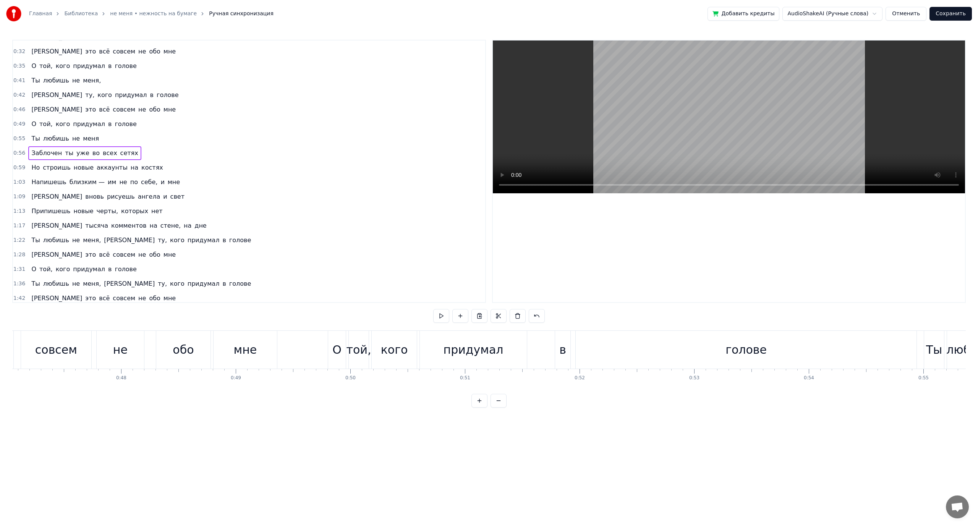
click at [92, 153] on span "во" at bounding box center [96, 153] width 9 height 9
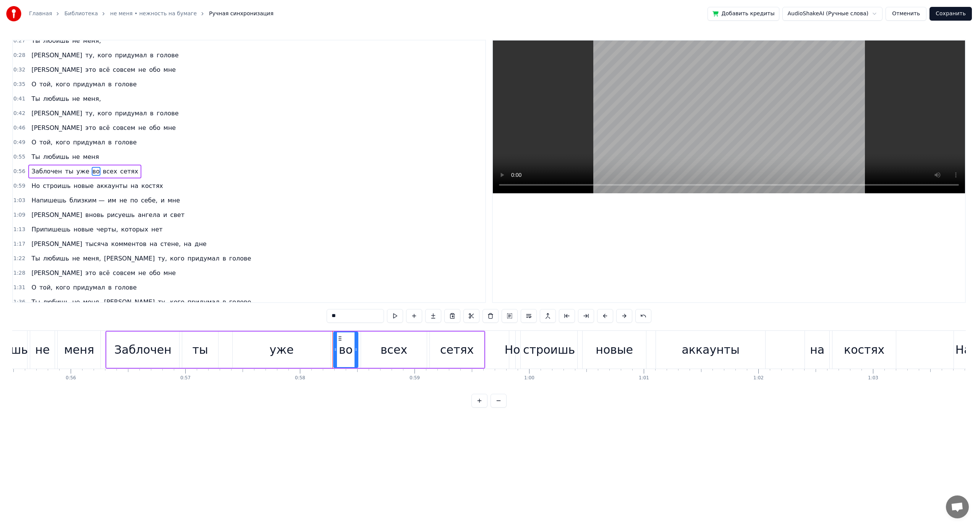
scroll to position [0, 6418]
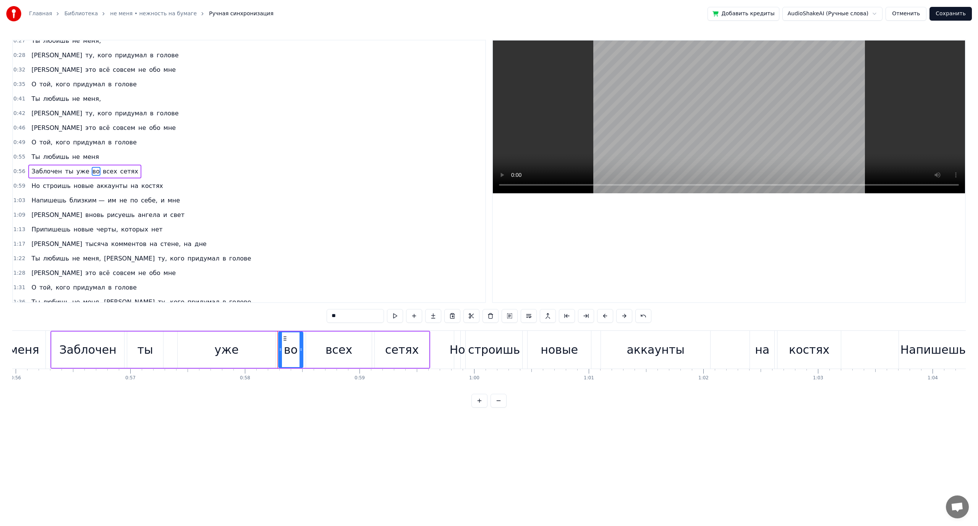
click at [104, 187] on span "аккаунты" at bounding box center [112, 186] width 32 height 9
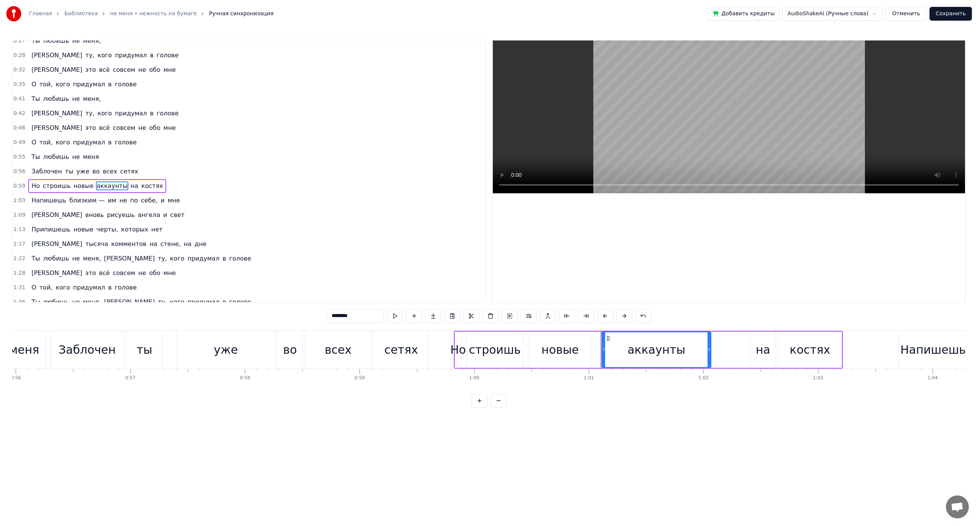
scroll to position [196, 0]
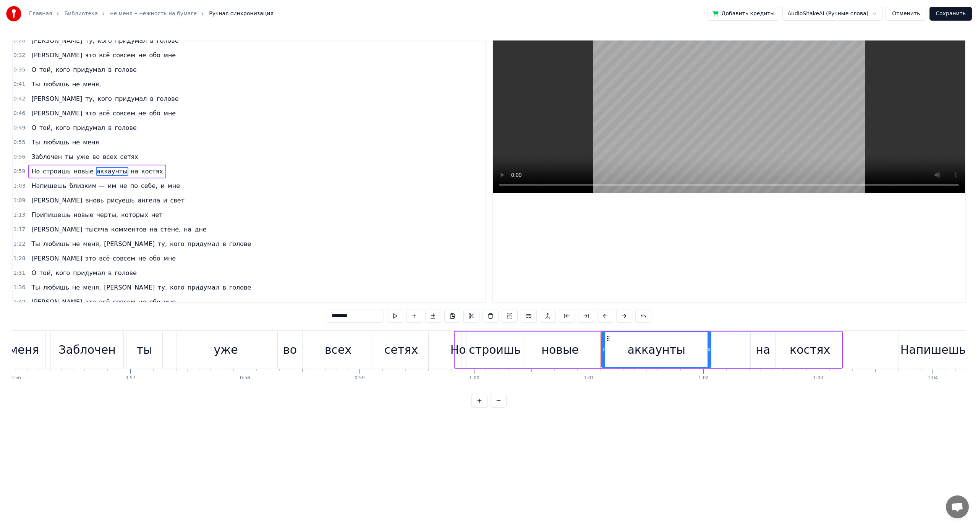
click at [130, 172] on span "на" at bounding box center [134, 171] width 9 height 9
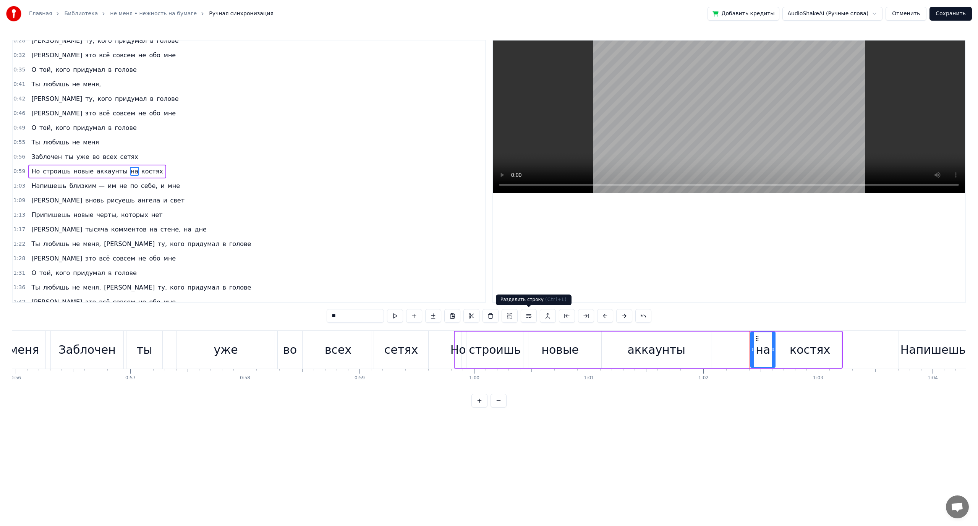
click at [529, 319] on button at bounding box center [529, 316] width 16 height 14
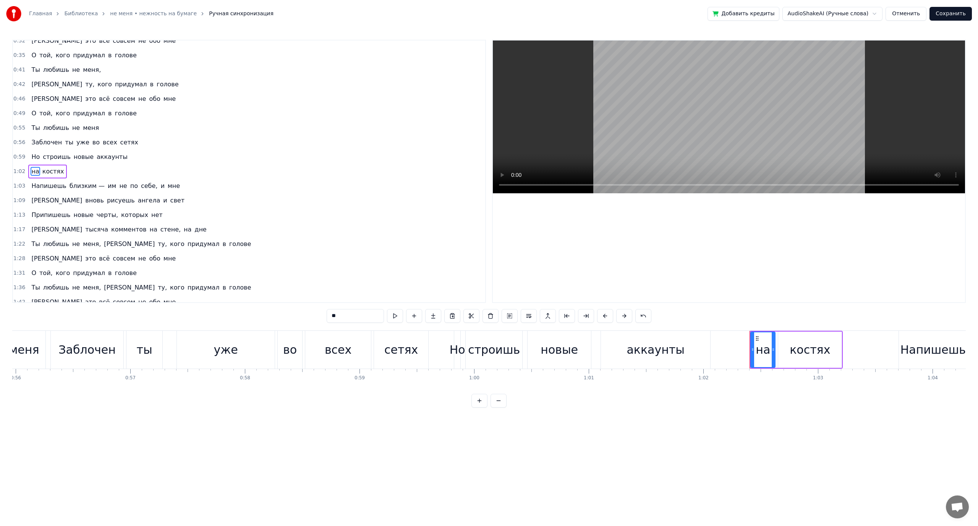
click at [93, 186] on span "близким —" at bounding box center [87, 186] width 37 height 9
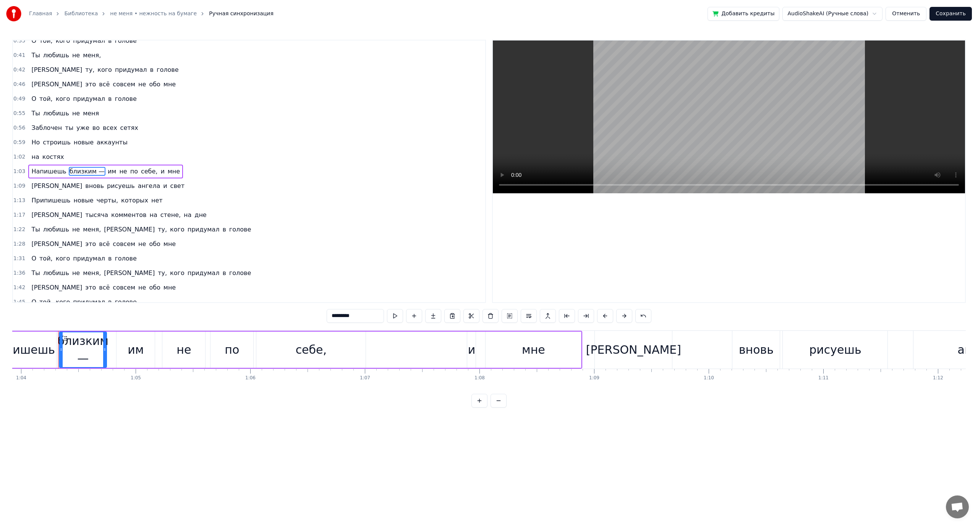
scroll to position [0, 7337]
drag, startPoint x: 352, startPoint y: 317, endPoint x: 394, endPoint y: 326, distance: 42.7
click at [394, 326] on div "0:00 Ты нарциссическим расстройством 0:03 наделён 0:04 И безусловно свято вериш…" at bounding box center [489, 224] width 954 height 368
click at [152, 172] on span "и" at bounding box center [154, 171] width 5 height 9
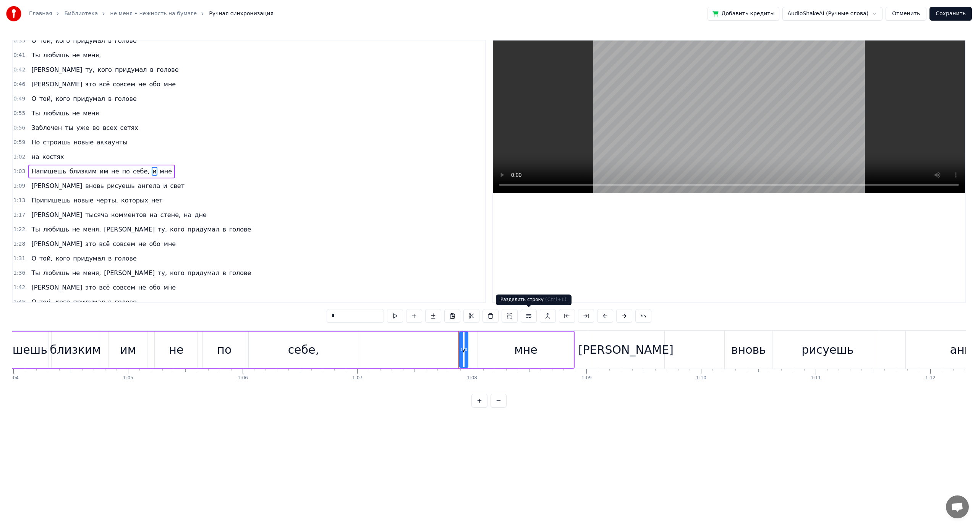
click at [527, 318] on button at bounding box center [529, 316] width 16 height 14
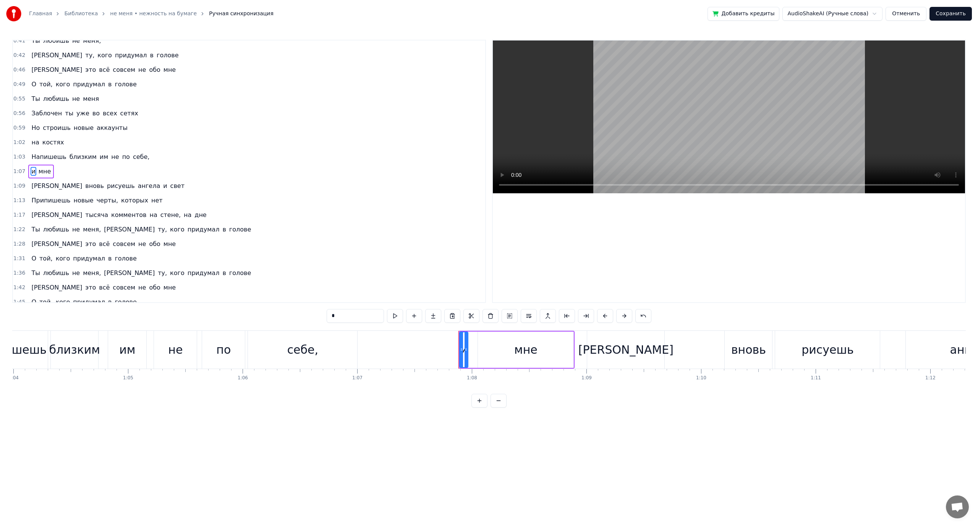
click at [110, 157] on span "не" at bounding box center [114, 157] width 9 height 9
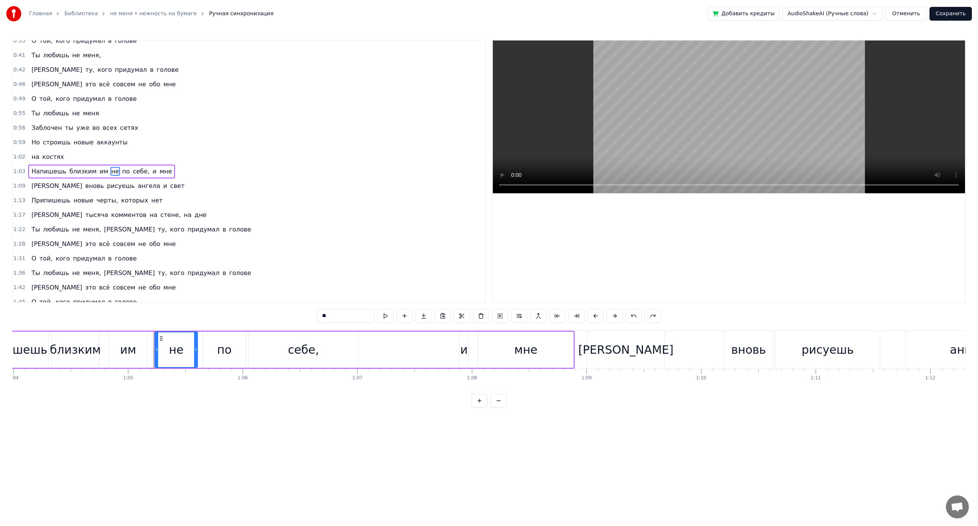
click at [122, 170] on span "по" at bounding box center [126, 171] width 9 height 9
click at [517, 319] on button at bounding box center [519, 316] width 16 height 14
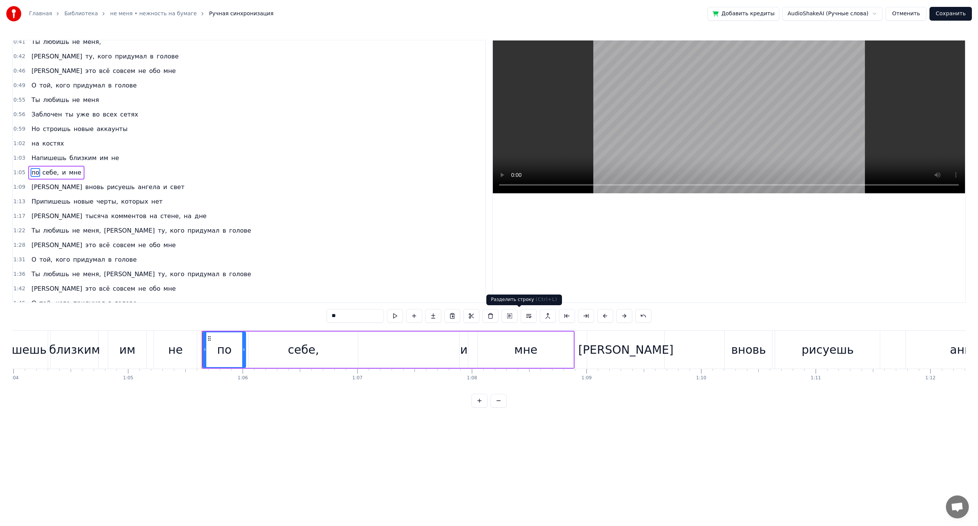
scroll to position [239, 0]
click at [53, 154] on span "Напишешь" at bounding box center [49, 157] width 36 height 9
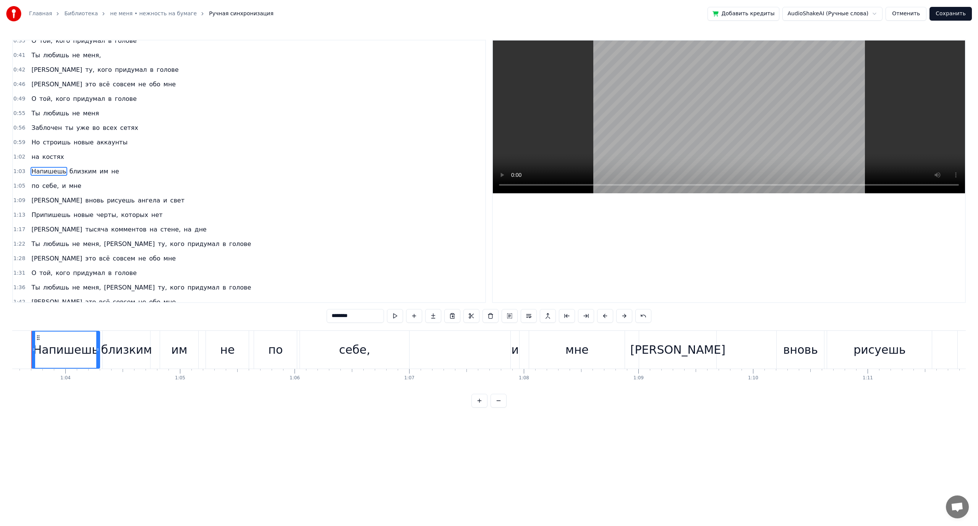
scroll to position [0, 7266]
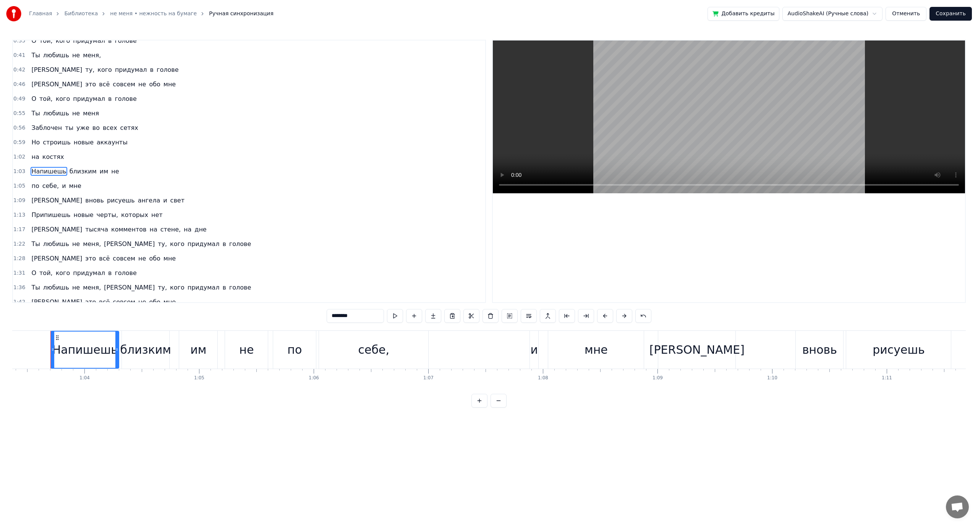
click at [68, 185] on span "мне" at bounding box center [75, 186] width 14 height 9
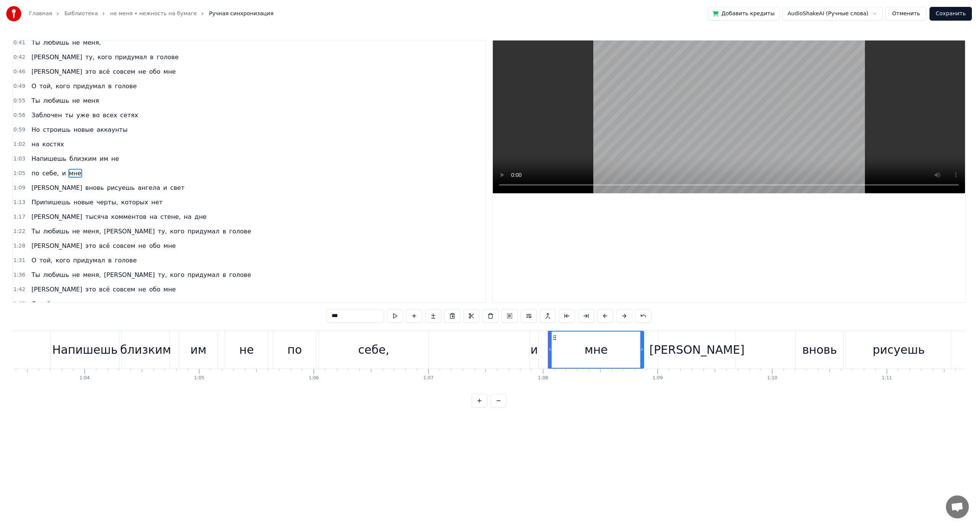
scroll to position [239, 0]
click at [32, 185] on span "[PERSON_NAME]" at bounding box center [57, 186] width 52 height 9
type input "*"
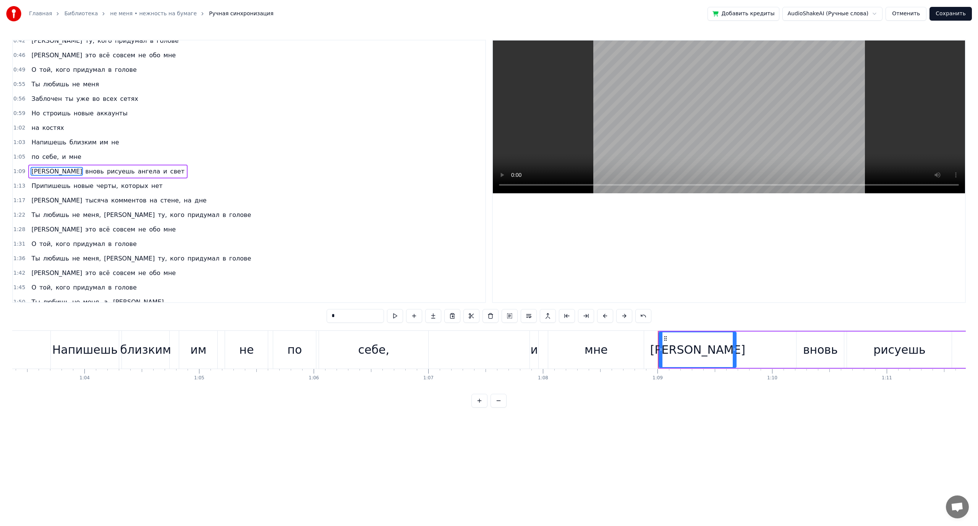
click at [685, 350] on div "[PERSON_NAME]" at bounding box center [698, 350] width 76 height 35
click at [398, 316] on button at bounding box center [395, 316] width 16 height 14
drag, startPoint x: 664, startPoint y: 339, endPoint x: 727, endPoint y: 340, distance: 62.3
click at [727, 340] on icon at bounding box center [728, 339] width 6 height 6
drag, startPoint x: 722, startPoint y: 350, endPoint x: 787, endPoint y: 353, distance: 65.4
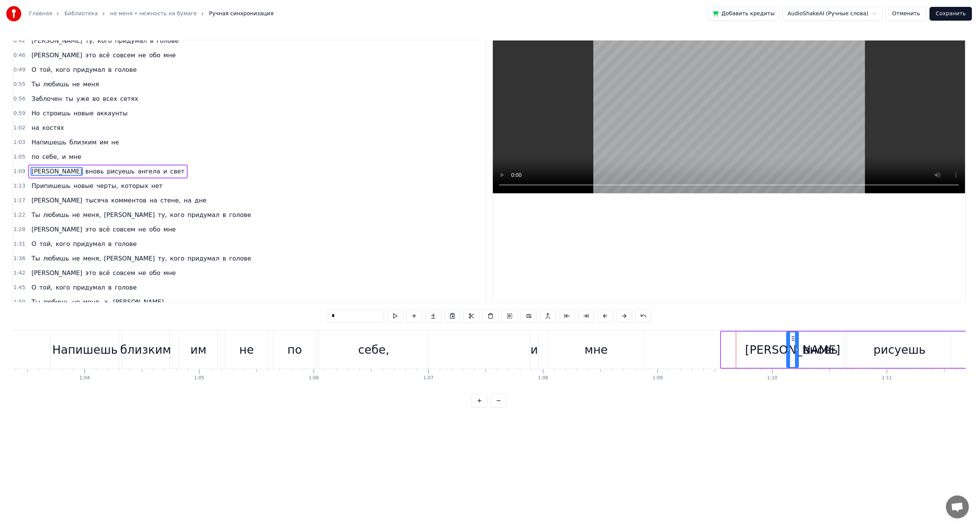
click at [787, 353] on div at bounding box center [788, 350] width 3 height 35
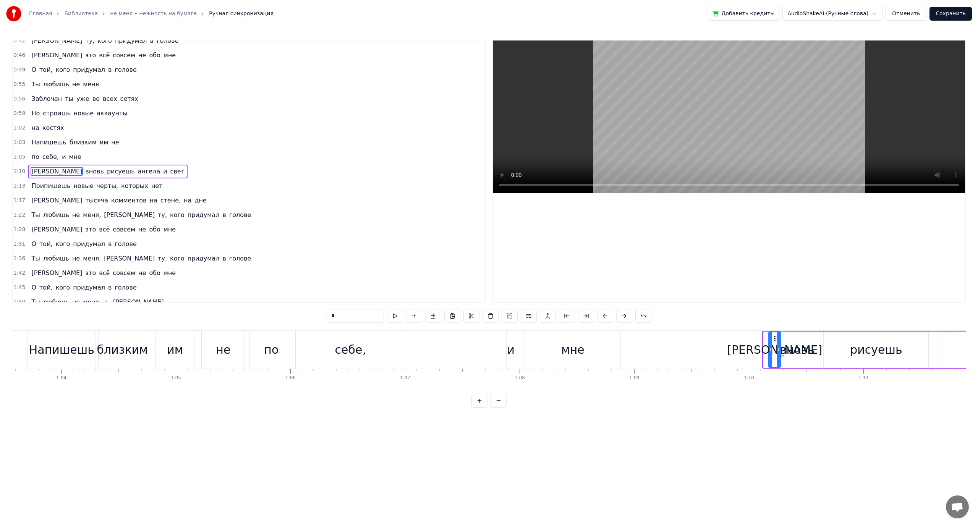
drag, startPoint x: 794, startPoint y: 339, endPoint x: 776, endPoint y: 335, distance: 18.4
click at [776, 335] on div "[PERSON_NAME]" at bounding box center [774, 350] width 11 height 35
click at [62, 156] on div "по себе, и мне" at bounding box center [56, 157] width 56 height 14
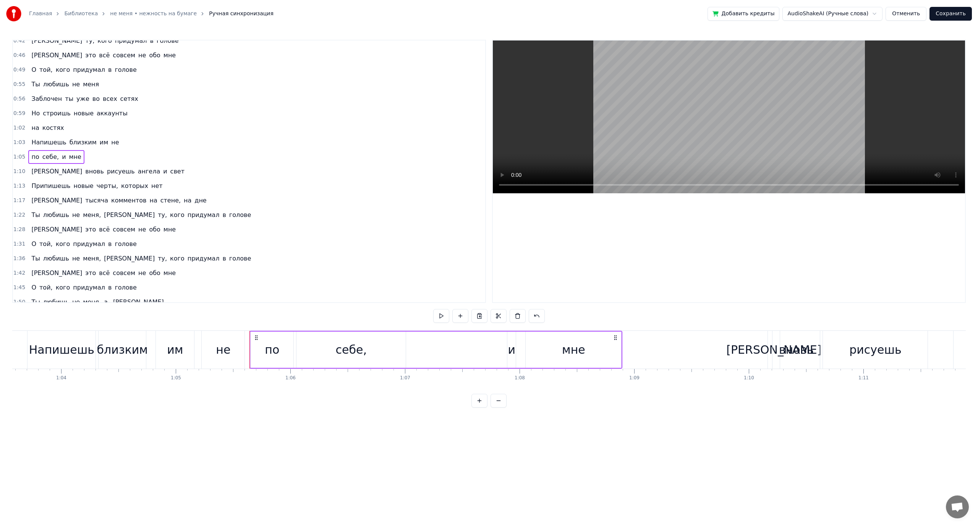
click at [68, 157] on span "мне" at bounding box center [75, 157] width 14 height 9
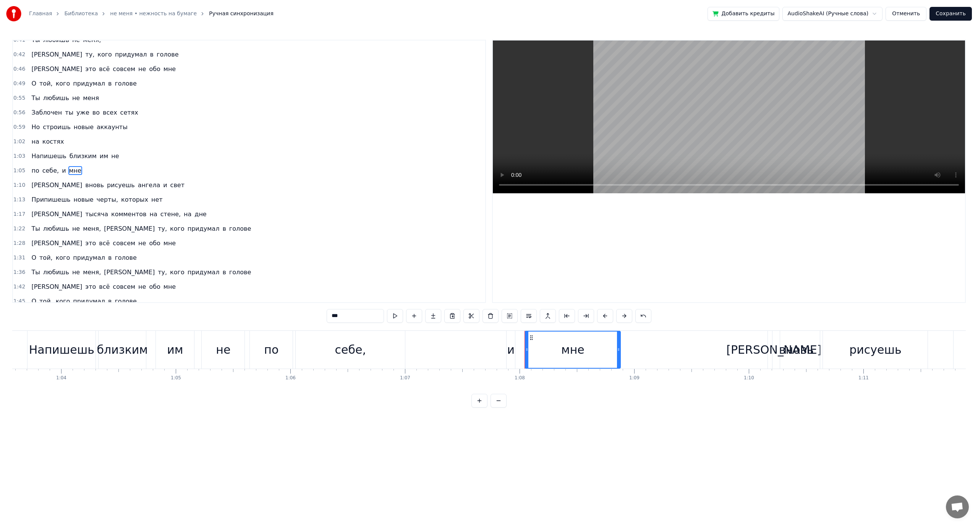
scroll to position [239, 0]
click at [33, 185] on span "[PERSON_NAME]" at bounding box center [57, 186] width 52 height 9
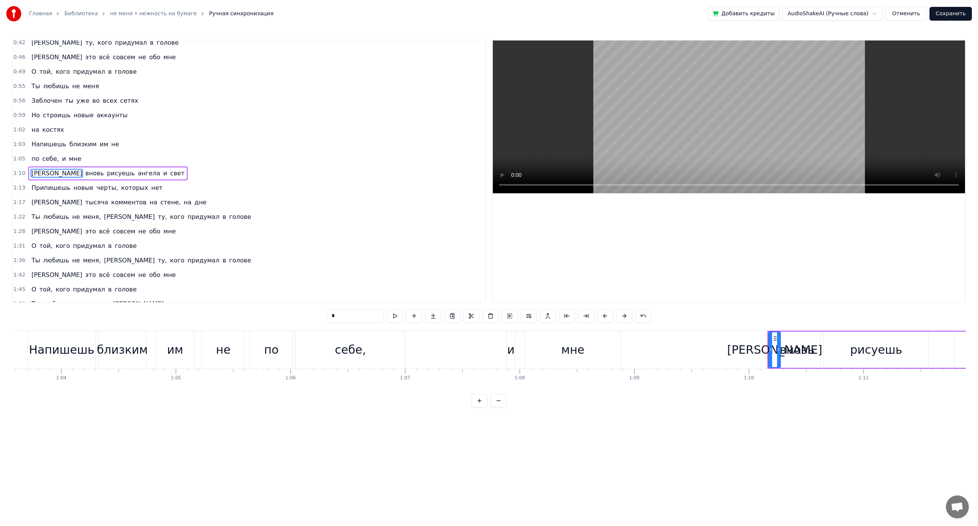
scroll to position [254, 0]
click at [99, 186] on span "черты," at bounding box center [107, 186] width 23 height 9
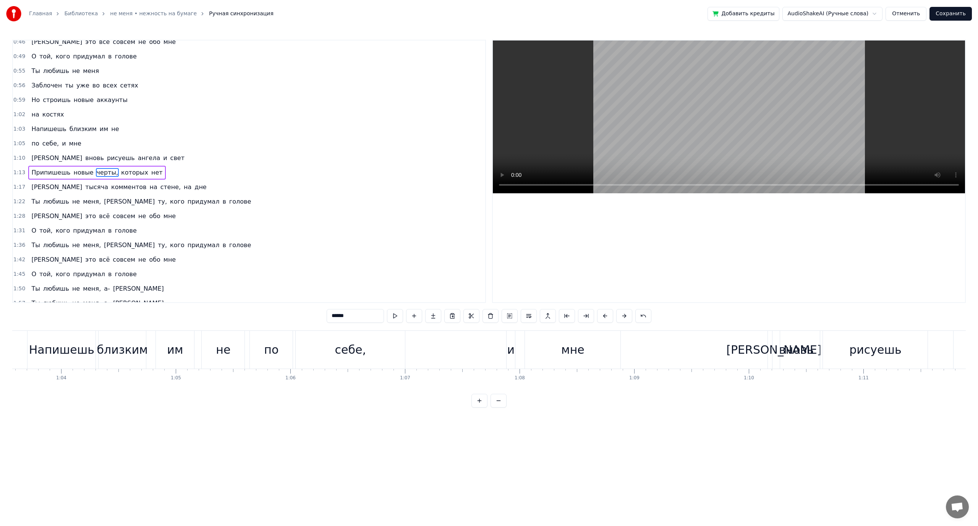
scroll to position [268, 0]
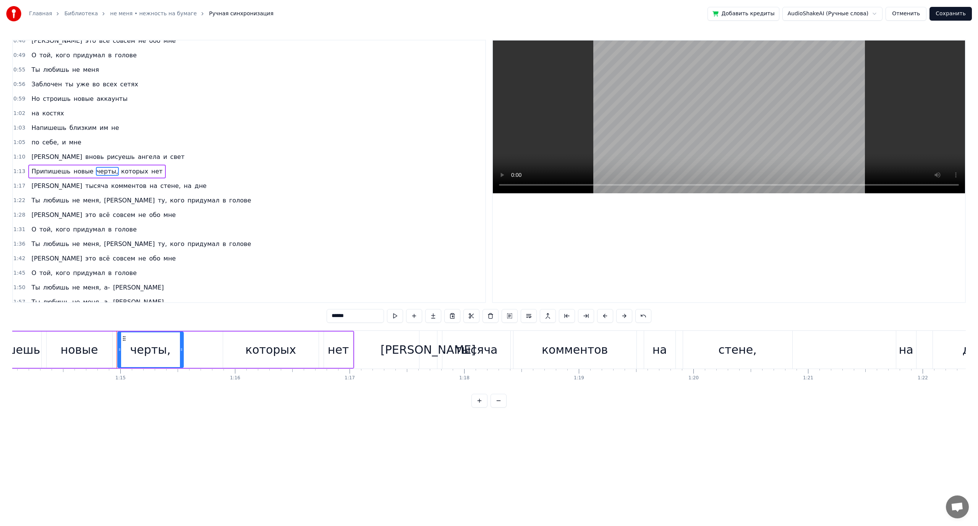
click at [120, 170] on span "которых" at bounding box center [134, 171] width 29 height 9
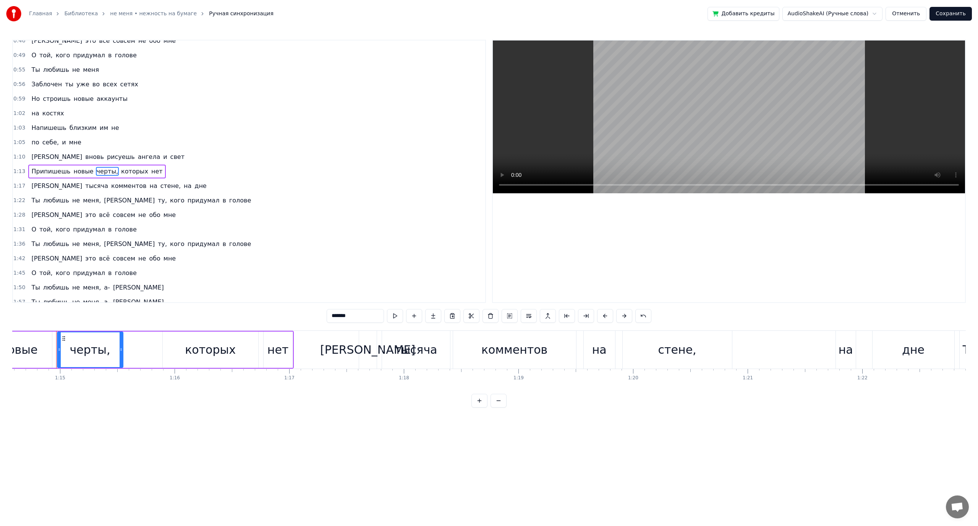
scroll to position [0, 8557]
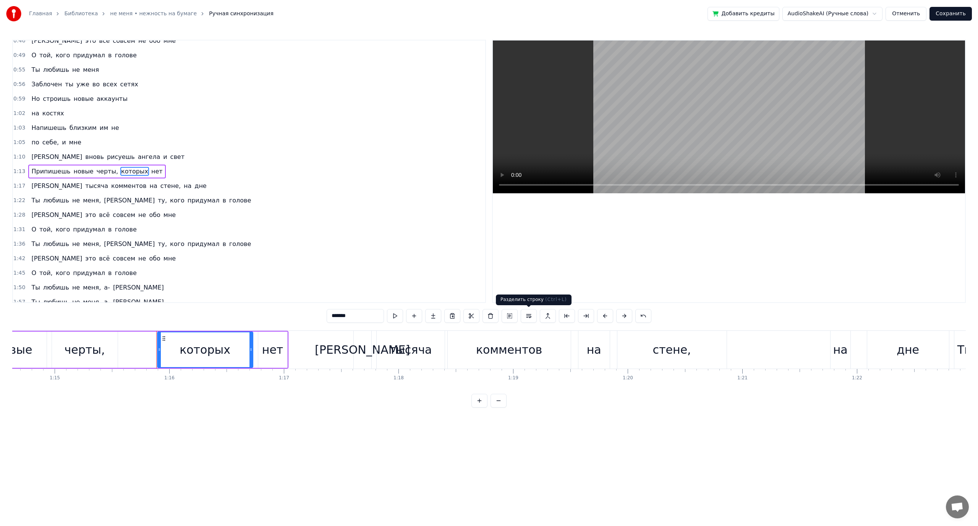
click at [530, 317] on button at bounding box center [529, 316] width 16 height 14
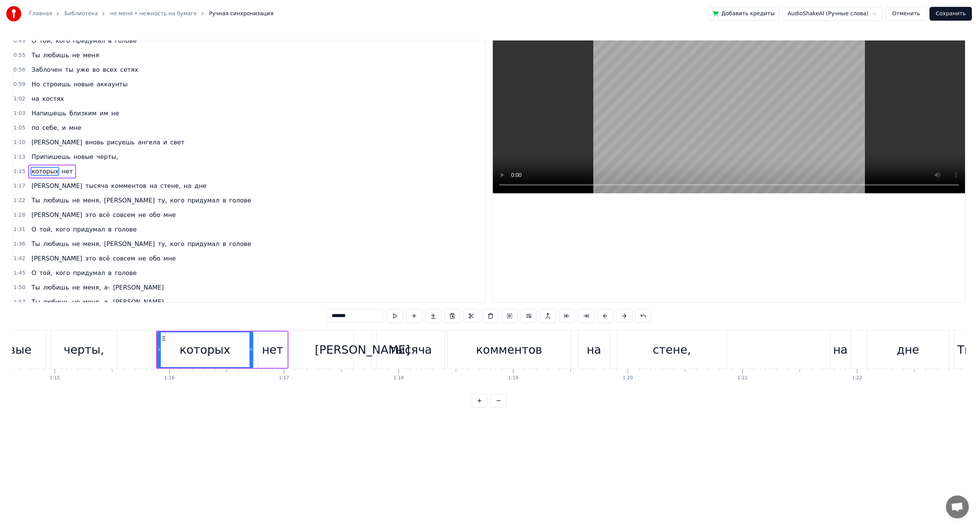
click at [160, 187] on span "стене," at bounding box center [171, 186] width 22 height 9
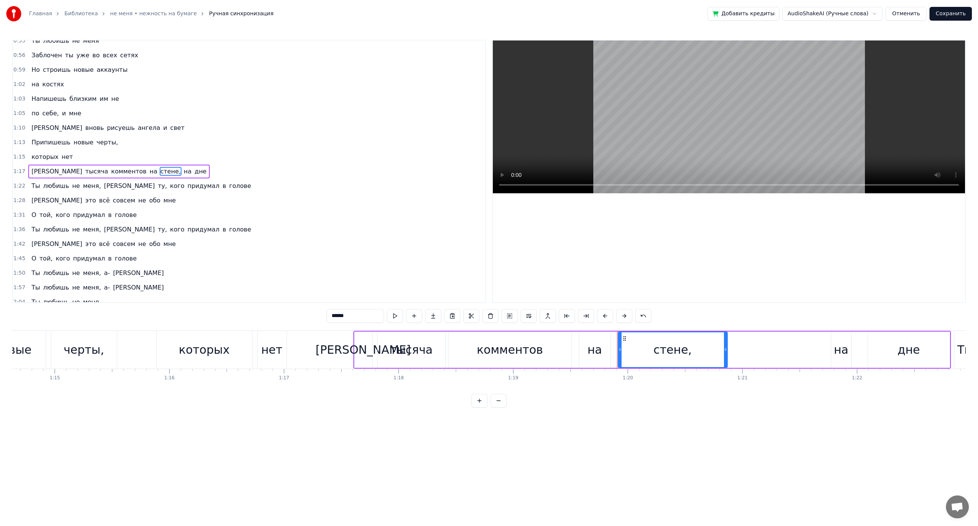
click at [183, 172] on span "на" at bounding box center [187, 171] width 9 height 9
click at [103, 186] on span "[PERSON_NAME]" at bounding box center [129, 186] width 52 height 9
type input "*"
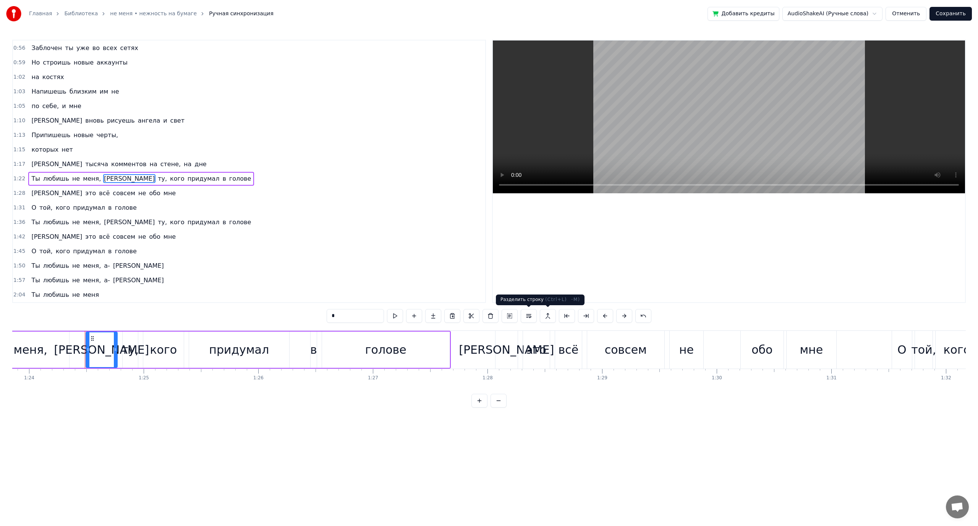
scroll to position [0, 9649]
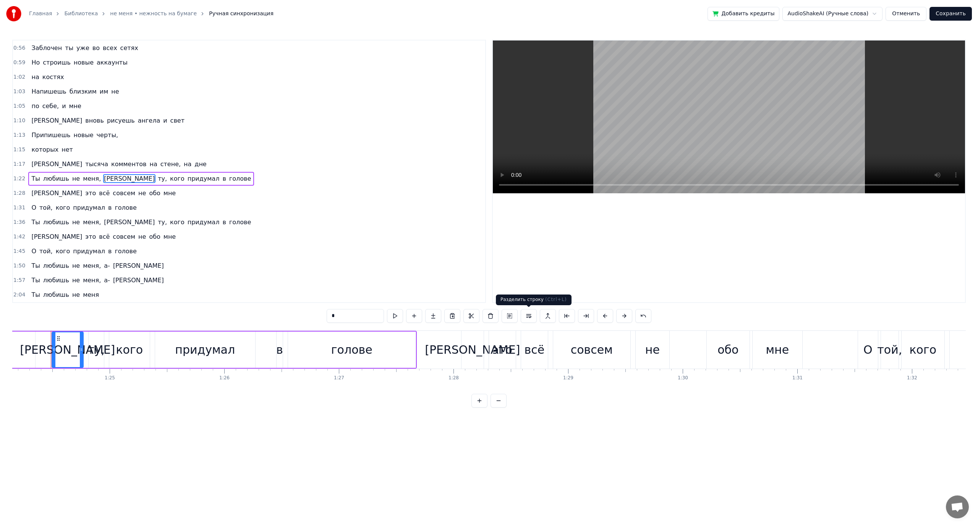
click at [528, 317] on button at bounding box center [529, 316] width 16 height 14
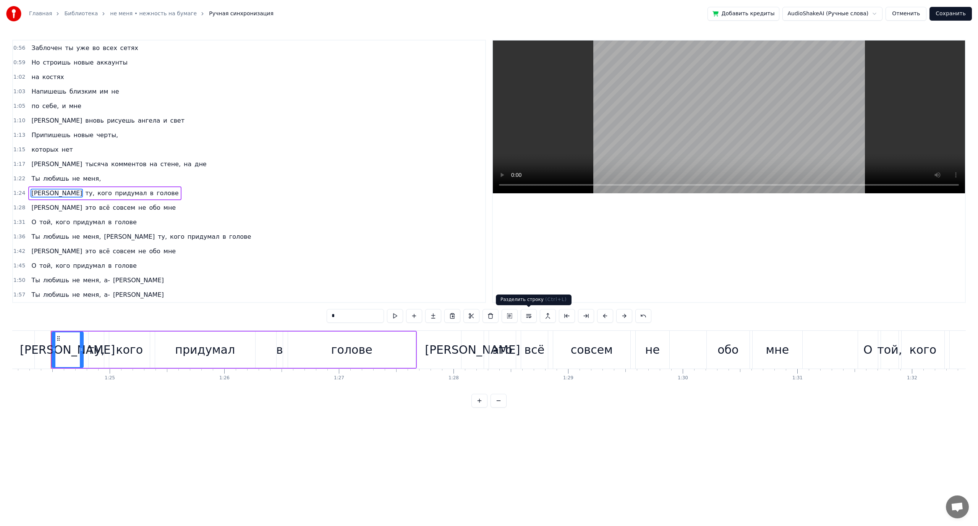
scroll to position [319, 0]
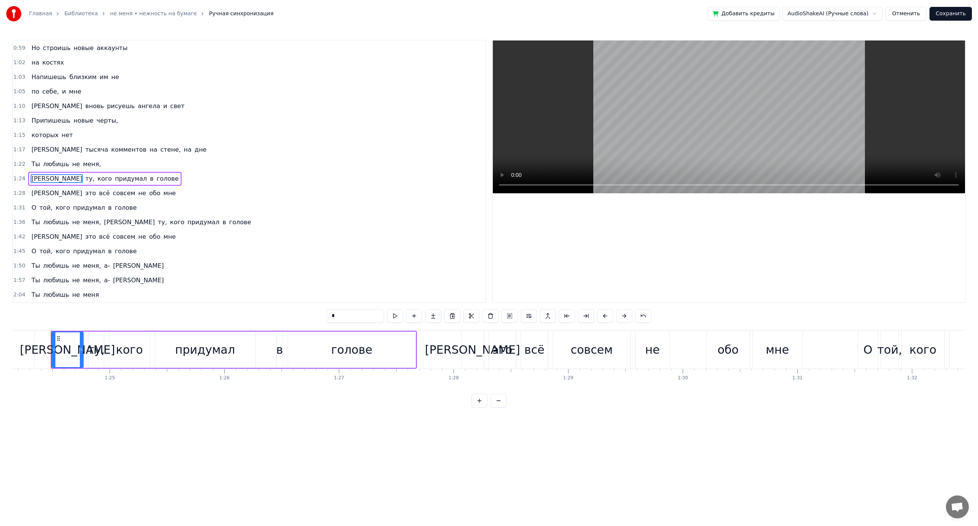
click at [103, 224] on span "[PERSON_NAME]" at bounding box center [129, 222] width 52 height 9
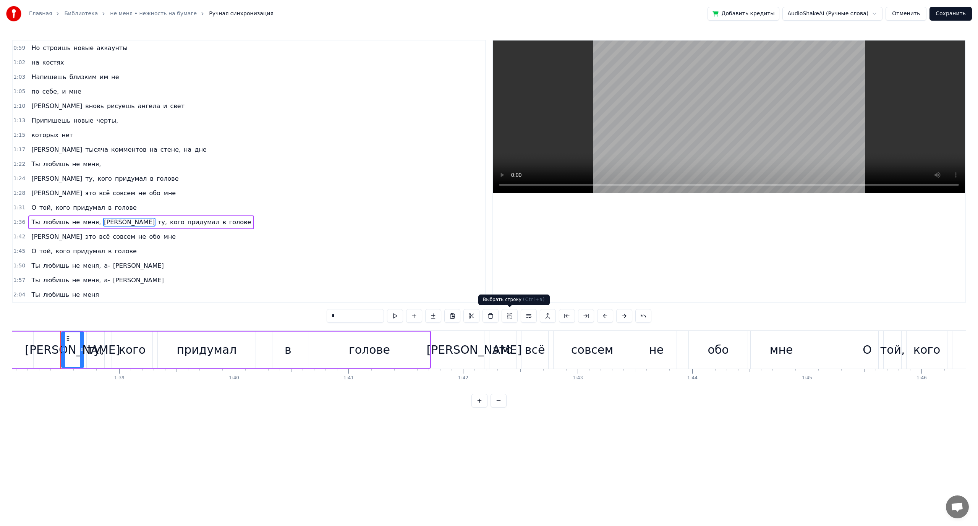
scroll to position [0, 11254]
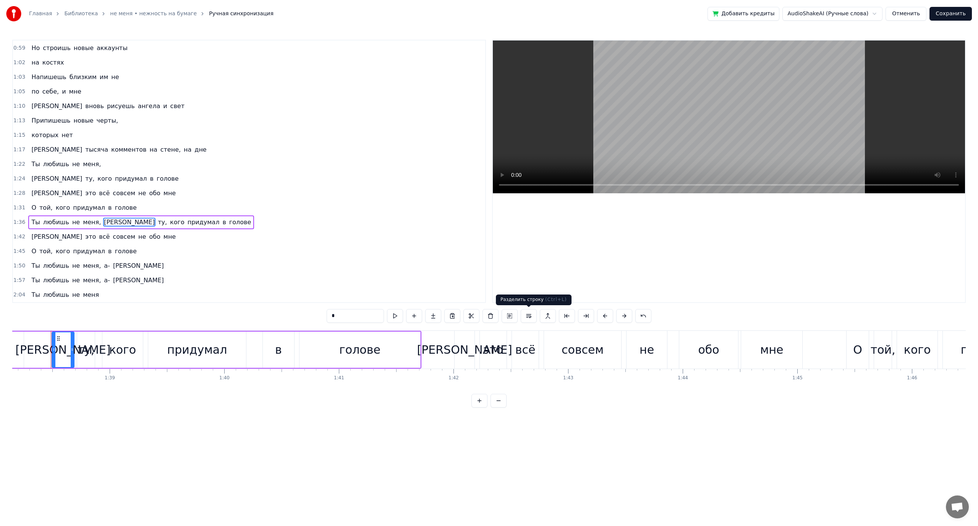
click at [525, 315] on button at bounding box center [529, 316] width 16 height 14
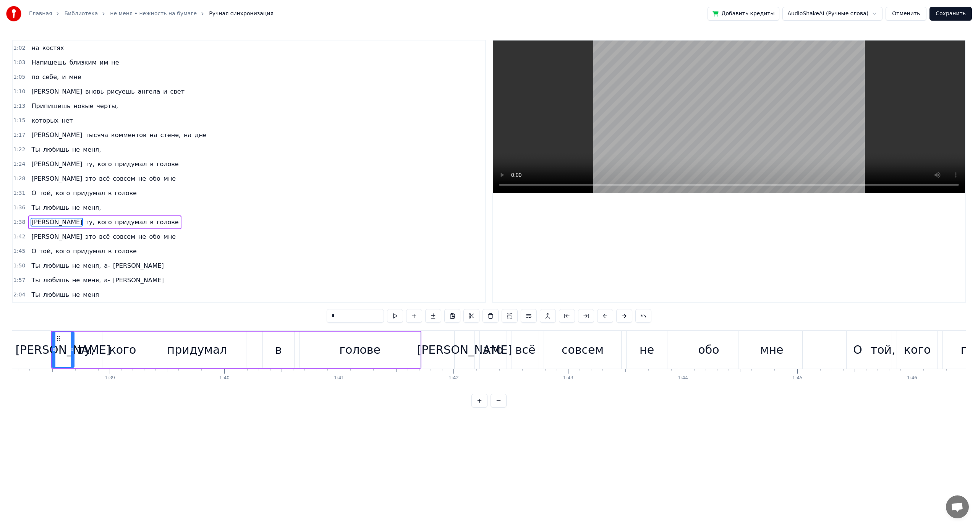
click at [952, 13] on button "Сохранить" at bounding box center [951, 14] width 42 height 14
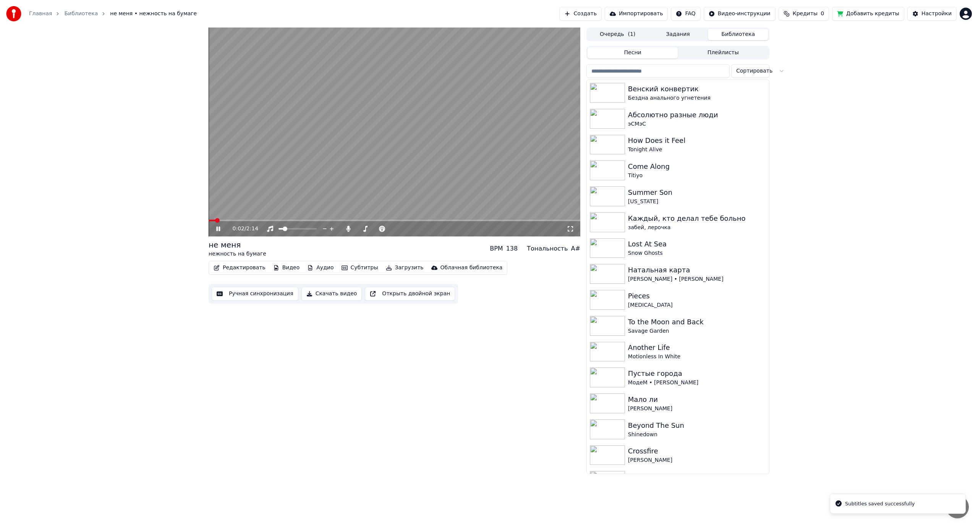
click at [356, 91] on video at bounding box center [395, 132] width 372 height 209
click at [239, 295] on button "Ручная синхронизация" at bounding box center [255, 294] width 87 height 14
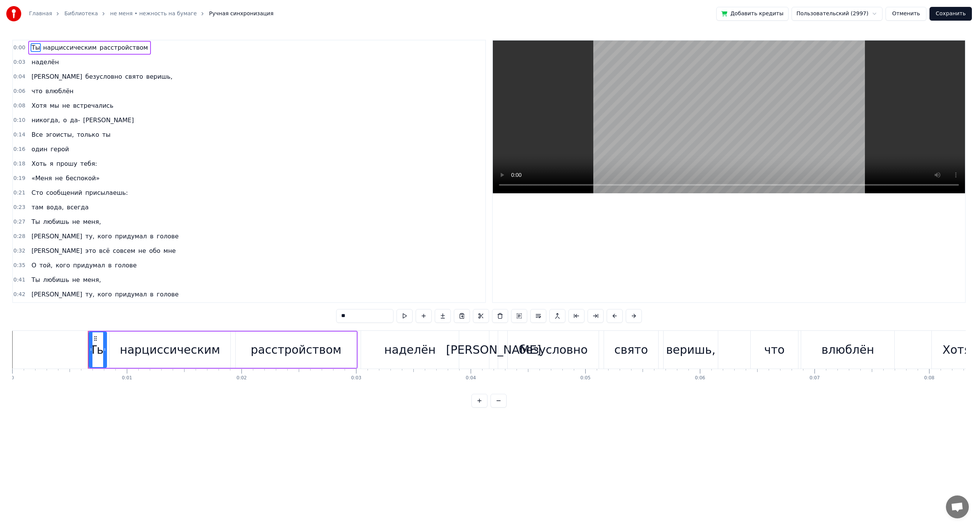
click at [46, 66] on span "наделён" at bounding box center [45, 62] width 29 height 9
type input "*******"
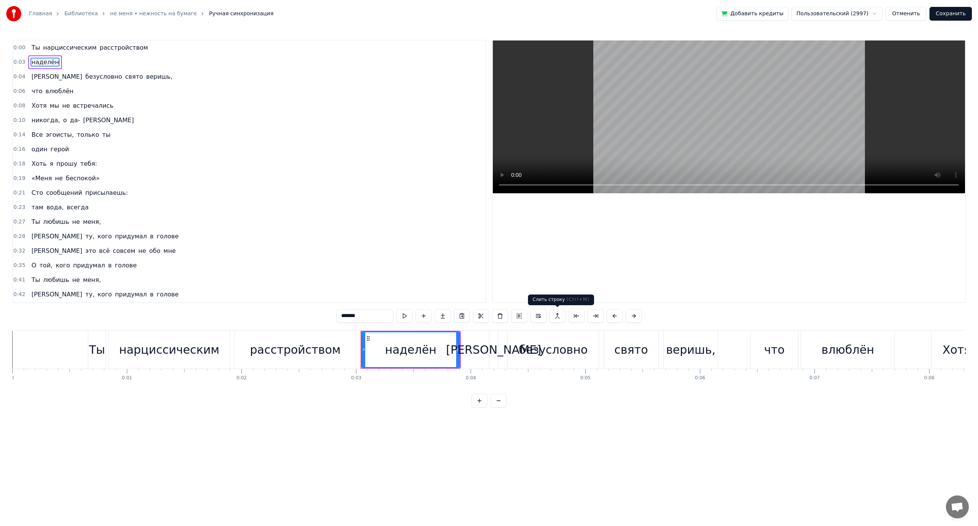
click at [558, 318] on button at bounding box center [558, 316] width 16 height 14
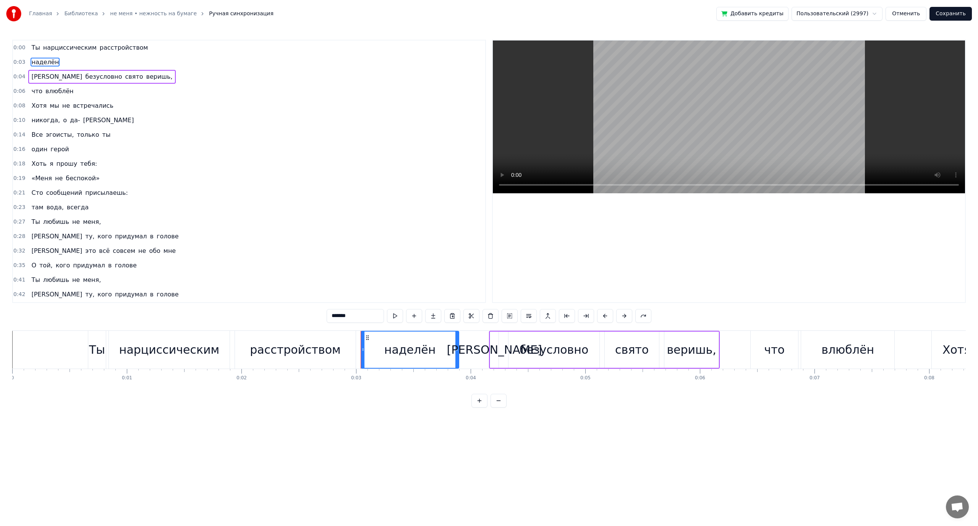
click at [117, 47] on span "расстройством" at bounding box center [124, 47] width 50 height 9
type input "**********"
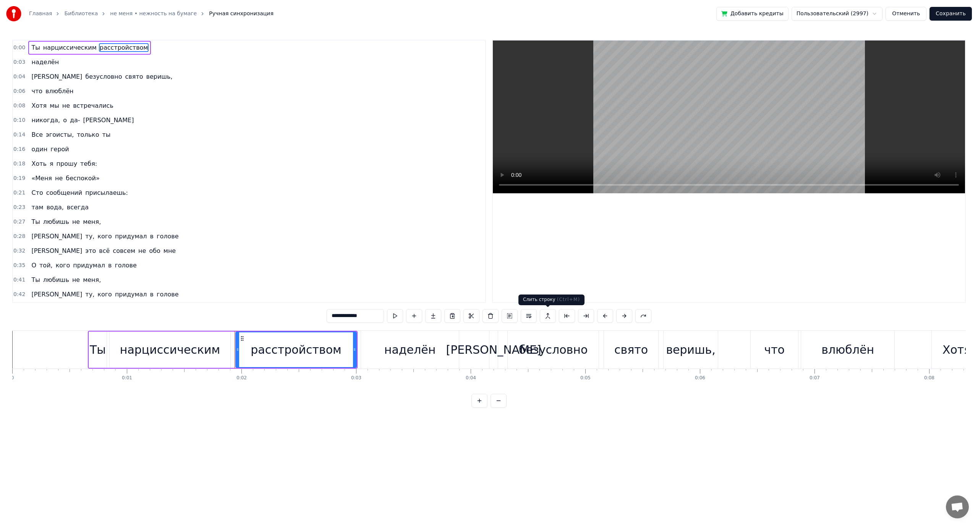
click at [548, 317] on button at bounding box center [548, 316] width 16 height 14
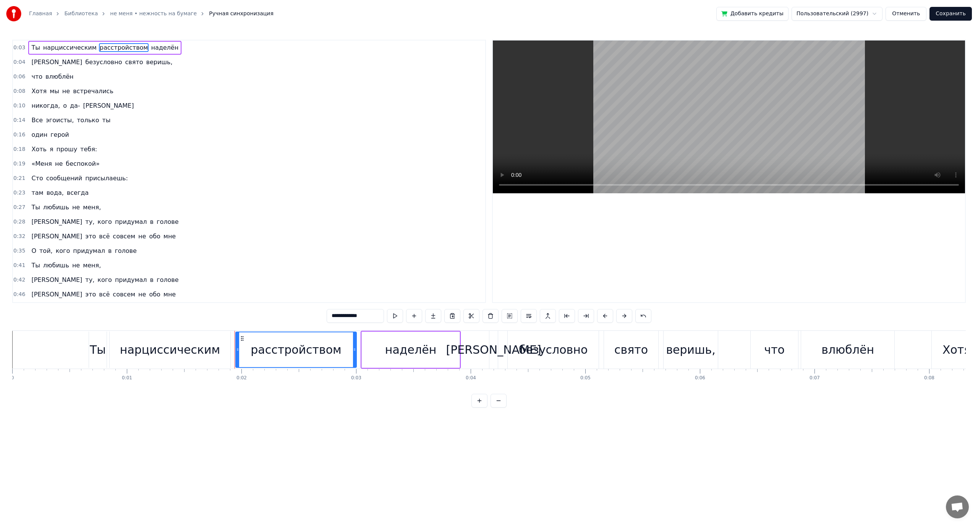
click at [102, 48] on span "расстройством" at bounding box center [124, 47] width 50 height 9
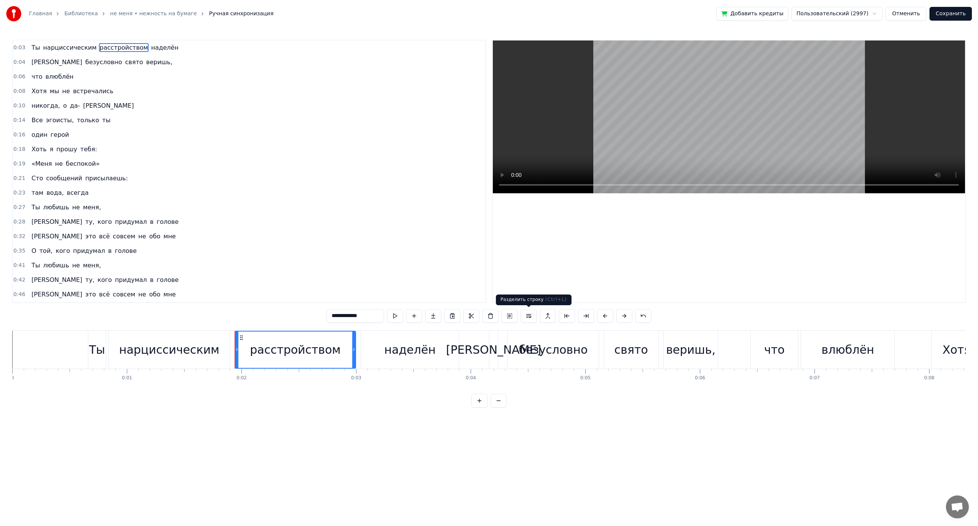
click at [527, 319] on button at bounding box center [529, 316] width 16 height 14
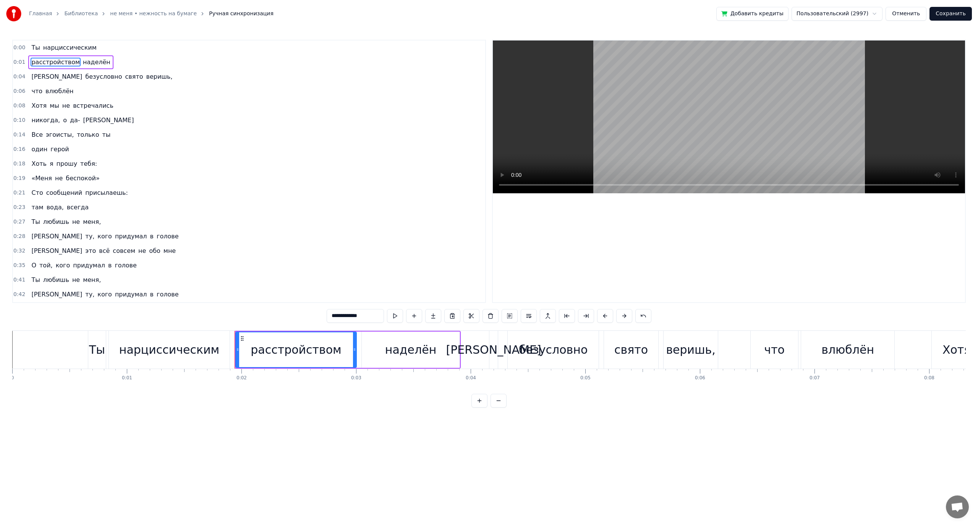
click at [947, 12] on button "Сохранить" at bounding box center [951, 14] width 42 height 14
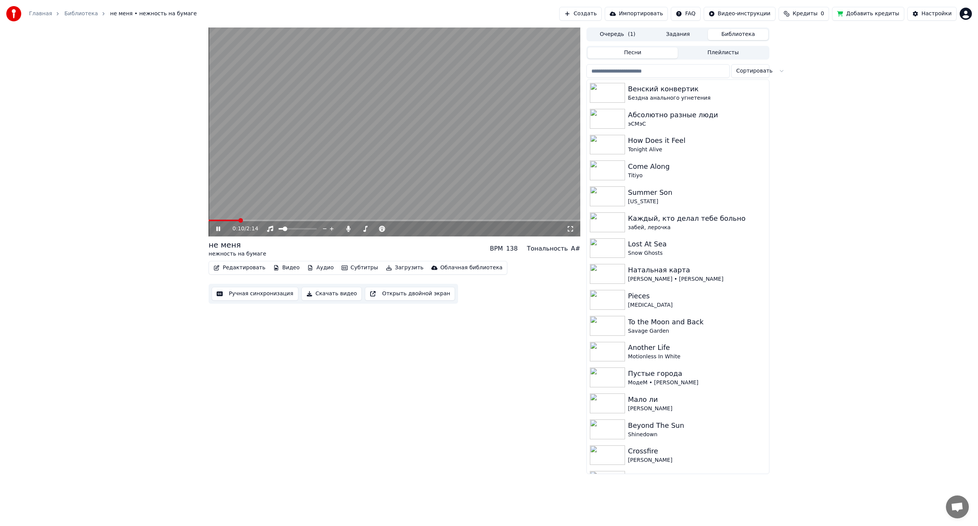
click at [462, 185] on video at bounding box center [395, 132] width 372 height 209
click at [240, 294] on button "Ручная синхронизация" at bounding box center [255, 294] width 87 height 14
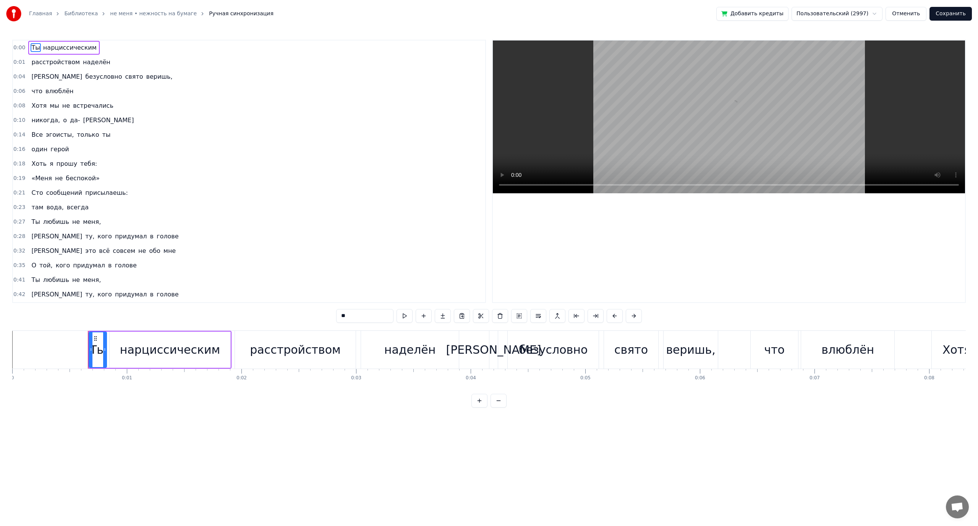
click at [81, 109] on span "встречались" at bounding box center [93, 105] width 42 height 9
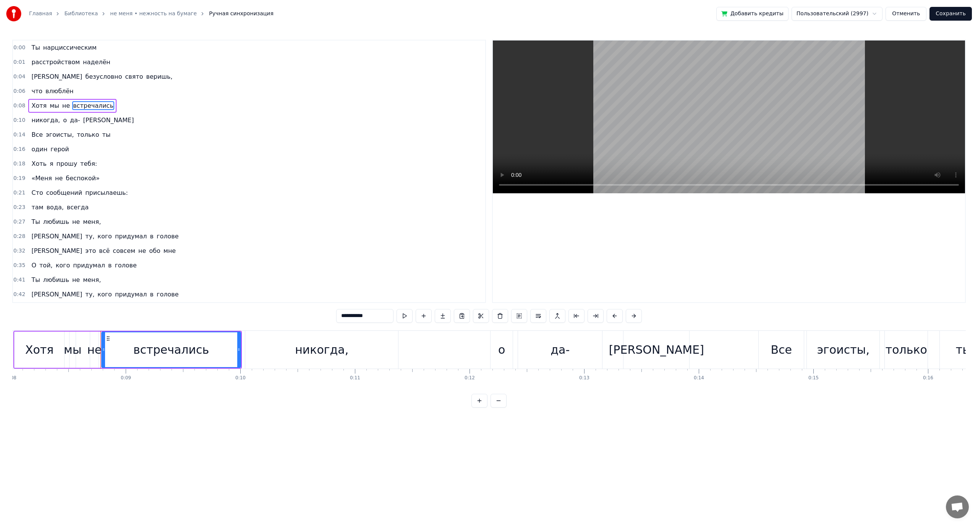
scroll to position [0, 969]
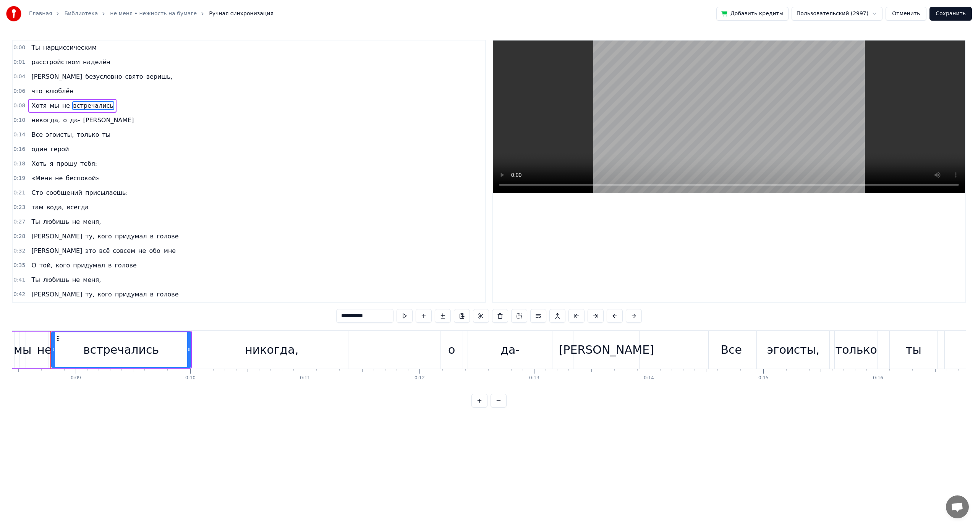
click at [44, 118] on span "никогда," at bounding box center [46, 120] width 30 height 9
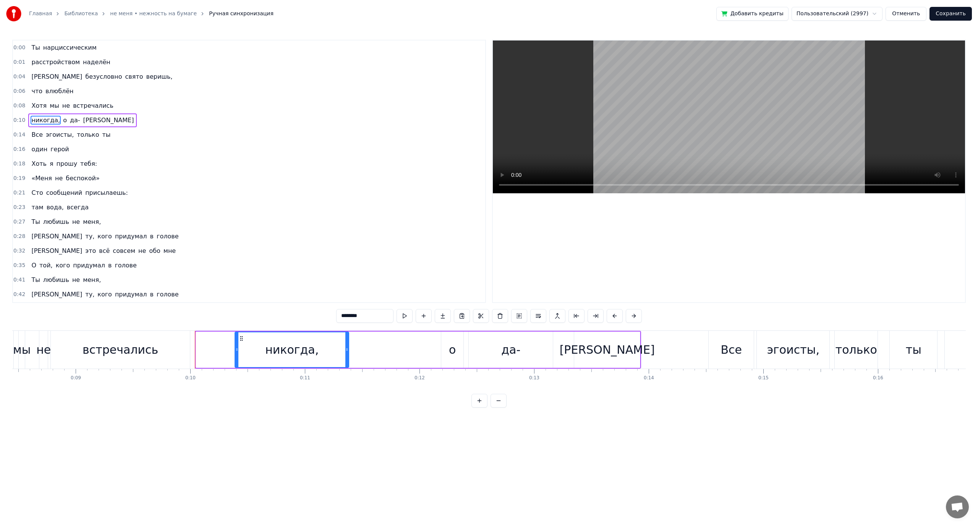
drag, startPoint x: 198, startPoint y: 349, endPoint x: 237, endPoint y: 349, distance: 39.0
click at [237, 349] on icon at bounding box center [236, 350] width 3 height 6
click at [392, 317] on button at bounding box center [395, 316] width 16 height 14
drag, startPoint x: 236, startPoint y: 347, endPoint x: 222, endPoint y: 349, distance: 13.5
click at [223, 349] on icon at bounding box center [224, 350] width 3 height 6
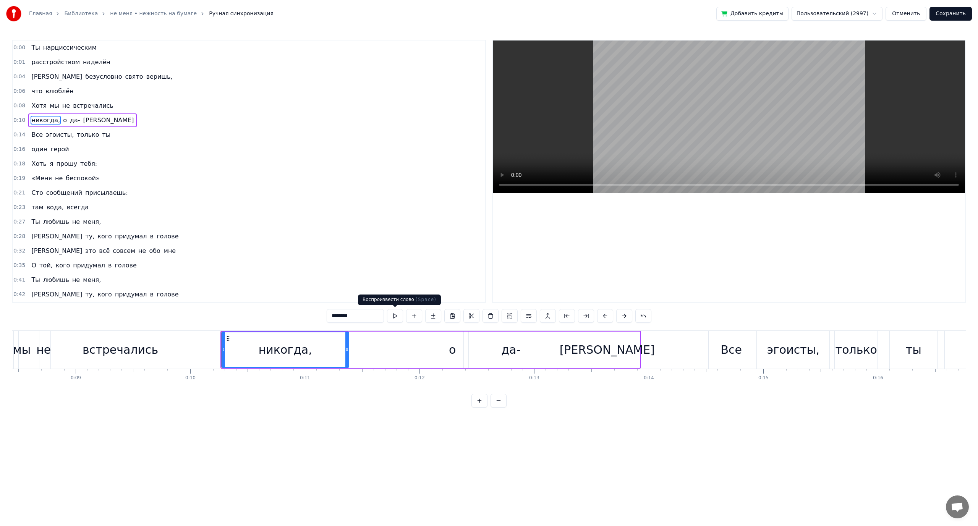
click at [392, 317] on button at bounding box center [395, 316] width 16 height 14
drag, startPoint x: 223, startPoint y: 350, endPoint x: 216, endPoint y: 351, distance: 7.0
click at [216, 351] on icon at bounding box center [217, 350] width 3 height 6
click at [396, 316] on button at bounding box center [395, 316] width 16 height 14
click at [160, 347] on div "встречались" at bounding box center [120, 350] width 139 height 38
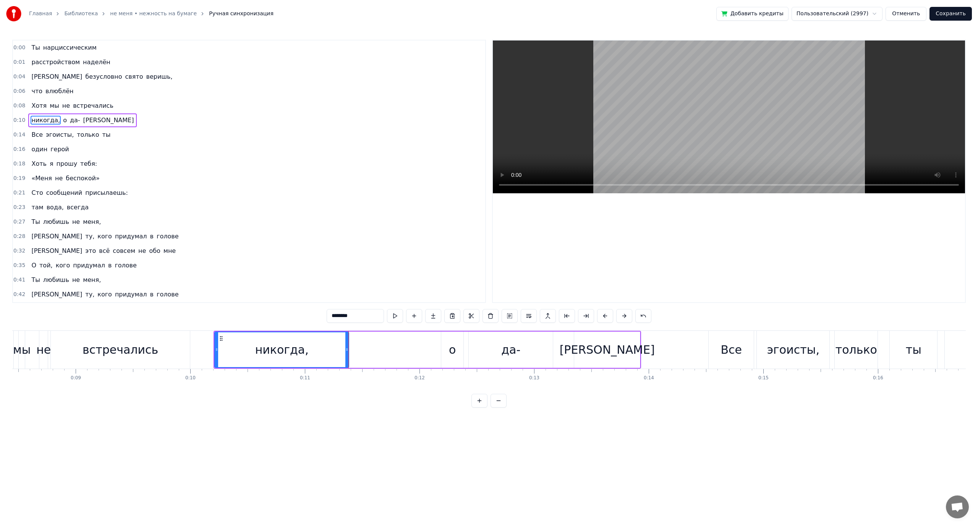
type input "**********"
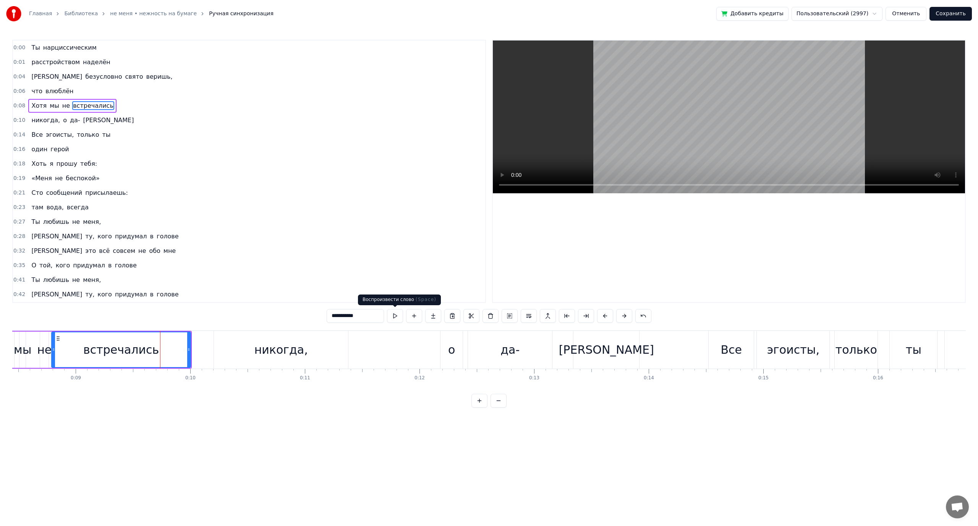
click at [391, 316] on button at bounding box center [395, 316] width 16 height 14
drag, startPoint x: 189, startPoint y: 352, endPoint x: 175, endPoint y: 352, distance: 13.8
click at [175, 352] on icon at bounding box center [175, 350] width 3 height 6
drag, startPoint x: 175, startPoint y: 352, endPoint x: 169, endPoint y: 353, distance: 5.8
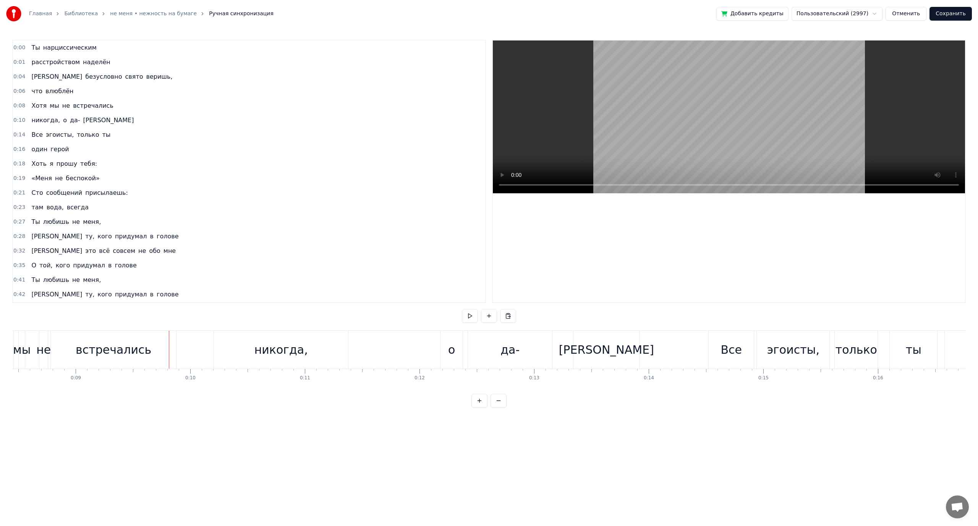
click at [135, 345] on div "встречались" at bounding box center [114, 349] width 76 height 17
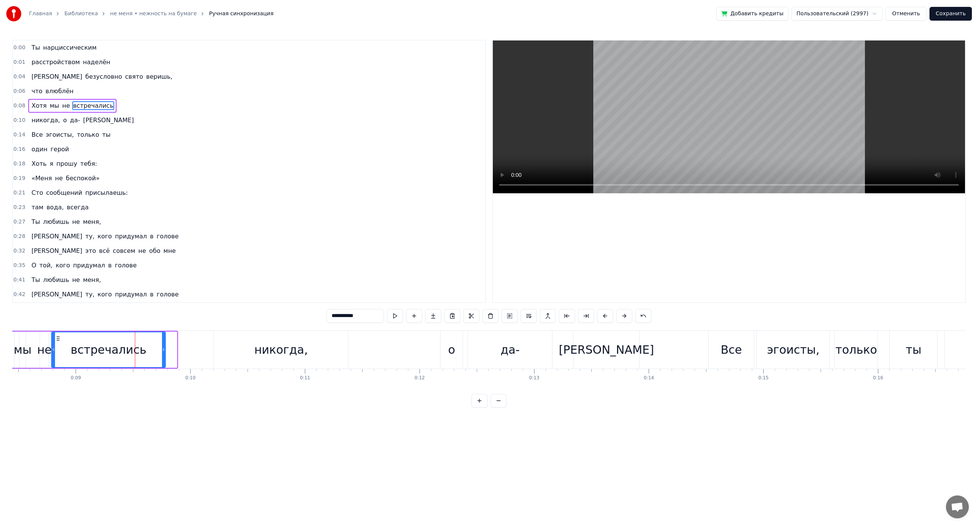
drag, startPoint x: 175, startPoint y: 352, endPoint x: 162, endPoint y: 355, distance: 13.3
click at [162, 355] on div at bounding box center [163, 350] width 3 height 35
click at [944, 11] on button "Сохранить" at bounding box center [951, 14] width 42 height 14
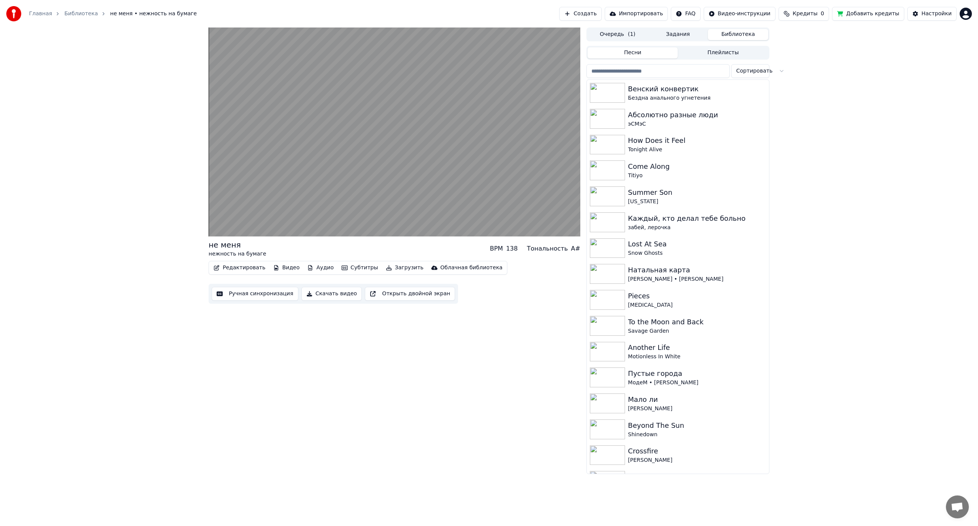
click at [371, 183] on video at bounding box center [395, 132] width 372 height 209
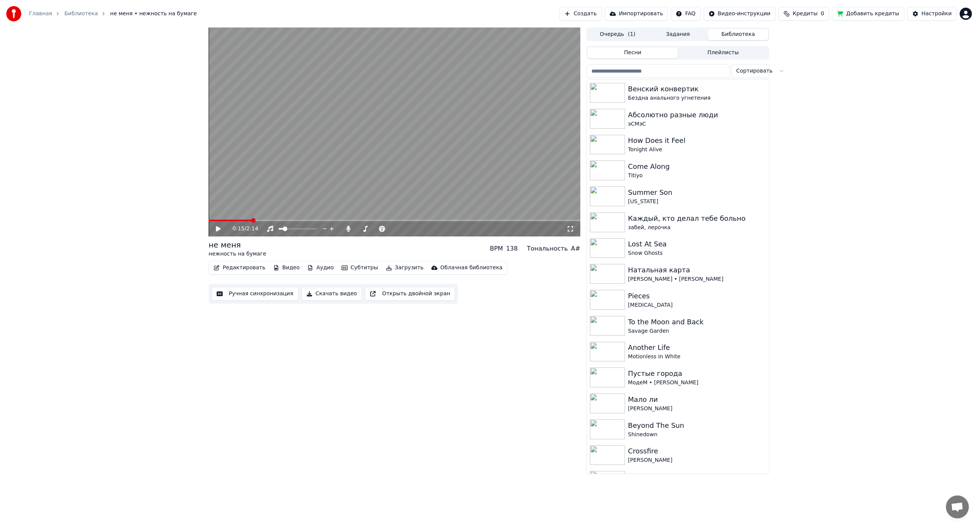
click at [245, 295] on button "Ручная синхронизация" at bounding box center [255, 294] width 87 height 14
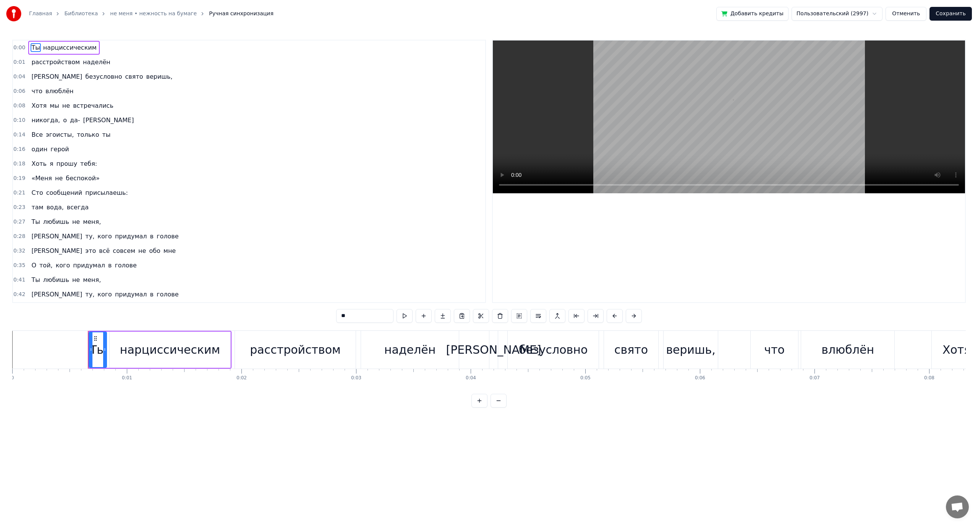
click at [83, 121] on span "[PERSON_NAME]" at bounding box center [109, 120] width 52 height 9
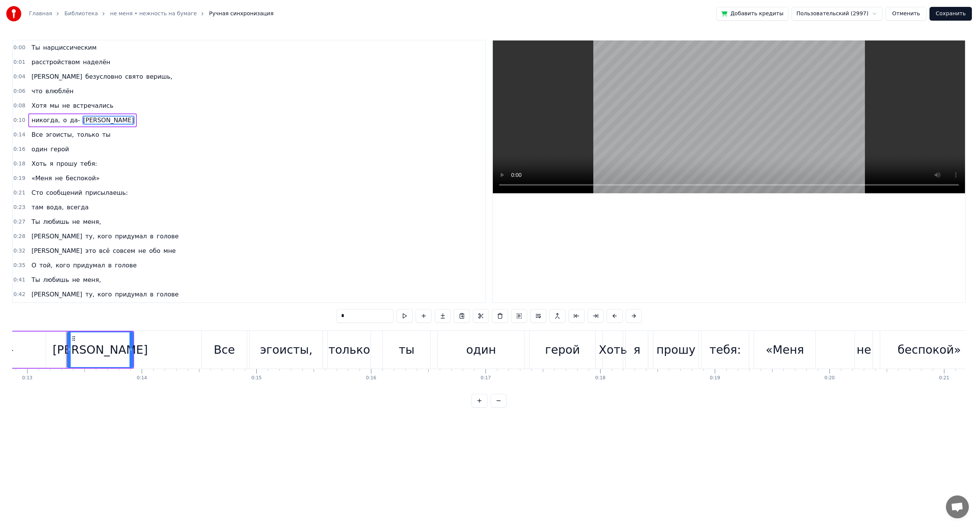
scroll to position [0, 1491]
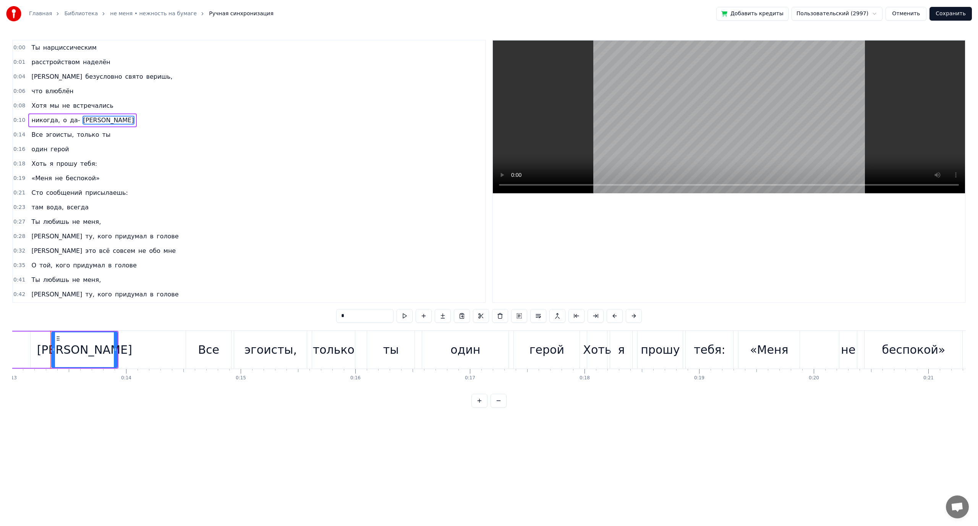
click at [339, 315] on input "*" at bounding box center [364, 316] width 57 height 14
type input "**"
click at [956, 14] on button "Сохранить" at bounding box center [951, 14] width 42 height 14
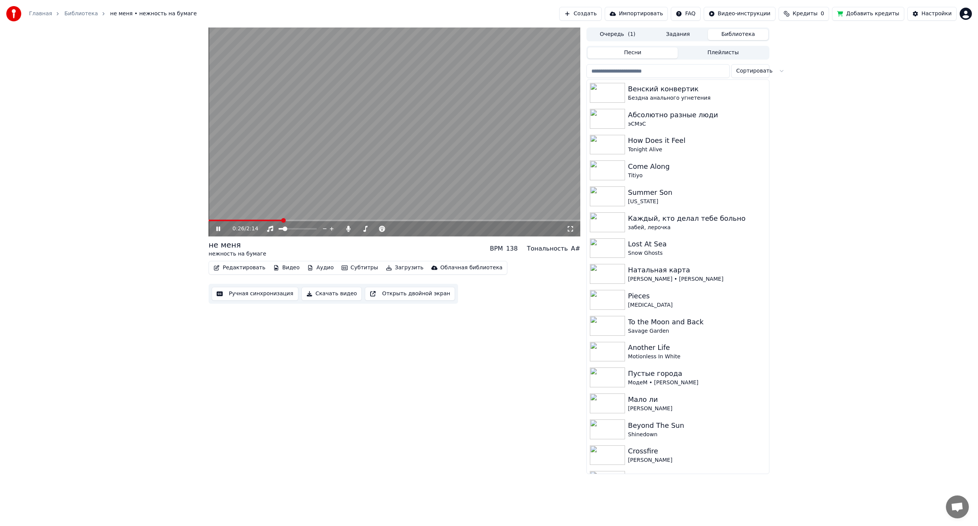
click at [319, 138] on video at bounding box center [395, 132] width 372 height 209
click at [237, 292] on button "Ручная синхронизация" at bounding box center [255, 294] width 87 height 14
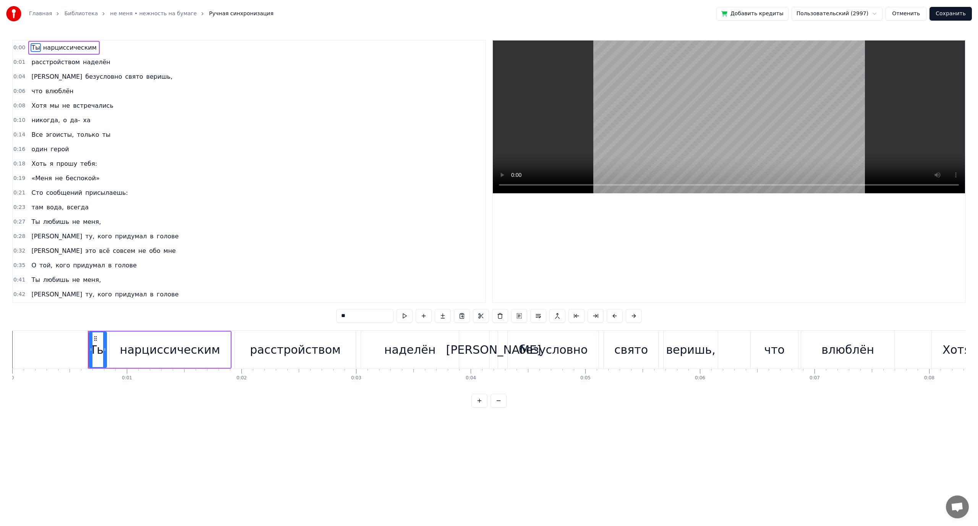
click at [71, 206] on span "всегда" at bounding box center [77, 207] width 23 height 9
type input "******"
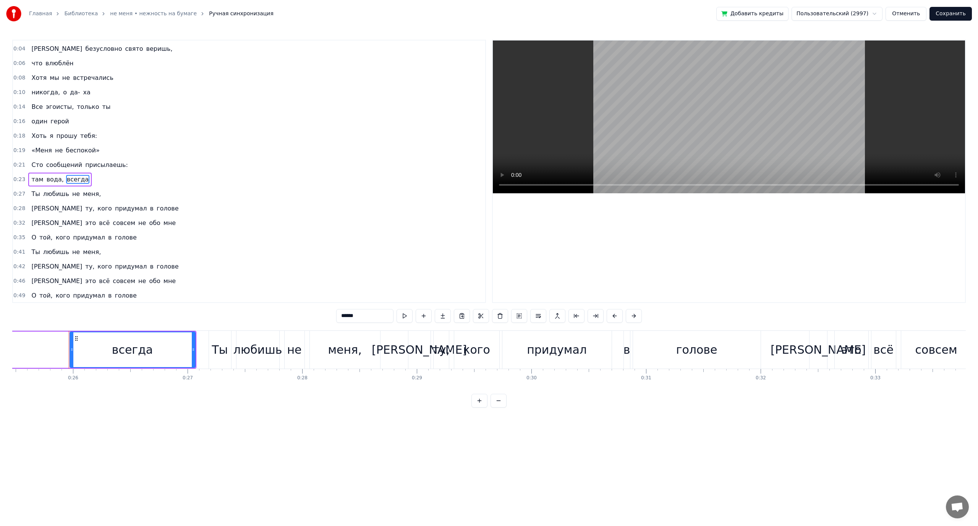
scroll to position [0, 2938]
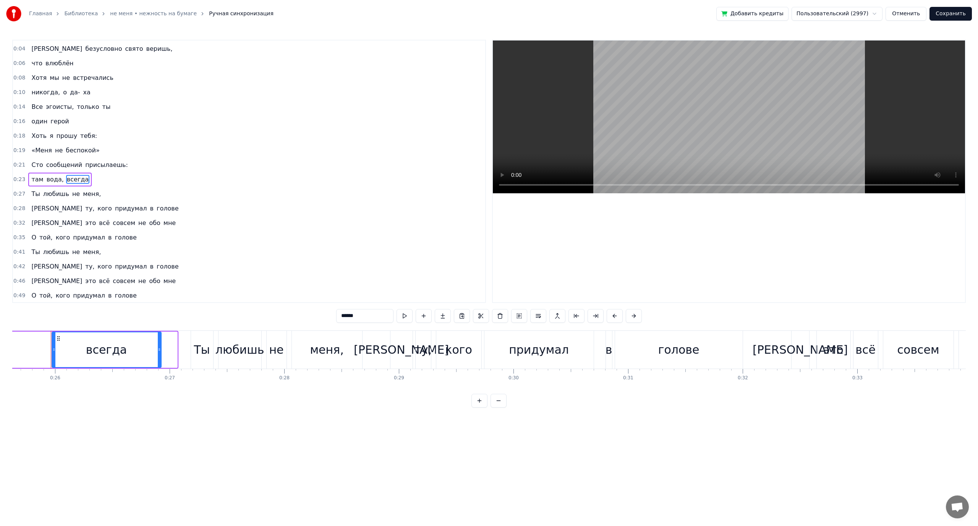
drag, startPoint x: 174, startPoint y: 349, endPoint x: 158, endPoint y: 349, distance: 16.1
click at [158, 349] on icon at bounding box center [159, 350] width 3 height 6
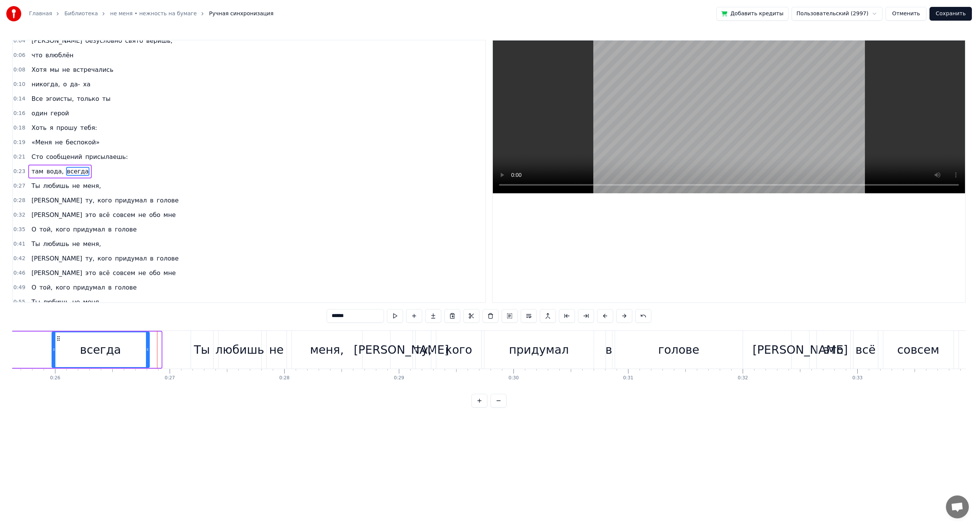
drag, startPoint x: 158, startPoint y: 349, endPoint x: 144, endPoint y: 349, distance: 13.4
click at [146, 348] on icon at bounding box center [147, 350] width 3 height 6
click at [395, 317] on button at bounding box center [395, 316] width 16 height 14
click at [951, 12] on button "Сохранить" at bounding box center [951, 14] width 42 height 14
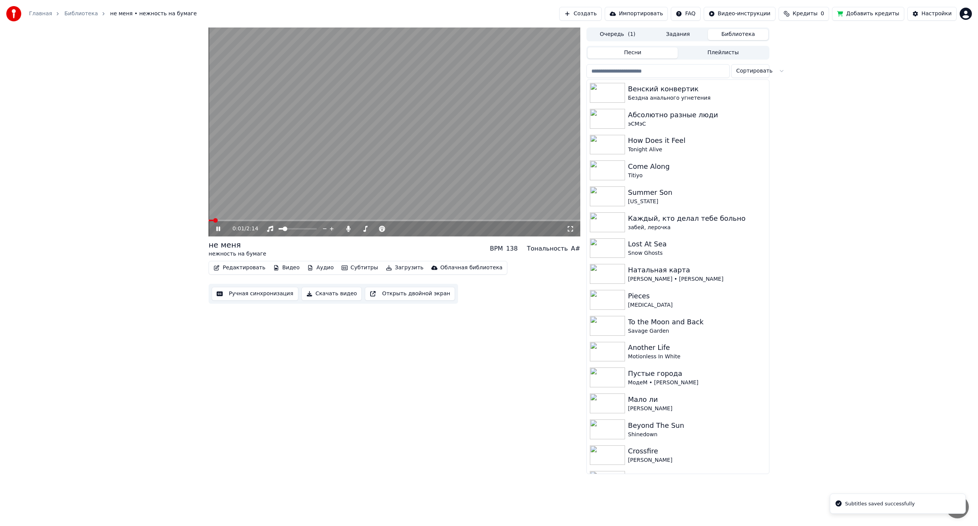
click at [264, 221] on span at bounding box center [395, 221] width 372 height 2
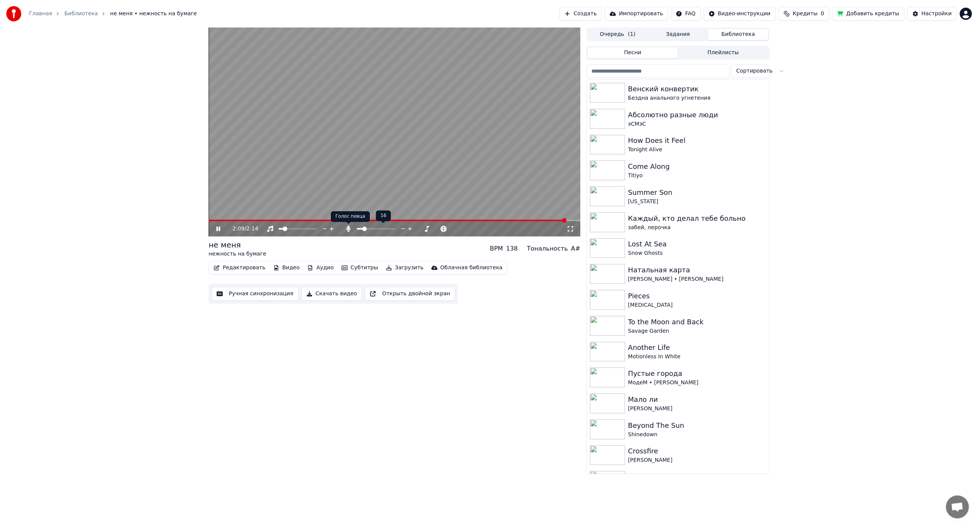
click at [348, 228] on icon at bounding box center [348, 229] width 4 height 6
click at [240, 163] on video at bounding box center [395, 132] width 372 height 209
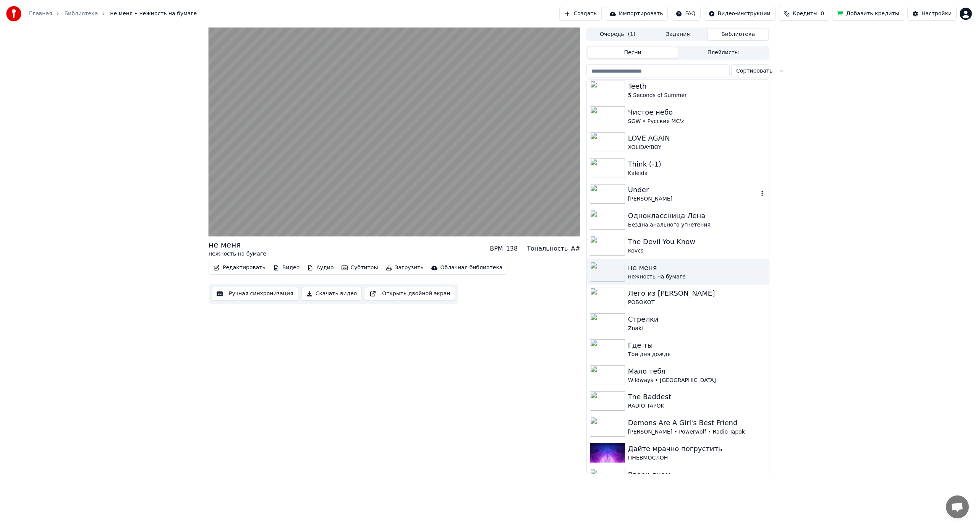
scroll to position [1338, 0]
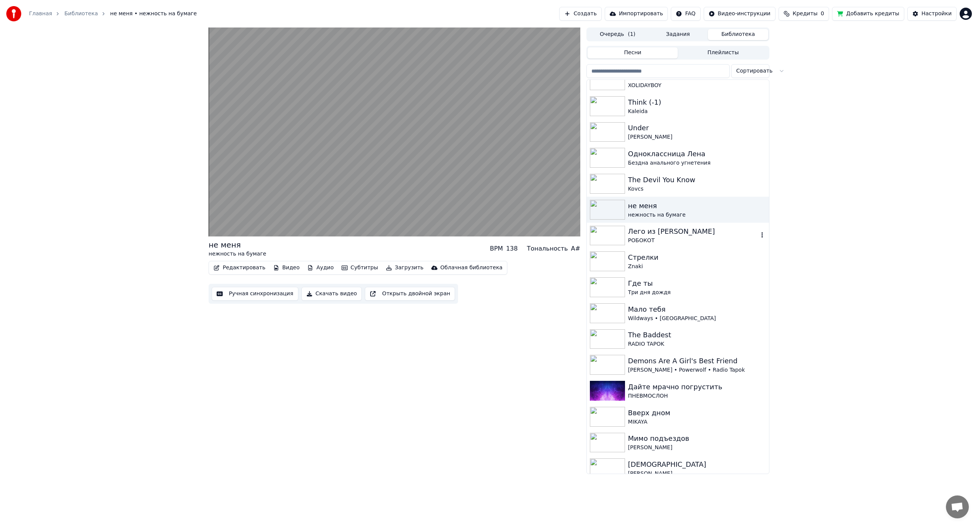
click at [683, 238] on div "РОБОКОТ" at bounding box center [693, 241] width 130 height 8
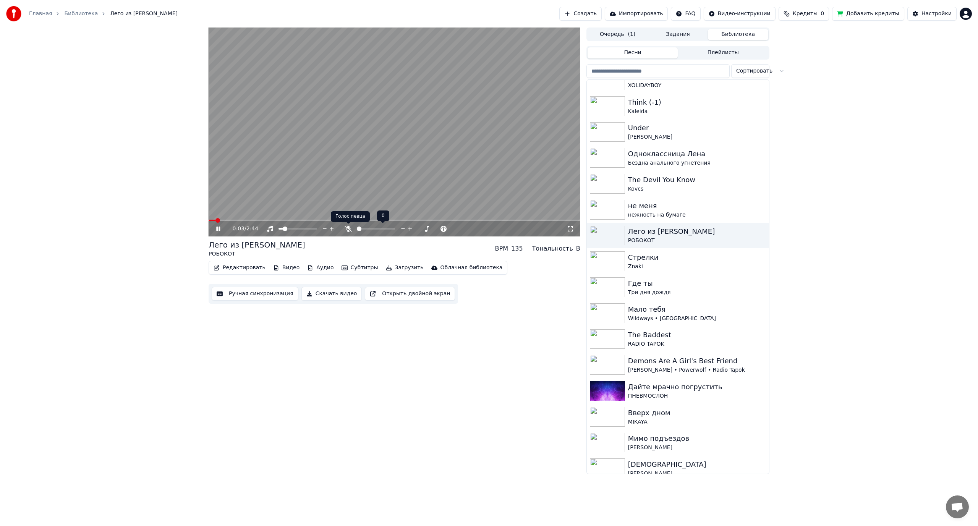
click at [346, 229] on icon at bounding box center [349, 229] width 8 height 6
click at [364, 231] on span at bounding box center [365, 229] width 5 height 5
click at [248, 291] on button "Ручная синхронизация" at bounding box center [255, 294] width 87 height 14
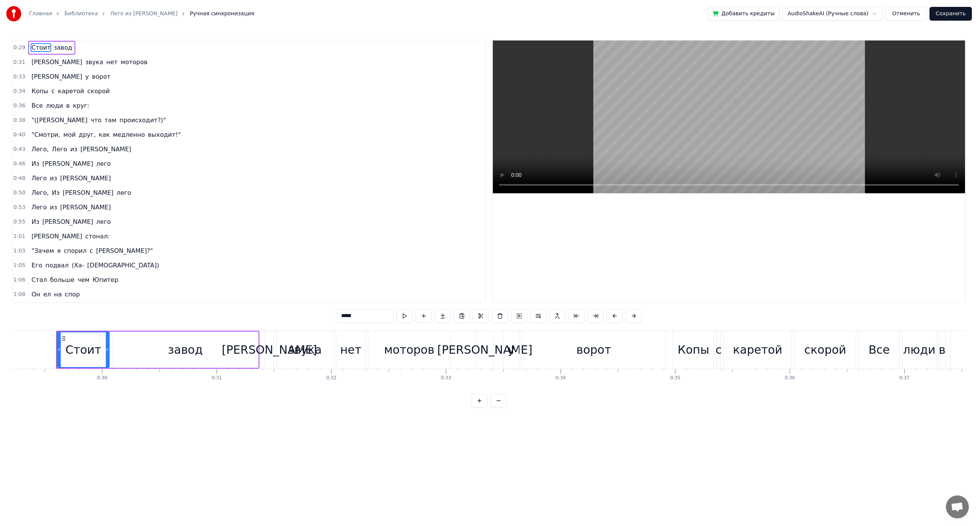
scroll to position [0, 3356]
click at [119, 122] on span "происходит?)"" at bounding box center [143, 120] width 48 height 9
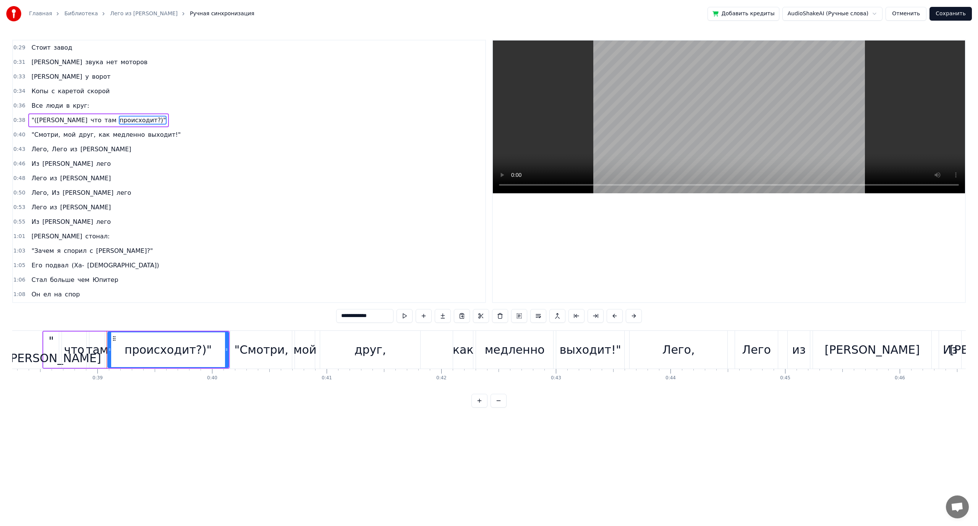
scroll to position [0, 4443]
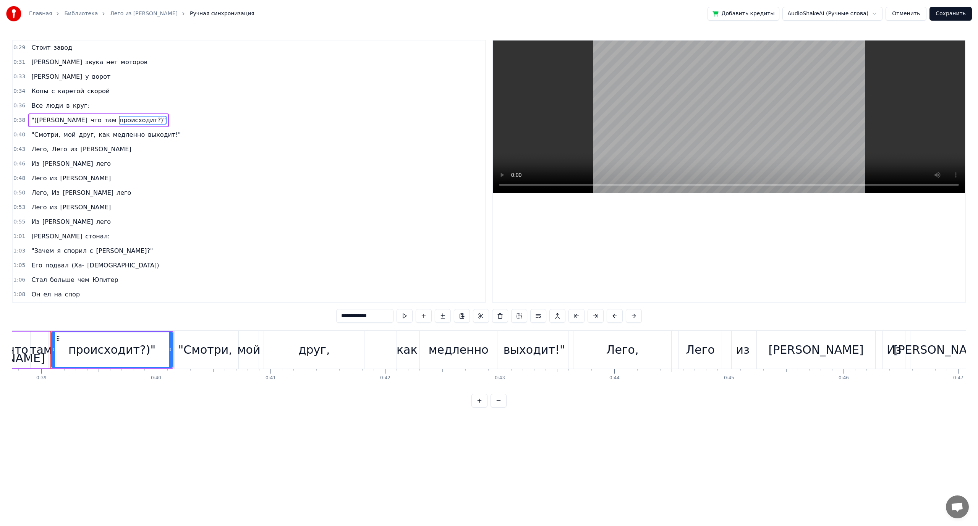
click at [98, 136] on span "как" at bounding box center [104, 134] width 13 height 9
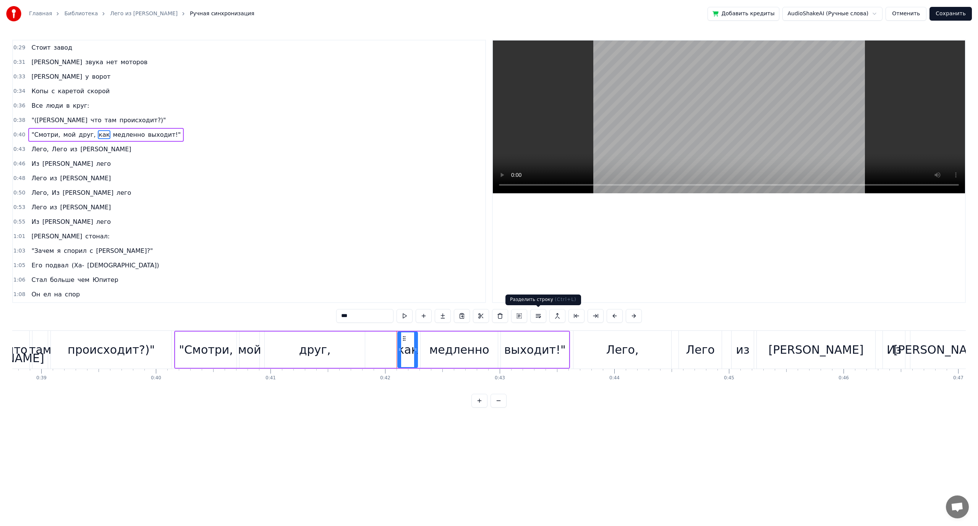
click at [541, 320] on button at bounding box center [539, 316] width 16 height 14
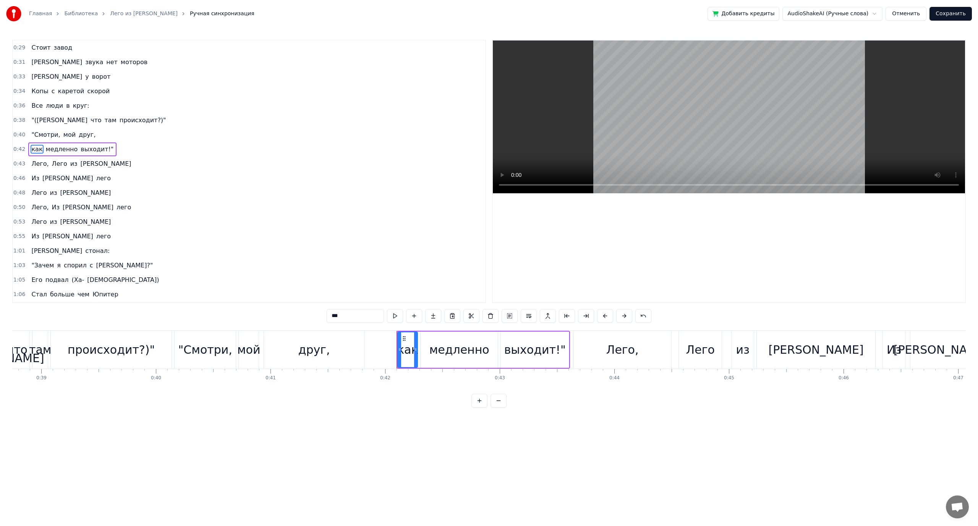
click at [36, 163] on span "Лего," at bounding box center [40, 163] width 19 height 9
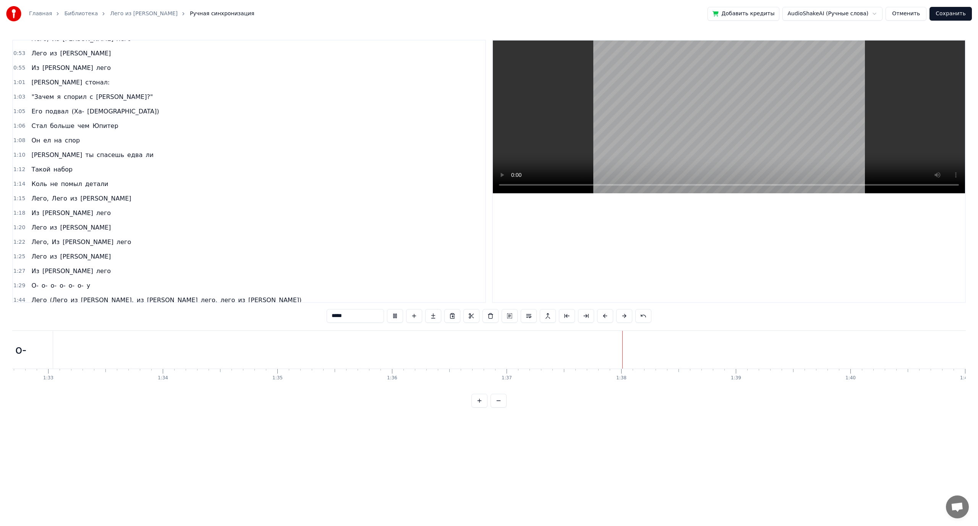
scroll to position [229, 0]
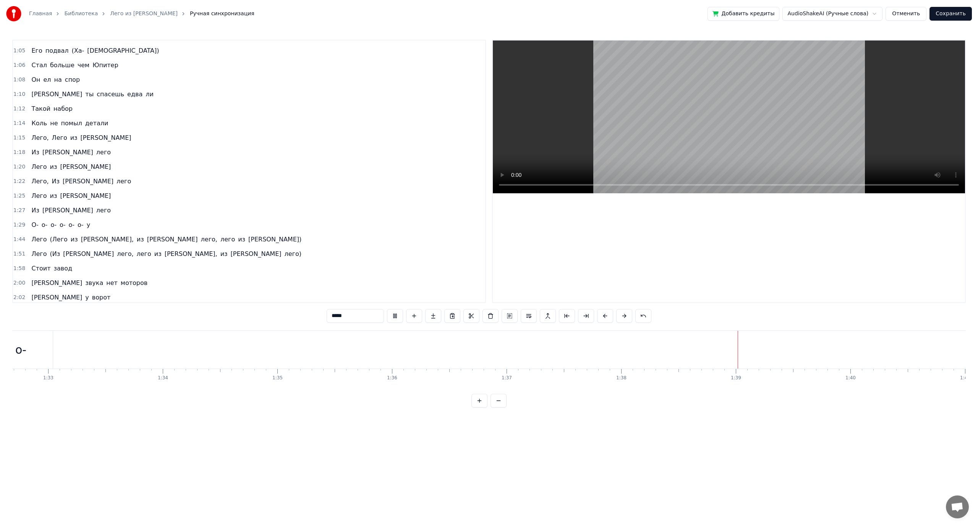
click at [86, 227] on span "у" at bounding box center [88, 225] width 5 height 9
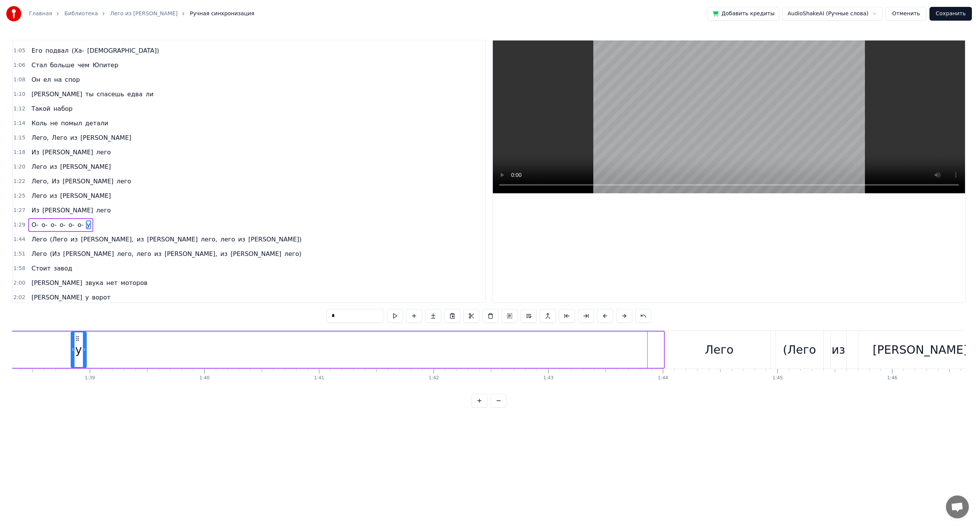
scroll to position [0, 11227]
drag, startPoint x: 628, startPoint y: 336, endPoint x: 61, endPoint y: 353, distance: 567.1
click at [112, 353] on div "у" at bounding box center [119, 350] width 15 height 35
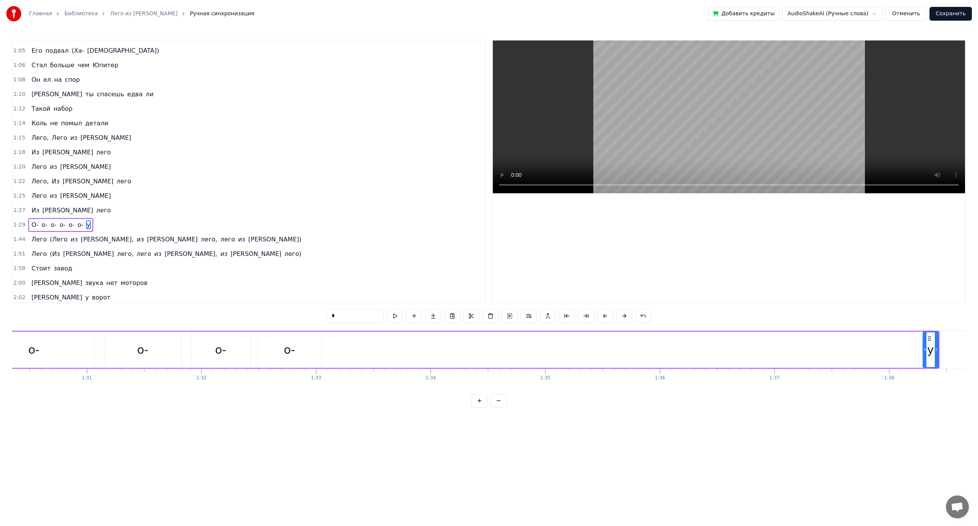
scroll to position [0, 10390]
drag, startPoint x: 898, startPoint y: 338, endPoint x: 273, endPoint y: 365, distance: 625.5
click at [273, 365] on div "у" at bounding box center [276, 350] width 15 height 35
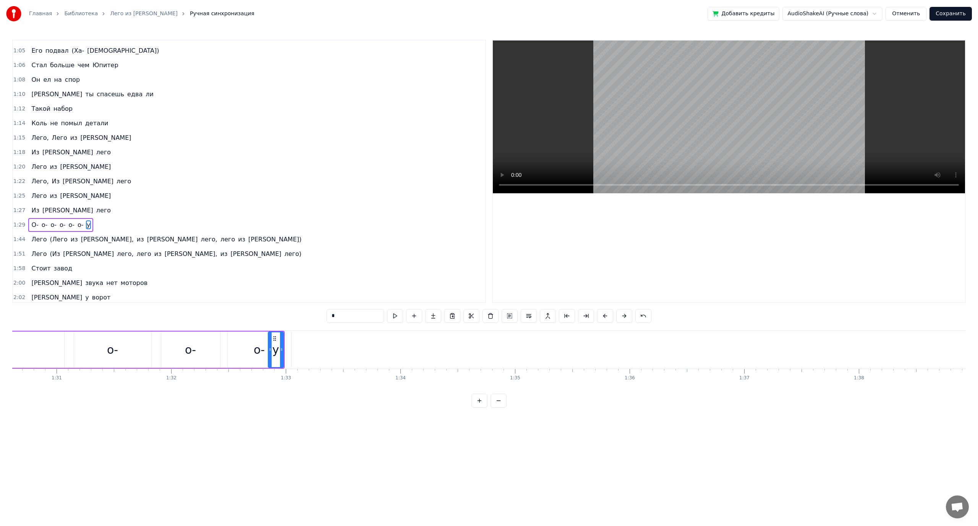
click at [73, 223] on span "о-" at bounding box center [72, 225] width 8 height 9
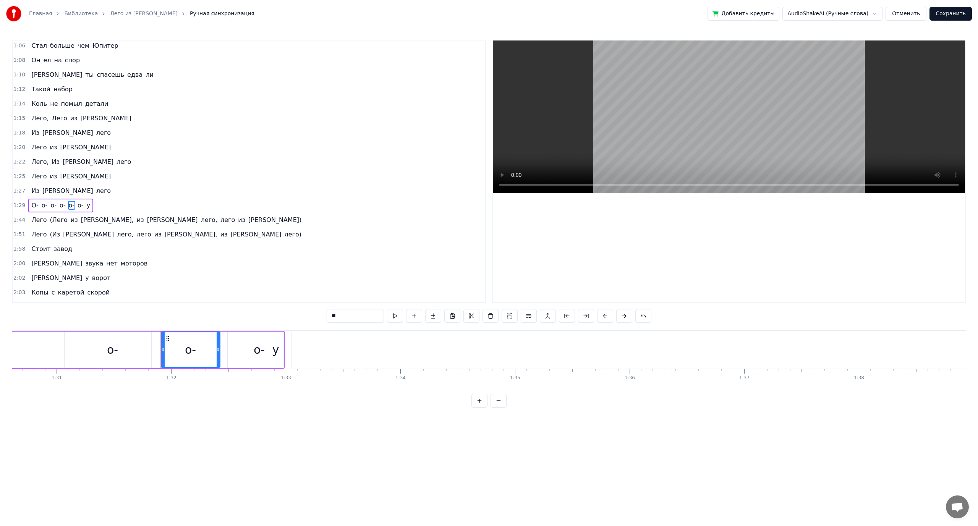
scroll to position [283, 0]
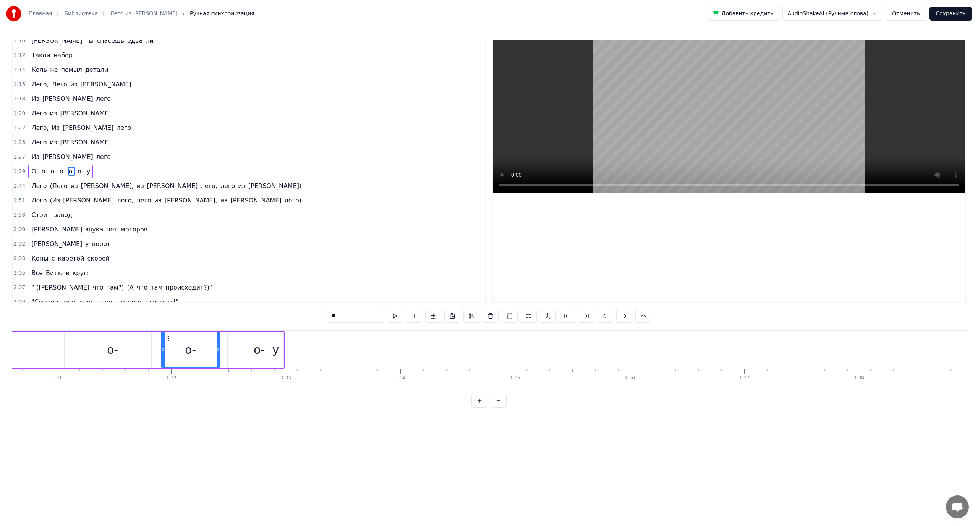
click at [37, 185] on span "Лего" at bounding box center [39, 186] width 17 height 9
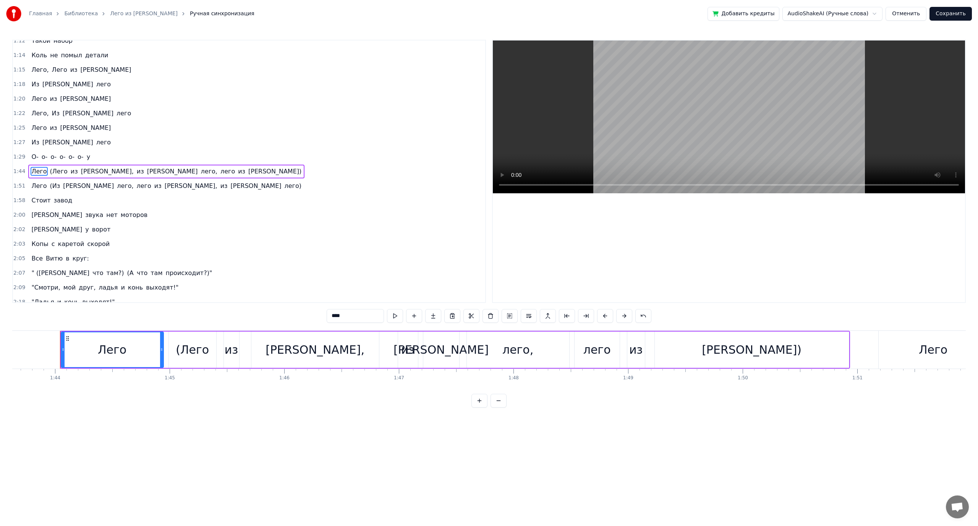
scroll to position [0, 11891]
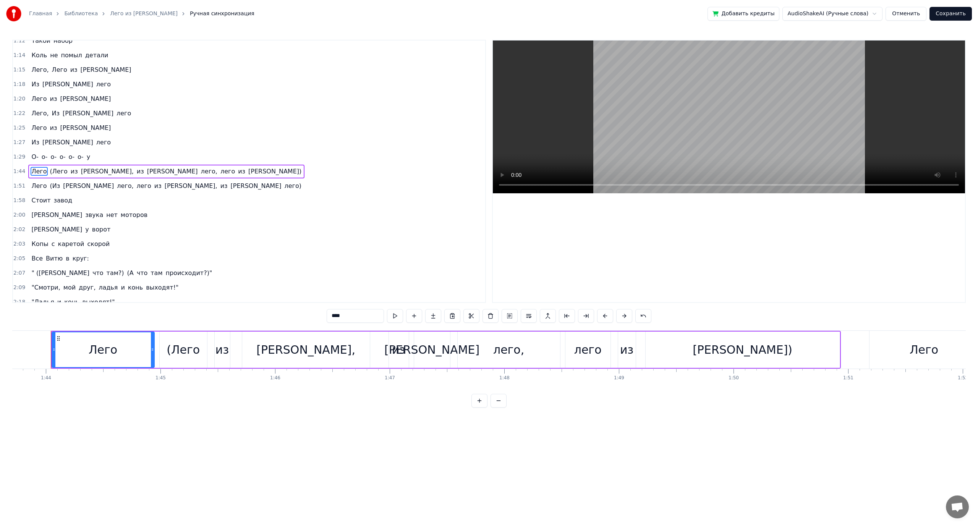
click at [86, 159] on span "у" at bounding box center [88, 157] width 5 height 9
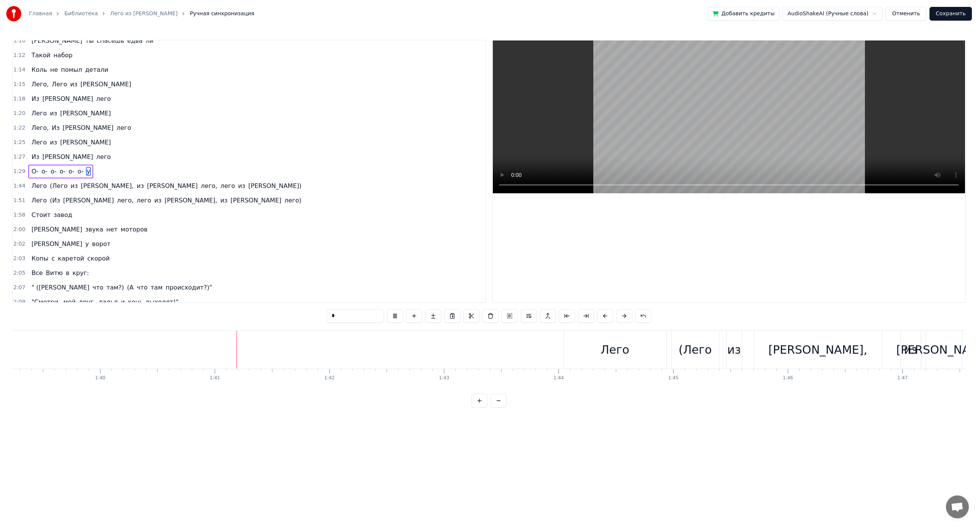
scroll to position [0, 11499]
click at [618, 133] on video at bounding box center [729, 117] width 472 height 153
click at [136, 187] on span "из" at bounding box center [140, 186] width 9 height 9
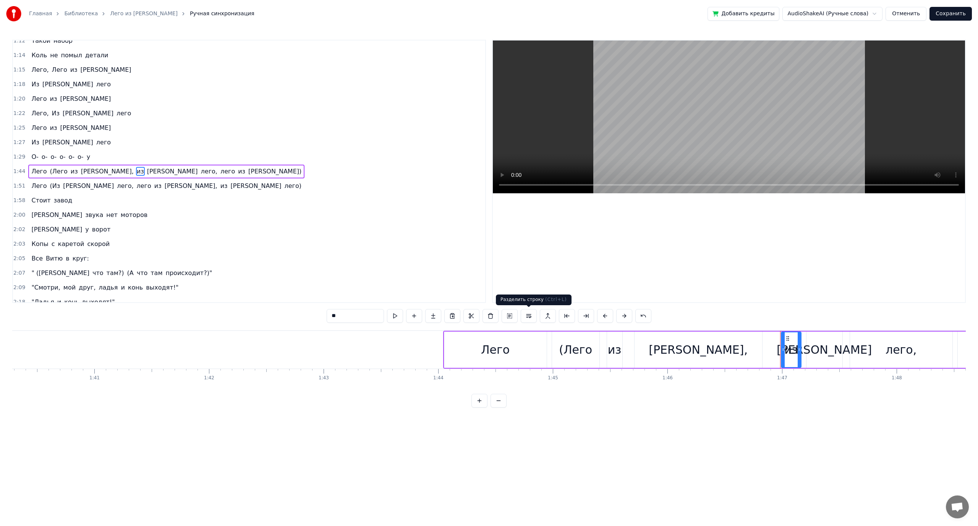
click at [527, 316] on button at bounding box center [529, 316] width 16 height 14
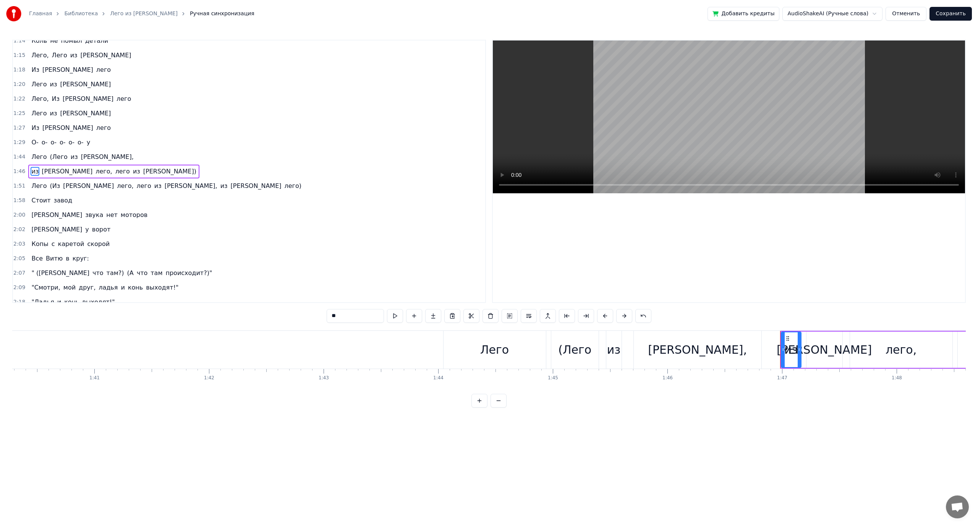
click at [136, 186] on span "лего" at bounding box center [144, 186] width 16 height 9
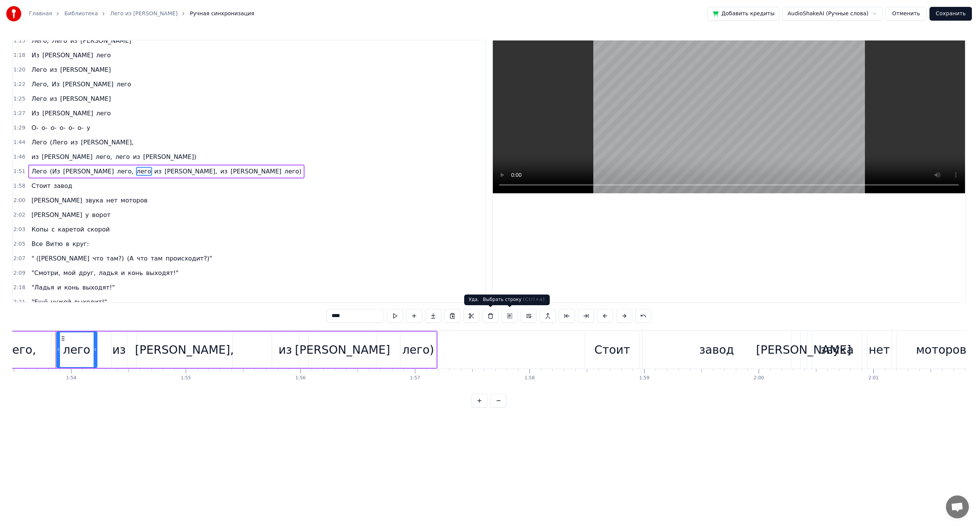
scroll to position [0, 13017]
click at [530, 314] on button at bounding box center [529, 316] width 16 height 14
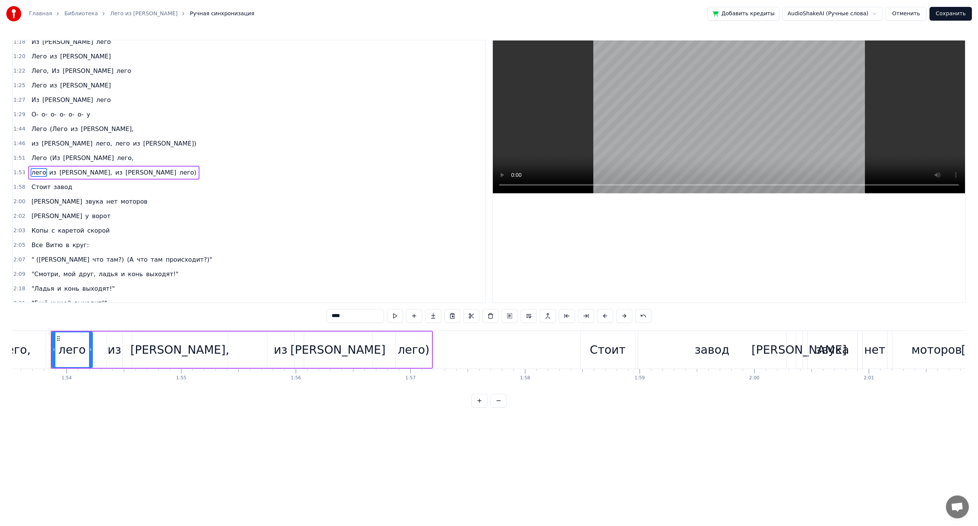
scroll to position [341, 0]
click at [37, 128] on span "Лего" at bounding box center [39, 127] width 17 height 9
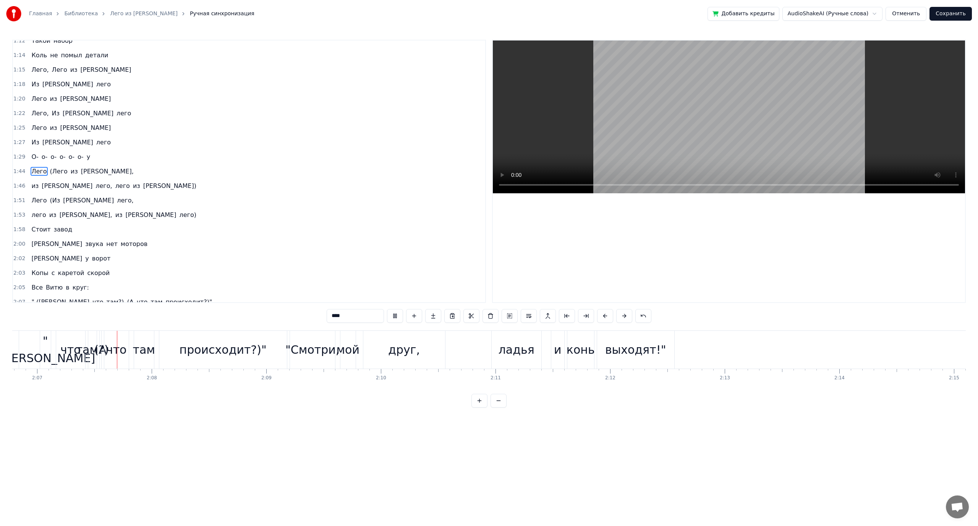
scroll to position [0, 14543]
click at [542, 141] on video at bounding box center [729, 117] width 472 height 153
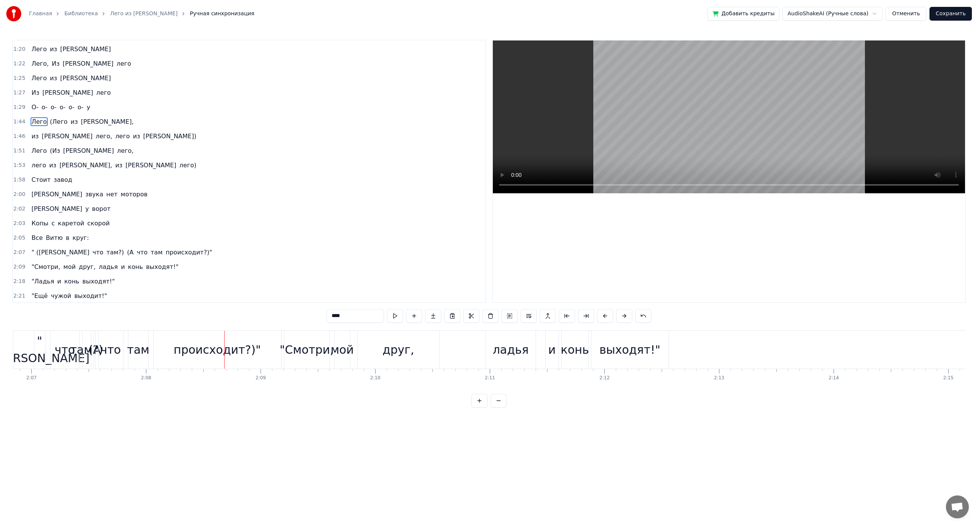
scroll to position [348, 0]
click at [106, 252] on span "там?)" at bounding box center [115, 251] width 19 height 9
type input "*****"
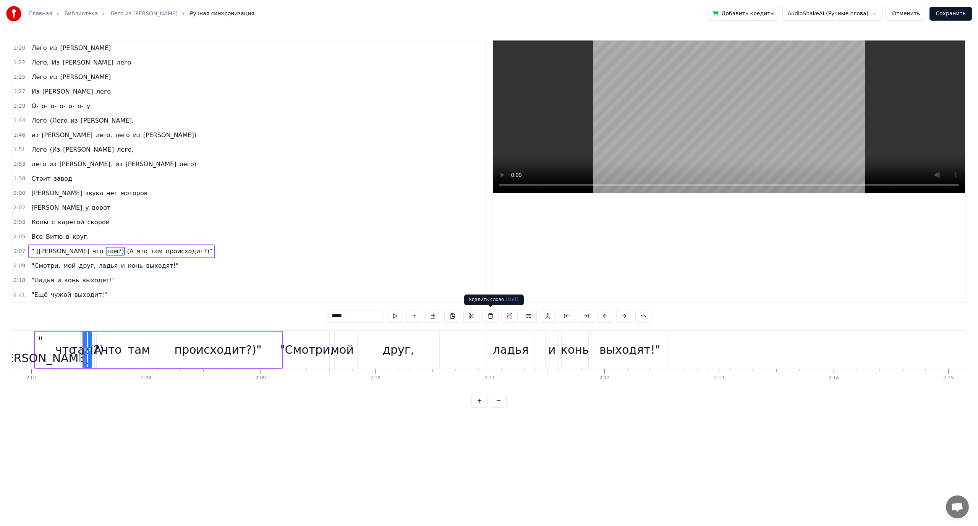
click at [492, 318] on button at bounding box center [491, 316] width 16 height 14
click at [106, 251] on span "(А" at bounding box center [110, 251] width 8 height 9
click at [491, 315] on button at bounding box center [491, 316] width 16 height 14
click at [92, 250] on span "что" at bounding box center [98, 251] width 13 height 9
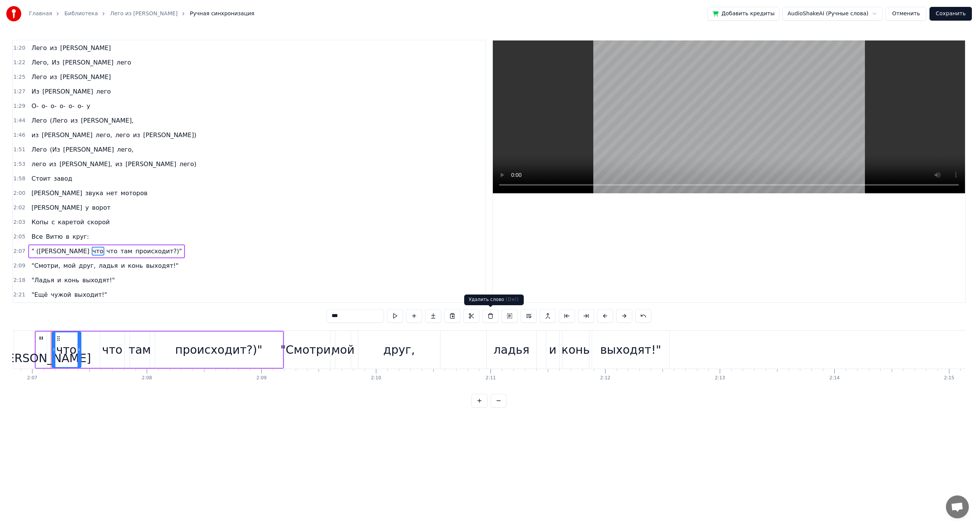
click at [490, 312] on button at bounding box center [491, 316] width 16 height 14
click at [98, 267] on span "ладья" at bounding box center [108, 265] width 21 height 9
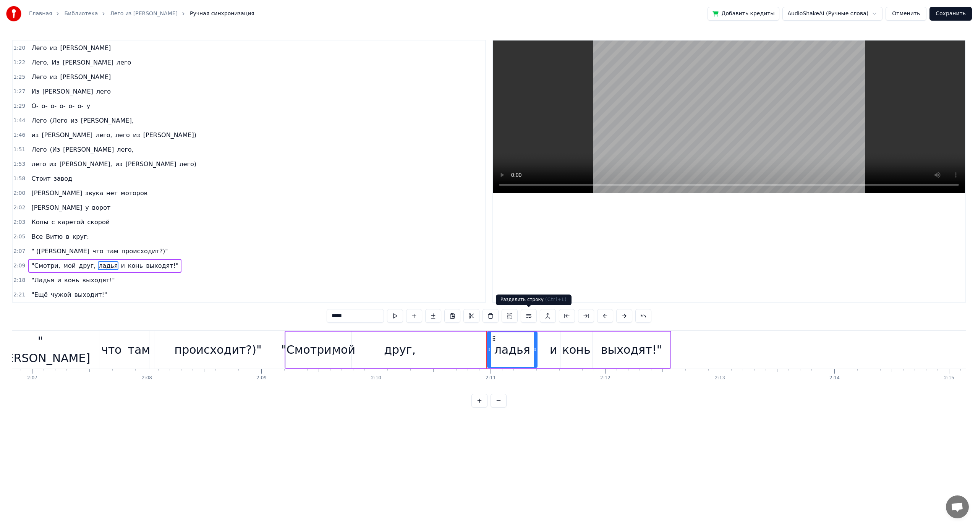
click at [525, 316] on button at bounding box center [529, 316] width 16 height 14
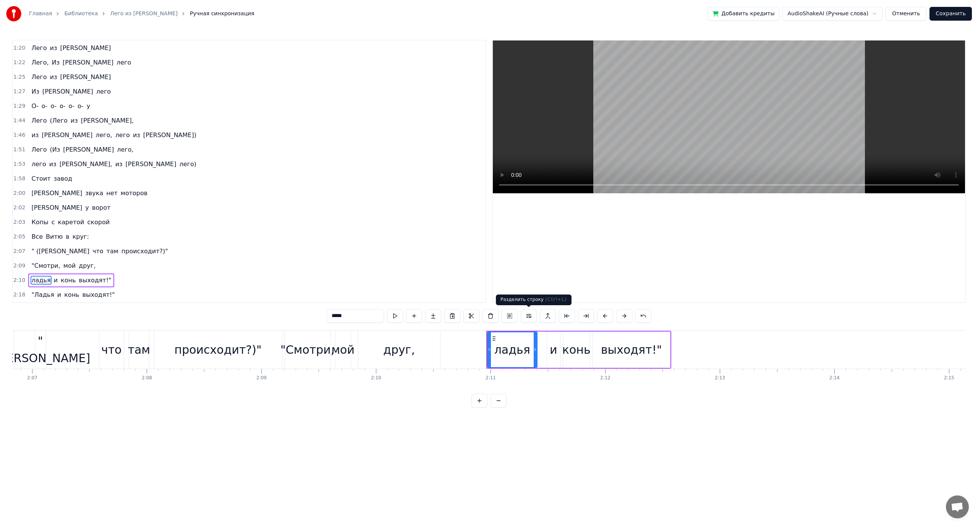
scroll to position [363, 0]
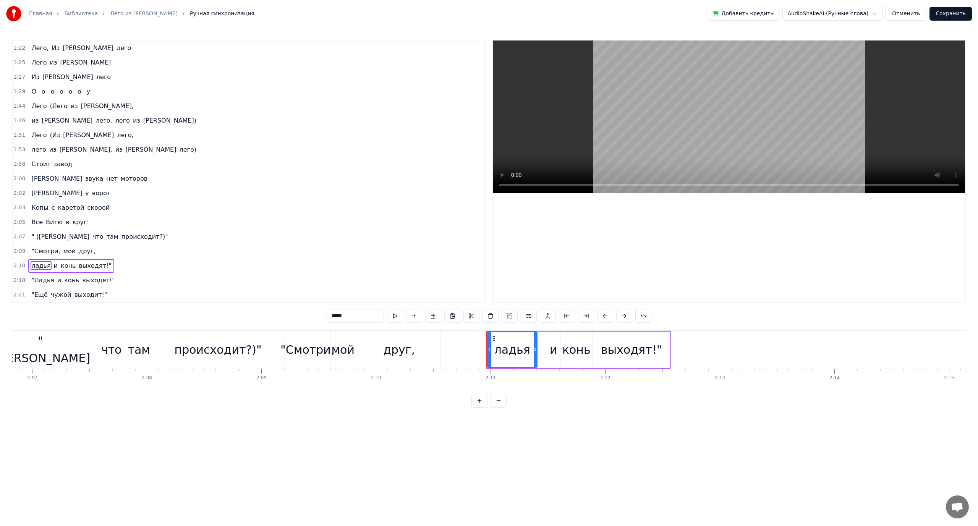
click at [32, 224] on span "Все" at bounding box center [37, 222] width 13 height 9
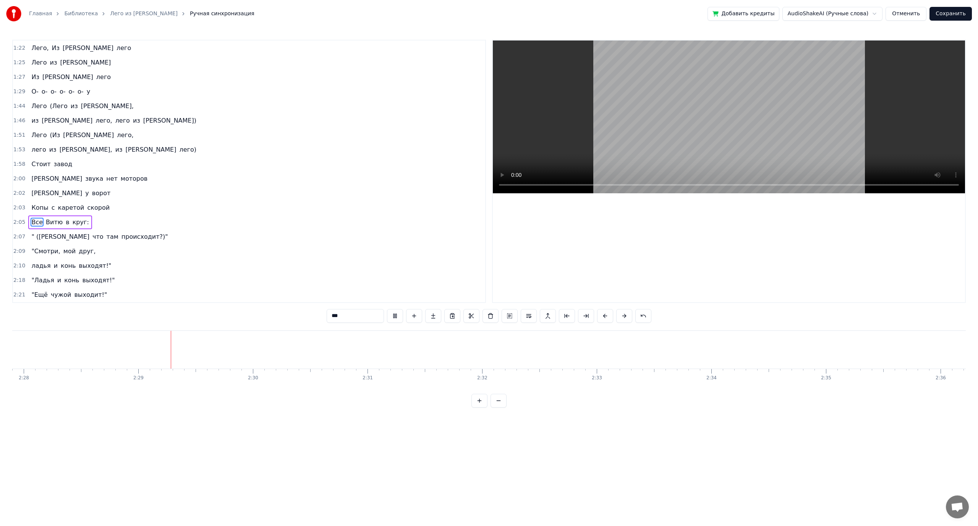
scroll to position [0, 17009]
click at [32, 89] on span "О-" at bounding box center [35, 91] width 8 height 9
type input "**"
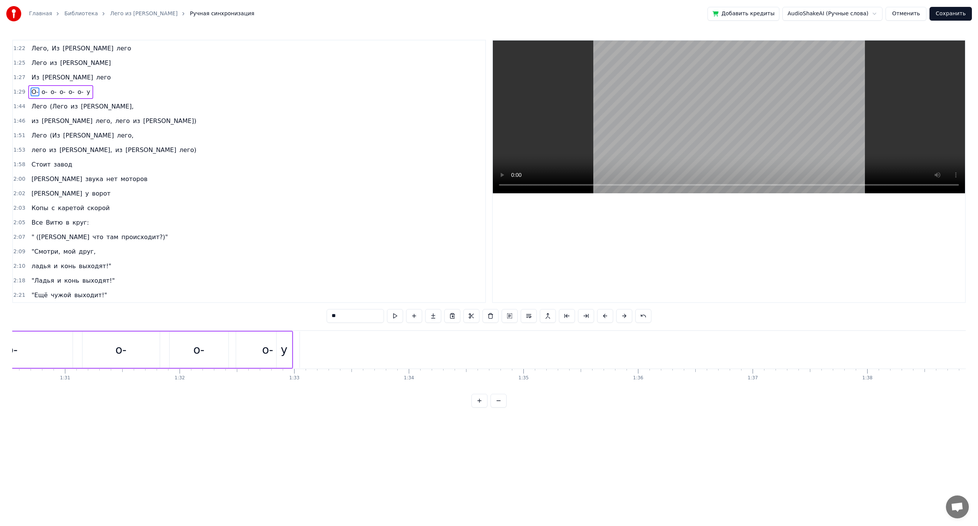
scroll to position [0, 10249]
click at [943, 15] on button "Сохранить" at bounding box center [951, 14] width 42 height 14
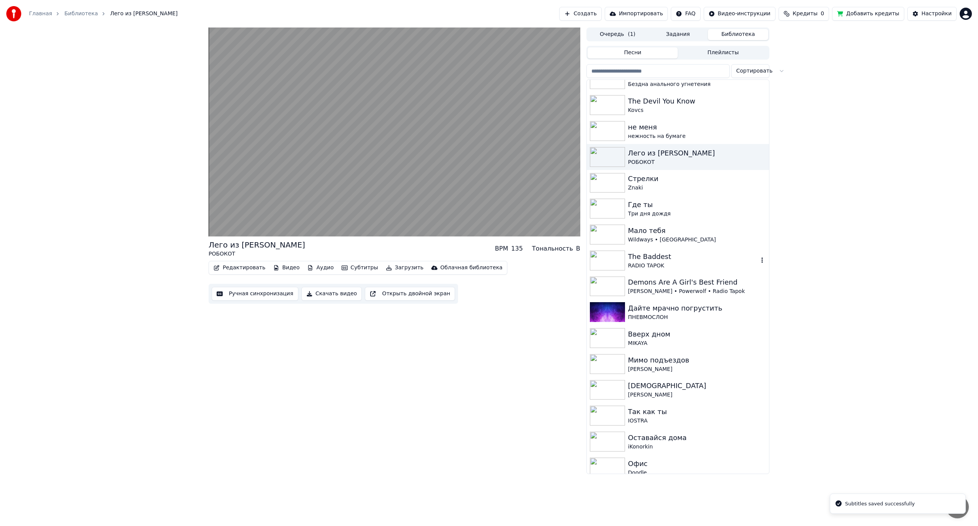
scroll to position [1376, 0]
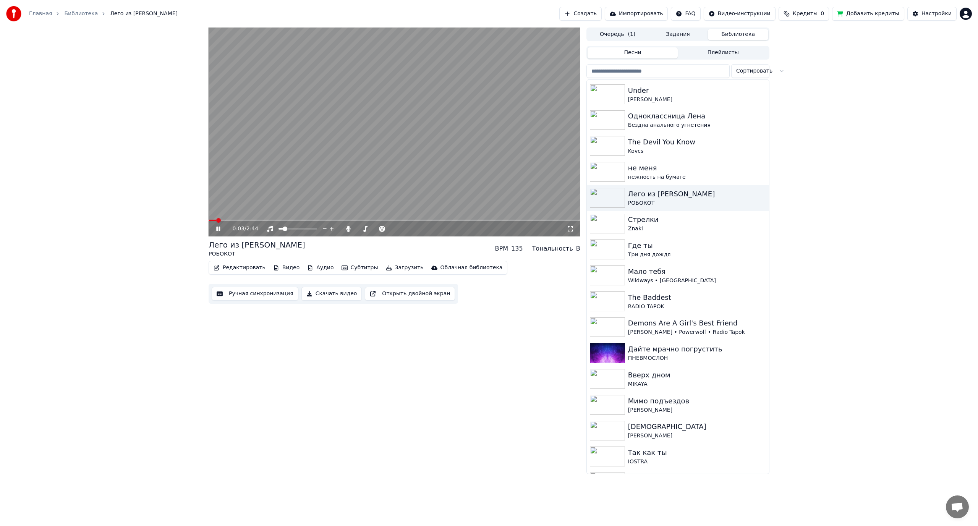
click at [447, 172] on video at bounding box center [395, 132] width 372 height 209
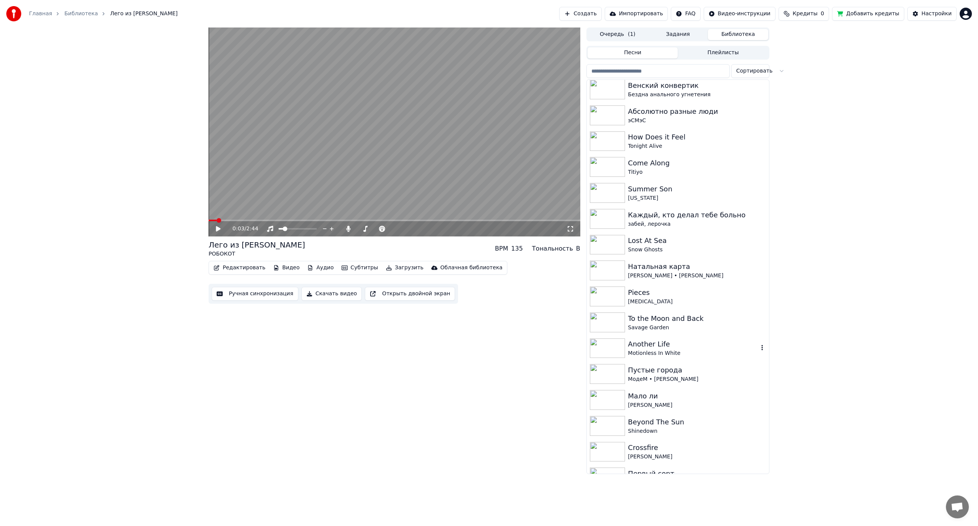
scroll to position [0, 0]
click at [677, 227] on div "забей, лерочка" at bounding box center [693, 228] width 130 height 8
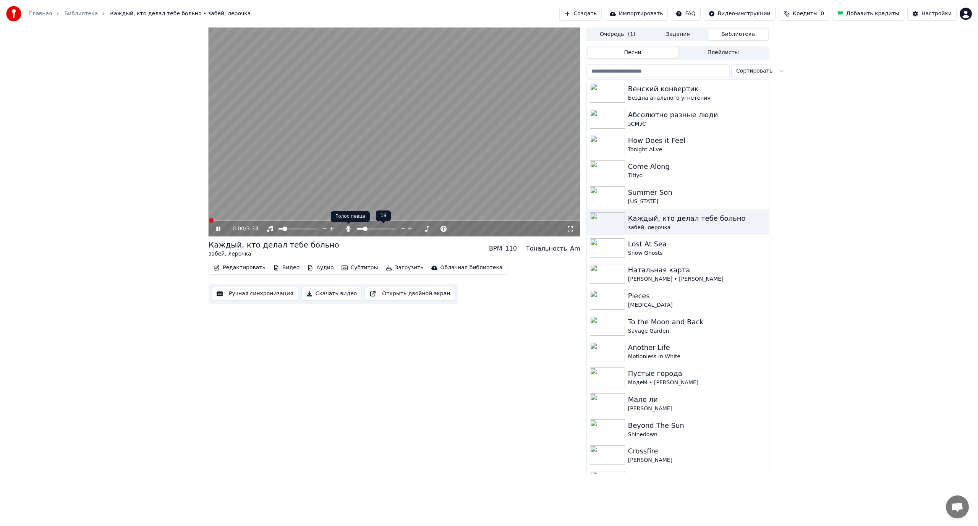
click at [349, 229] on icon at bounding box center [348, 229] width 4 height 6
click at [290, 229] on span at bounding box center [290, 229] width 5 height 5
click at [300, 146] on video at bounding box center [395, 132] width 372 height 209
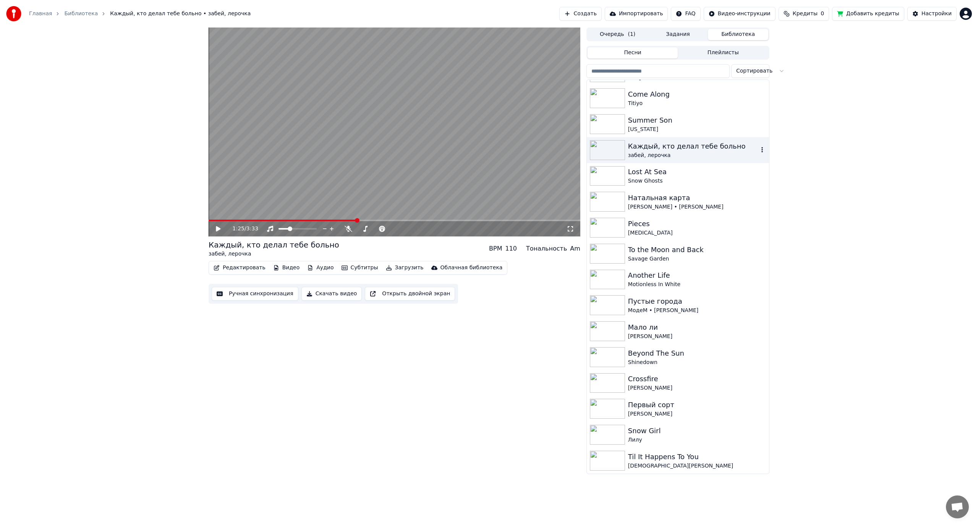
scroll to position [76, 0]
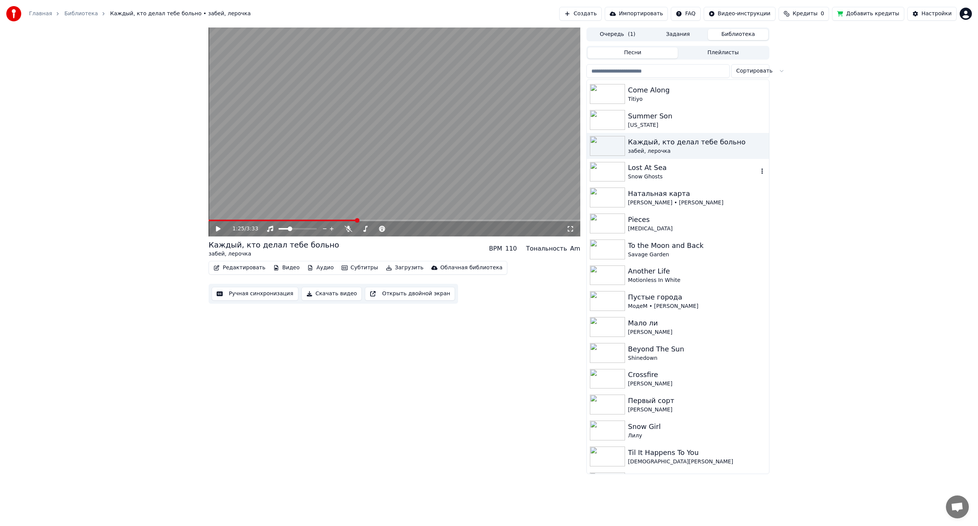
click at [674, 166] on div "Lost At Sea" at bounding box center [693, 167] width 130 height 11
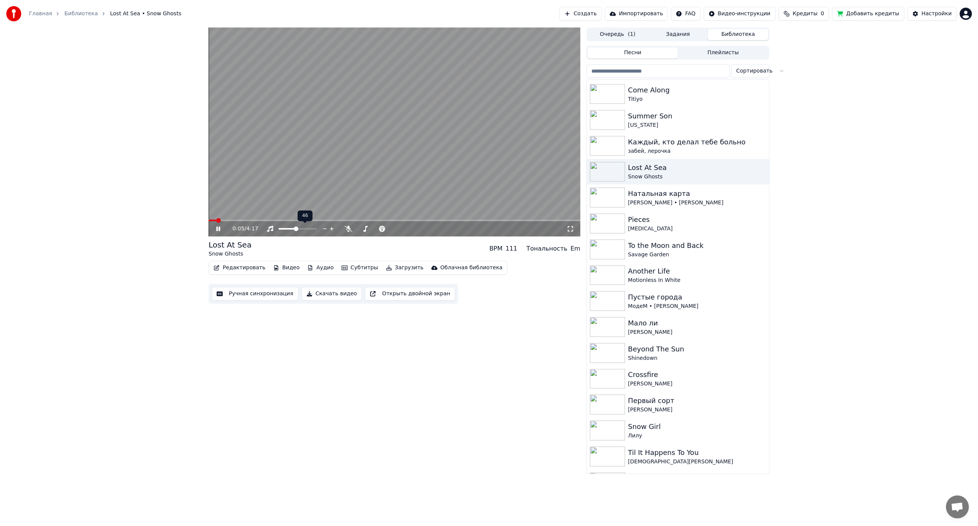
click at [296, 230] on span at bounding box center [296, 229] width 5 height 5
click at [219, 221] on span at bounding box center [221, 220] width 5 height 5
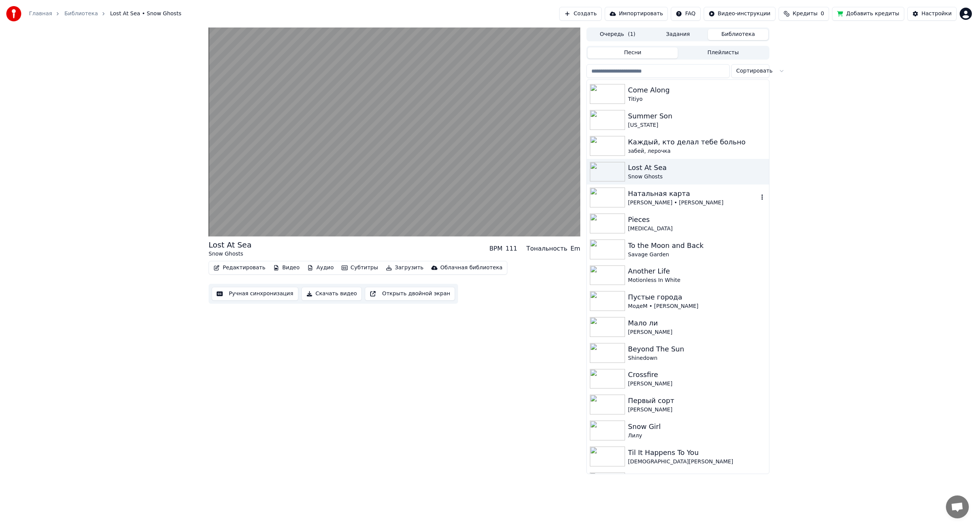
click at [672, 202] on div "[PERSON_NAME] • [PERSON_NAME]" at bounding box center [693, 203] width 130 height 8
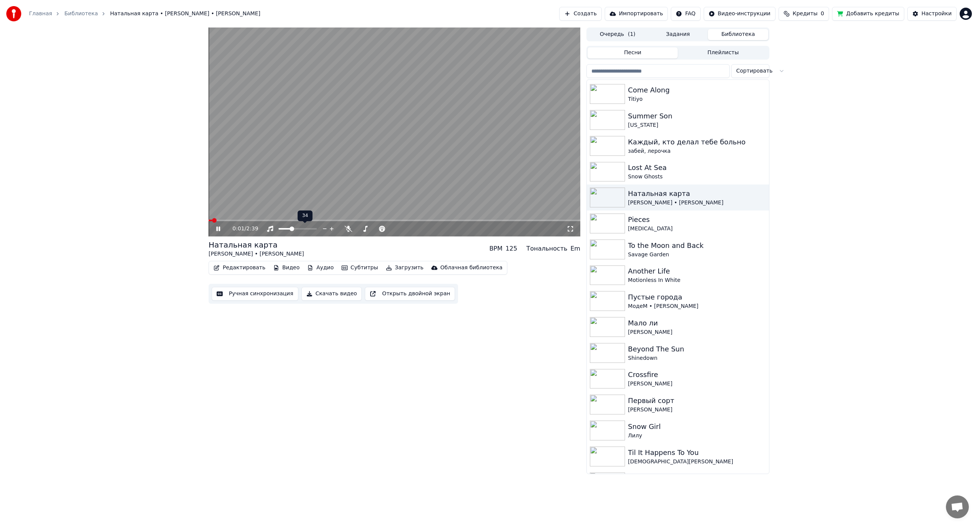
click at [292, 229] on span at bounding box center [292, 229] width 5 height 5
click at [664, 227] on div "[MEDICAL_DATA]" at bounding box center [693, 229] width 130 height 8
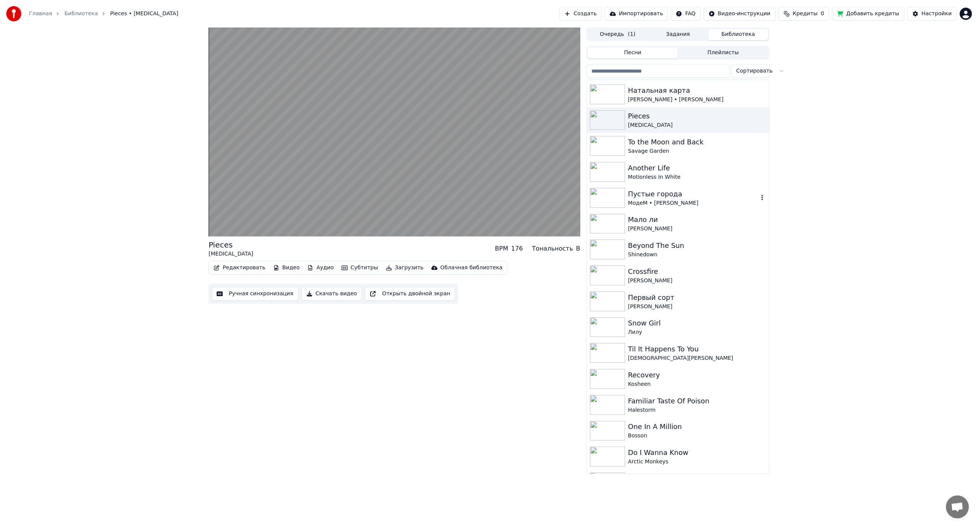
scroll to position [191, 0]
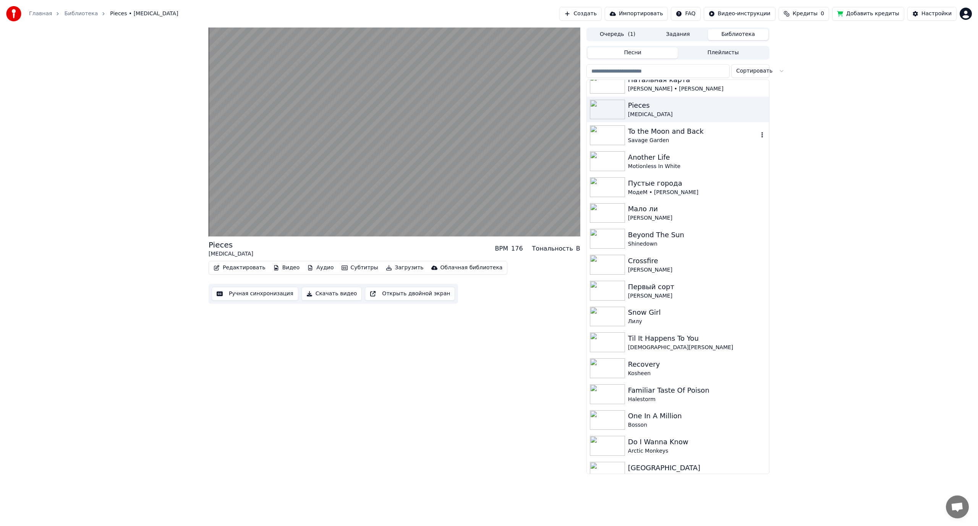
click at [697, 144] on div "Savage Garden" at bounding box center [693, 141] width 130 height 8
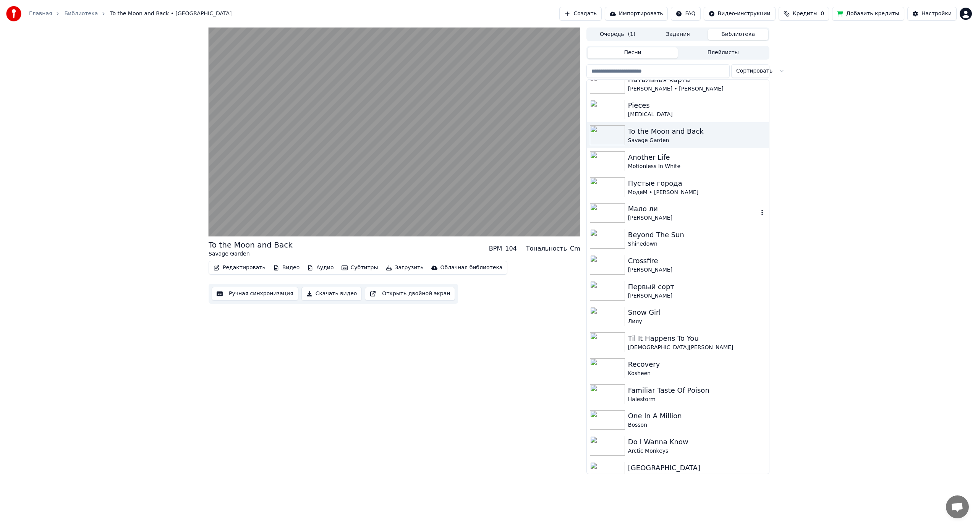
click at [689, 214] on div "Мало ли" at bounding box center [693, 209] width 130 height 11
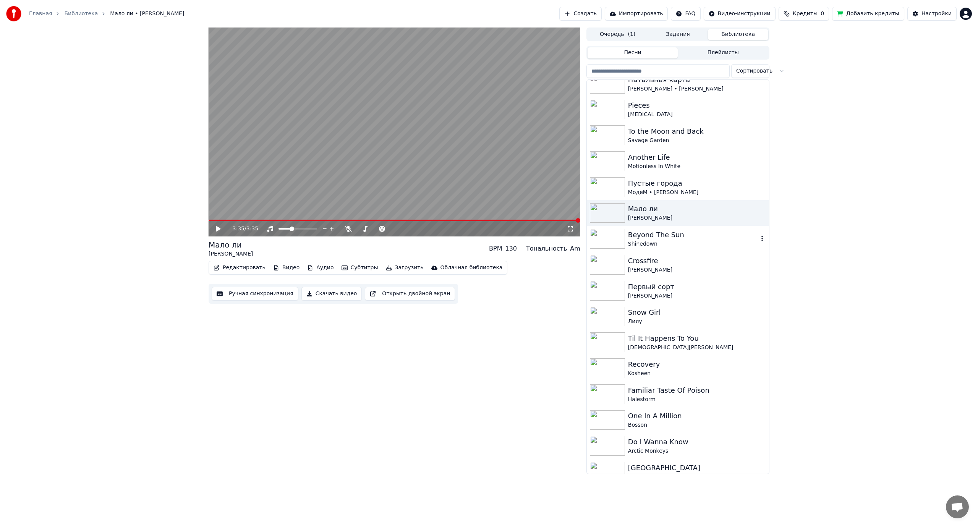
click at [670, 240] on div "Beyond The Sun" at bounding box center [693, 235] width 130 height 11
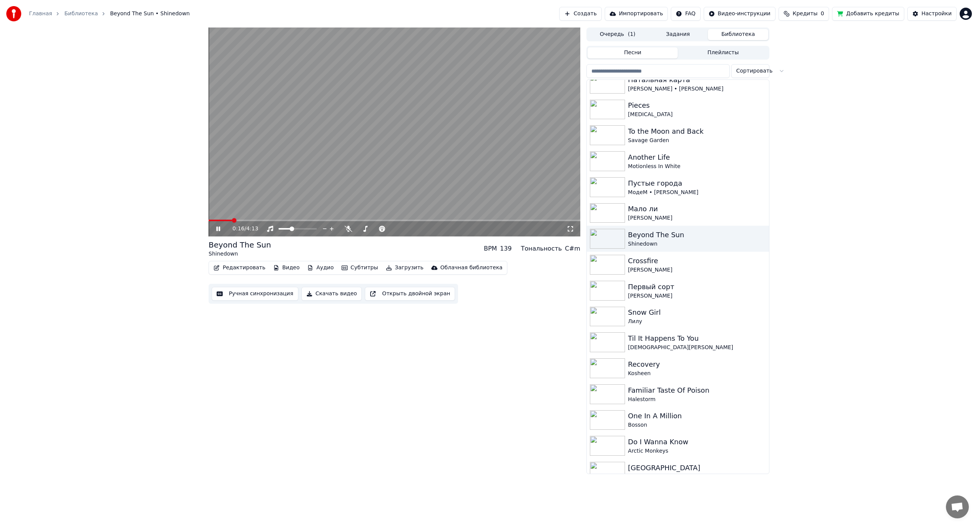
click at [232, 221] on span at bounding box center [220, 221] width 23 height 2
click at [296, 228] on span at bounding box center [296, 229] width 5 height 5
click at [346, 228] on icon at bounding box center [349, 229] width 8 height 6
click at [431, 220] on span at bounding box center [331, 221] width 244 height 2
click at [377, 230] on span at bounding box center [377, 229] width 5 height 5
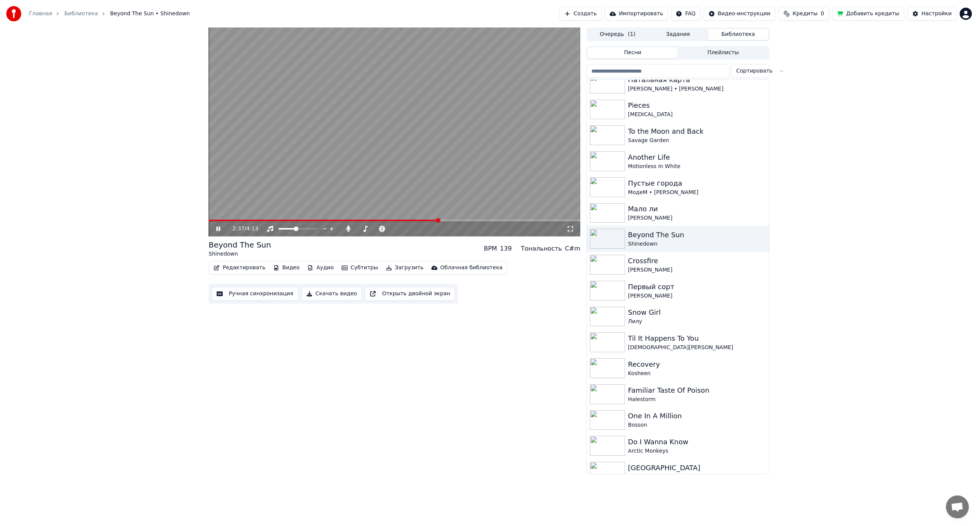
click at [426, 220] on span at bounding box center [324, 221] width 230 height 2
click at [415, 221] on span at bounding box center [320, 221] width 222 height 2
click at [347, 230] on icon at bounding box center [349, 229] width 8 height 6
drag, startPoint x: 348, startPoint y: 229, endPoint x: 341, endPoint y: 232, distance: 7.4
click at [348, 229] on icon at bounding box center [349, 229] width 8 height 6
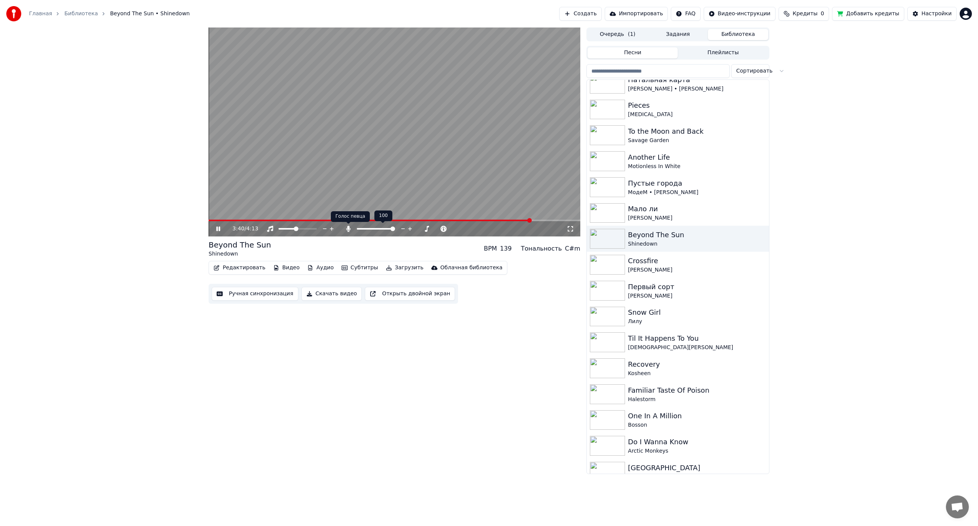
click at [349, 231] on icon at bounding box center [348, 229] width 4 height 6
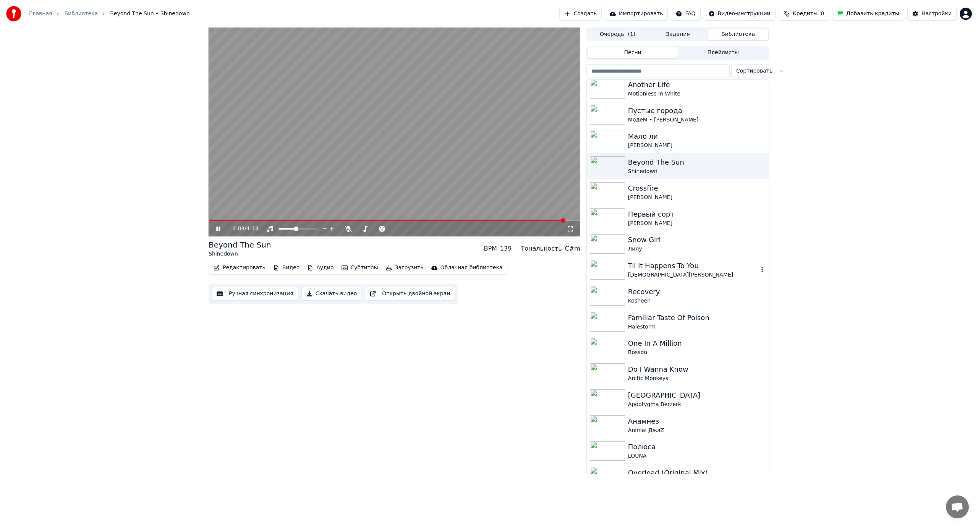
scroll to position [268, 0]
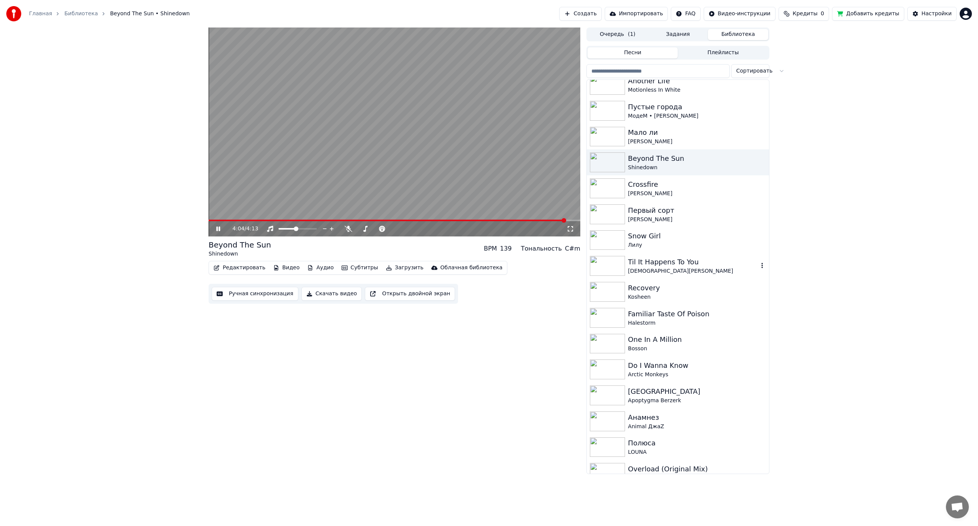
click at [668, 261] on div "Til It Happens To You" at bounding box center [693, 262] width 130 height 11
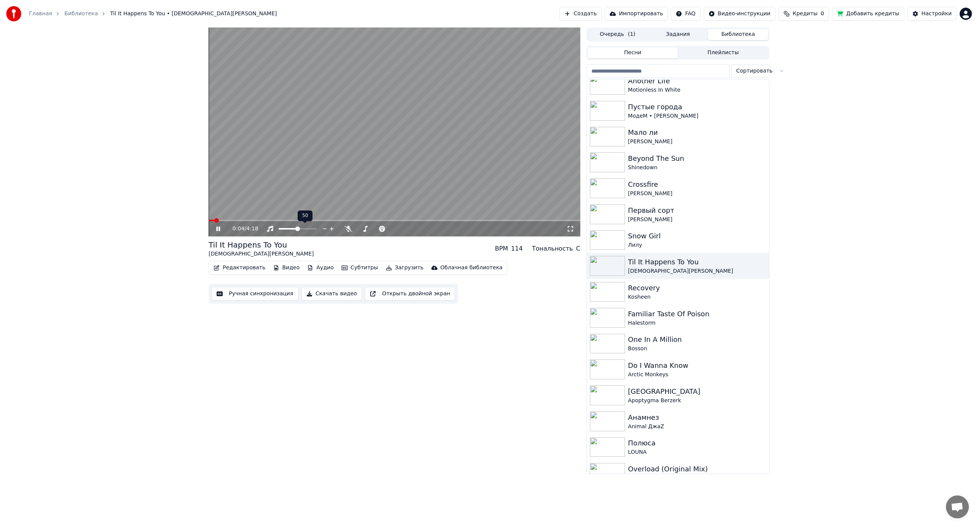
click at [298, 229] on span at bounding box center [297, 229] width 5 height 5
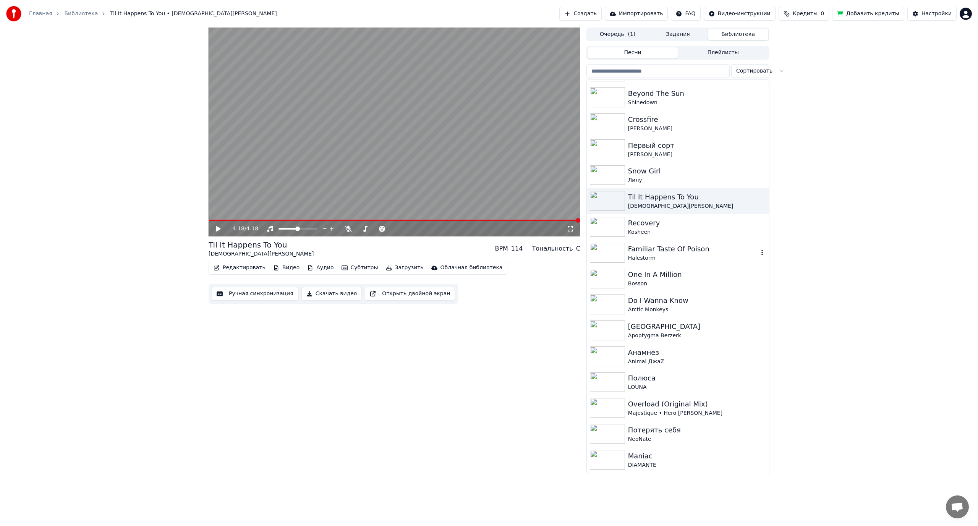
scroll to position [344, 0]
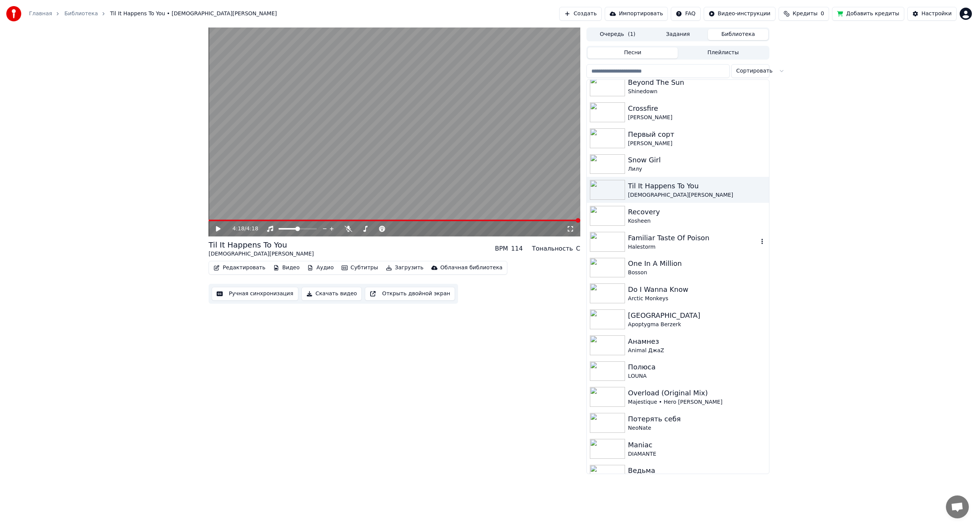
click at [671, 241] on div "Familiar Taste Of Poison" at bounding box center [693, 238] width 130 height 11
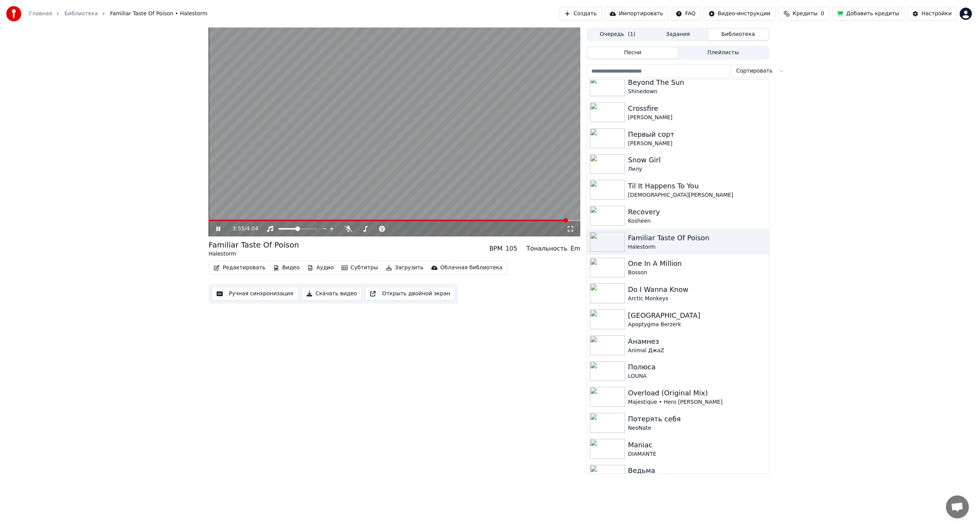
click at [483, 155] on video at bounding box center [395, 132] width 372 height 209
click at [688, 310] on div "[GEOGRAPHIC_DATA]" at bounding box center [693, 315] width 130 height 11
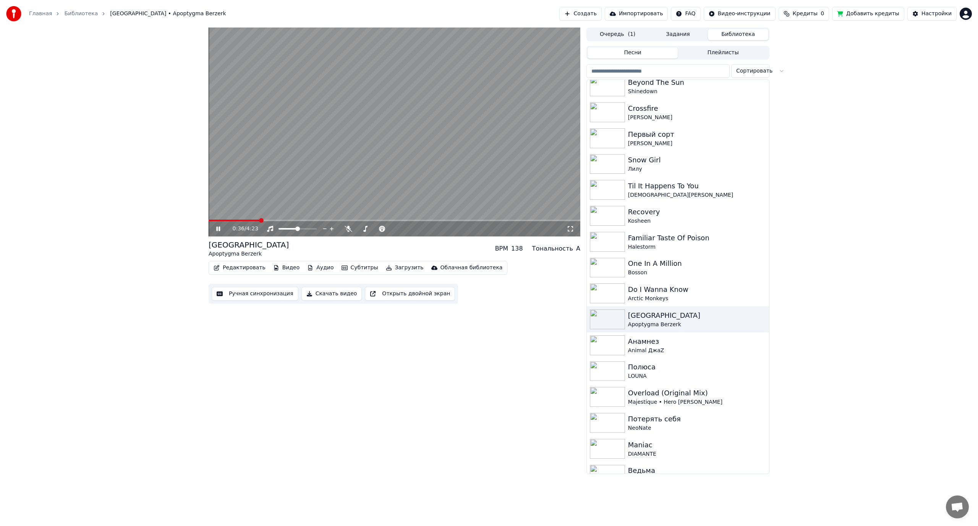
click at [246, 220] on span at bounding box center [234, 221] width 51 height 2
click at [238, 221] on span at bounding box center [224, 221] width 30 height 2
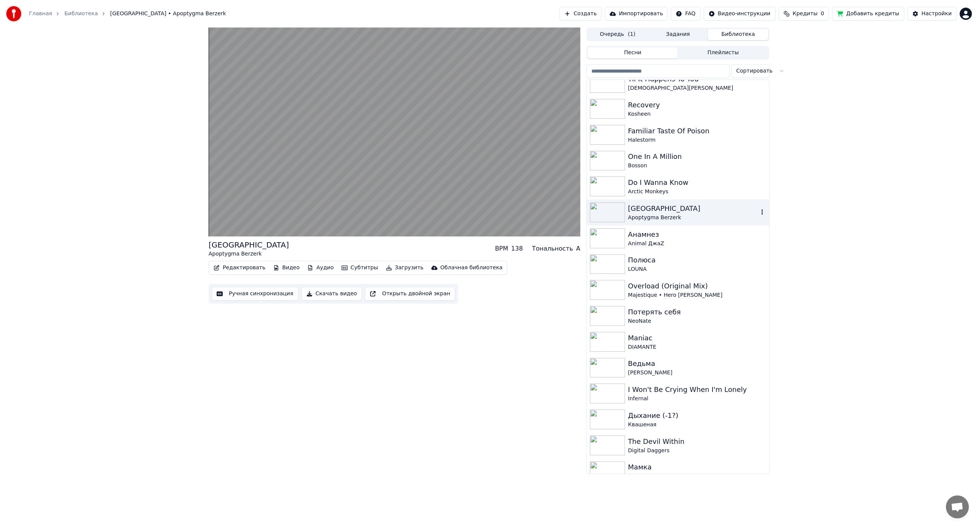
scroll to position [459, 0]
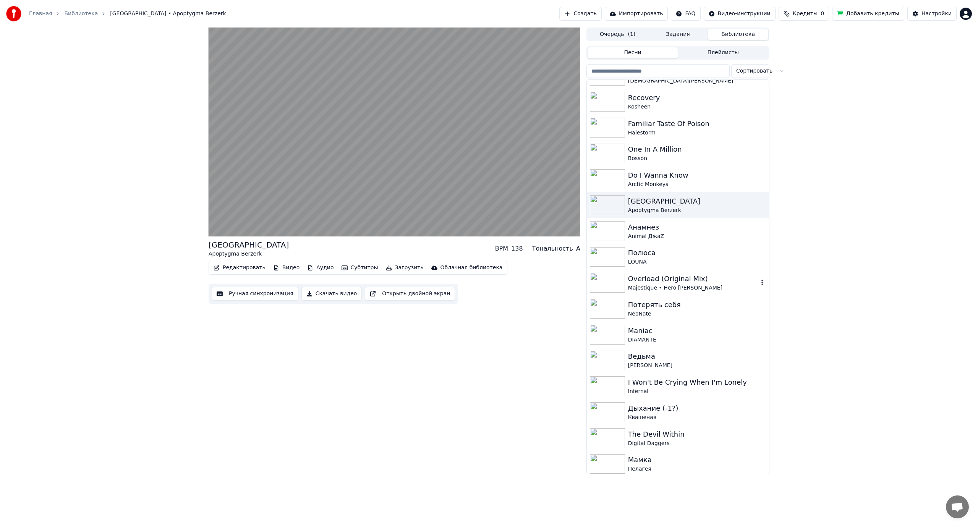
click at [668, 282] on div "Overload (Original Mix)" at bounding box center [693, 279] width 130 height 11
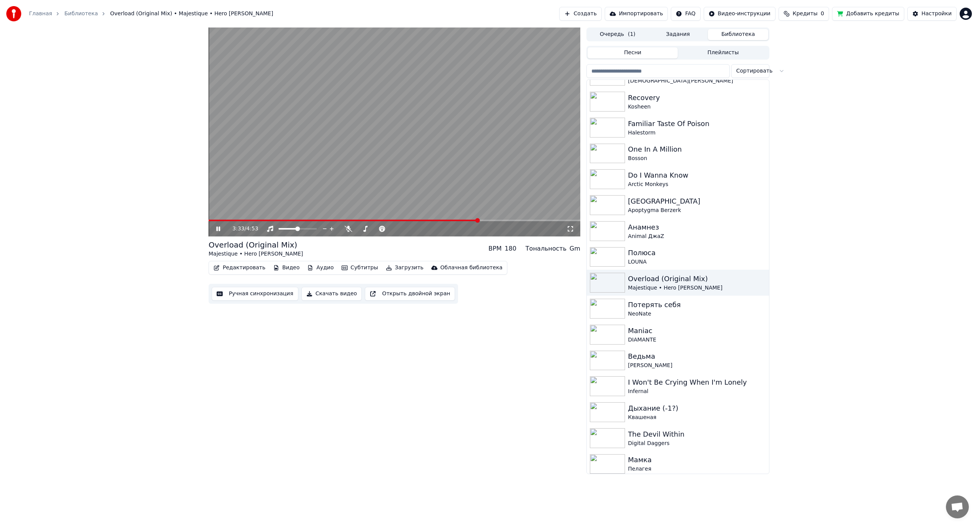
click at [457, 140] on video at bounding box center [395, 132] width 372 height 209
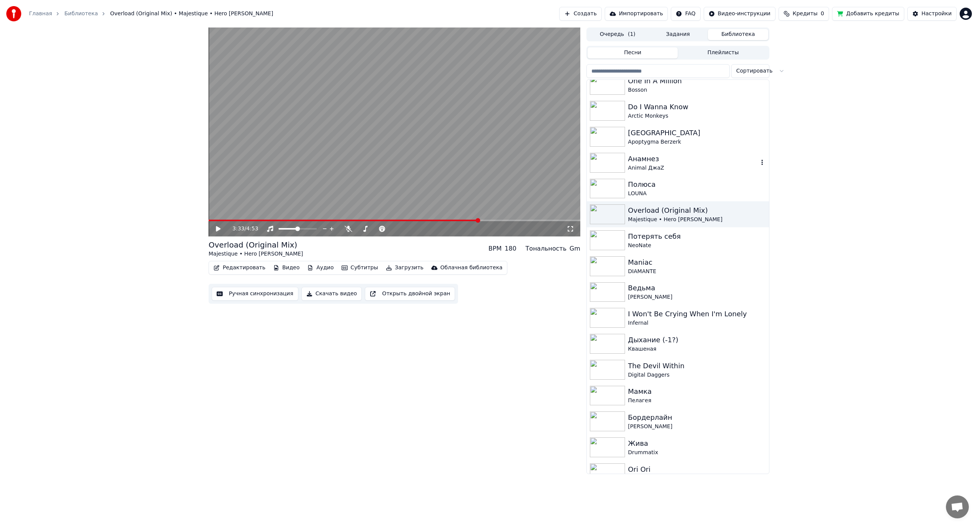
scroll to position [535, 0]
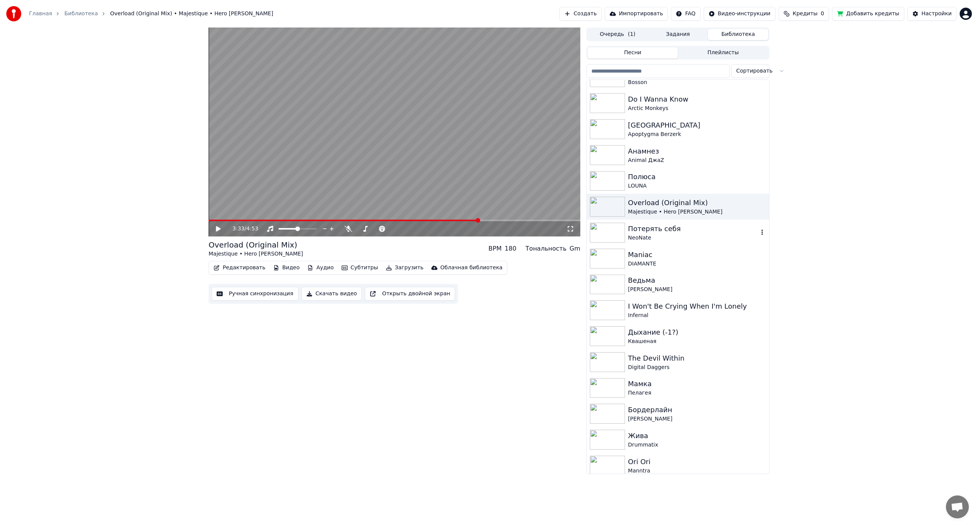
click at [660, 233] on div "Потерять себя" at bounding box center [693, 229] width 130 height 11
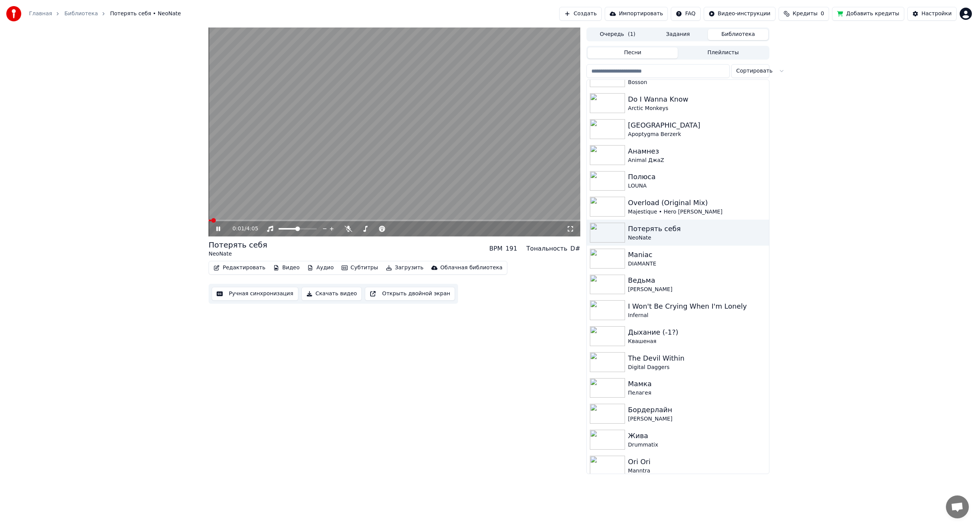
click at [211, 218] on span at bounding box center [213, 220] width 5 height 5
click at [249, 197] on video at bounding box center [395, 132] width 372 height 209
click at [209, 220] on span at bounding box center [211, 220] width 5 height 5
click at [308, 170] on video at bounding box center [395, 132] width 372 height 209
click at [266, 165] on video at bounding box center [395, 132] width 372 height 209
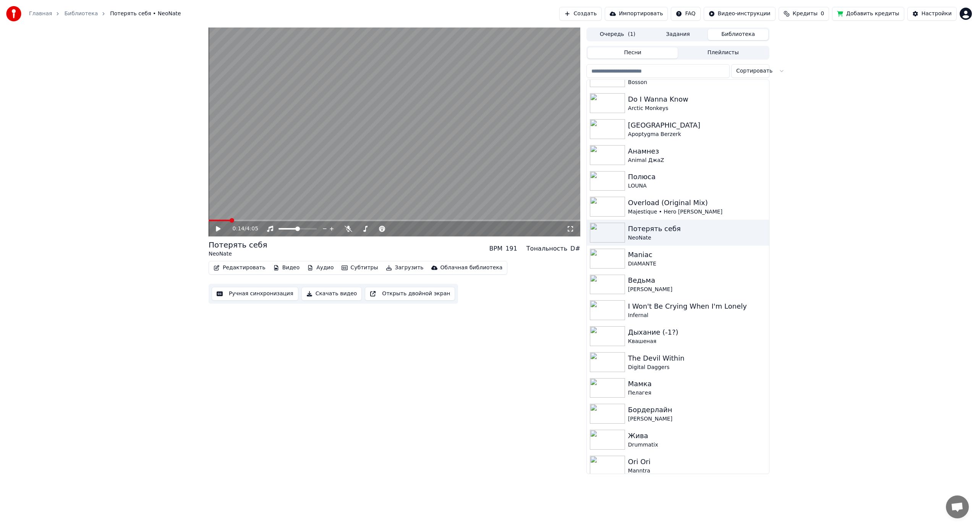
click at [230, 221] on span at bounding box center [232, 220] width 5 height 5
drag, startPoint x: 348, startPoint y: 229, endPoint x: 380, endPoint y: 229, distance: 31.7
click at [348, 228] on icon at bounding box center [349, 229] width 8 height 6
click at [364, 230] on span at bounding box center [366, 229] width 5 height 5
click at [246, 186] on video at bounding box center [395, 132] width 372 height 209
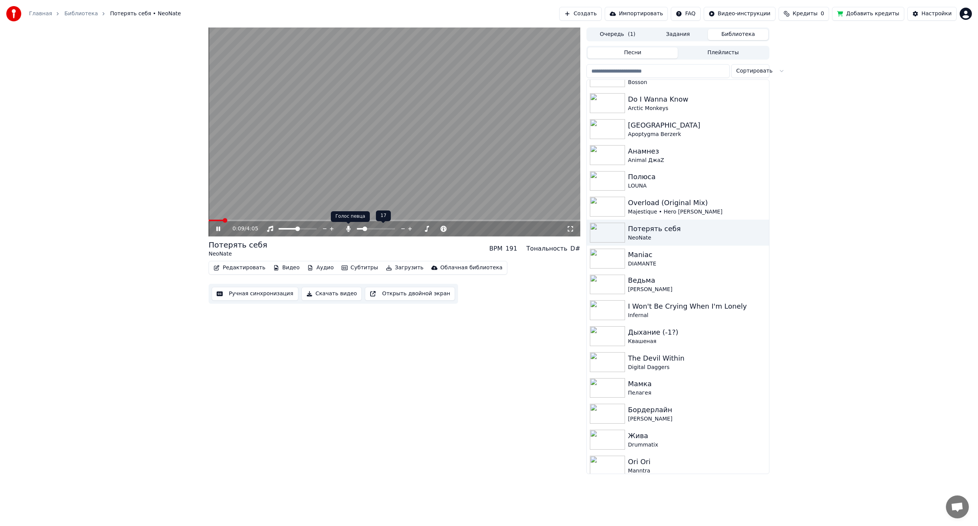
click at [346, 229] on icon at bounding box center [349, 229] width 8 height 6
click at [209, 221] on span at bounding box center [211, 220] width 5 height 5
click at [209, 220] on span at bounding box center [211, 220] width 5 height 5
click at [526, 220] on span at bounding box center [367, 221] width 317 height 2
click at [516, 221] on span at bounding box center [368, 221] width 319 height 2
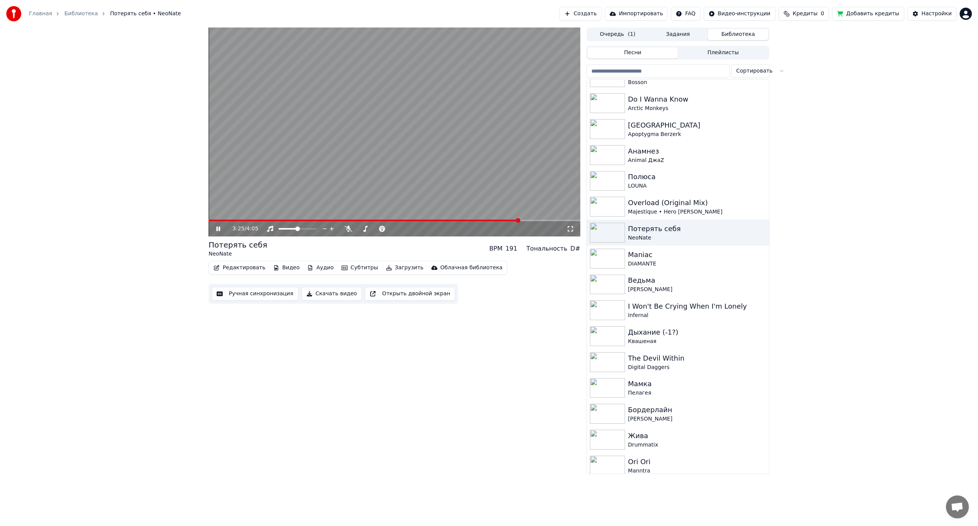
click at [508, 221] on span at bounding box center [364, 221] width 311 height 2
click at [516, 222] on div "3:48 / 4:05" at bounding box center [395, 228] width 372 height 15
click at [517, 219] on video at bounding box center [395, 132] width 372 height 209
click at [513, 221] on span at bounding box center [382, 221] width 347 height 2
click at [502, 198] on video at bounding box center [395, 132] width 372 height 209
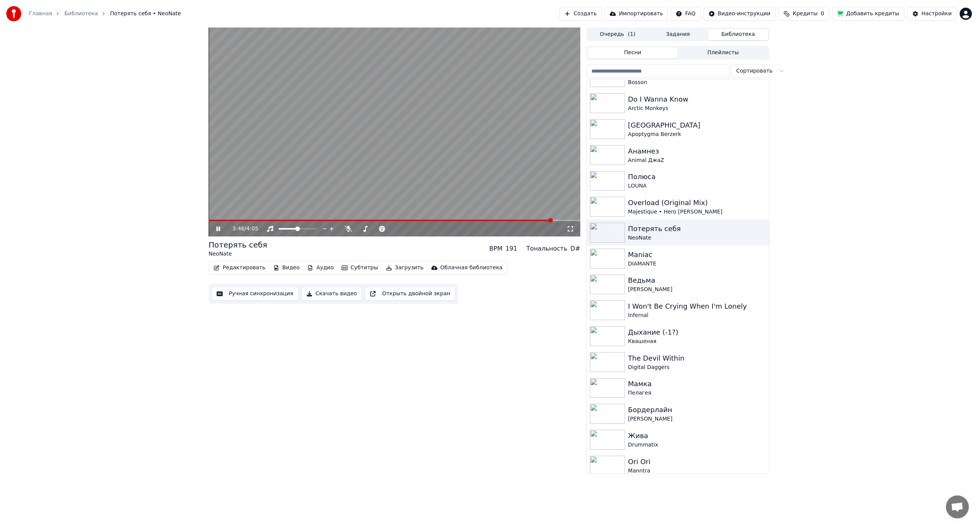
click at [467, 137] on video at bounding box center [395, 132] width 372 height 209
click at [520, 221] on span at bounding box center [381, 221] width 344 height 2
click at [503, 221] on span at bounding box center [364, 221] width 311 height 2
click at [501, 208] on video at bounding box center [395, 132] width 372 height 209
click at [516, 220] on span at bounding box center [380, 221] width 343 height 2
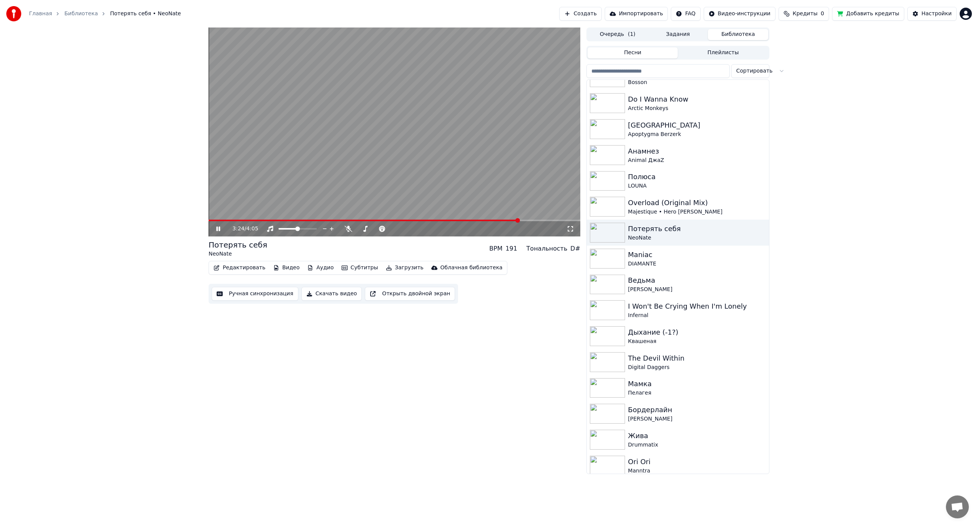
click at [455, 196] on video at bounding box center [395, 132] width 372 height 209
click at [348, 229] on icon at bounding box center [349, 229] width 8 height 6
click at [368, 230] on span at bounding box center [370, 229] width 5 height 5
click at [396, 173] on video at bounding box center [395, 132] width 372 height 209
click at [520, 220] on span at bounding box center [381, 221] width 344 height 2
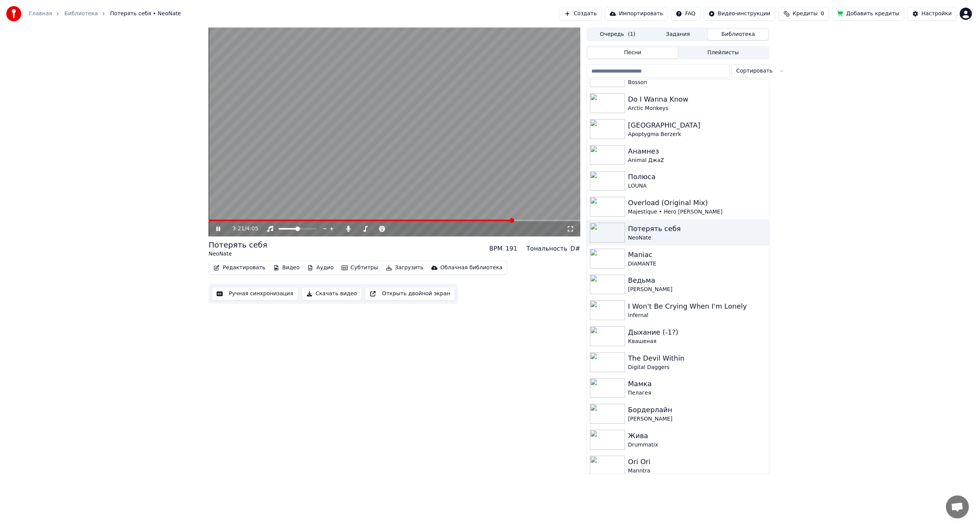
click at [514, 220] on span at bounding box center [361, 221] width 305 height 2
click at [521, 191] on video at bounding box center [395, 132] width 372 height 209
click at [348, 230] on icon at bounding box center [348, 229] width 4 height 6
click at [509, 220] on span at bounding box center [365, 221] width 312 height 2
click at [479, 188] on video at bounding box center [395, 132] width 372 height 209
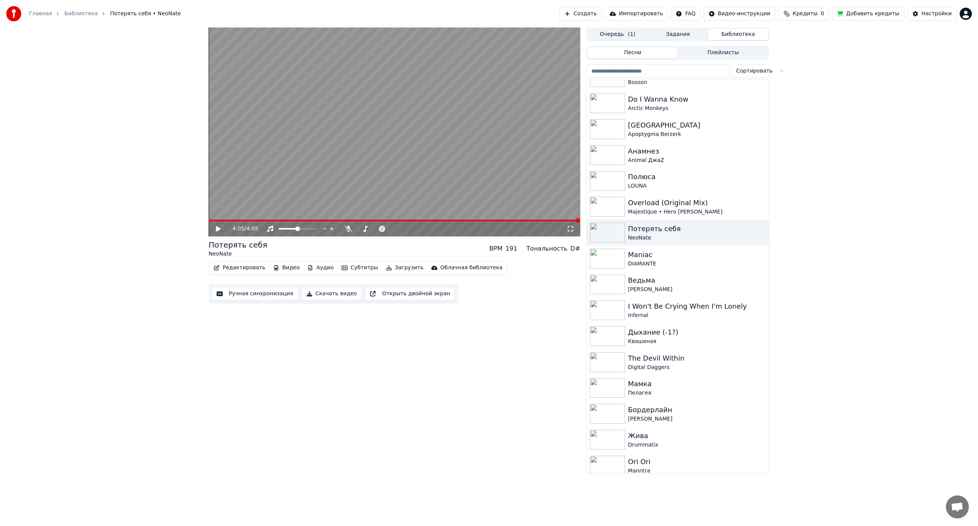
click at [442, 220] on span at bounding box center [395, 221] width 372 height 2
click at [395, 191] on video at bounding box center [395, 132] width 372 height 209
click at [417, 220] on span at bounding box center [329, 221] width 240 height 2
click at [430, 220] on span at bounding box center [395, 221] width 372 height 2
click at [443, 219] on video at bounding box center [395, 132] width 372 height 209
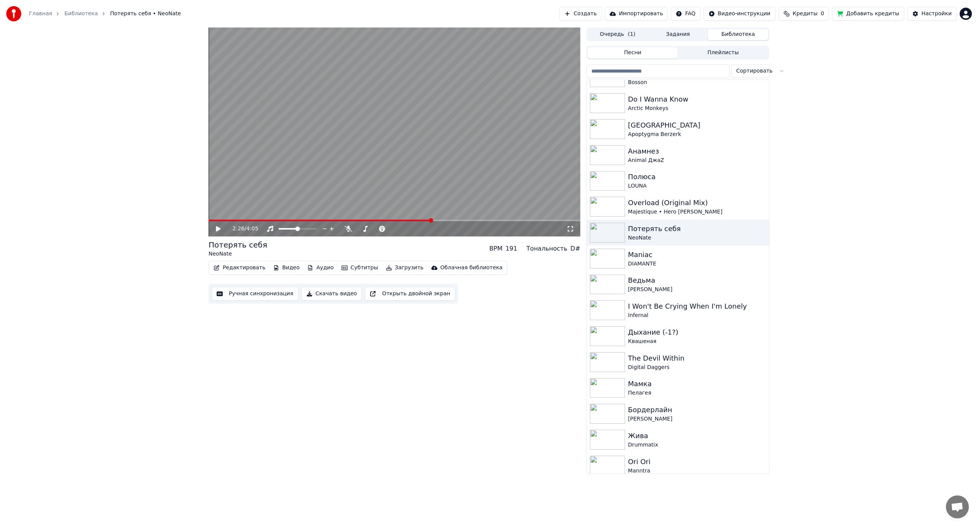
click at [443, 220] on span at bounding box center [395, 221] width 372 height 2
click at [447, 203] on video at bounding box center [395, 132] width 372 height 209
click at [453, 220] on span at bounding box center [395, 221] width 372 height 2
click at [462, 220] on span at bounding box center [395, 221] width 372 height 2
click at [472, 220] on span at bounding box center [395, 221] width 372 height 2
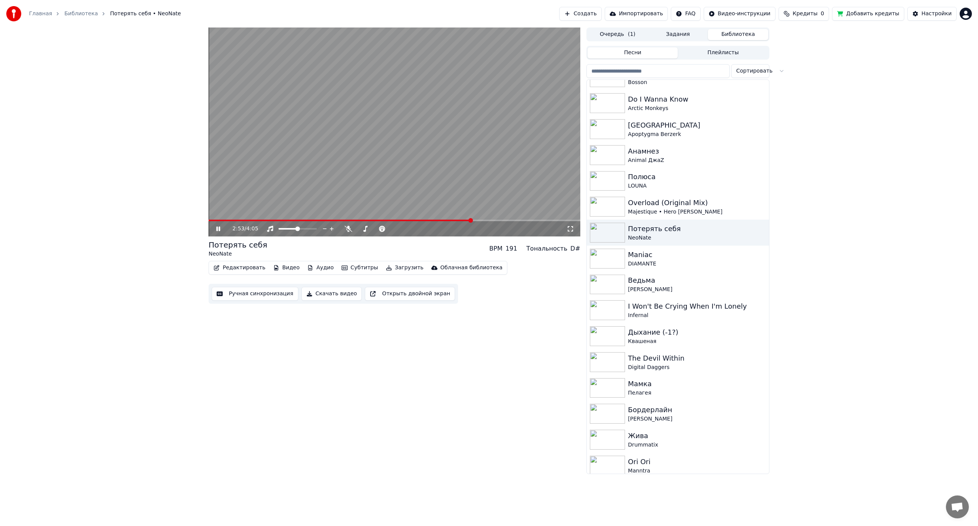
click at [479, 220] on span at bounding box center [395, 221] width 372 height 2
click at [393, 129] on video at bounding box center [395, 132] width 372 height 209
click at [684, 283] on div "Ведьма" at bounding box center [693, 280] width 130 height 11
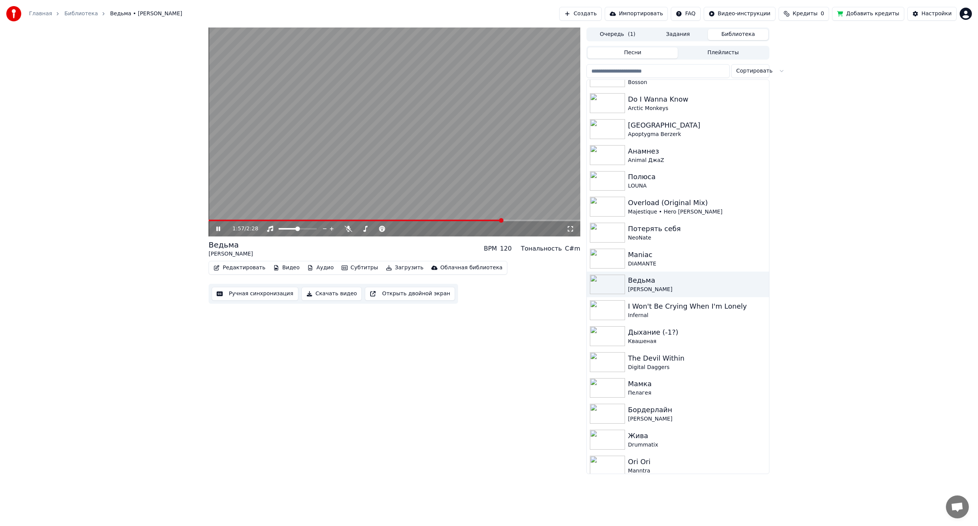
click at [447, 113] on video at bounding box center [395, 132] width 372 height 209
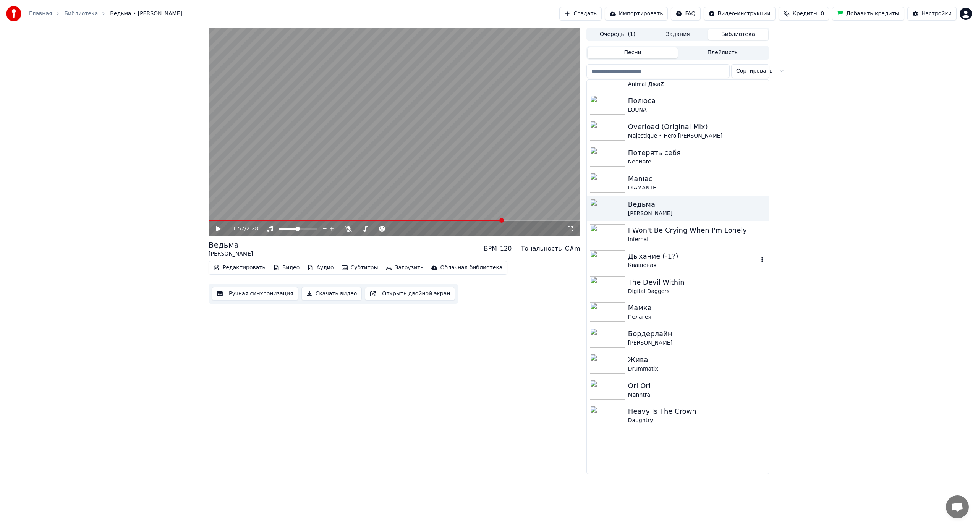
scroll to position [612, 0]
click at [684, 290] on div "Digital Daggers" at bounding box center [693, 291] width 130 height 8
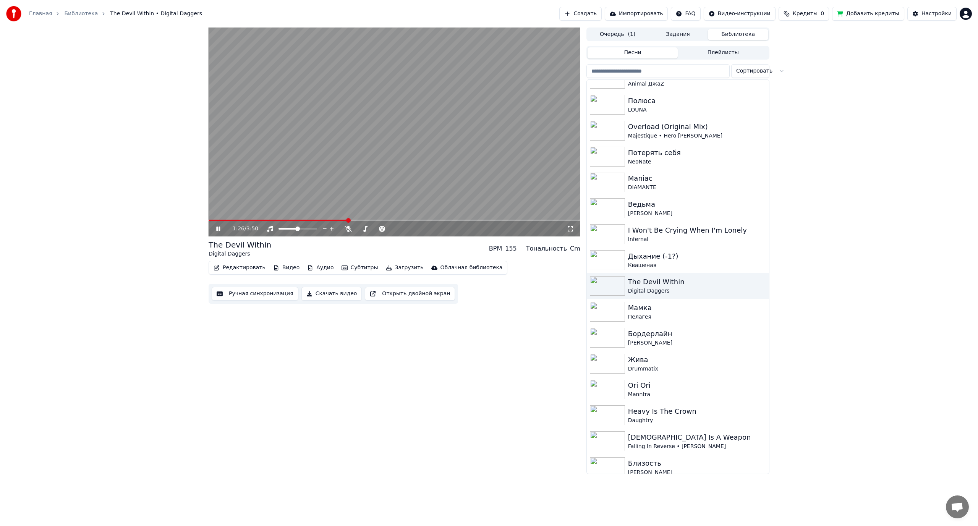
click at [477, 135] on video at bounding box center [395, 132] width 372 height 209
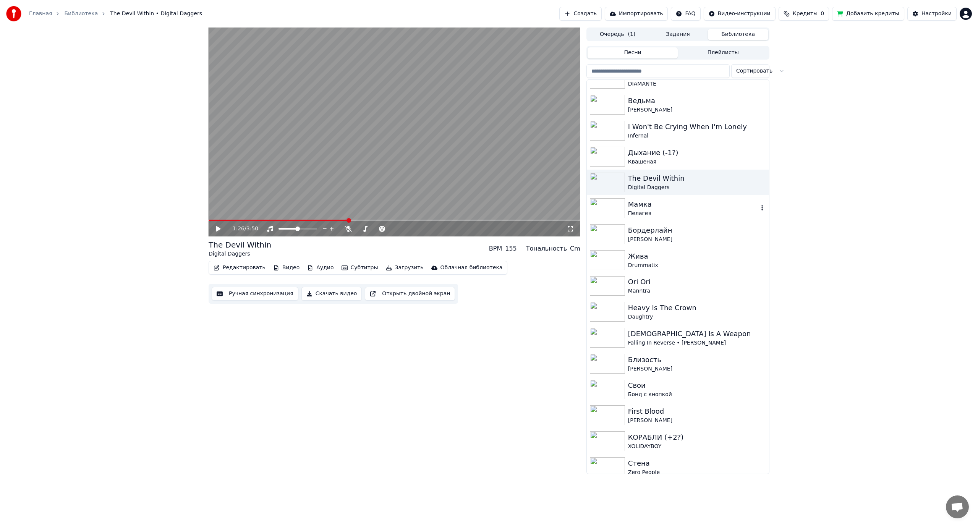
scroll to position [726, 0]
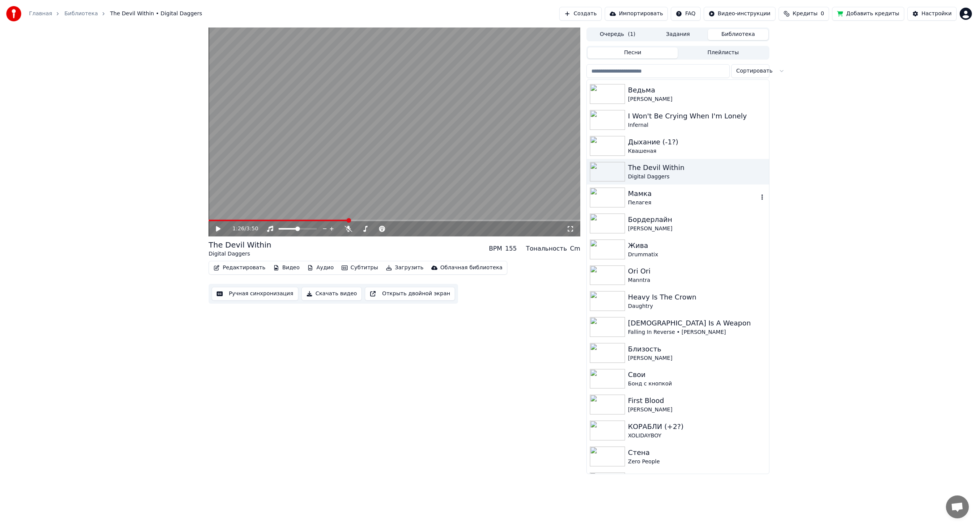
click at [677, 202] on div "Пелагея" at bounding box center [693, 203] width 130 height 8
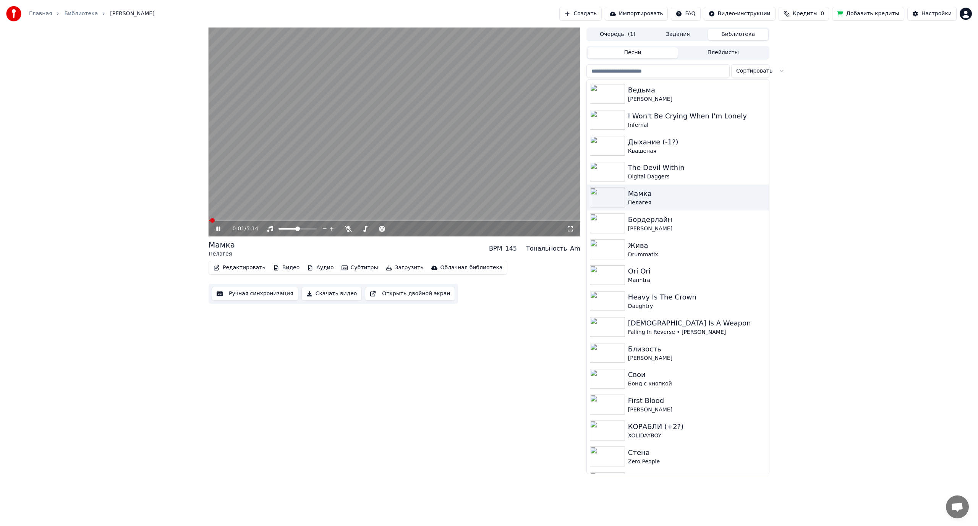
click at [241, 219] on video at bounding box center [395, 132] width 372 height 209
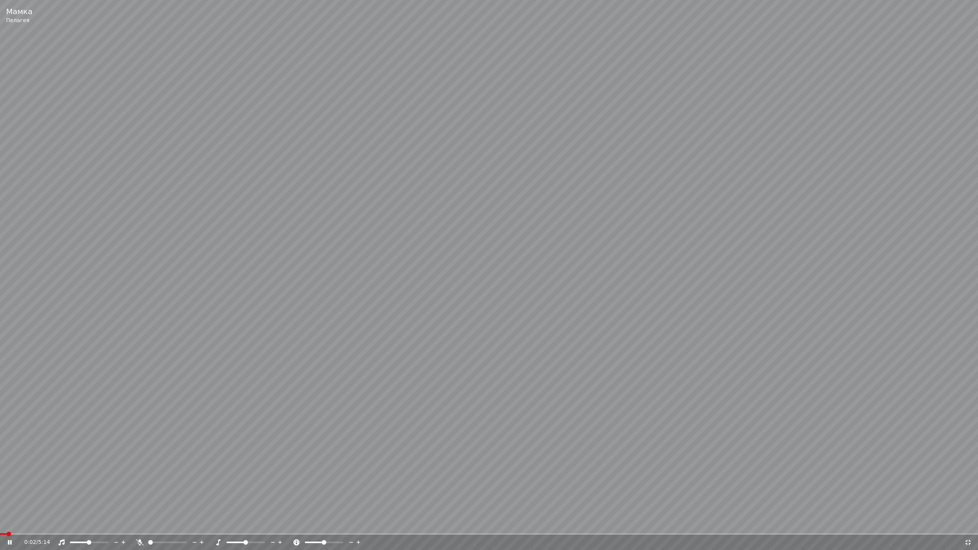
click at [258, 230] on video at bounding box center [489, 275] width 978 height 550
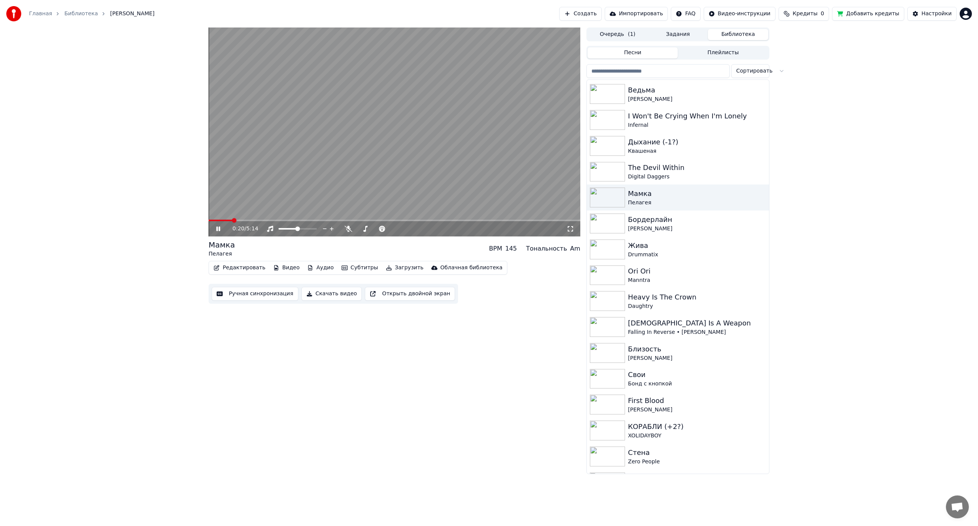
click at [233, 221] on span at bounding box center [395, 221] width 372 height 2
click at [249, 221] on span at bounding box center [395, 221] width 372 height 2
click at [247, 221] on span at bounding box center [228, 221] width 38 height 2
click at [243, 221] on span at bounding box center [228, 221] width 38 height 2
click at [664, 226] on div "[PERSON_NAME]" at bounding box center [693, 229] width 130 height 8
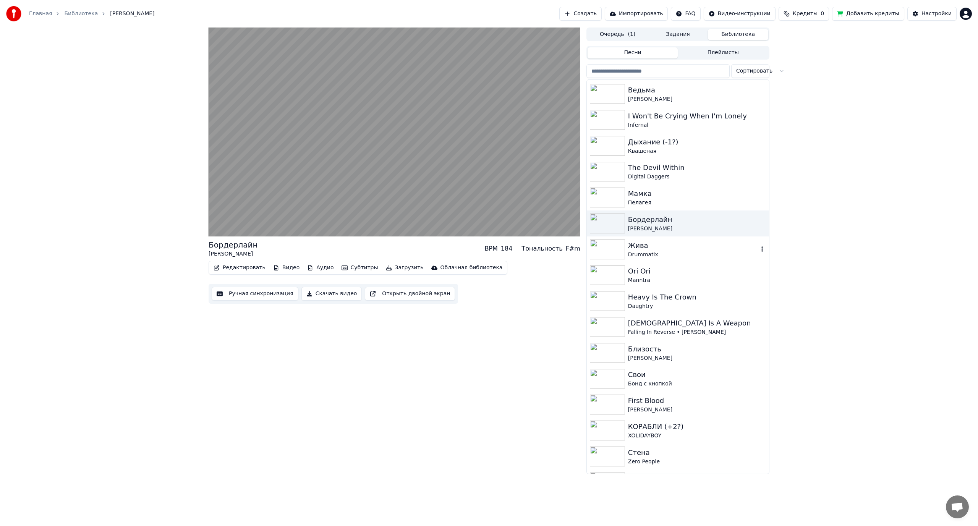
click at [669, 247] on div "Жива" at bounding box center [693, 245] width 130 height 11
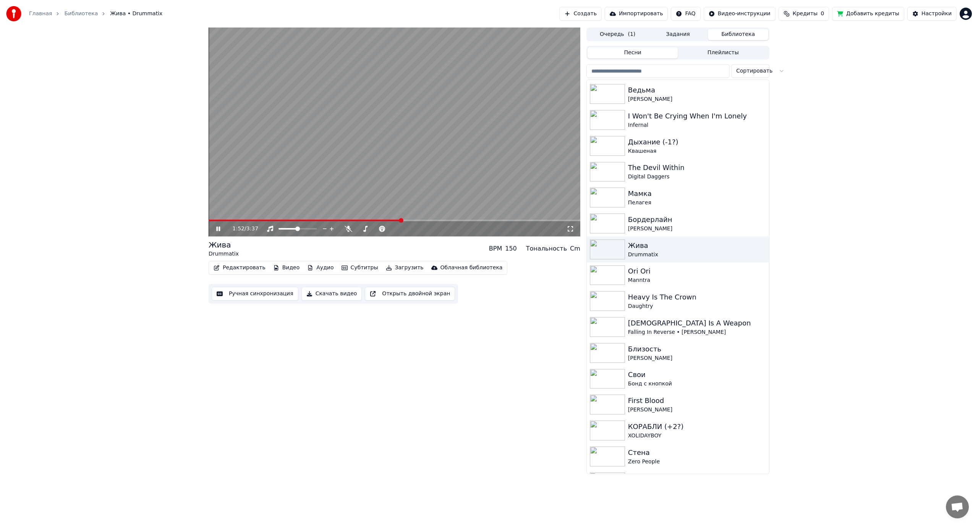
click at [379, 170] on video at bounding box center [395, 132] width 372 height 209
click at [646, 279] on div "Manntra" at bounding box center [693, 281] width 130 height 8
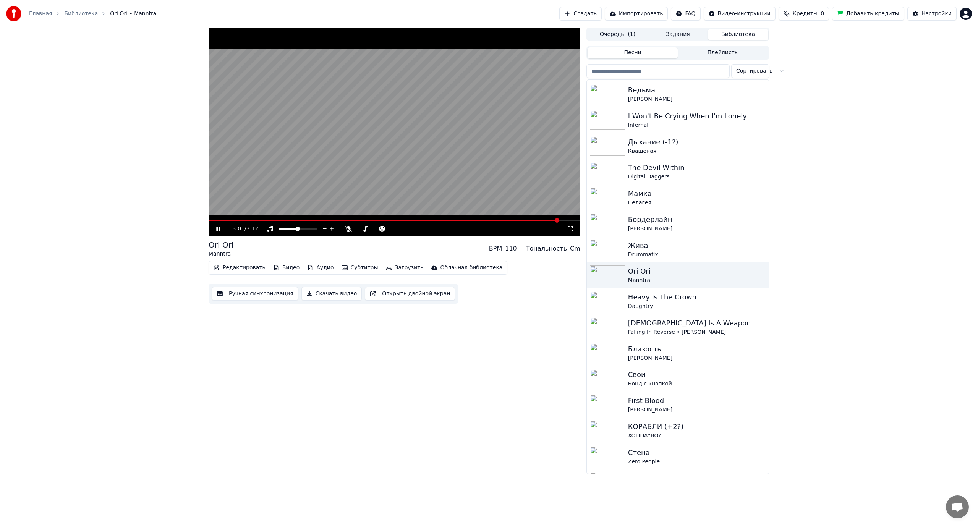
click at [436, 154] on video at bounding box center [395, 132] width 372 height 209
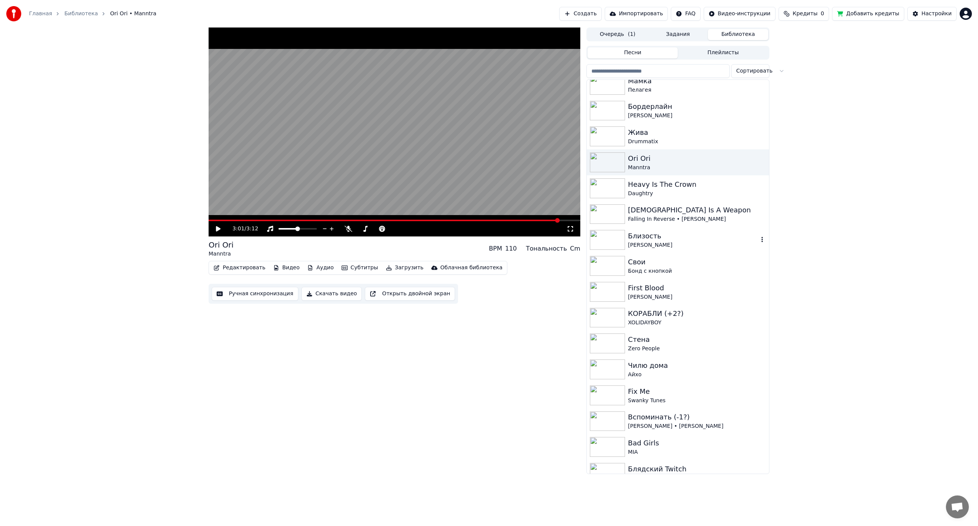
scroll to position [841, 0]
click at [668, 237] on div "Близость" at bounding box center [693, 235] width 130 height 11
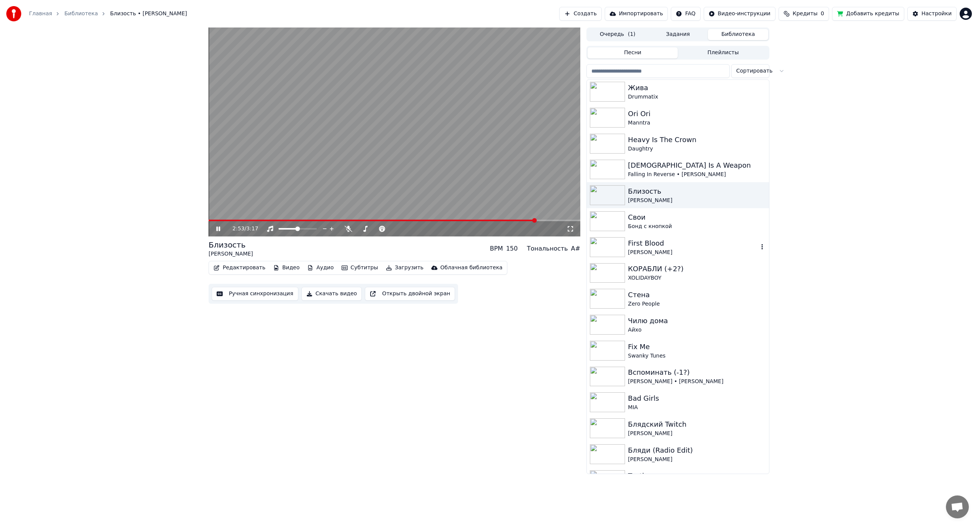
scroll to position [917, 0]
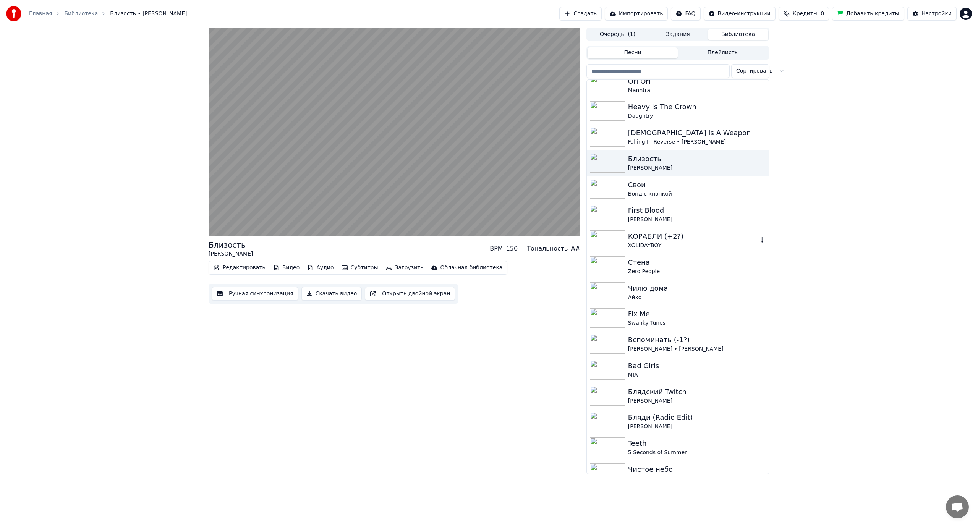
click at [675, 241] on div "КОРАБЛИ (+2?)" at bounding box center [693, 236] width 130 height 11
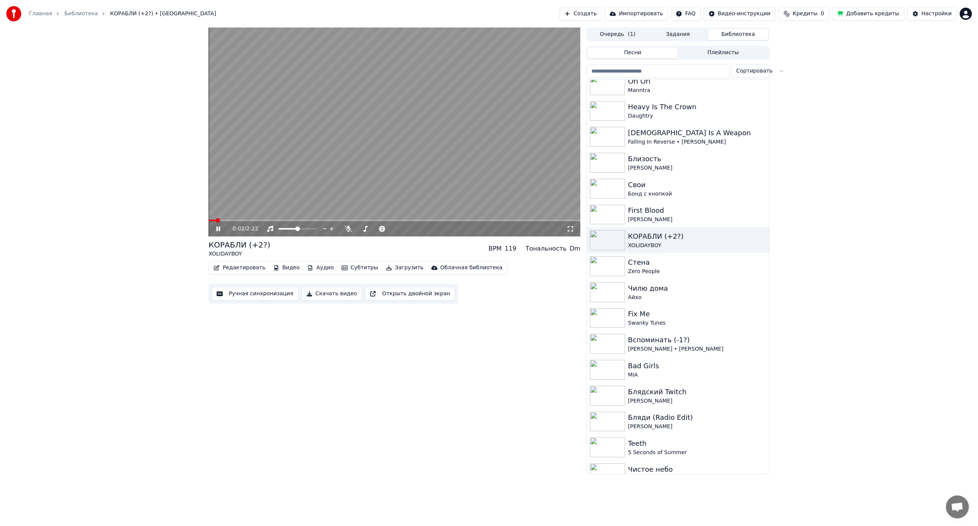
click at [334, 165] on video at bounding box center [395, 132] width 372 height 209
click at [427, 228] on icon at bounding box center [427, 229] width 4 height 4
click at [209, 222] on span at bounding box center [211, 220] width 5 height 5
click at [378, 162] on video at bounding box center [395, 132] width 372 height 209
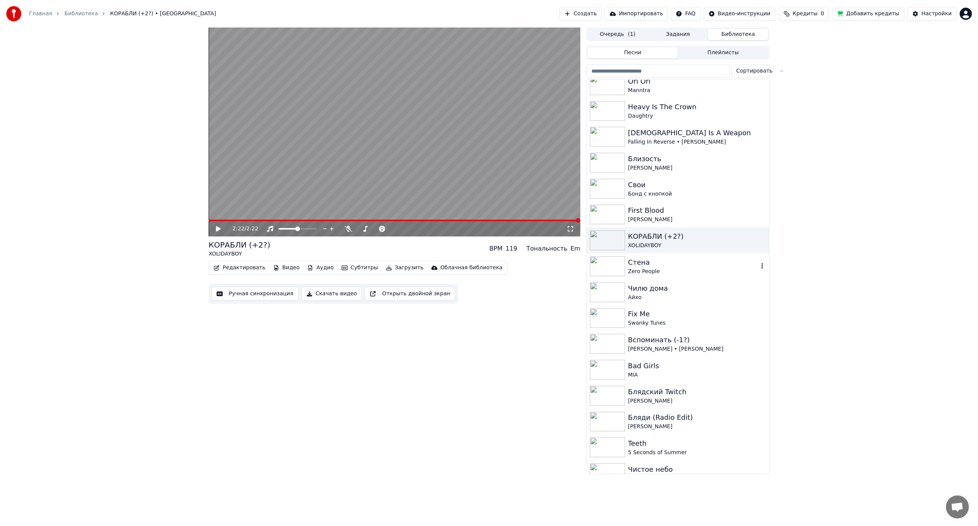
click at [647, 271] on div "Zero People" at bounding box center [693, 272] width 130 height 8
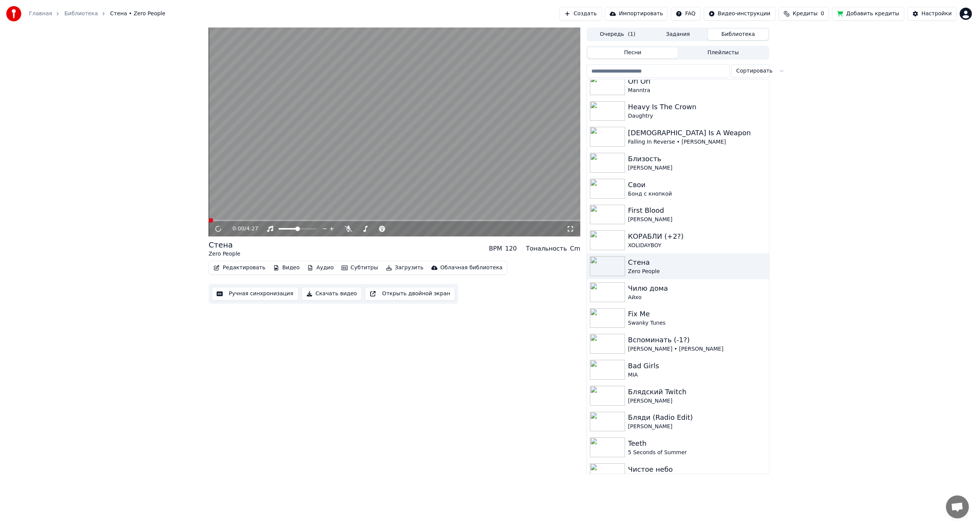
click at [345, 174] on video at bounding box center [395, 132] width 372 height 209
click at [420, 228] on icon at bounding box center [420, 229] width 7 height 8
click at [656, 295] on div "Айхо" at bounding box center [693, 298] width 130 height 8
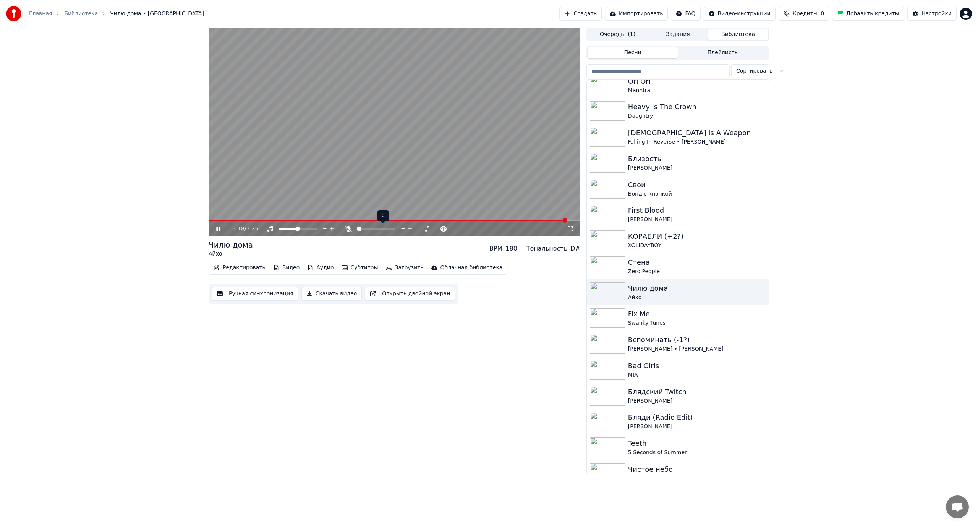
click at [348, 229] on icon at bounding box center [349, 229] width 8 height 6
click at [311, 158] on video at bounding box center [395, 132] width 372 height 209
click at [364, 231] on span at bounding box center [365, 229] width 5 height 5
click at [350, 227] on icon at bounding box center [349, 229] width 8 height 6
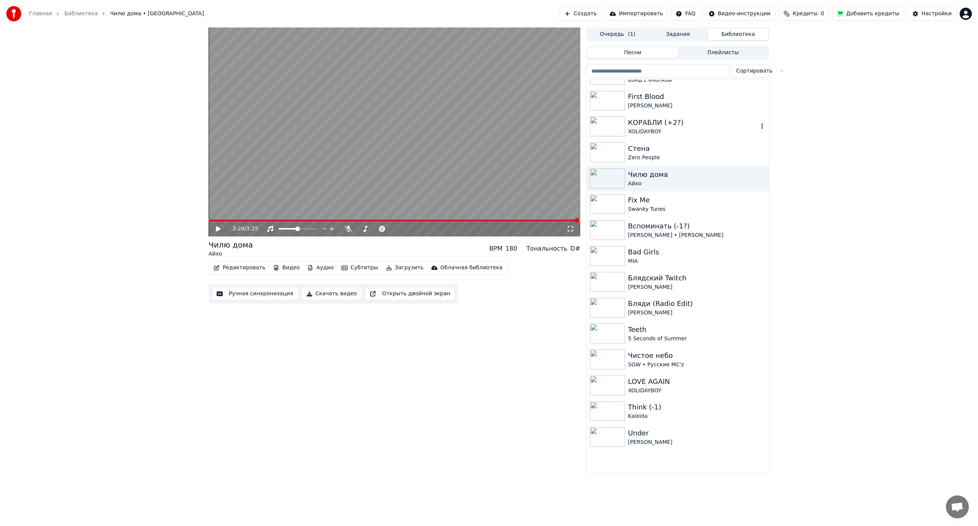
scroll to position [1032, 0]
click at [671, 207] on div "Swanky Tunes" at bounding box center [693, 209] width 130 height 8
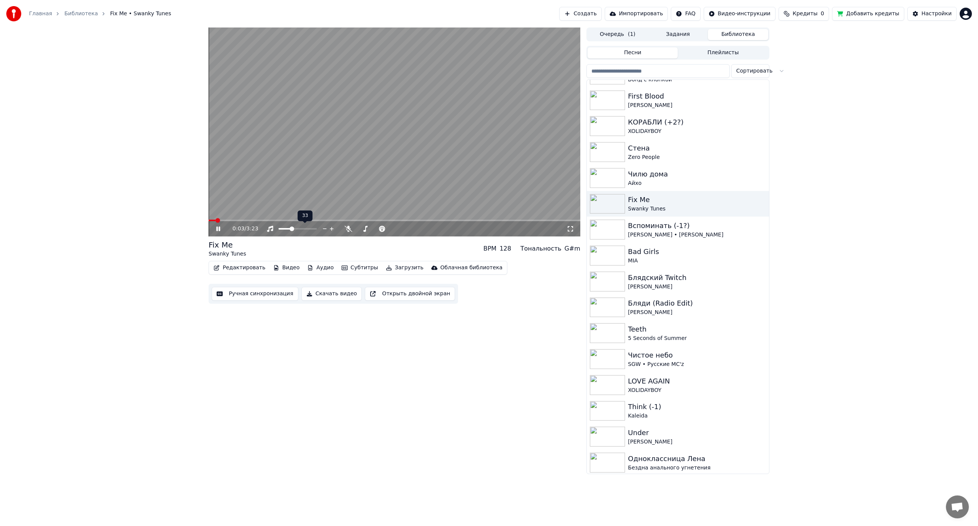
click at [291, 229] on span at bounding box center [292, 229] width 5 height 5
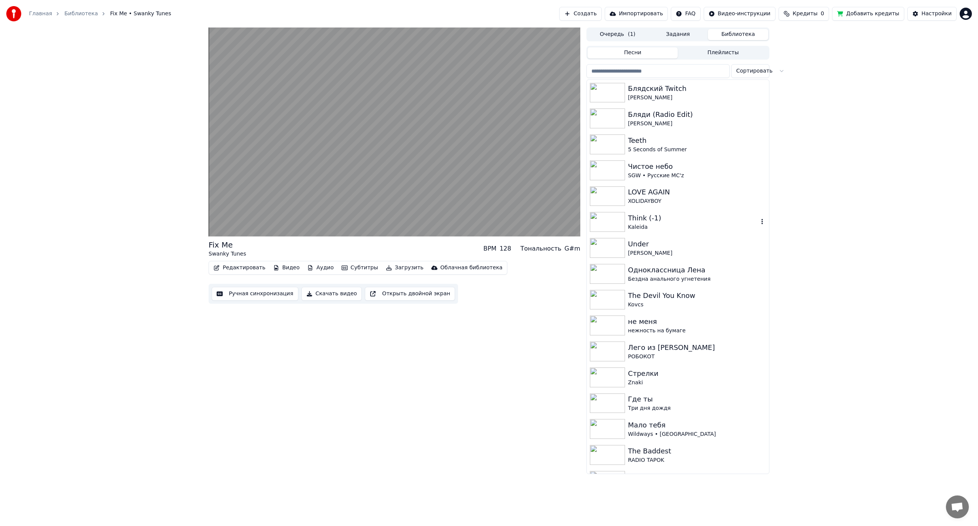
scroll to position [1223, 0]
click at [689, 203] on div "XOLIDAYBOY" at bounding box center [693, 200] width 130 height 8
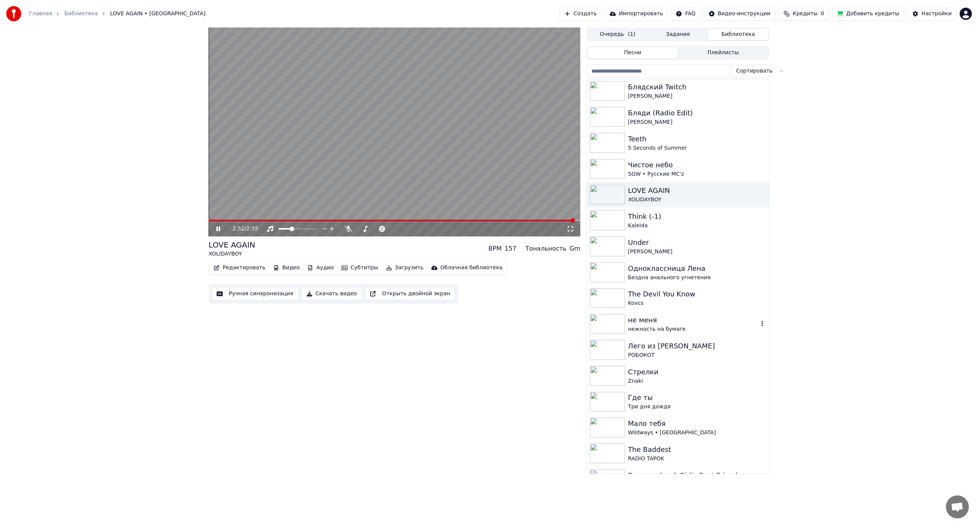
click at [676, 324] on div "не меня" at bounding box center [693, 320] width 130 height 11
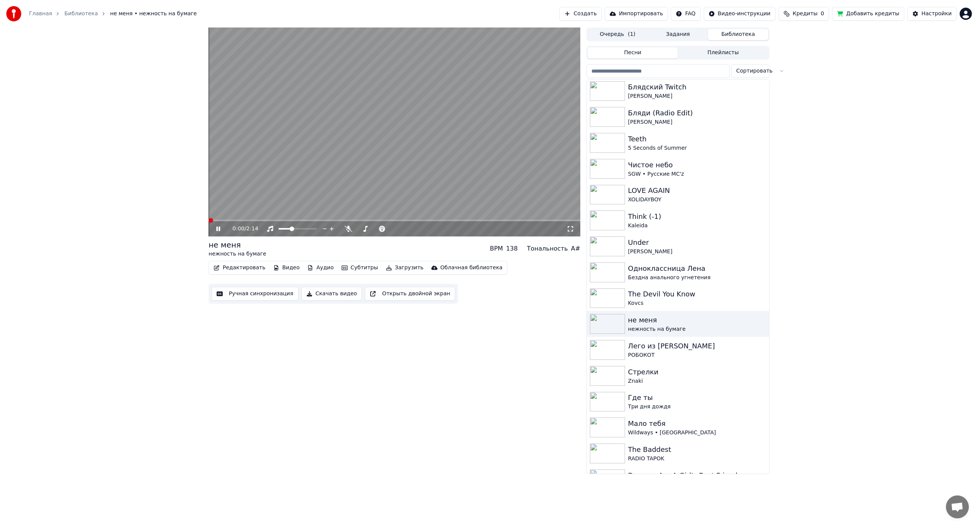
click at [209, 223] on span at bounding box center [211, 220] width 5 height 5
click at [299, 228] on span at bounding box center [298, 229] width 5 height 5
click at [439, 220] on span at bounding box center [324, 221] width 230 height 2
click at [428, 220] on span at bounding box center [326, 221] width 234 height 2
click at [346, 229] on icon at bounding box center [349, 229] width 8 height 6
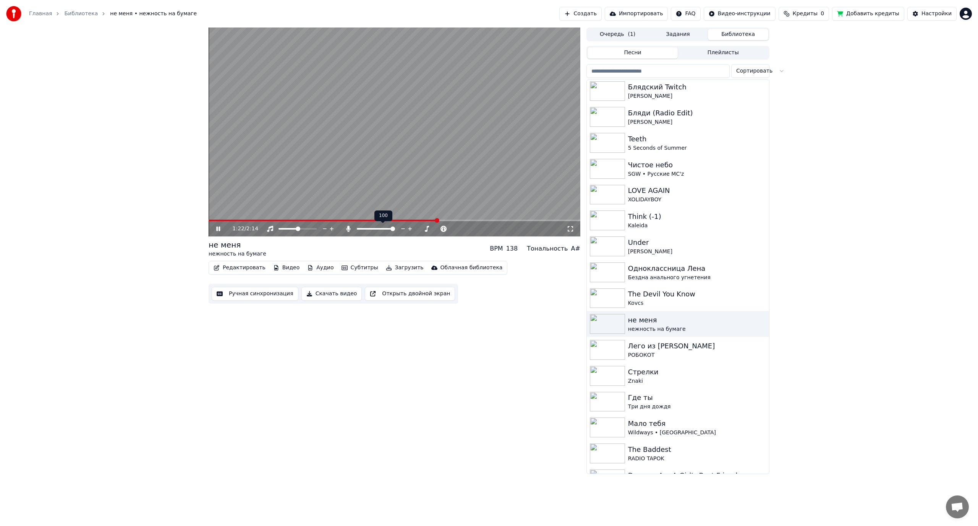
click at [346, 229] on icon at bounding box center [349, 229] width 8 height 6
click at [409, 220] on span at bounding box center [408, 220] width 5 height 5
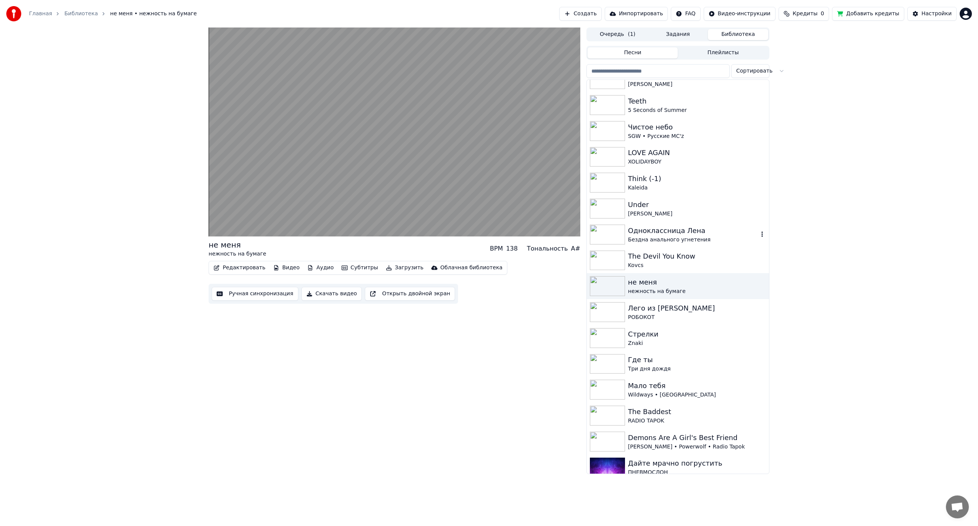
scroll to position [1300, 0]
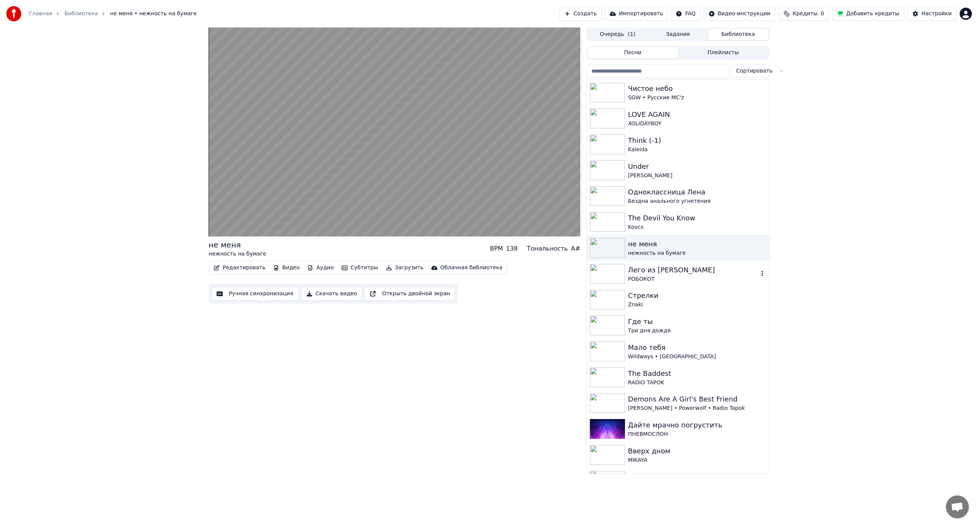
click at [672, 270] on div "Лего из [PERSON_NAME]" at bounding box center [693, 270] width 130 height 11
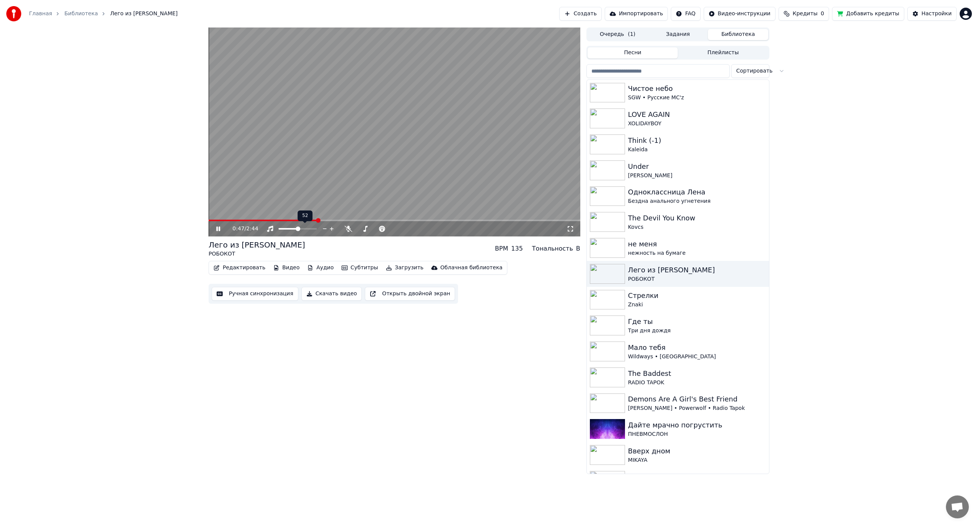
click at [299, 226] on div "0:47 / 2:44" at bounding box center [395, 228] width 372 height 15
click at [292, 228] on span at bounding box center [292, 229] width 5 height 5
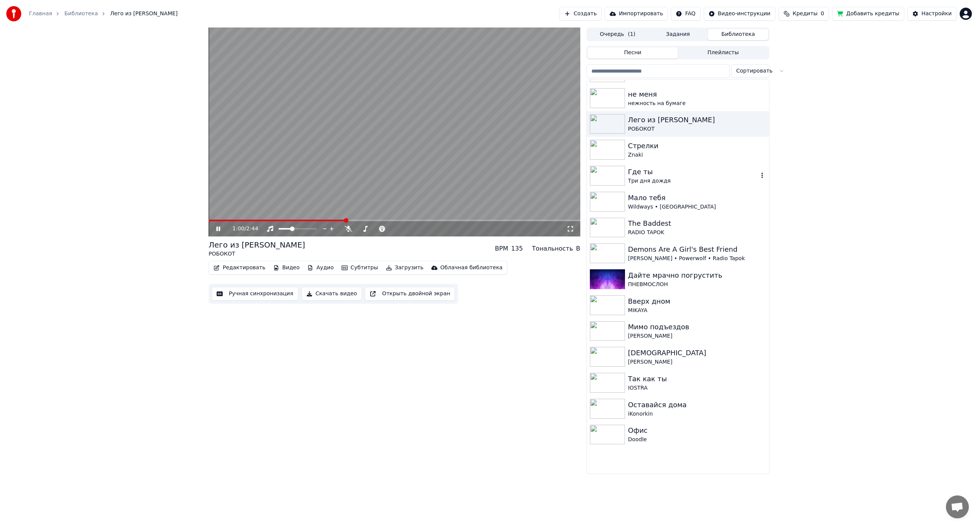
scroll to position [1452, 0]
click at [667, 224] on div "The Baddest" at bounding box center [693, 221] width 130 height 11
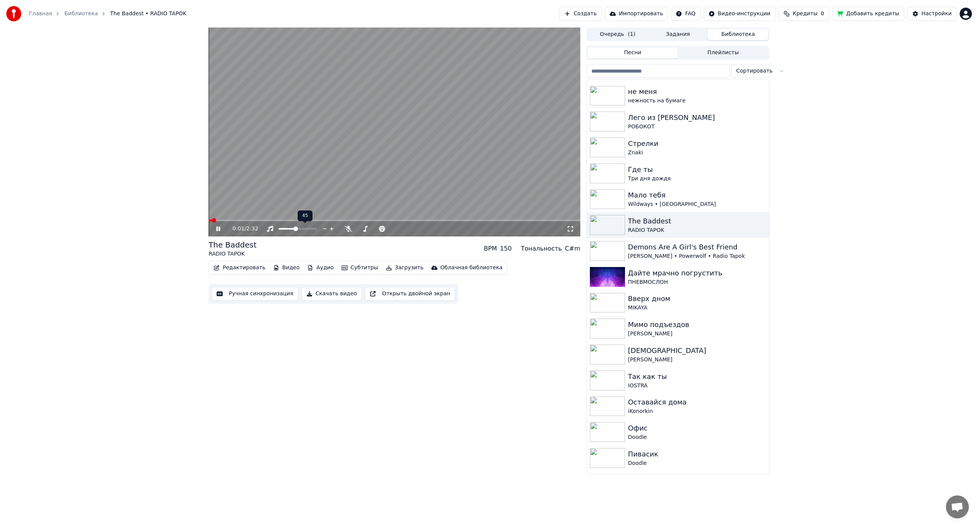
click at [296, 227] on span at bounding box center [296, 229] width 5 height 5
click at [438, 140] on video at bounding box center [395, 132] width 372 height 209
click at [318, 267] on button "Аудио" at bounding box center [320, 268] width 32 height 11
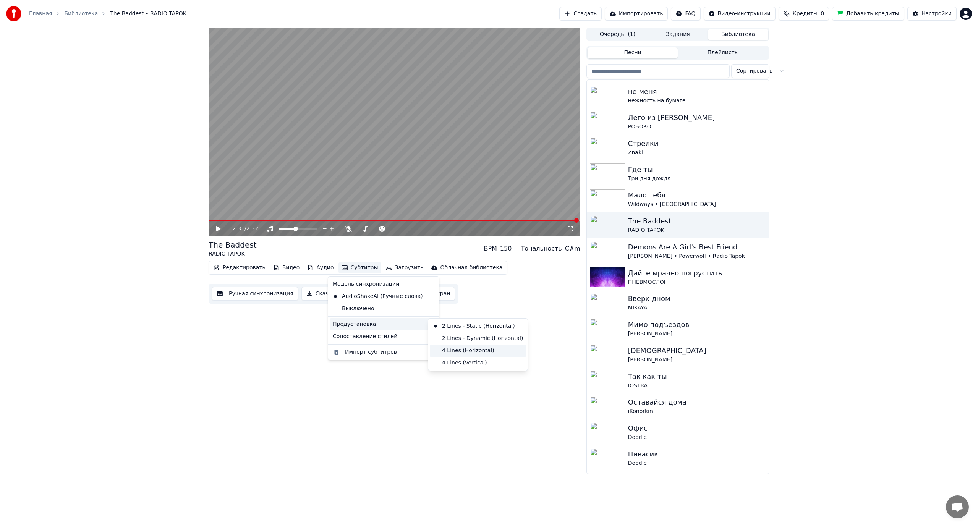
click at [448, 349] on div "4 Lines (Horizontal)" at bounding box center [478, 351] width 96 height 12
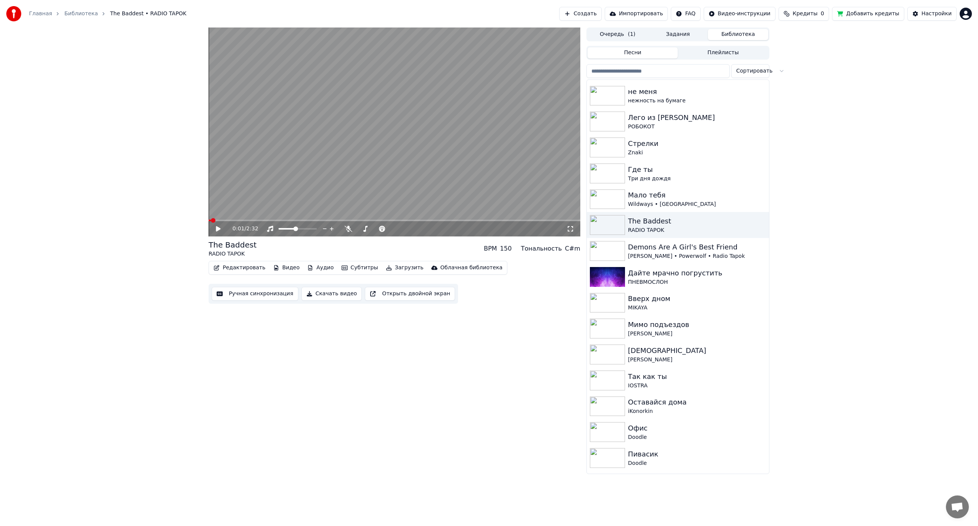
click at [211, 220] on span at bounding box center [210, 221] width 2 height 2
click at [324, 131] on video at bounding box center [395, 132] width 372 height 209
click at [430, 144] on video at bounding box center [395, 132] width 372 height 209
click at [666, 281] on div "ПНЕВМОСЛОН" at bounding box center [693, 283] width 130 height 8
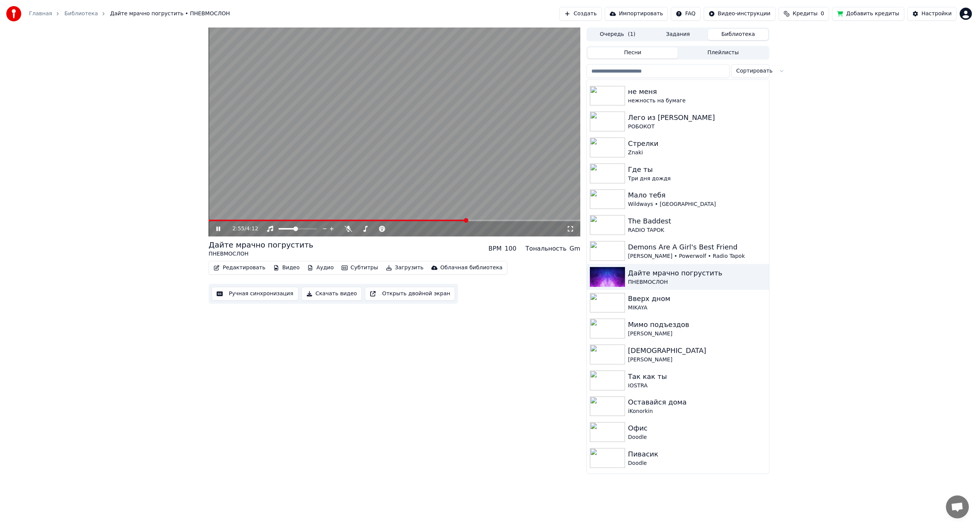
click at [376, 140] on video at bounding box center [395, 132] width 372 height 209
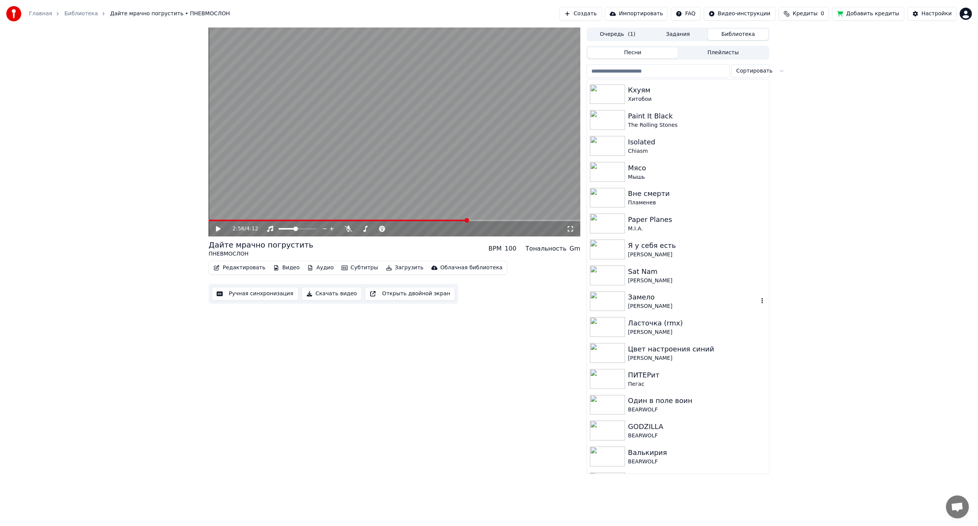
scroll to position [2064, 0]
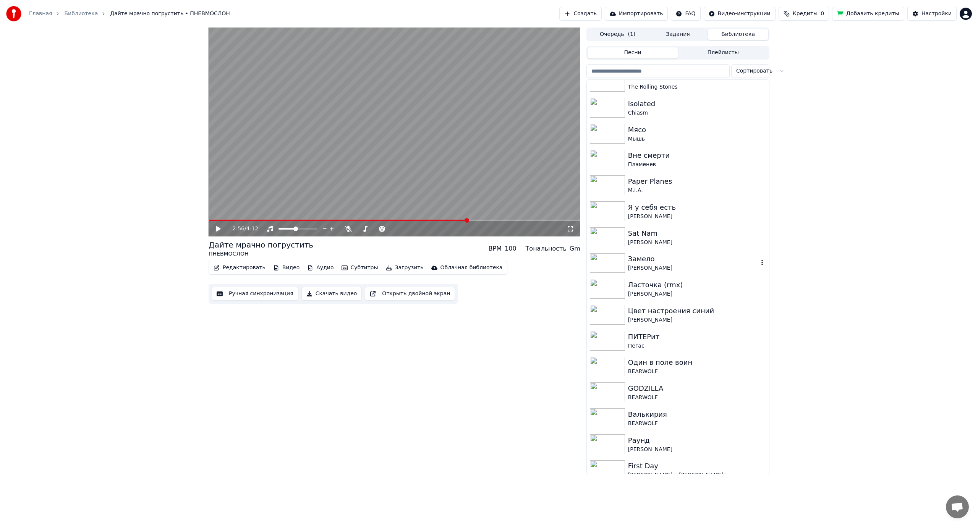
click at [677, 264] on div "[PERSON_NAME]" at bounding box center [693, 268] width 130 height 8
click at [420, 91] on video at bounding box center [395, 132] width 372 height 209
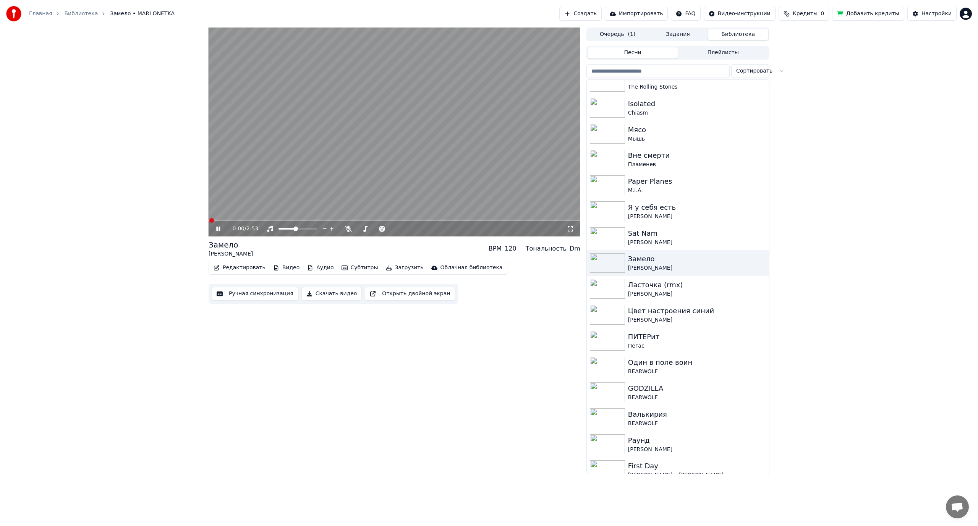
click at [421, 91] on video at bounding box center [395, 132] width 372 height 209
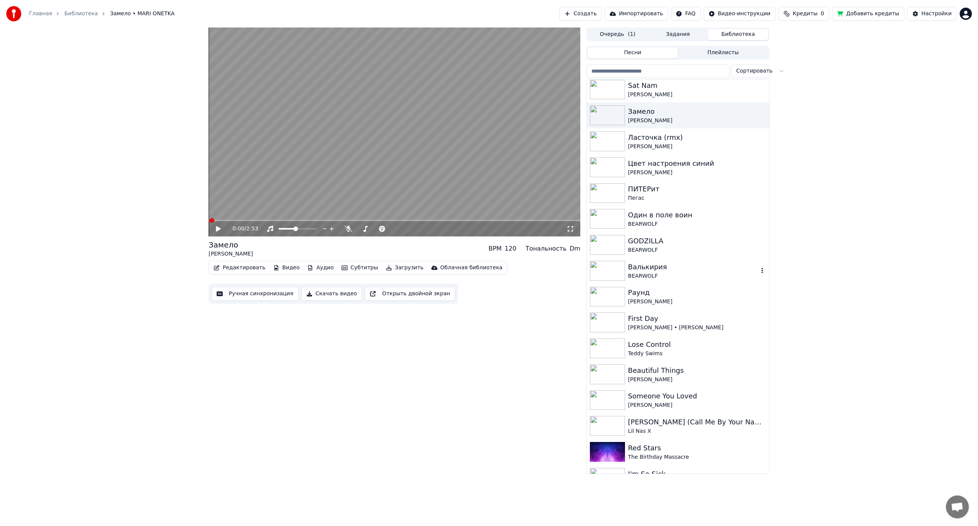
scroll to position [2217, 0]
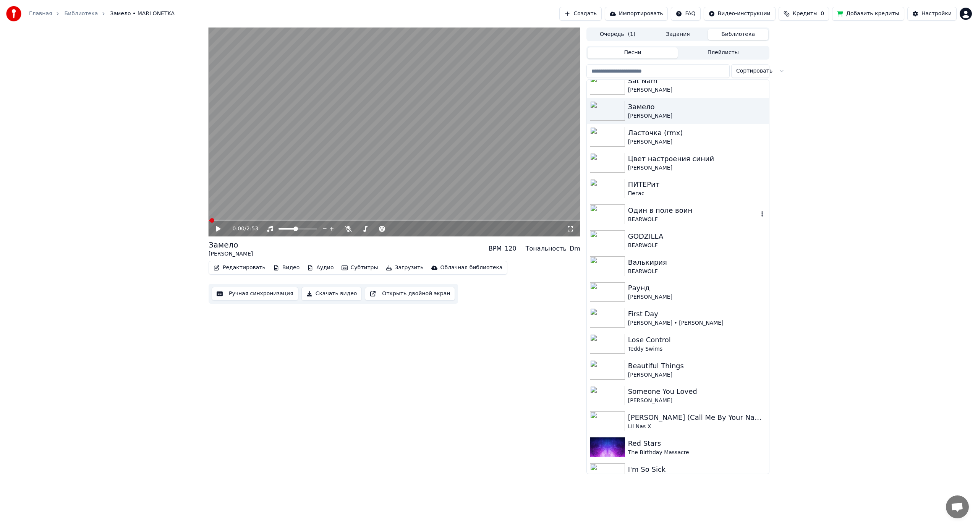
click at [673, 217] on div "BEARWOLF" at bounding box center [693, 220] width 130 height 8
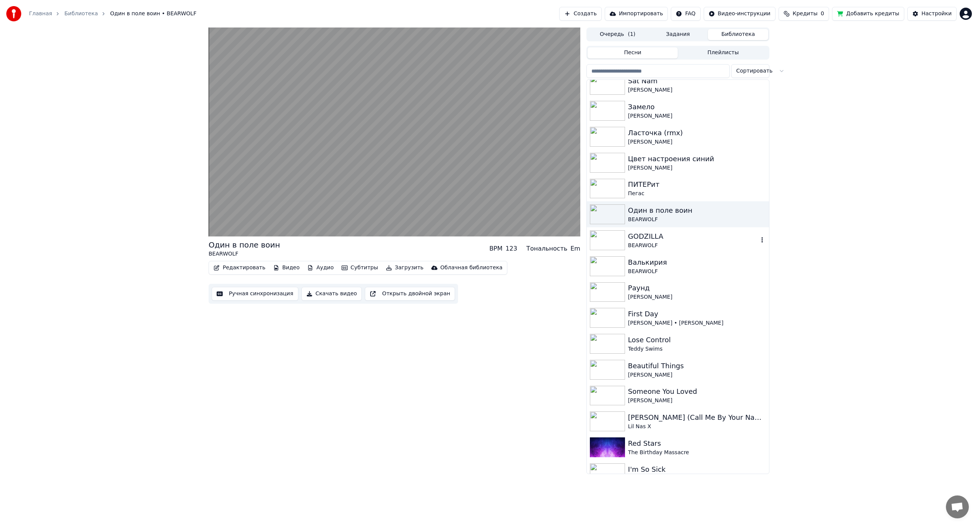
click at [665, 239] on div "GODZILLA" at bounding box center [693, 236] width 130 height 11
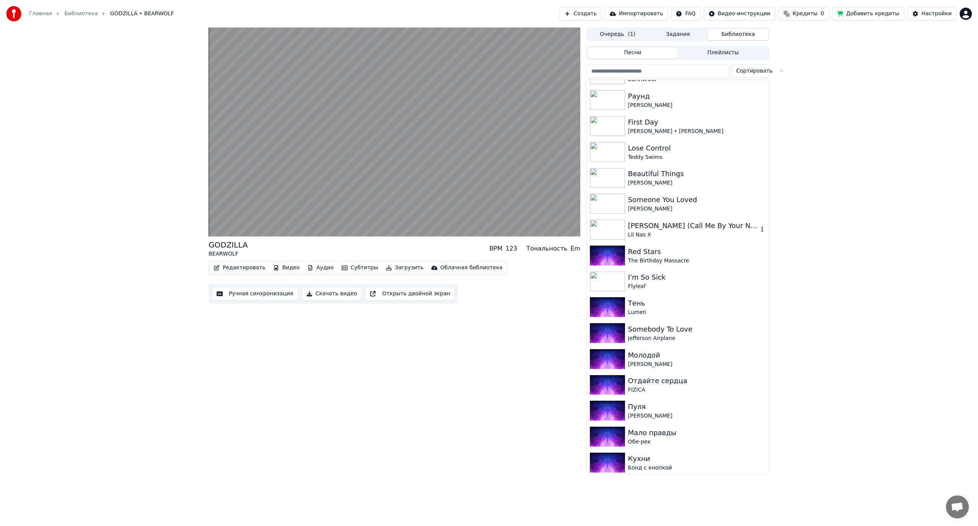
scroll to position [2446, 0]
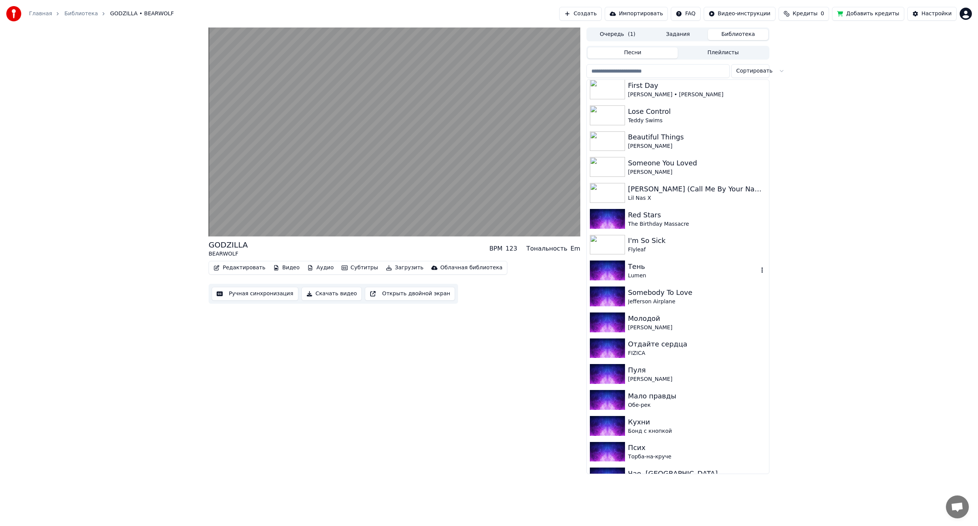
click at [665, 266] on div "Тень" at bounding box center [693, 266] width 130 height 11
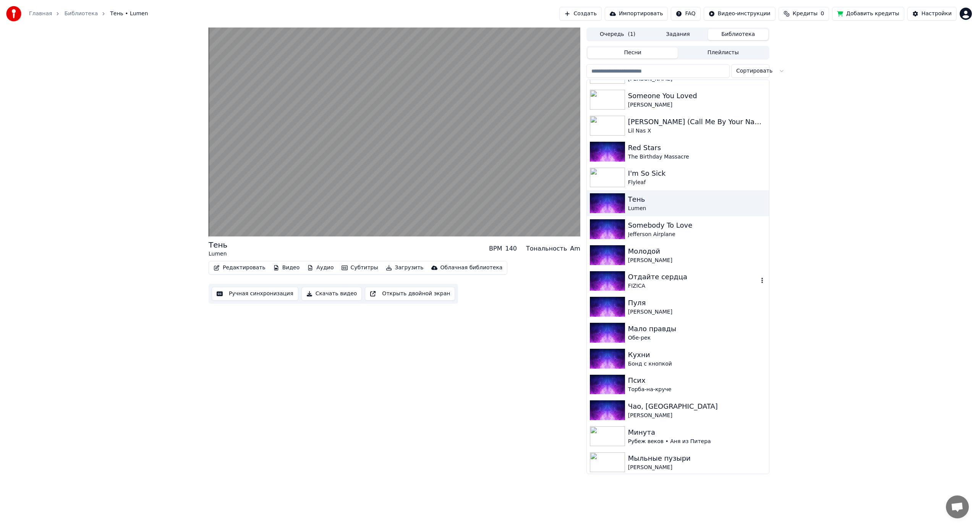
scroll to position [2523, 0]
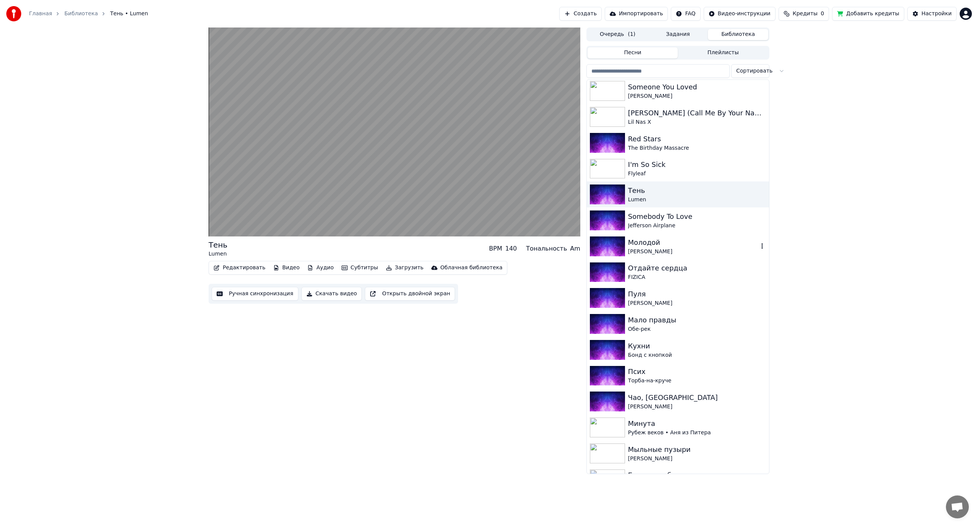
click at [672, 247] on div "Молодой" at bounding box center [693, 242] width 130 height 11
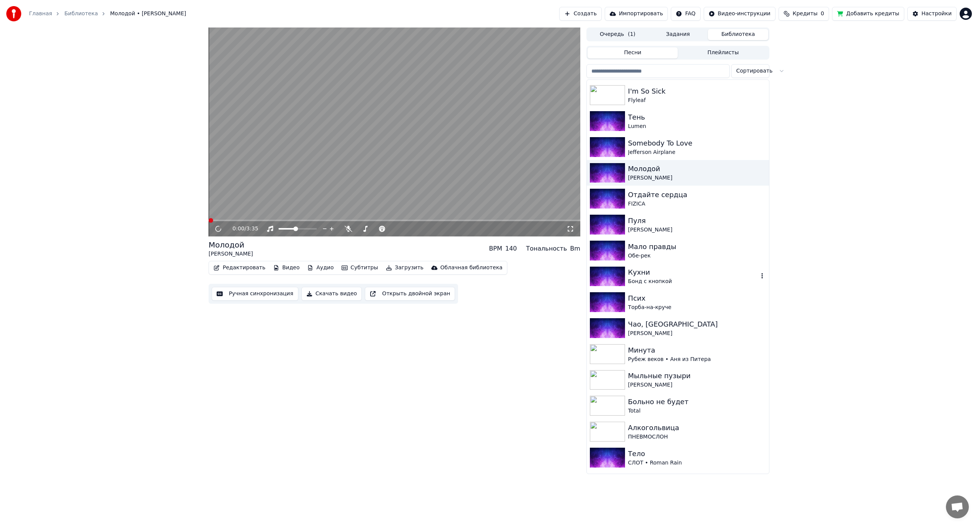
scroll to position [2599, 0]
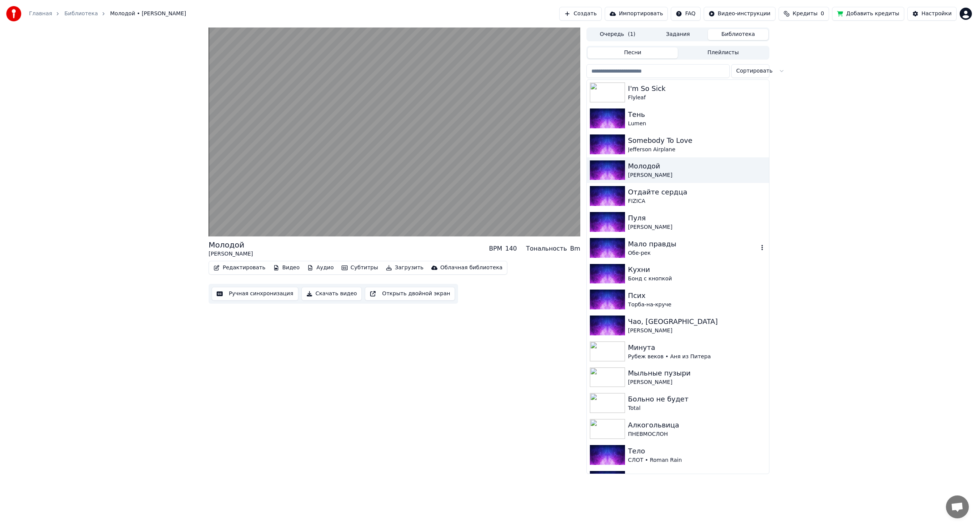
click at [676, 247] on div "Мало правды" at bounding box center [693, 244] width 130 height 11
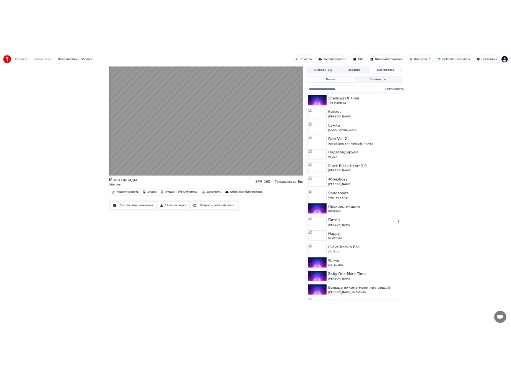
scroll to position [3211, 0]
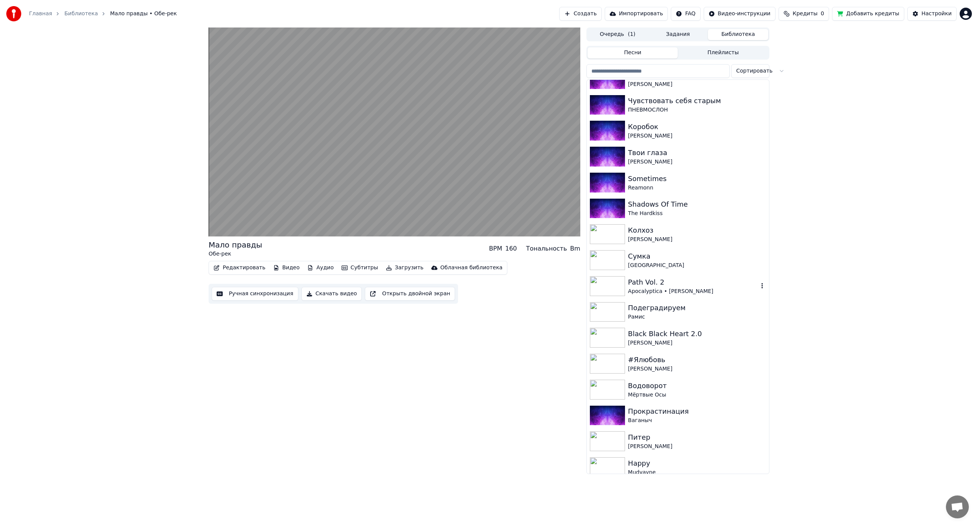
click at [354, 152] on video at bounding box center [395, 132] width 372 height 209
click at [844, 122] on div "0:05 / 5:48 Мало правды Обе-рек BPM 160 Тональность Bm Редактировать Видео Ауди…" at bounding box center [489, 251] width 978 height 447
